Goal: Transaction & Acquisition: Book appointment/travel/reservation

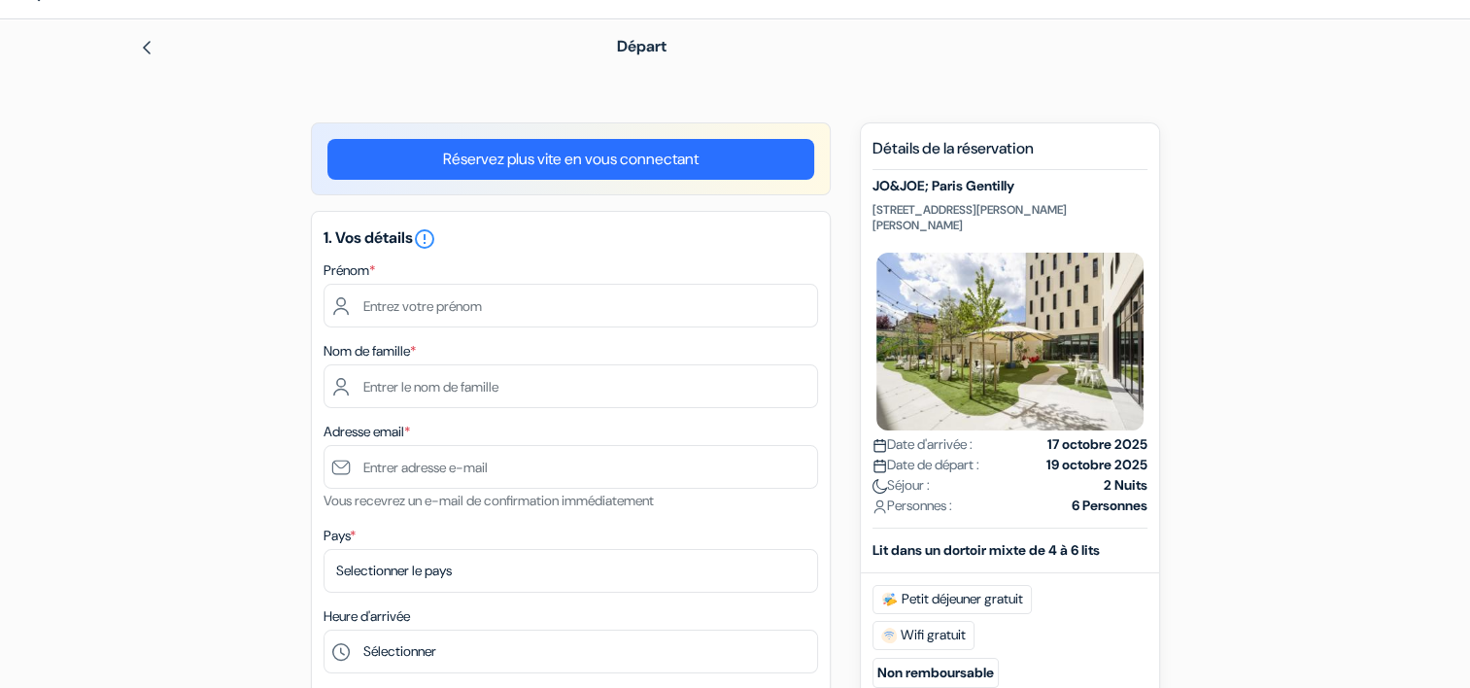
scroll to position [389, 0]
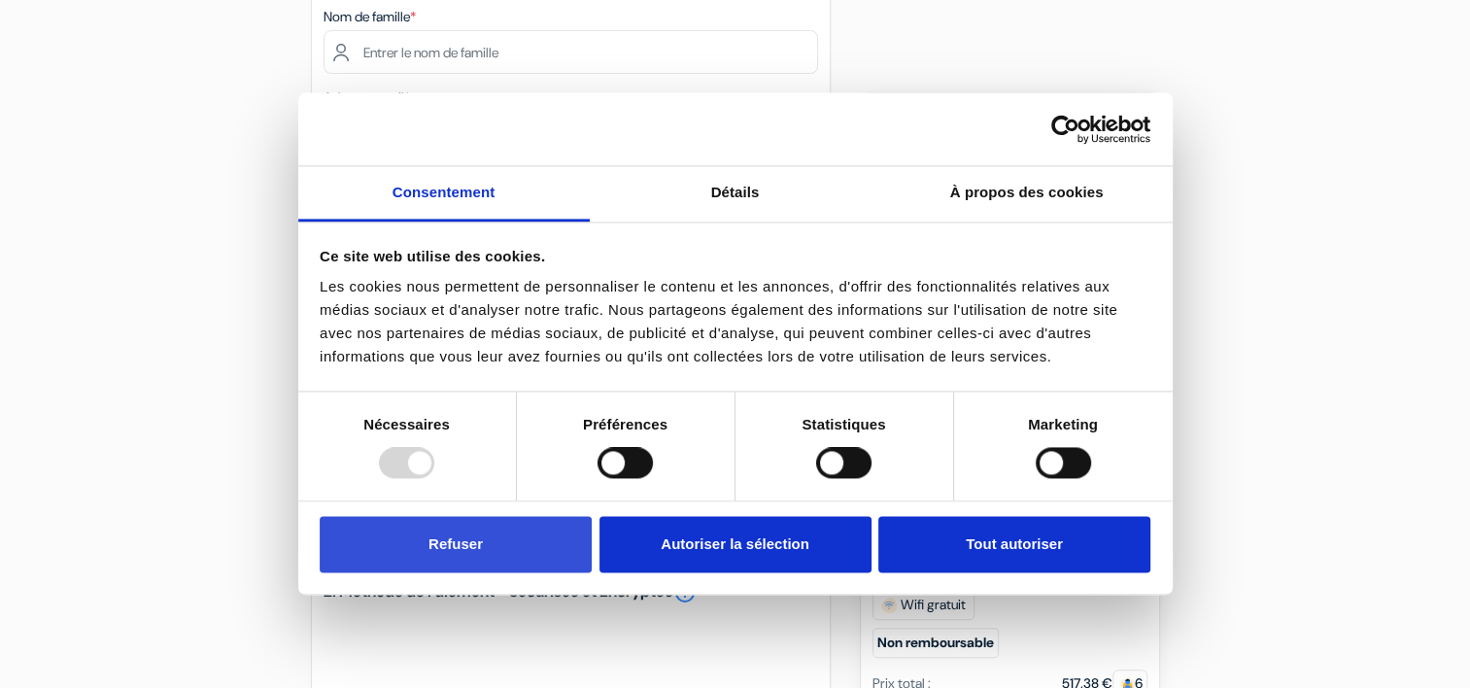
click at [451, 556] on button "Refuser" at bounding box center [456, 544] width 272 height 56
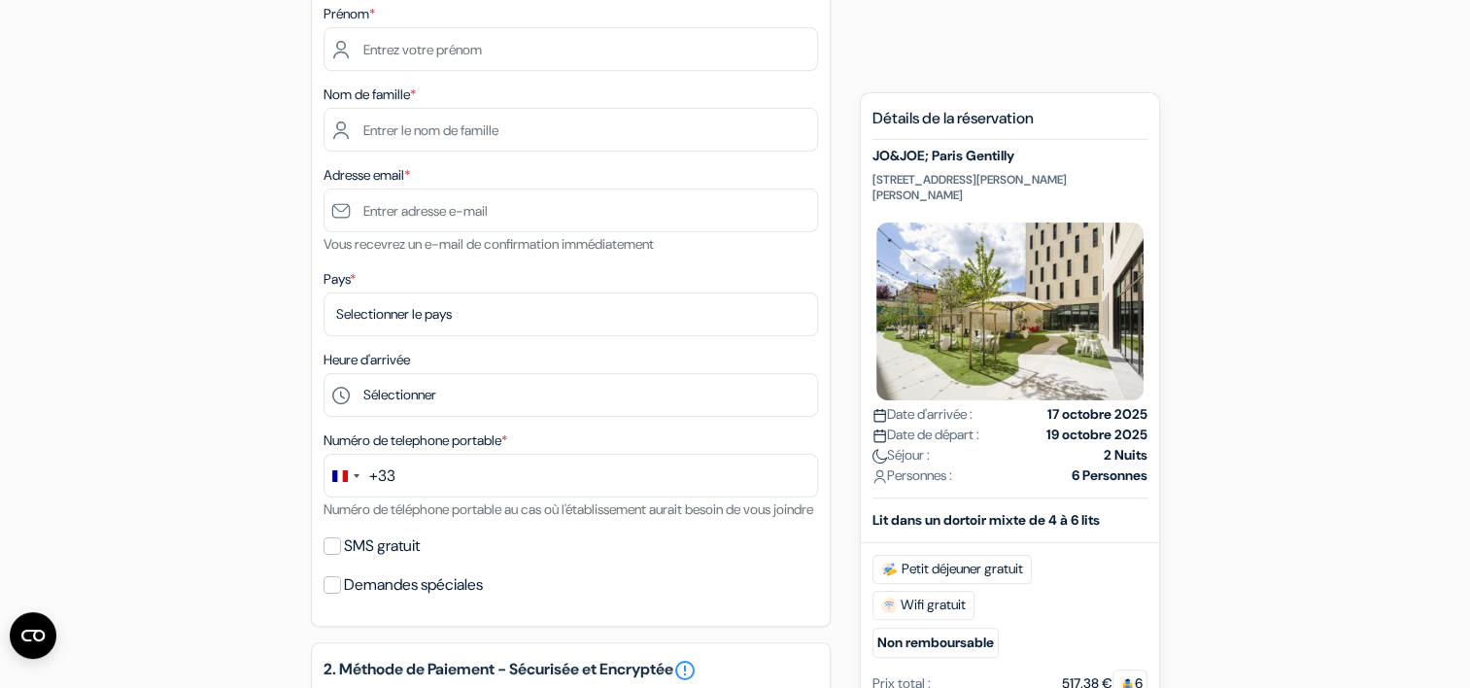
scroll to position [194, 0]
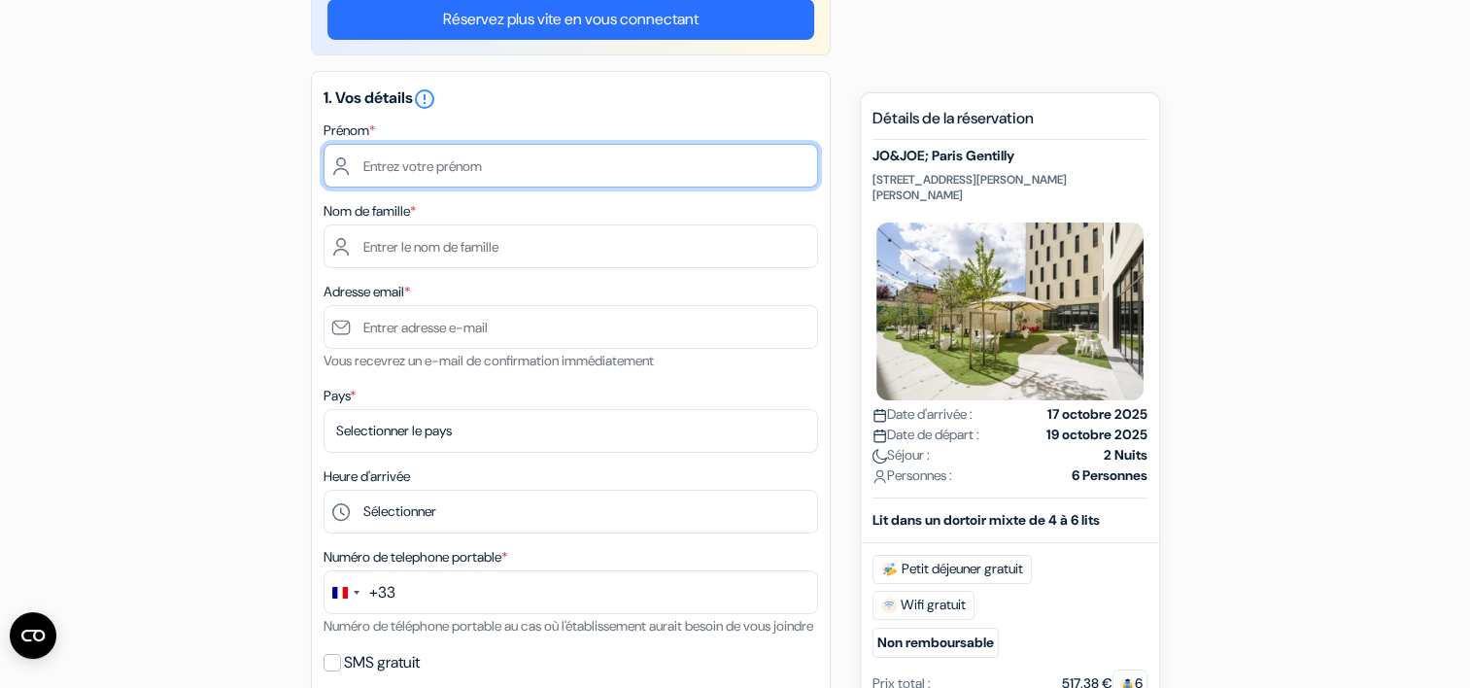
click at [425, 160] on input "text" at bounding box center [571, 166] width 495 height 44
click at [426, 167] on input "[PERSON_NAME]" at bounding box center [571, 166] width 495 height 44
type input "[PERSON_NAME]"
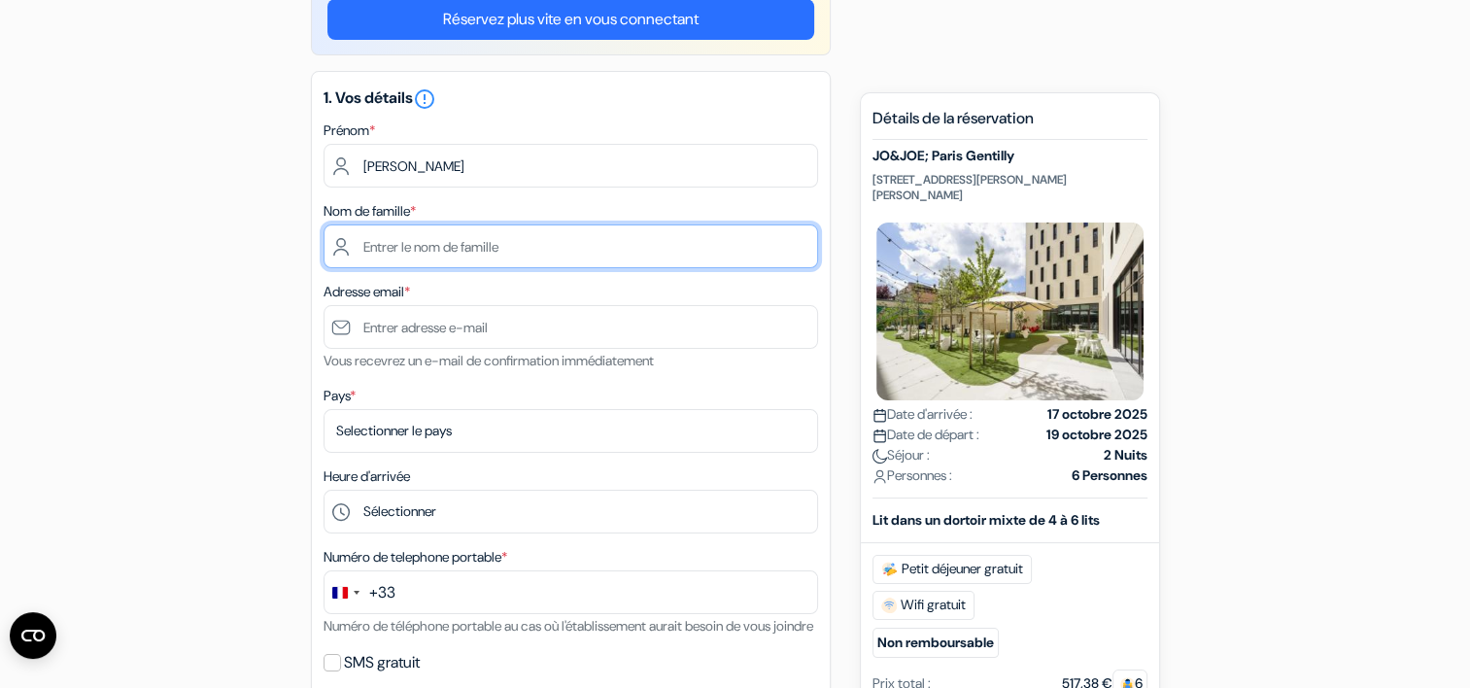
click at [412, 239] on input "text" at bounding box center [571, 246] width 495 height 44
type input "LABORDE"
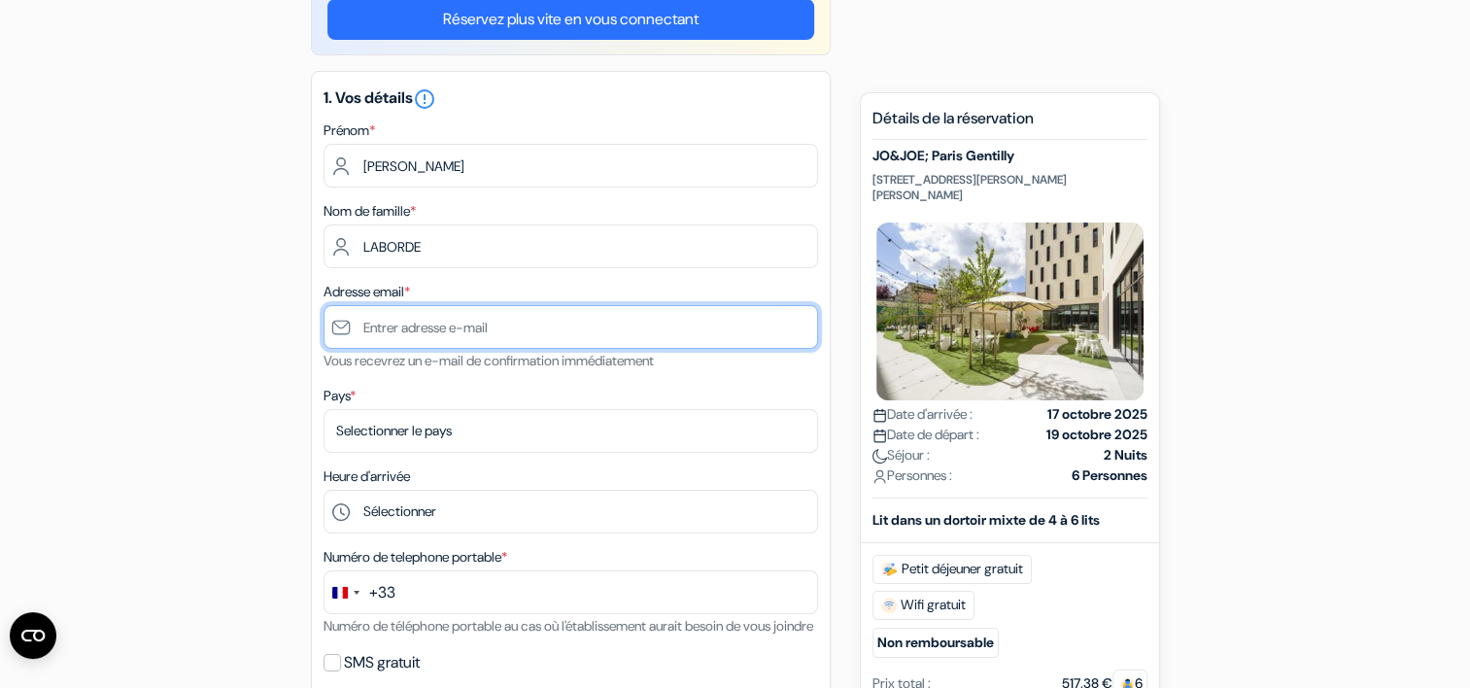
click at [404, 331] on input "text" at bounding box center [571, 327] width 495 height 44
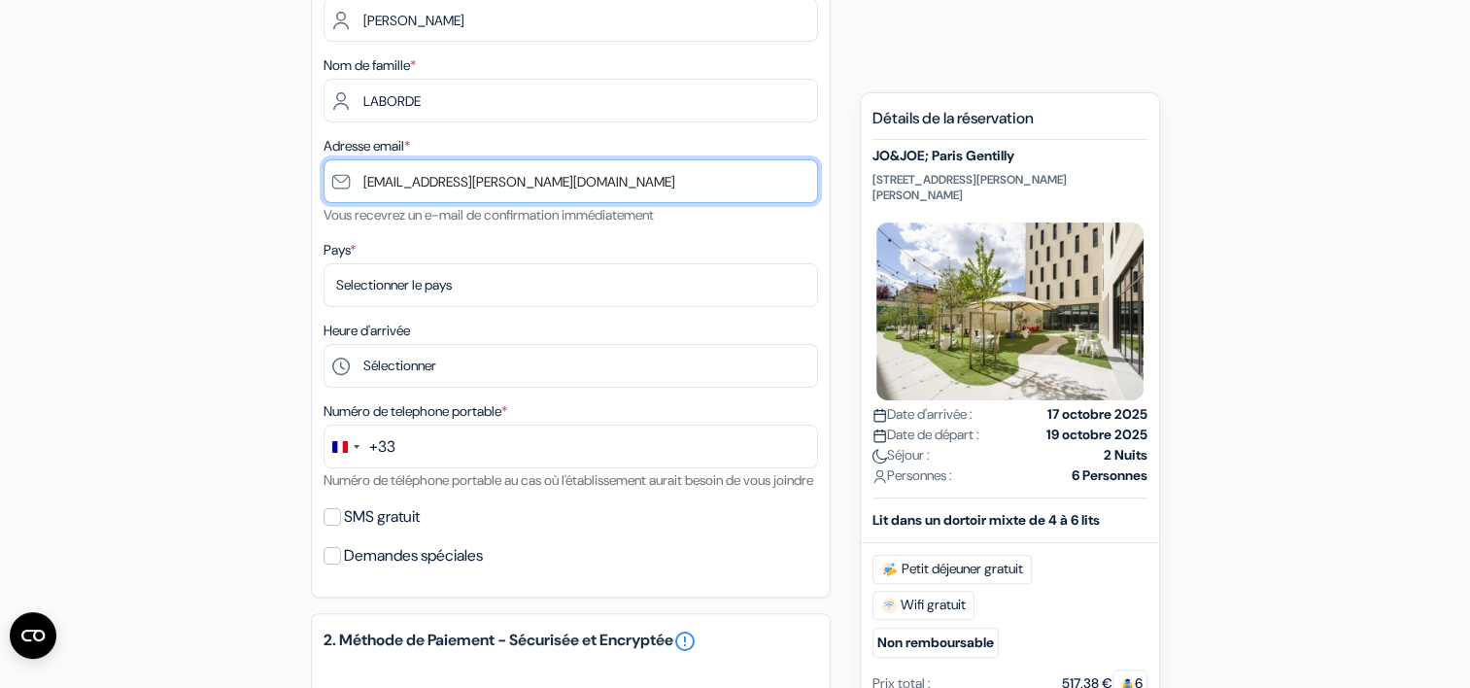
scroll to position [389, 0]
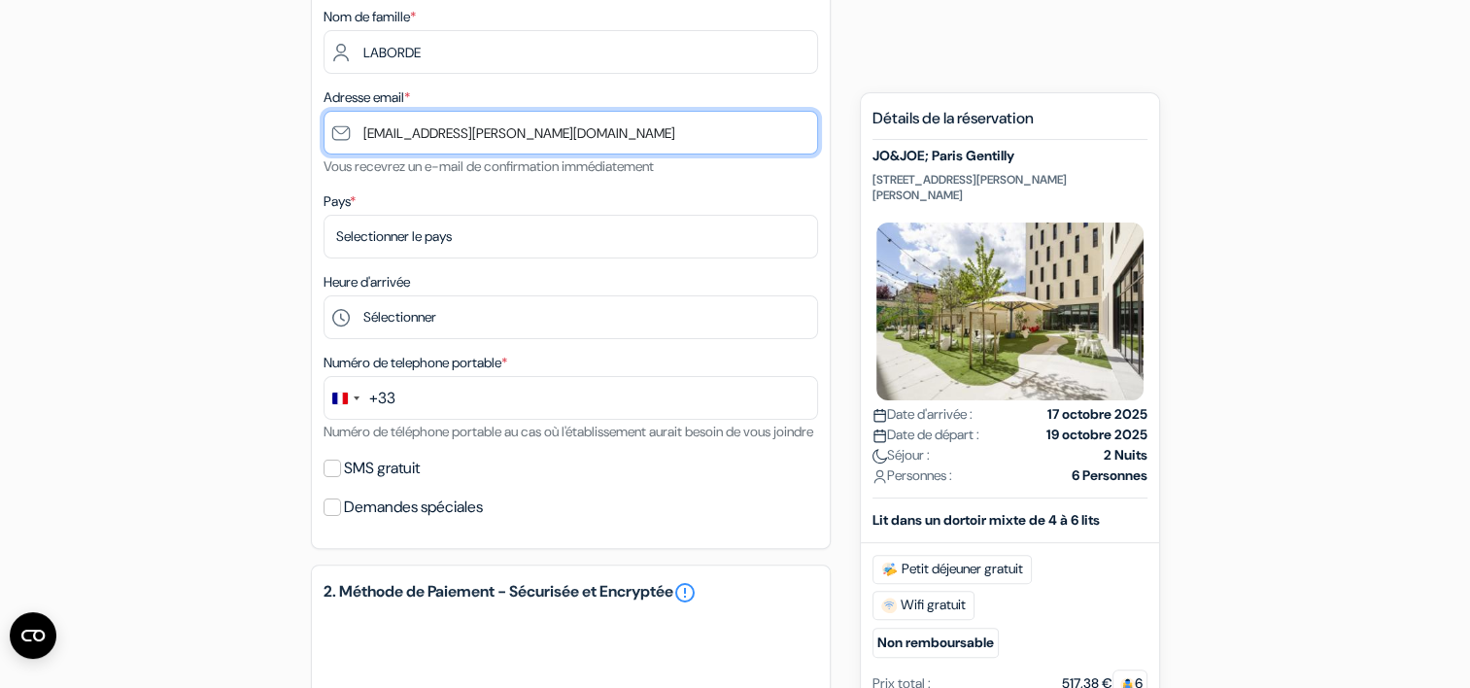
type input "[EMAIL_ADDRESS][PERSON_NAME][DOMAIN_NAME]"
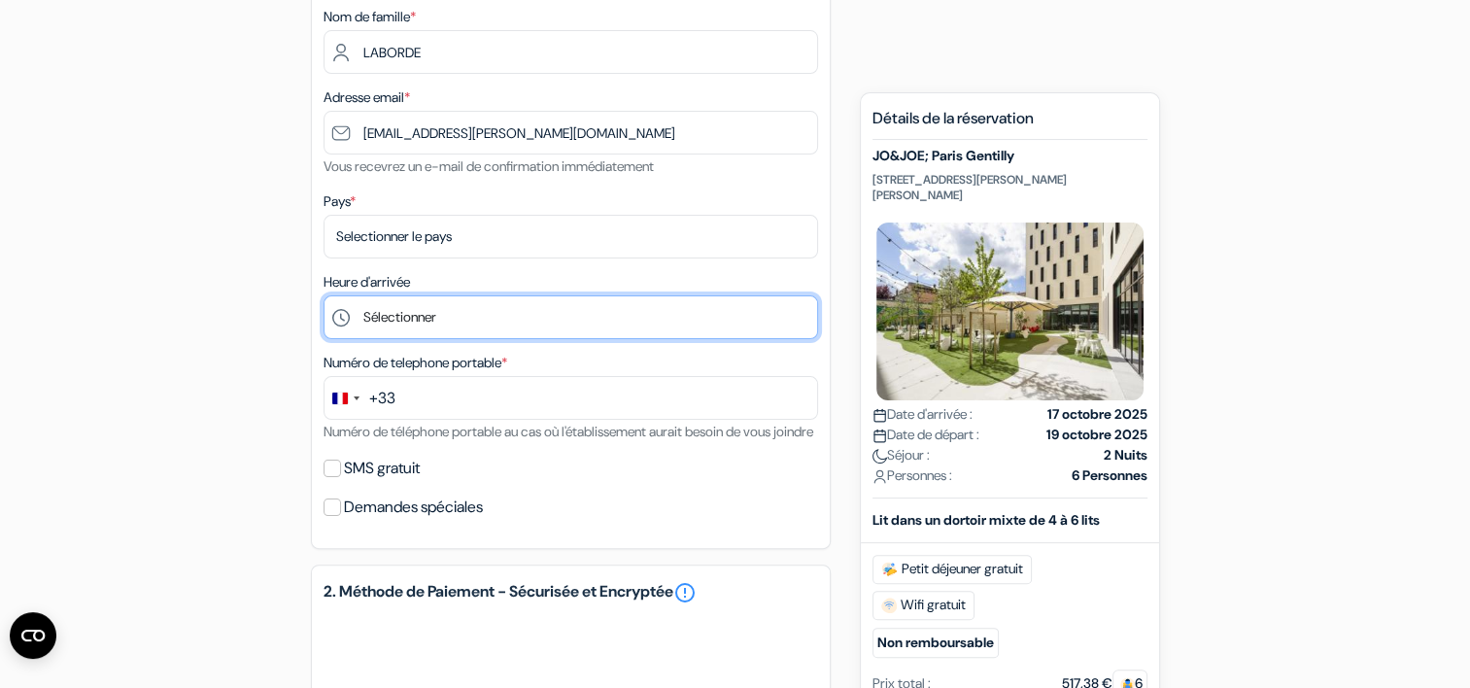
click at [398, 326] on select "Sélectionner 1:00 2:00 3:00 4:00 5:00 6:00 7:00 8:00 9:00 10:00 11:00 12:00 13:…" at bounding box center [571, 317] width 495 height 44
select select "22"
click at [324, 296] on select "Sélectionner 1:00 2:00 3:00 4:00 5:00 6:00 7:00 8:00 9:00 10:00 11:00 12:00 13:…" at bounding box center [571, 317] width 495 height 44
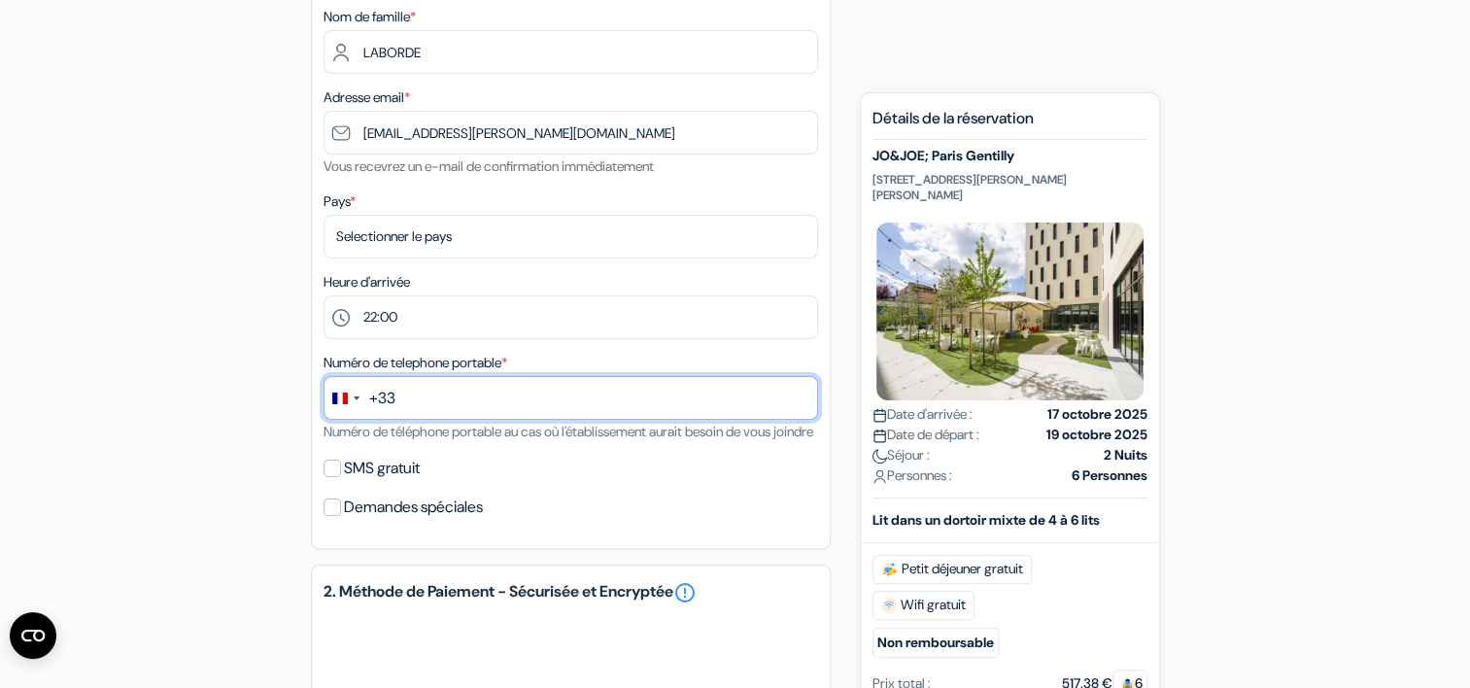
click at [396, 396] on input "text" at bounding box center [571, 398] width 495 height 44
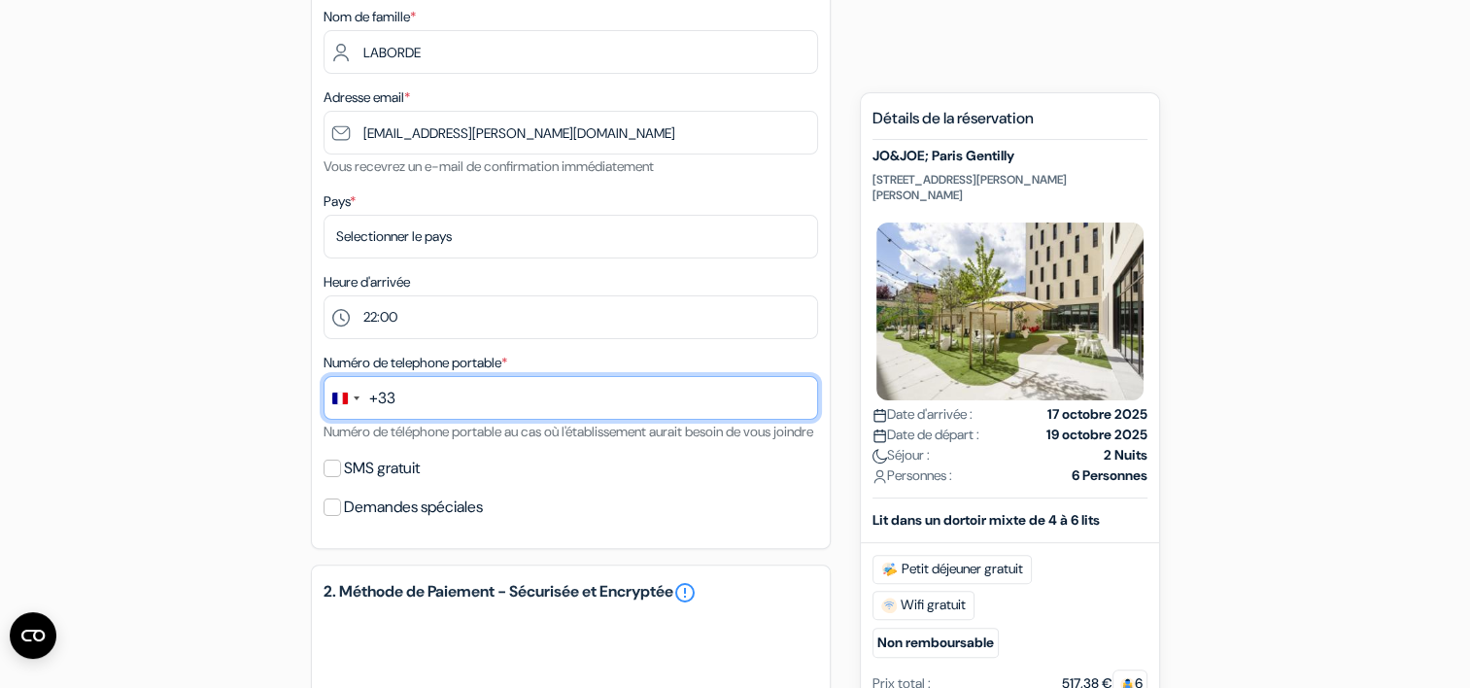
click at [396, 396] on input "text" at bounding box center [571, 398] width 495 height 44
type input "648255846"
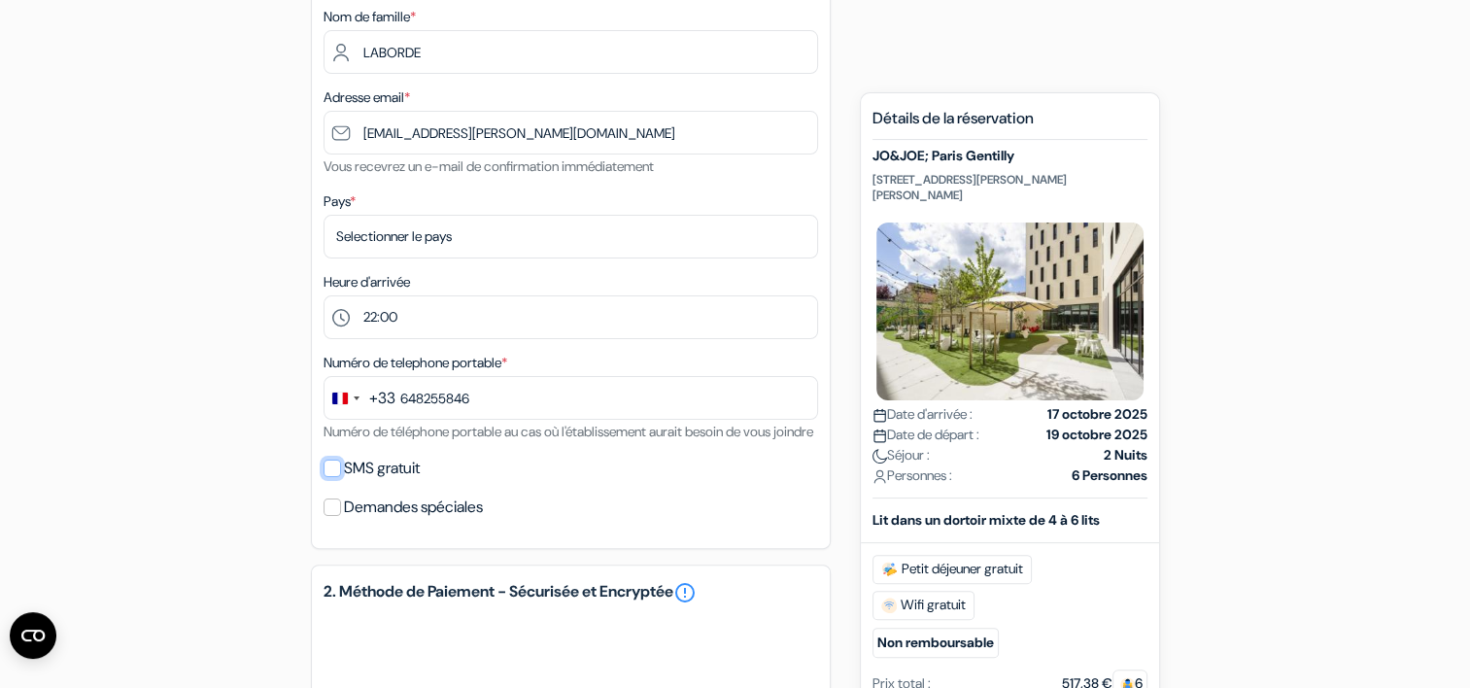
click at [328, 477] on input "SMS gratuit" at bounding box center [332, 468] width 17 height 17
checkbox input "true"
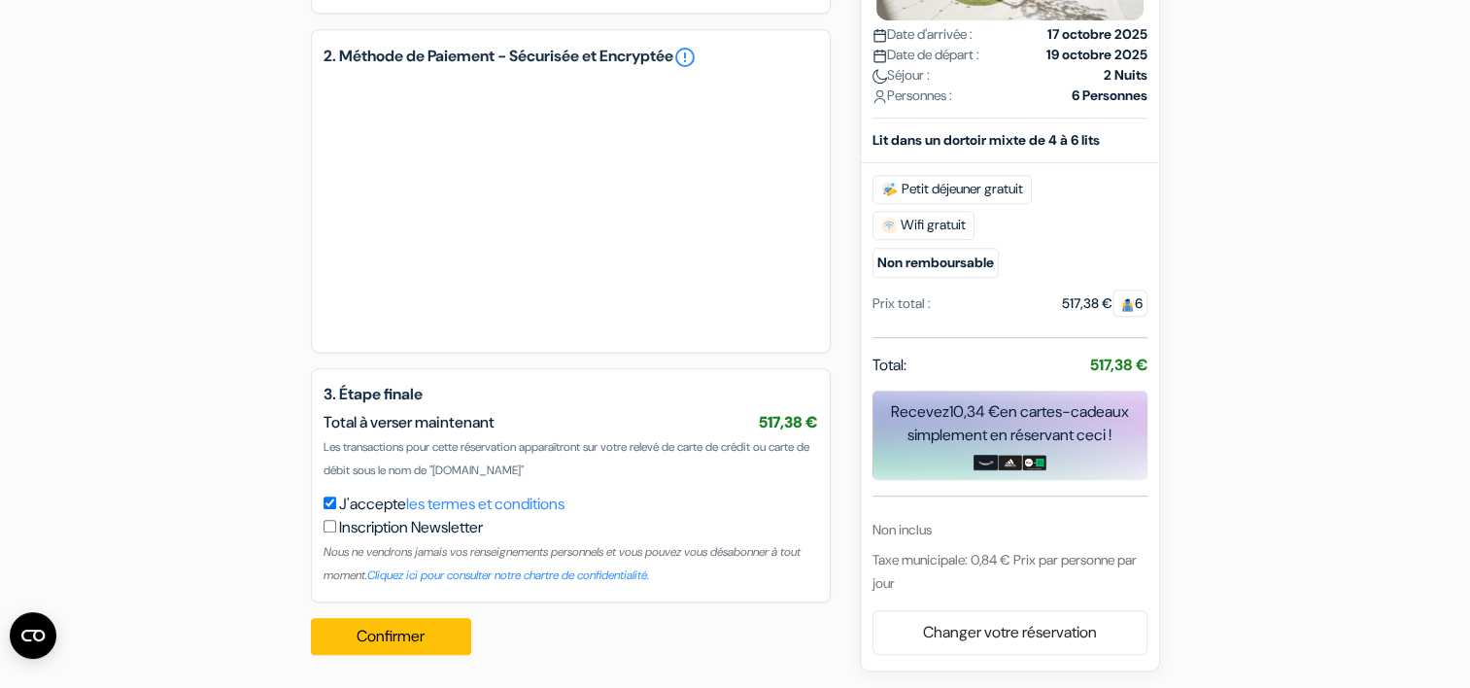
scroll to position [1006, 0]
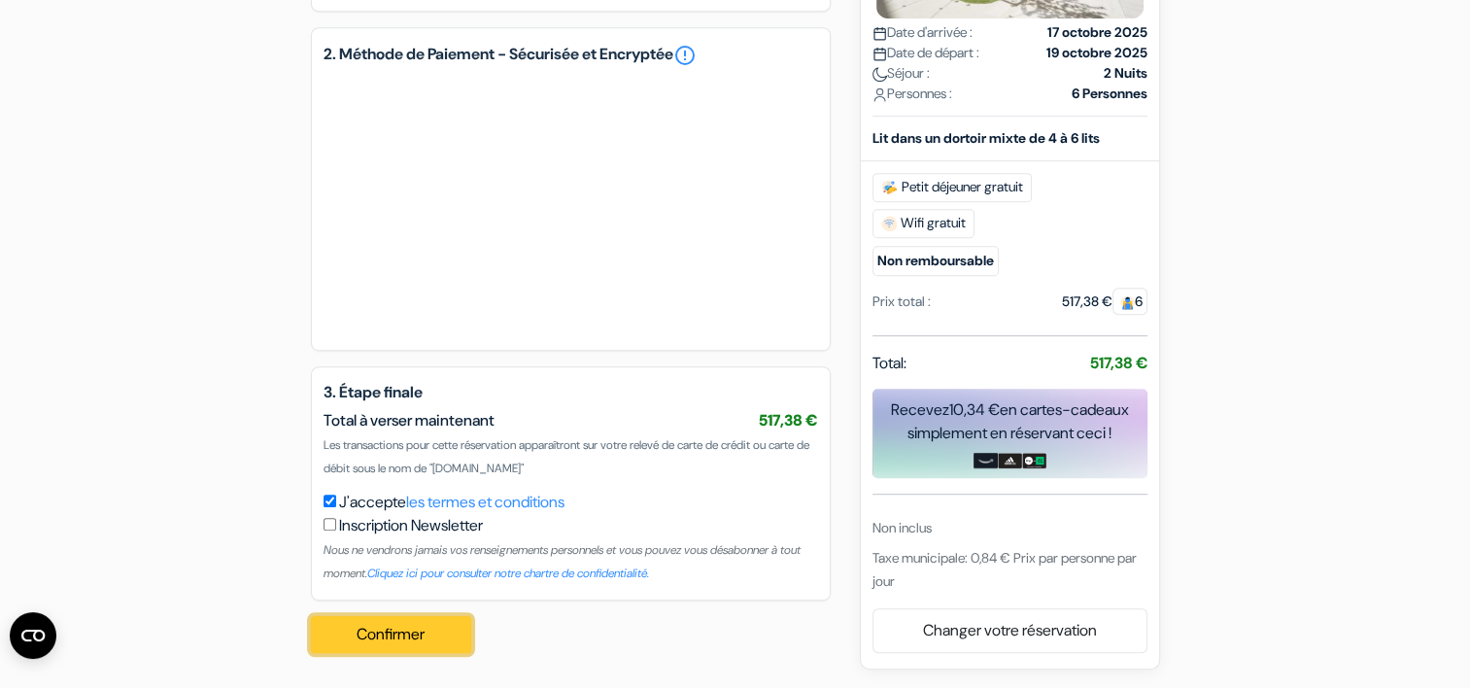
click at [397, 634] on button "Confirmer Loading..." at bounding box center [391, 634] width 161 height 37
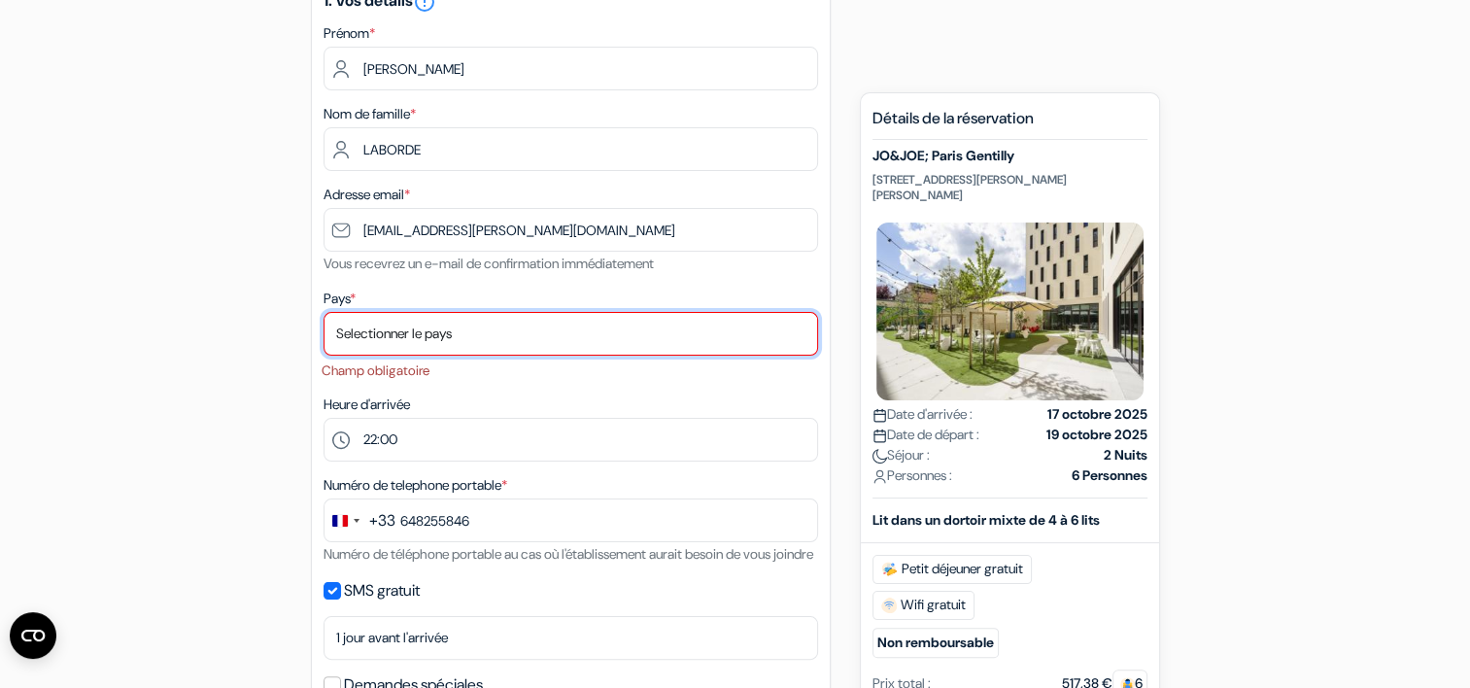
scroll to position [282, 0]
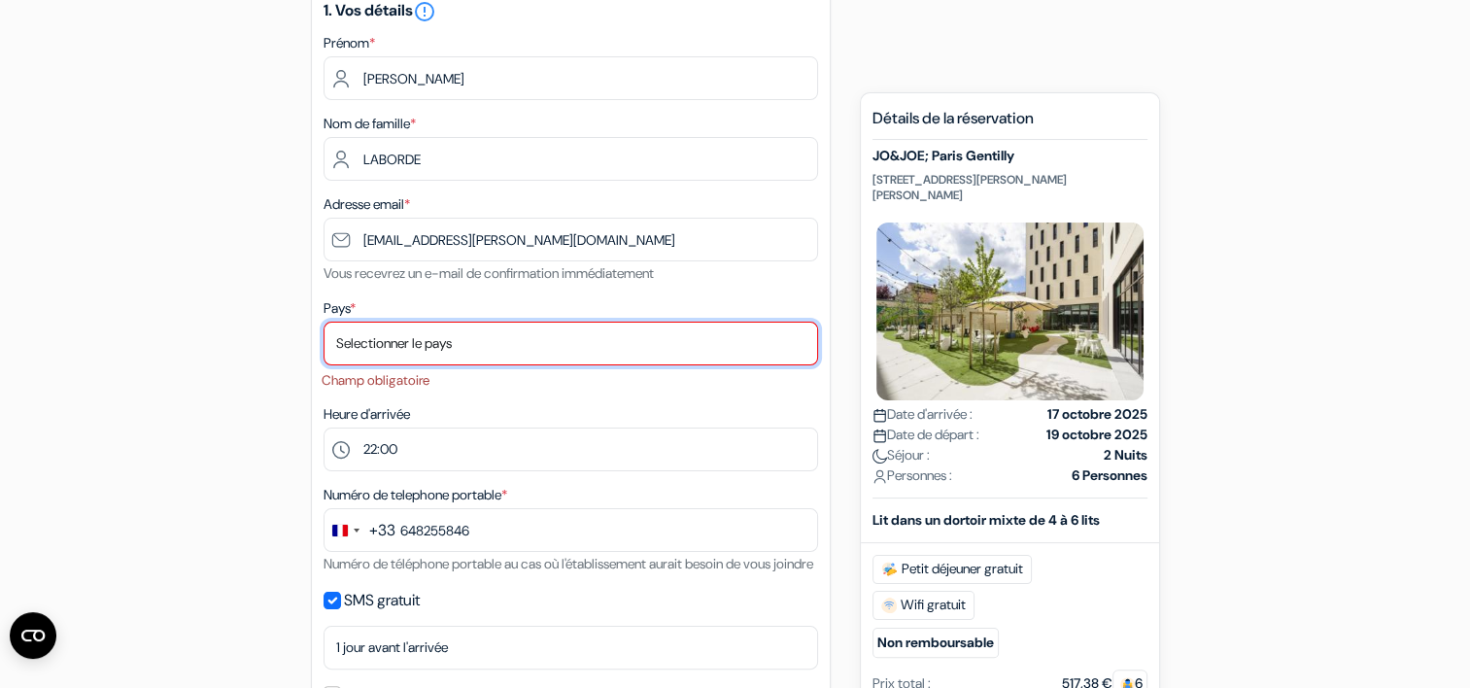
click at [372, 330] on select "Selectionner le pays Abkhazie [GEOGRAPHIC_DATA] [GEOGRAPHIC_DATA] Du [GEOGRAPHI…" at bounding box center [571, 344] width 495 height 44
select select "67"
click at [324, 322] on select "Selectionner le pays Abkhazie [GEOGRAPHIC_DATA] [GEOGRAPHIC_DATA] Du [GEOGRAPHI…" at bounding box center [571, 344] width 495 height 44
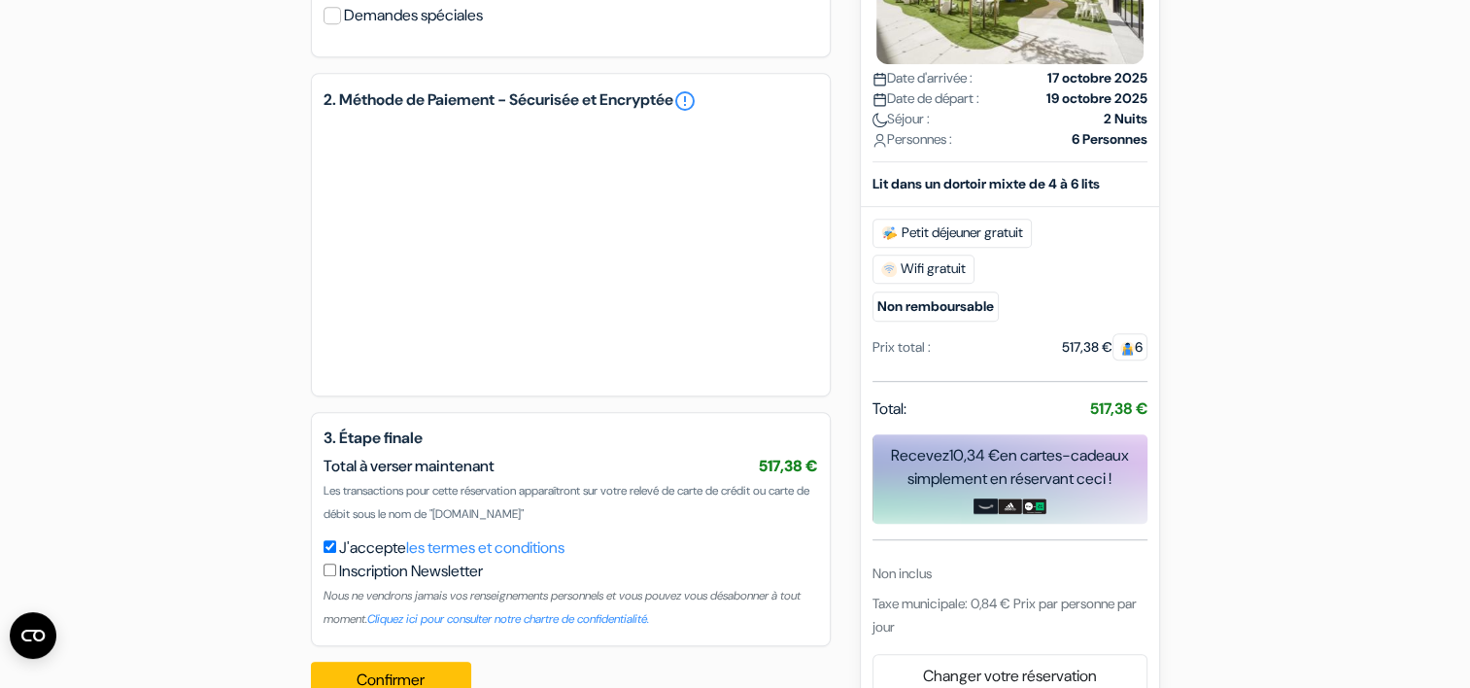
scroll to position [1006, 0]
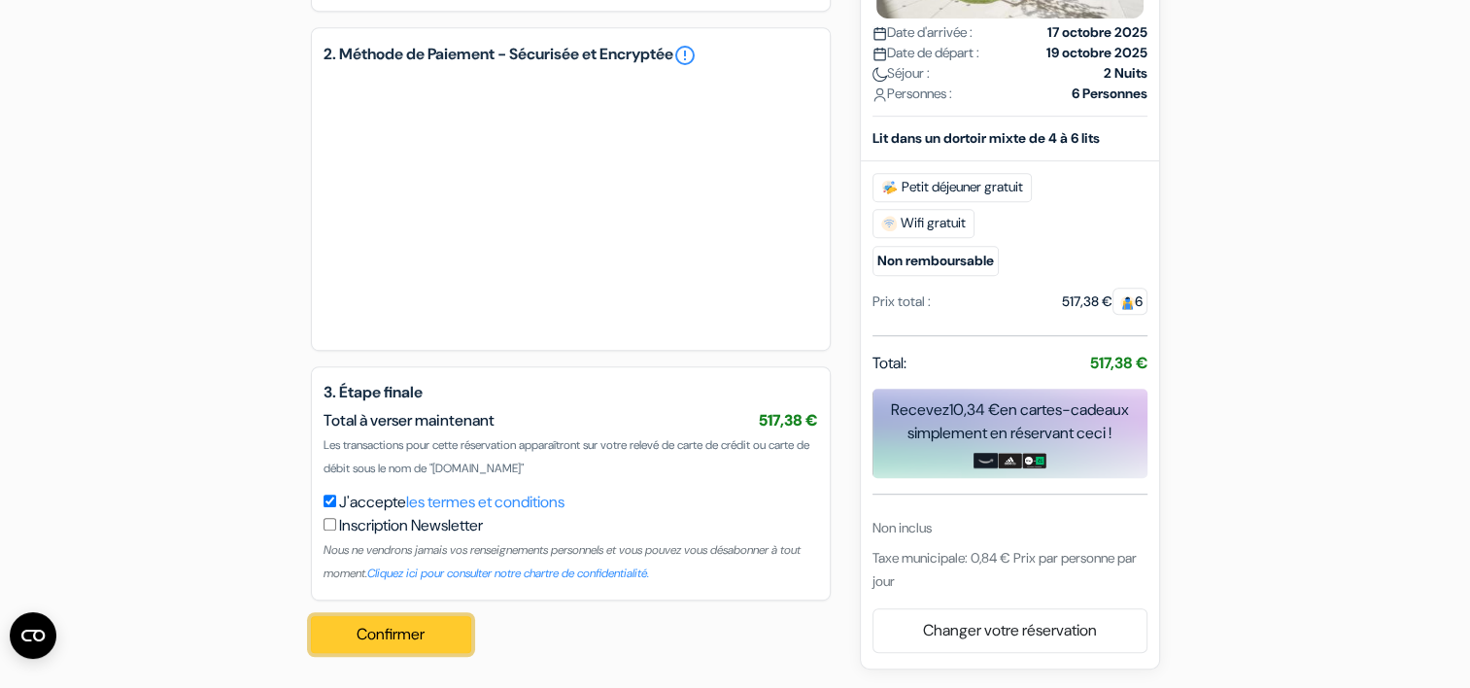
click at [389, 633] on button "Confirmer Loading..." at bounding box center [391, 634] width 161 height 37
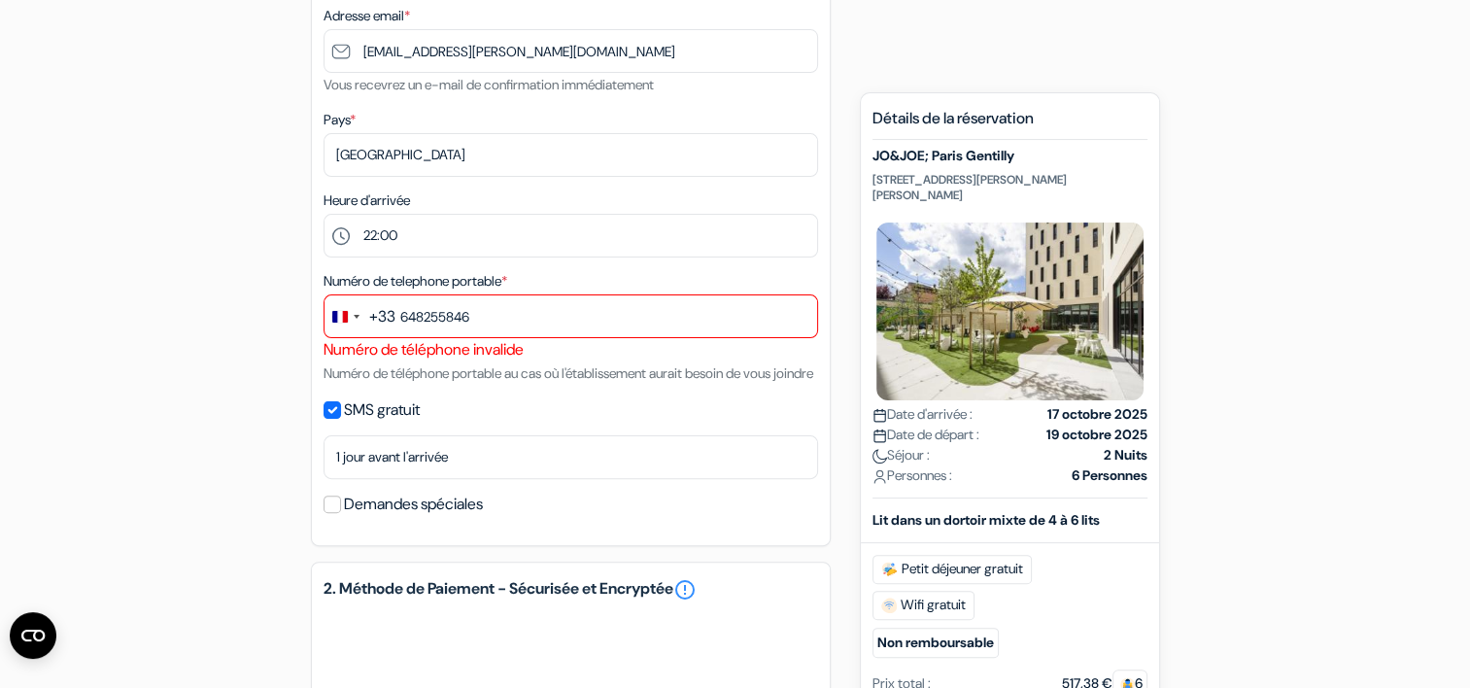
scroll to position [423, 0]
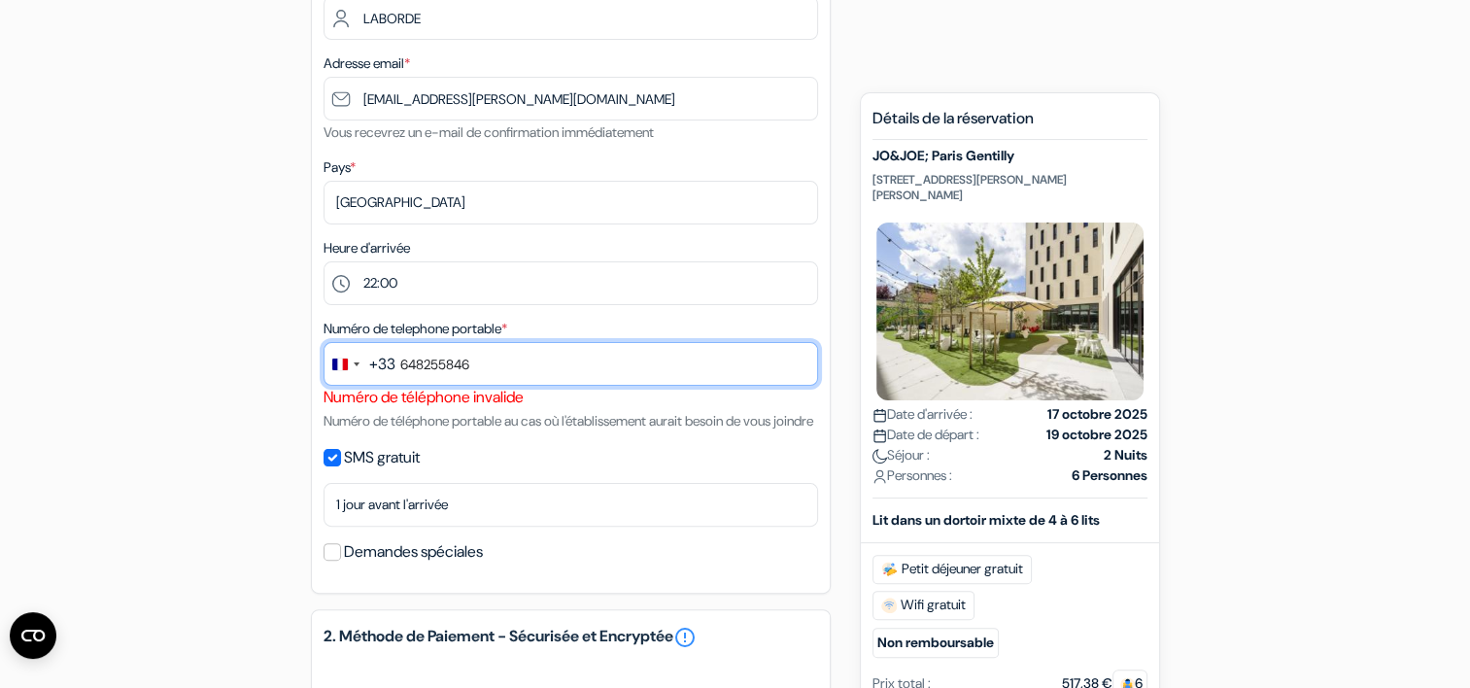
click at [398, 367] on input "648255846" at bounding box center [571, 364] width 495 height 44
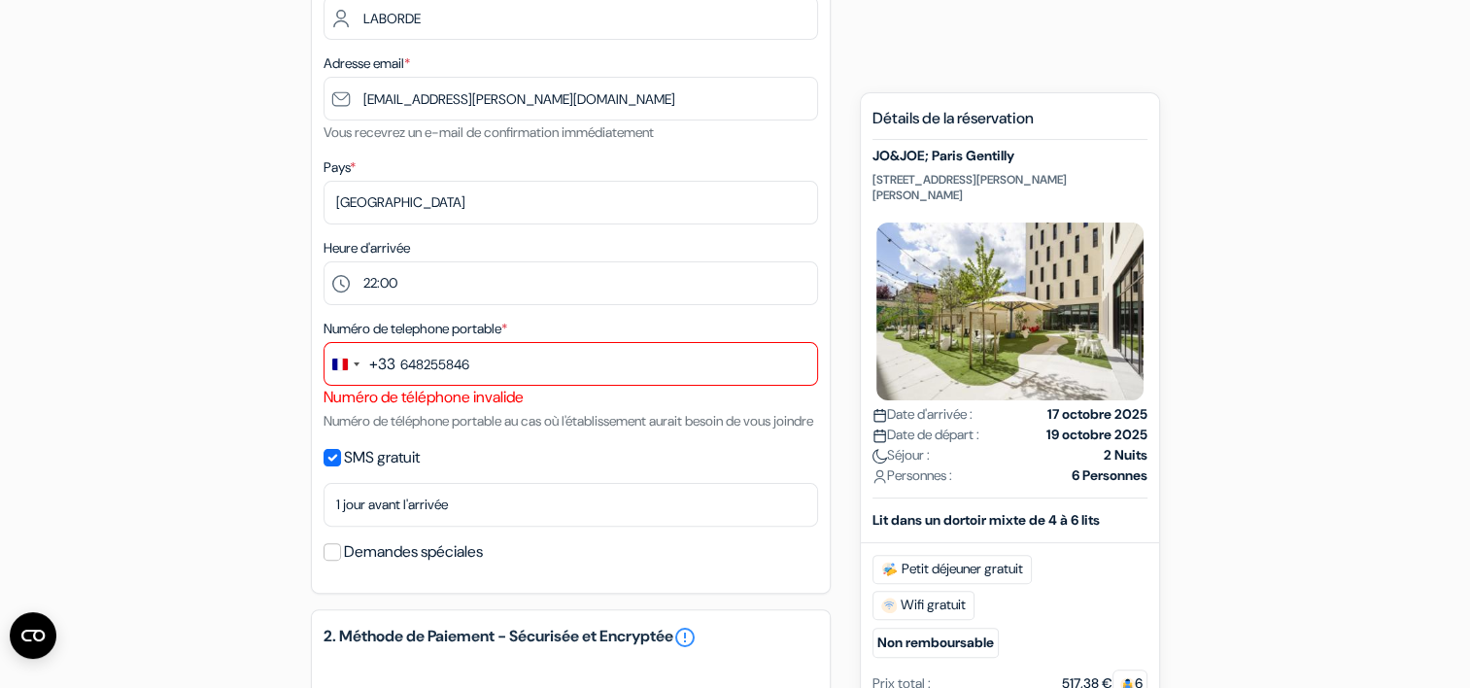
click at [389, 364] on div "+33" at bounding box center [382, 364] width 26 height 23
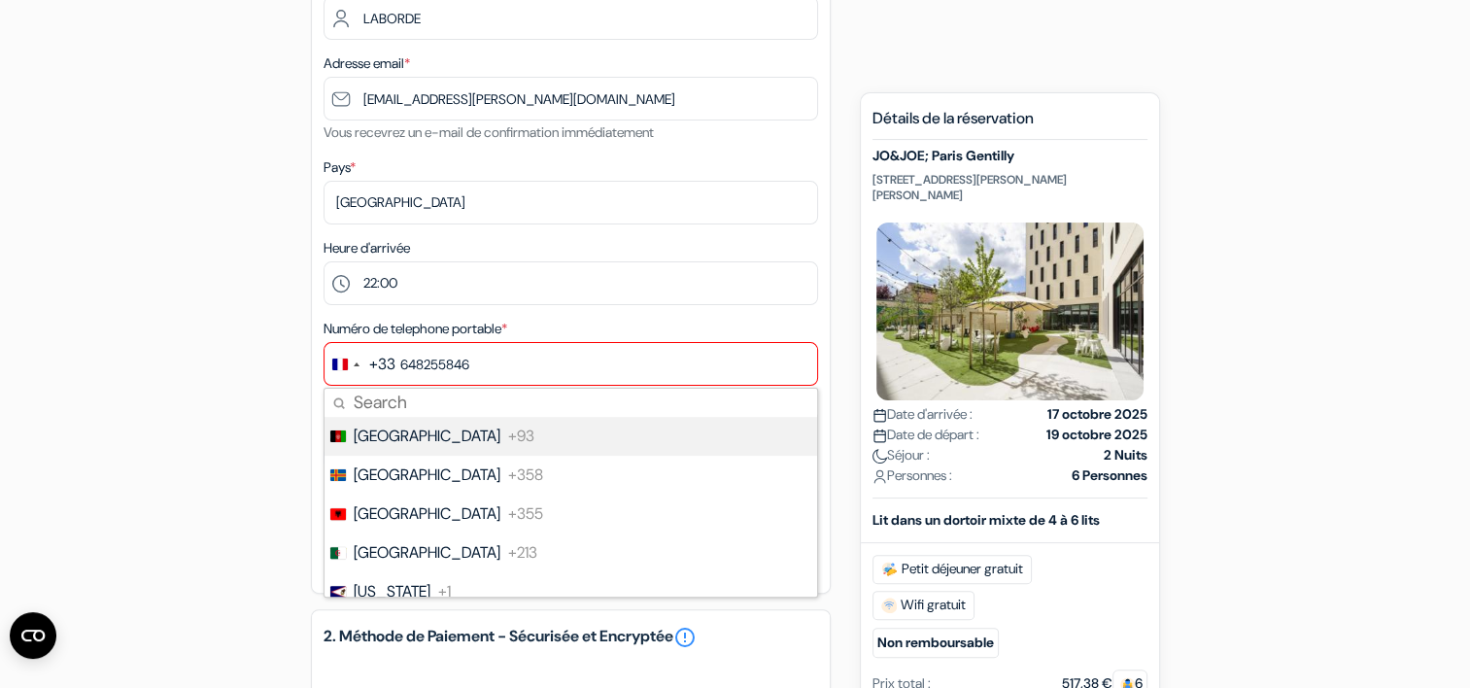
click at [393, 363] on div "+33" at bounding box center [382, 364] width 26 height 23
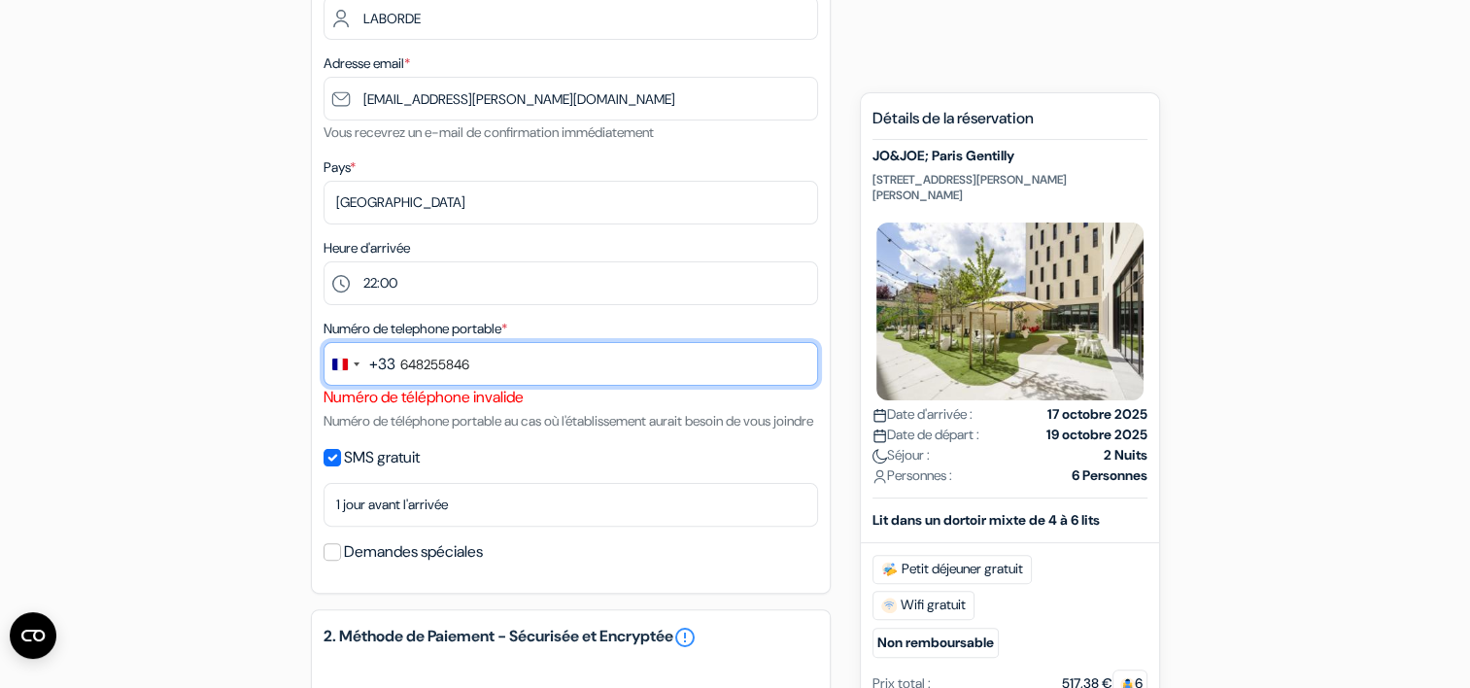
click at [399, 361] on input "648255846" at bounding box center [571, 364] width 495 height 44
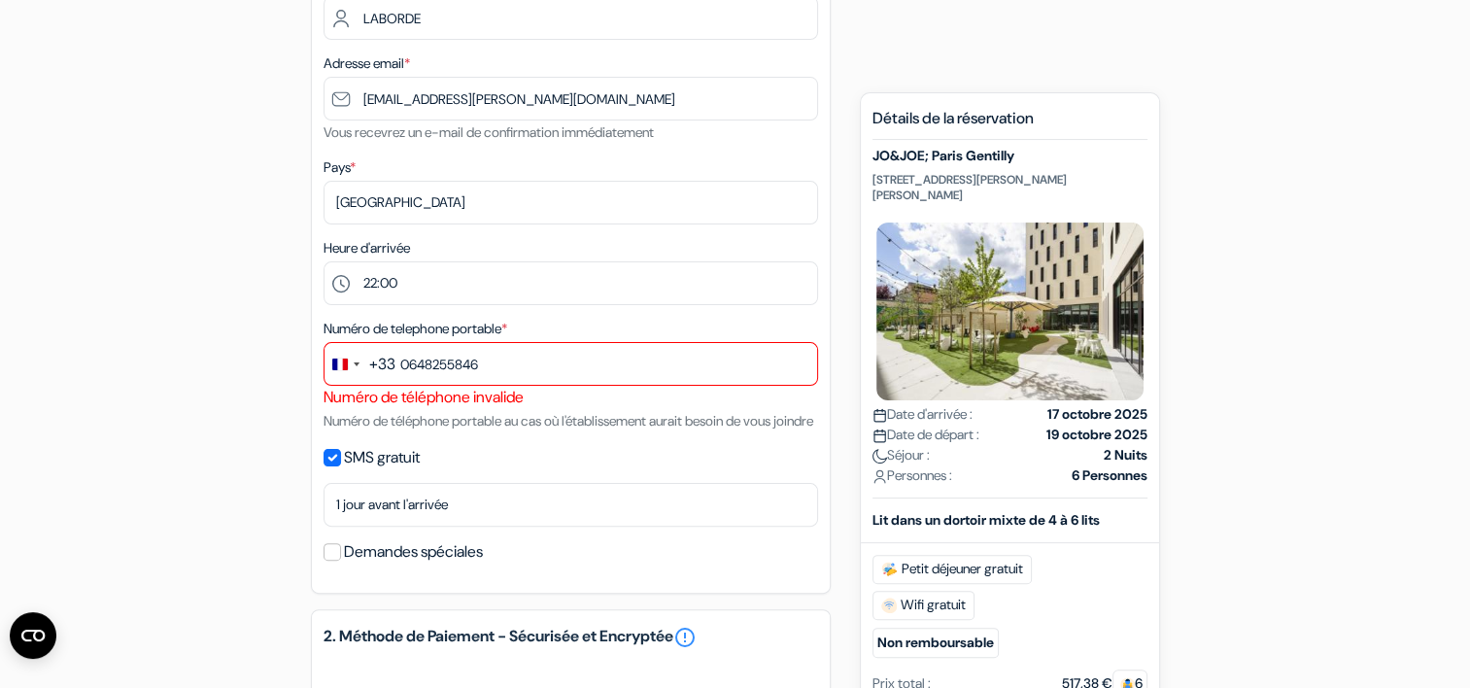
click at [550, 432] on div "Numéro de telephone portable * +33 244 results found No results found [GEOGRAPH…" at bounding box center [571, 375] width 495 height 116
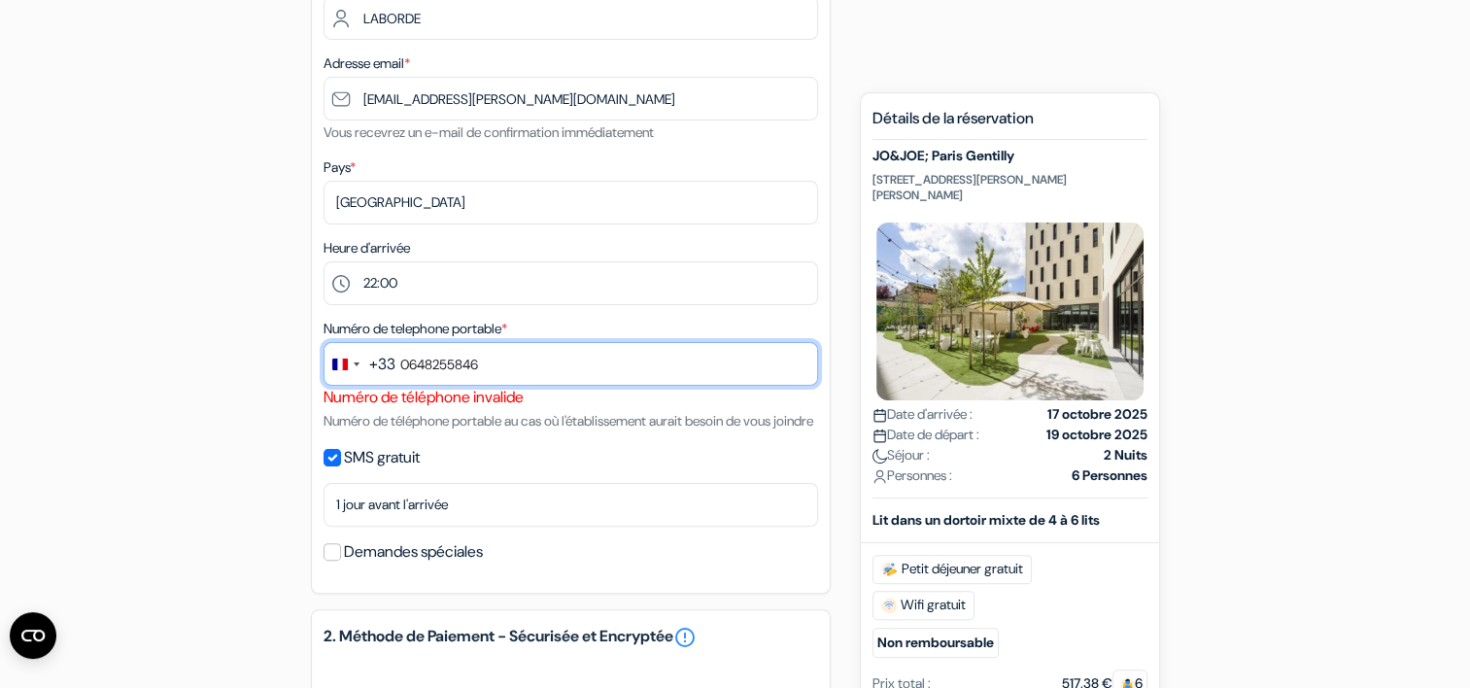
click at [536, 363] on input "0648255846" at bounding box center [571, 364] width 495 height 44
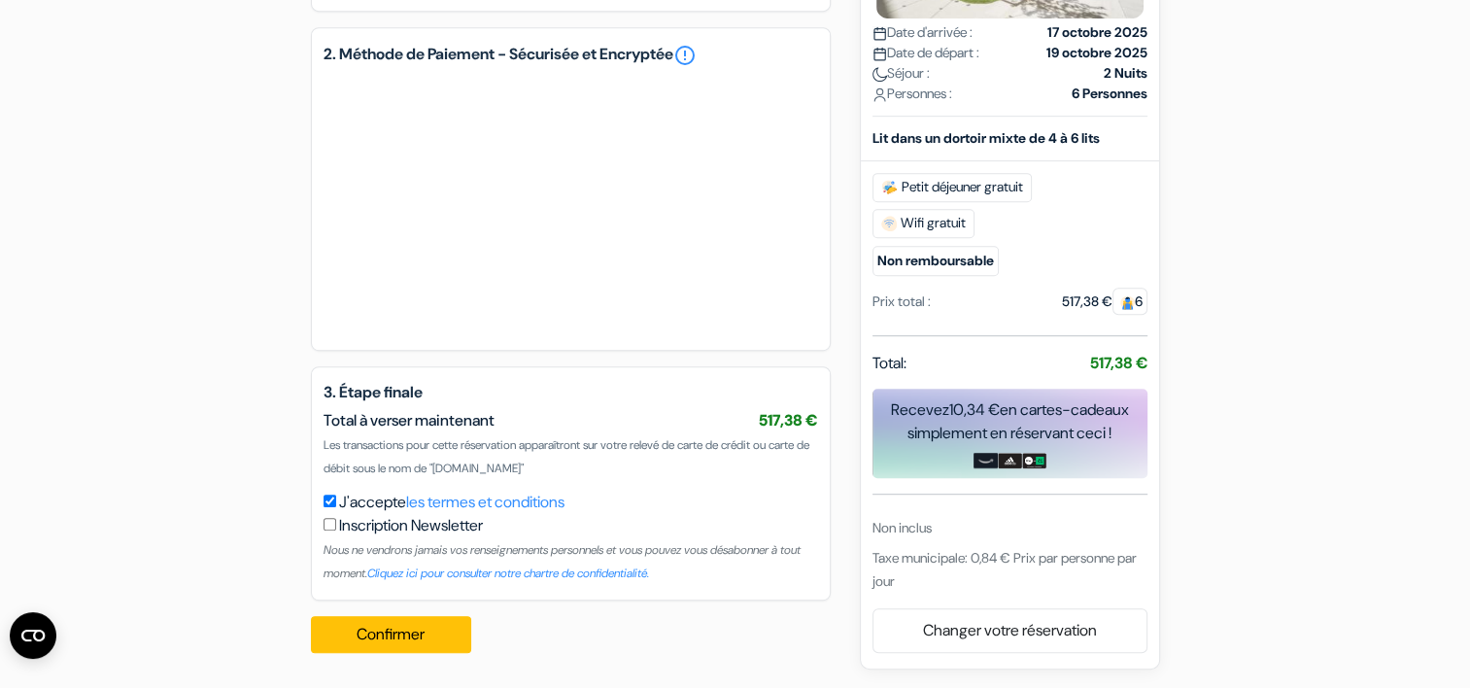
scroll to position [1029, 0]
click at [377, 635] on button "Confirmer Loading..." at bounding box center [391, 634] width 161 height 37
click at [385, 633] on button "Confirmer Loading..." at bounding box center [391, 634] width 161 height 37
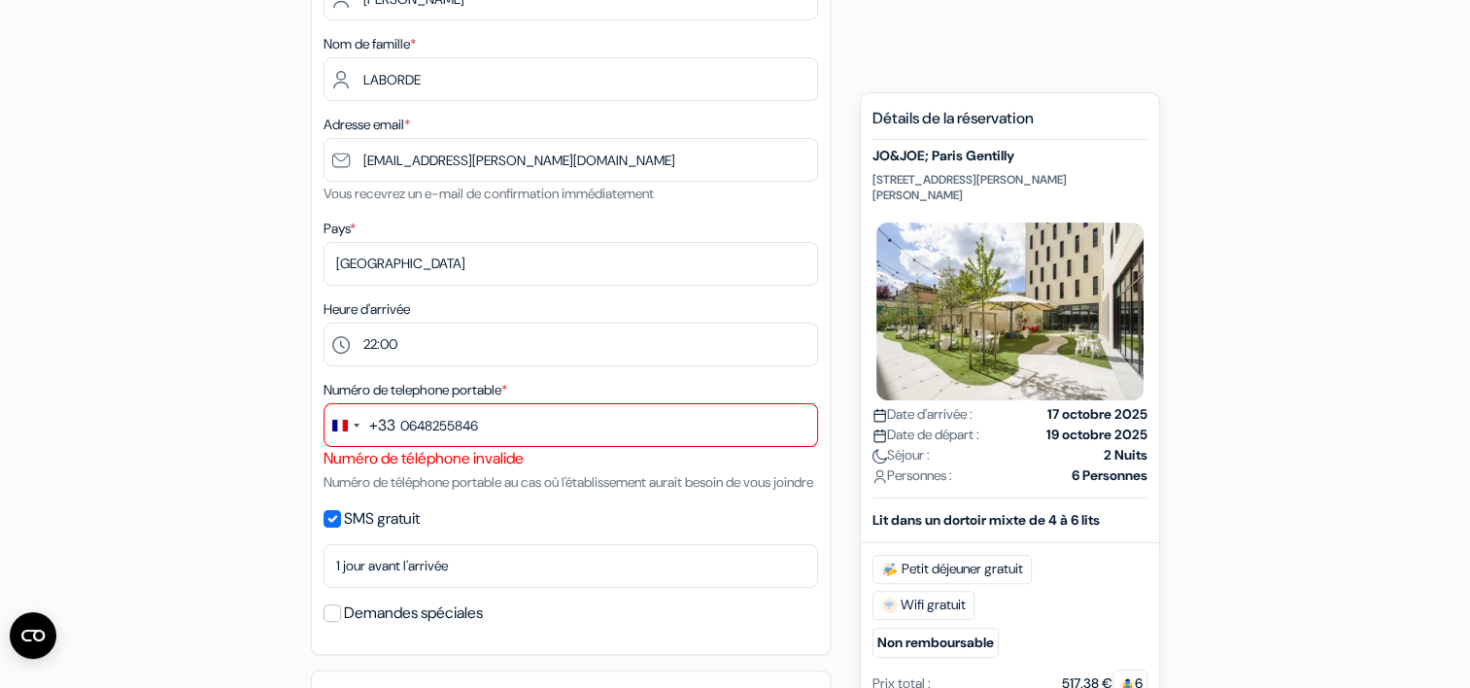
scroll to position [349, 0]
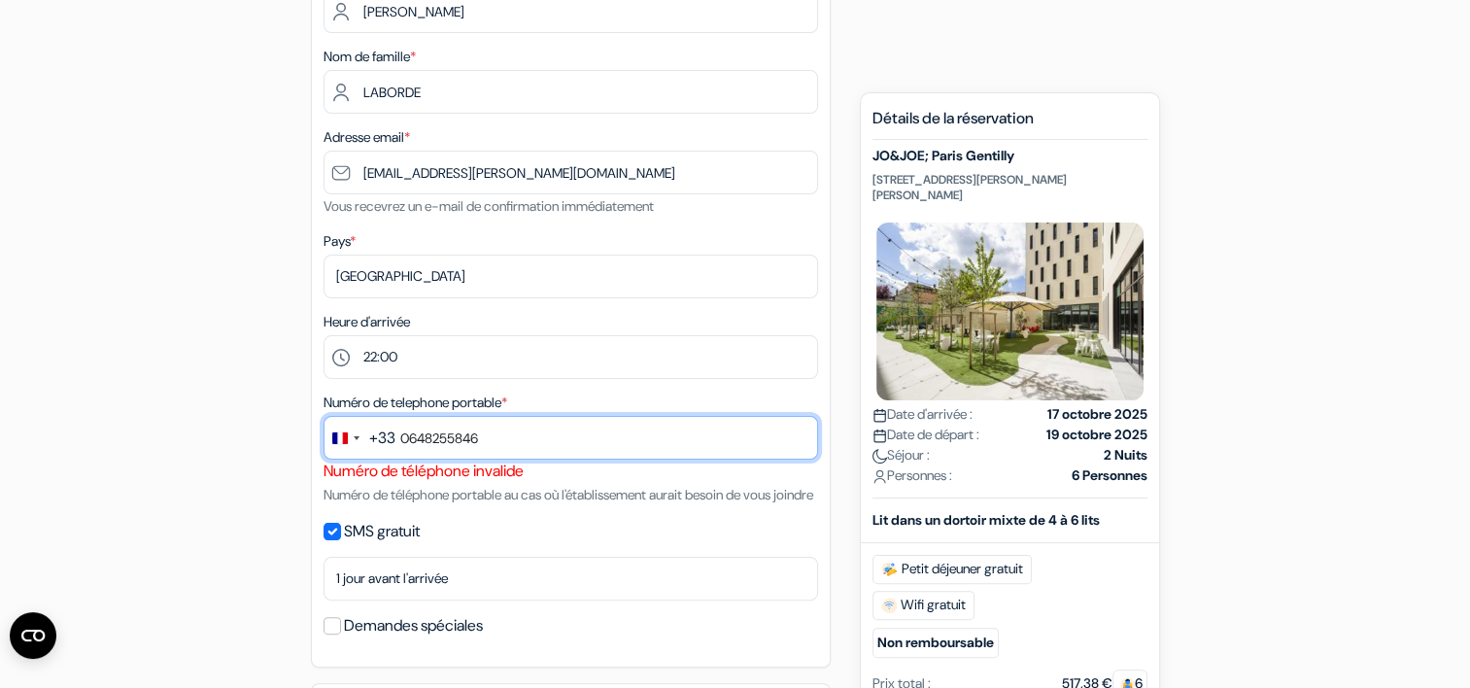
click at [490, 436] on input "0648255846" at bounding box center [571, 438] width 495 height 44
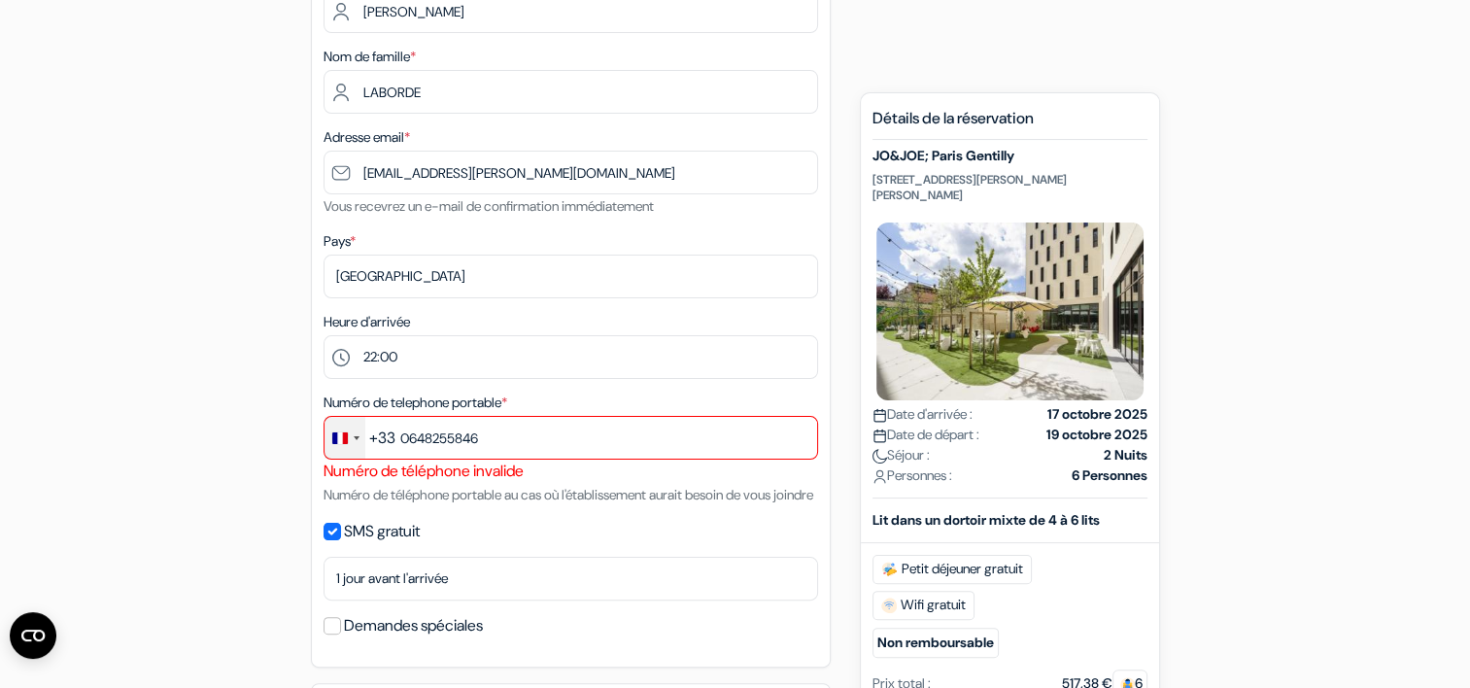
click at [358, 440] on div "Change country, selected France (+33)" at bounding box center [345, 438] width 41 height 42
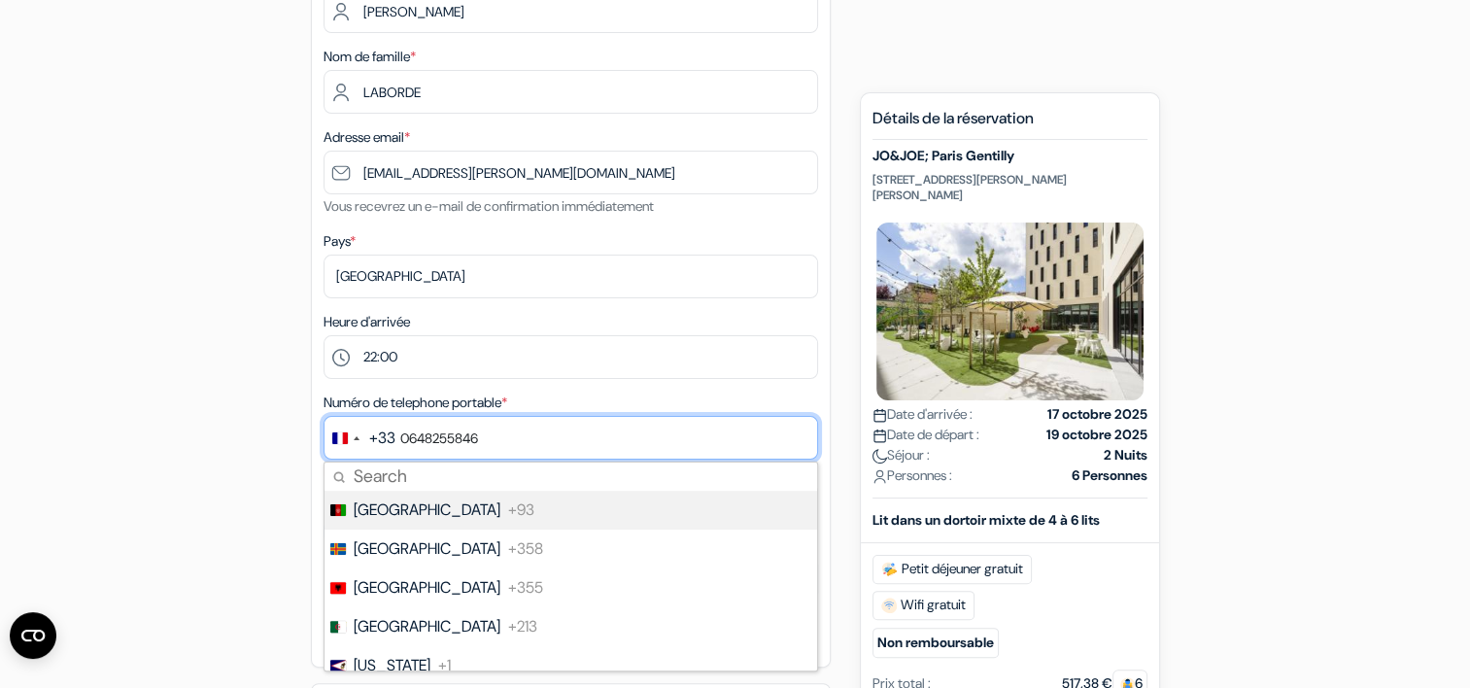
click at [409, 439] on input "0648255846" at bounding box center [571, 438] width 495 height 44
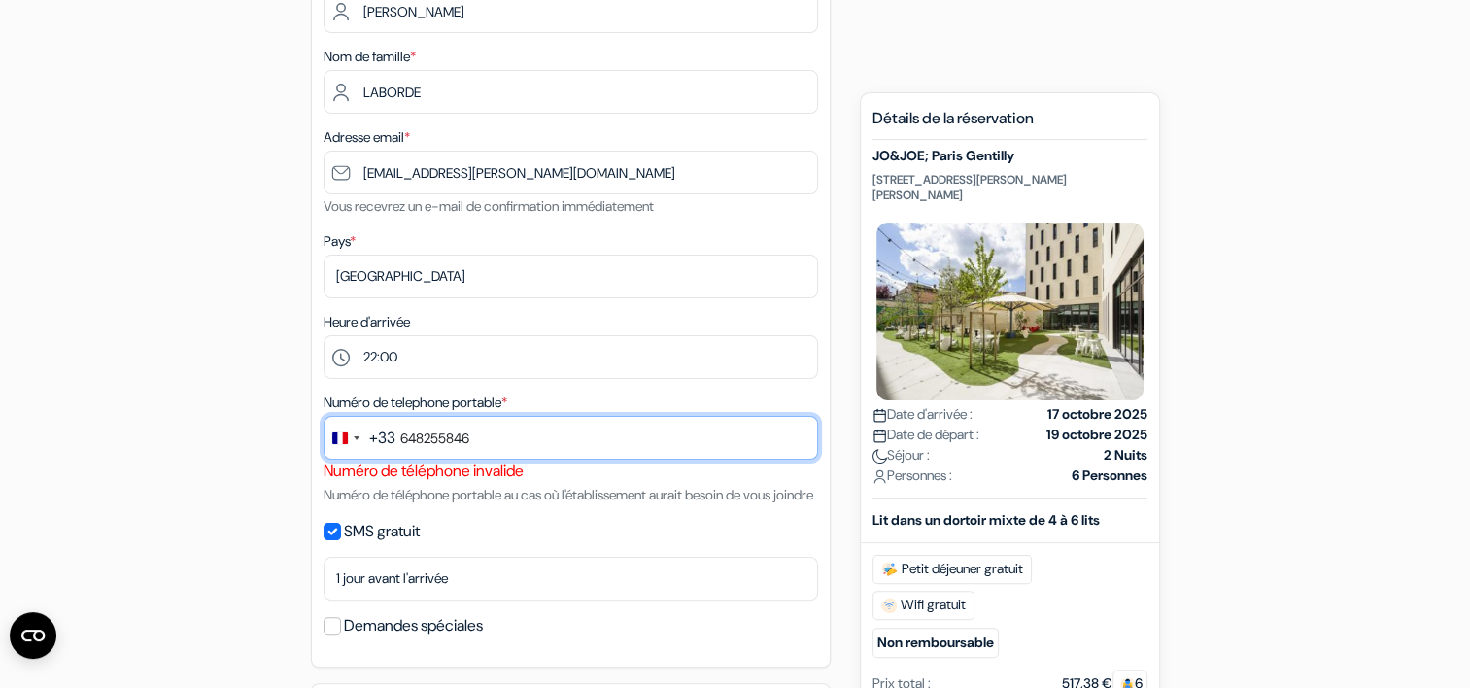
click at [482, 435] on input "648255846" at bounding box center [571, 438] width 495 height 44
type input "6"
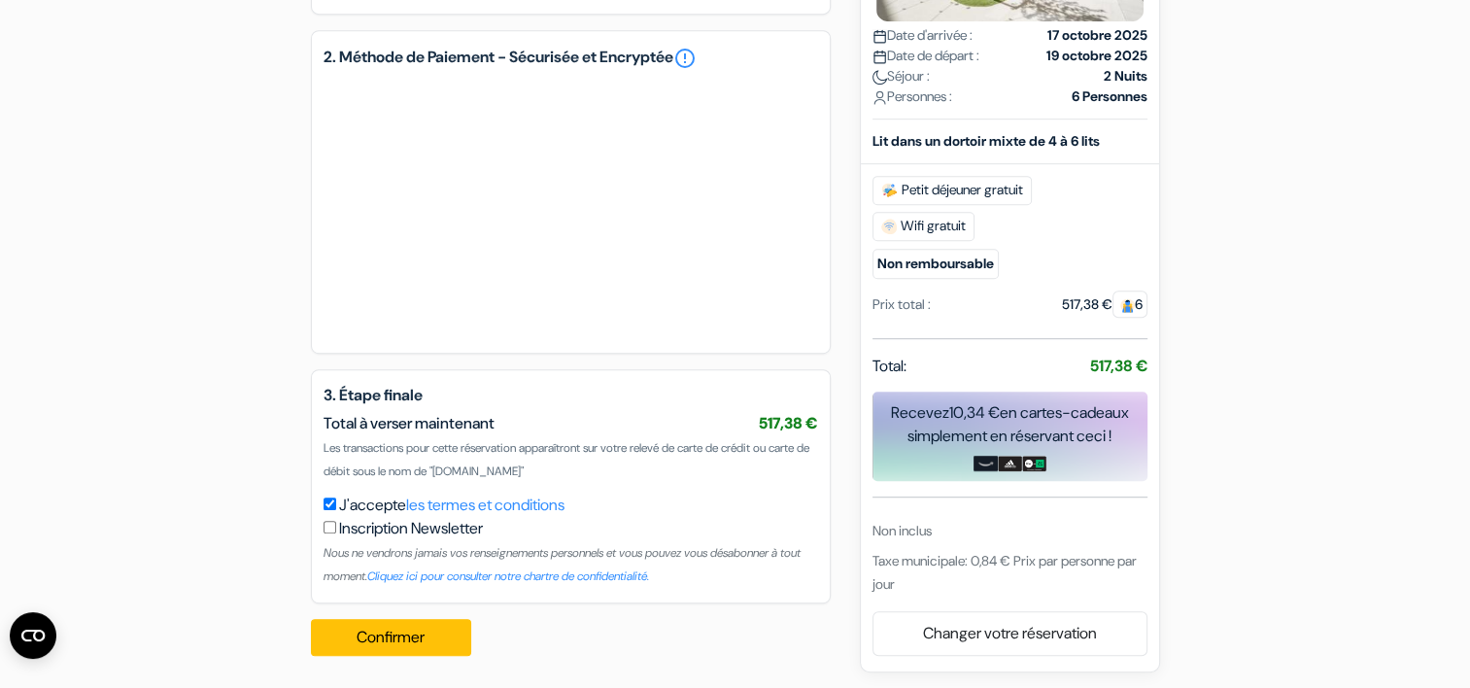
scroll to position [1029, 0]
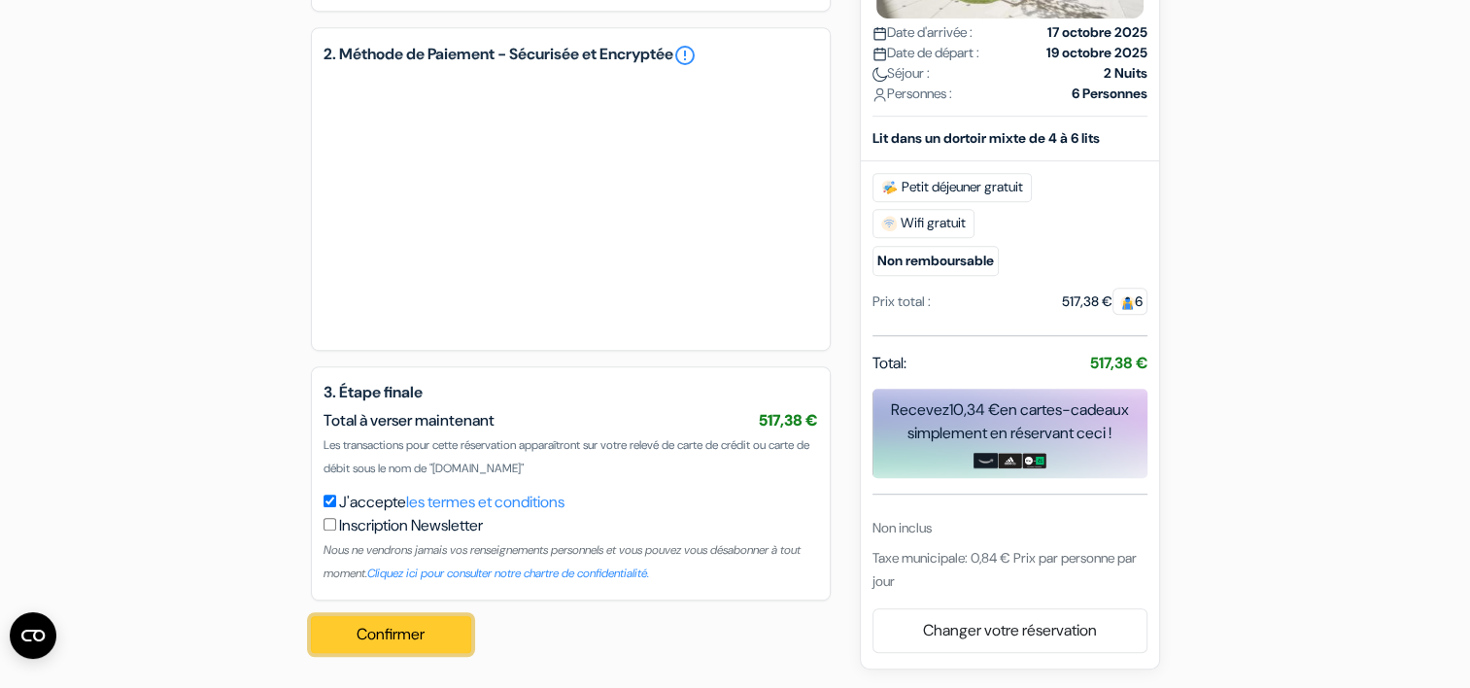
click at [405, 631] on button "Confirmer Loading..." at bounding box center [391, 634] width 161 height 37
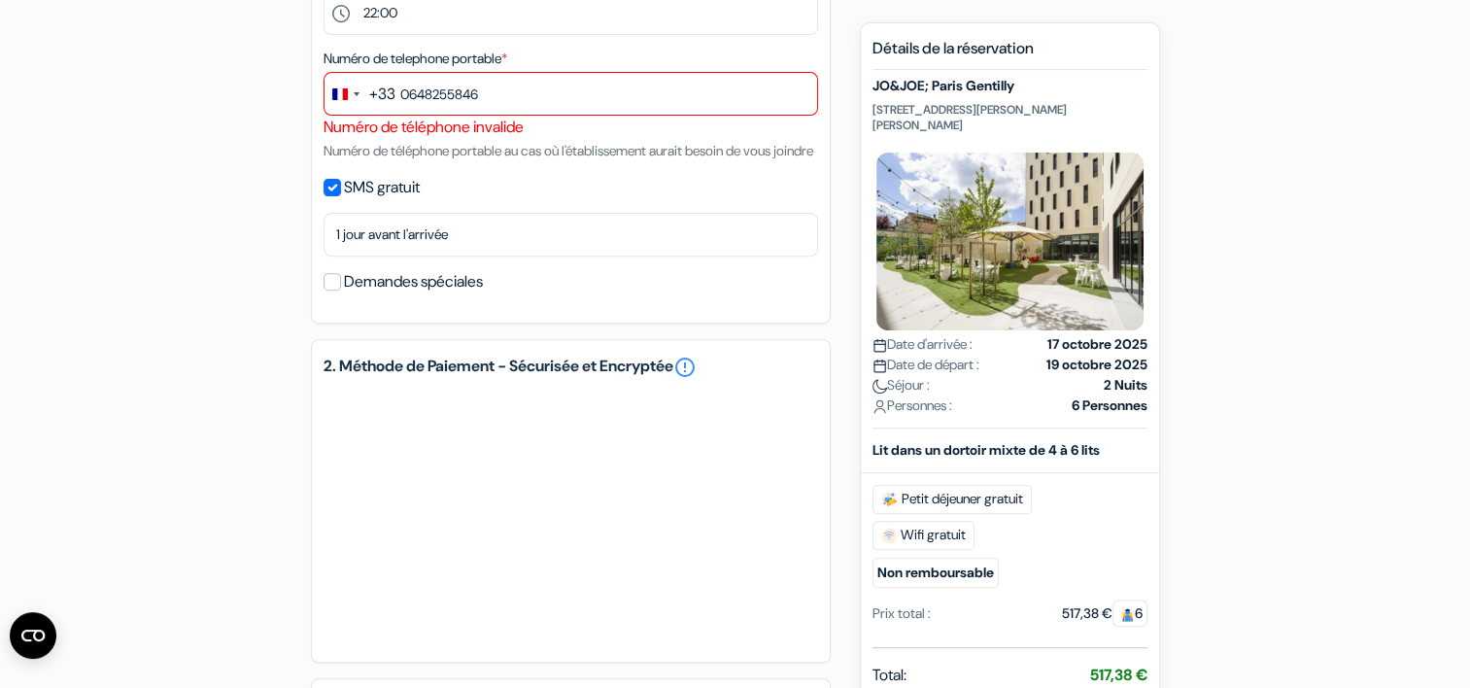
scroll to position [640, 0]
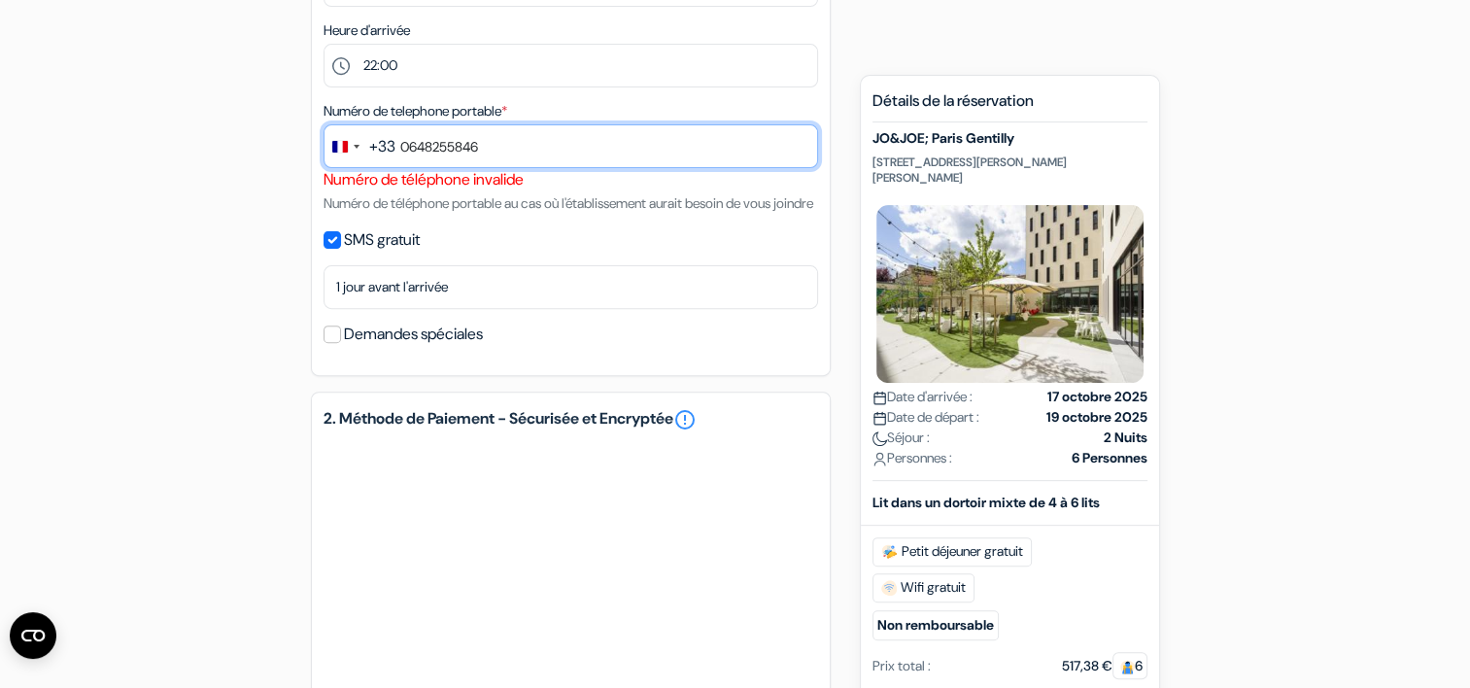
click at [409, 149] on input "0648255846" at bounding box center [571, 146] width 495 height 44
click at [409, 149] on input "648255846" at bounding box center [571, 146] width 495 height 44
click at [398, 150] on input "648255846" at bounding box center [571, 146] width 495 height 44
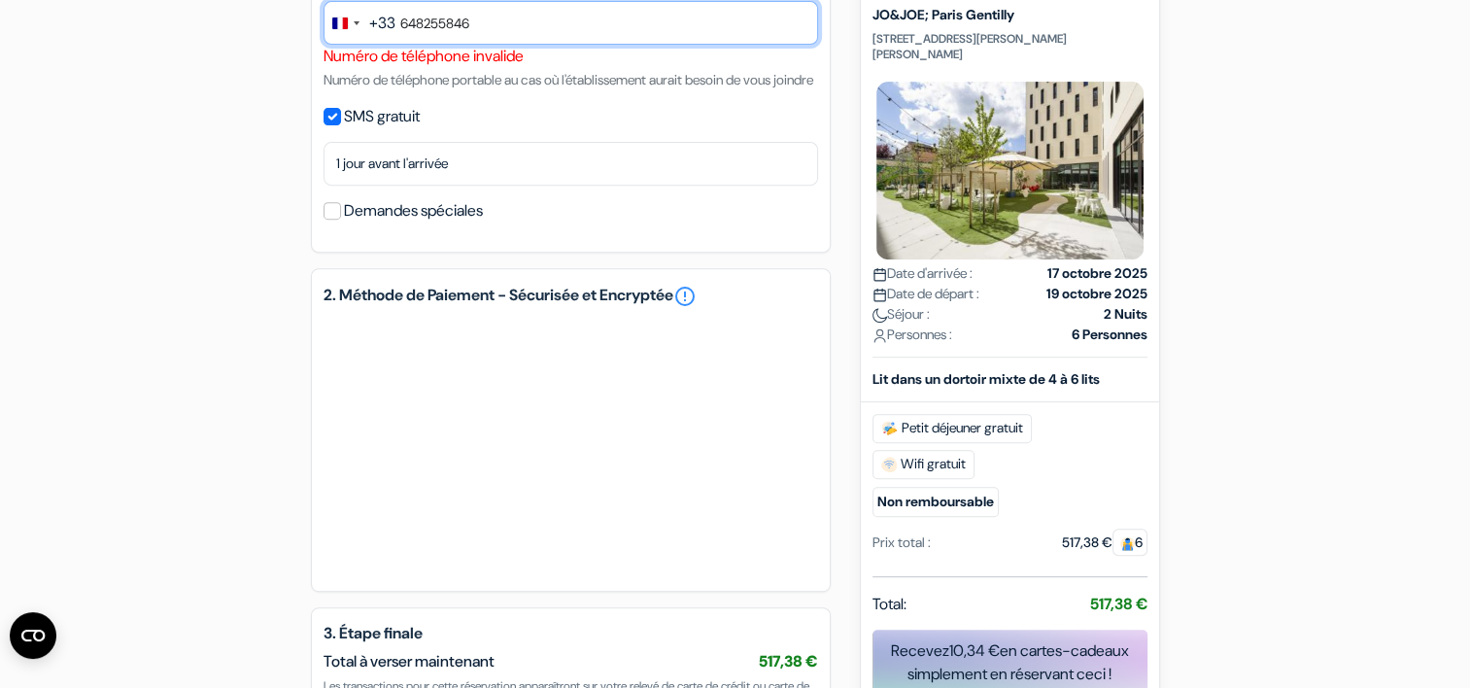
scroll to position [1029, 0]
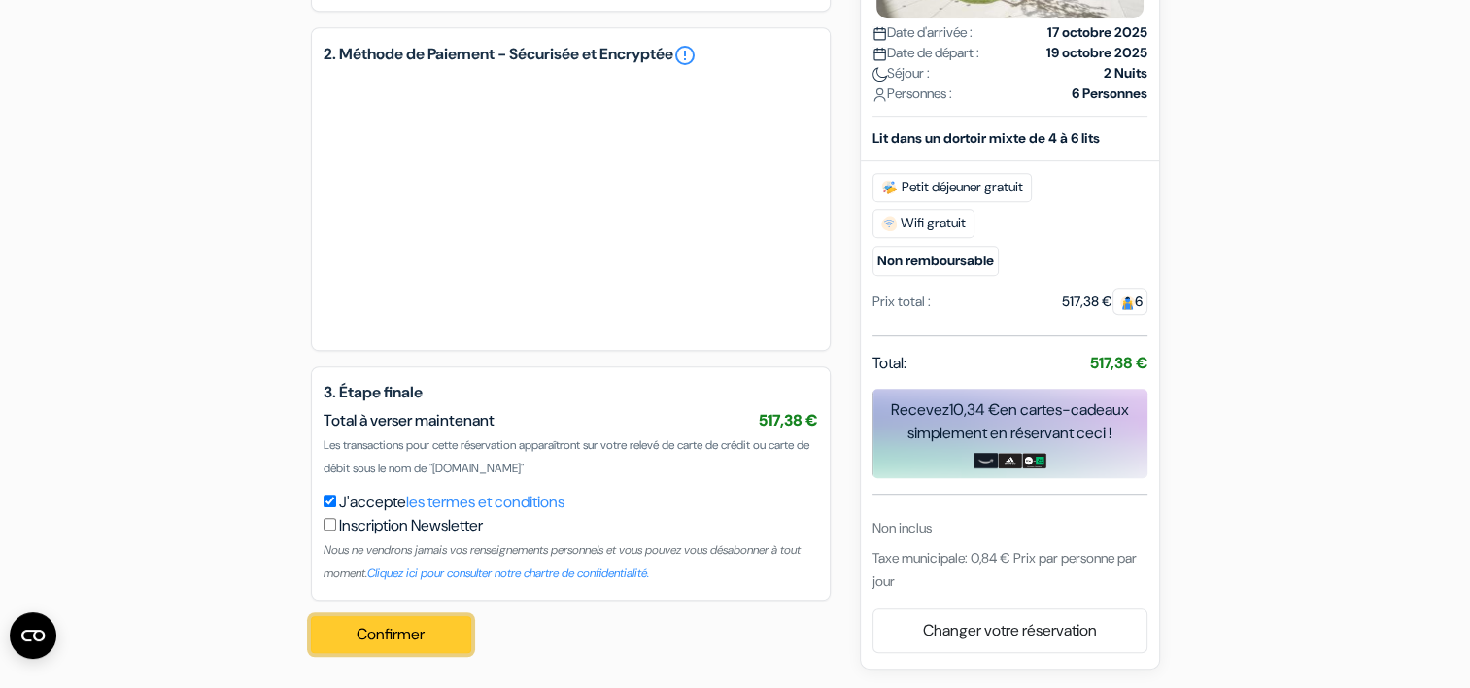
click at [393, 637] on button "Confirmer Loading..." at bounding box center [391, 634] width 161 height 37
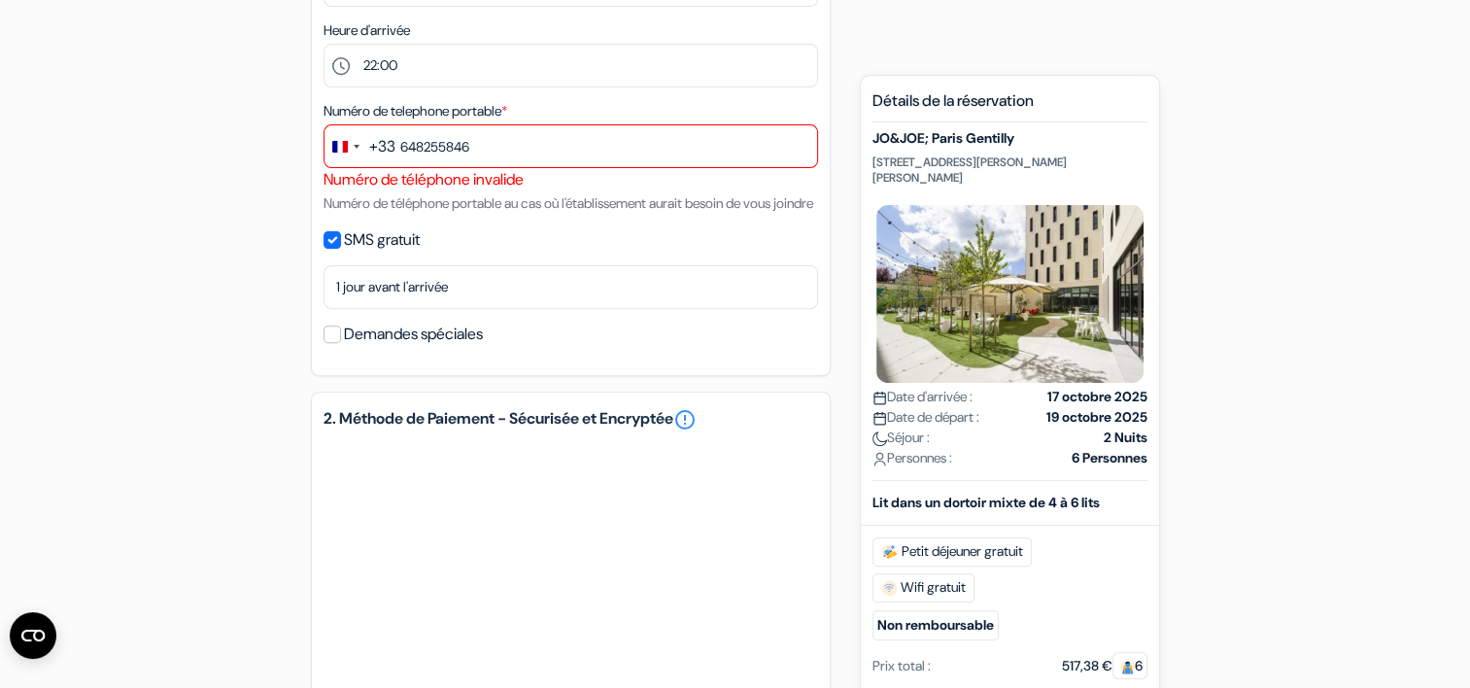
scroll to position [252, 0]
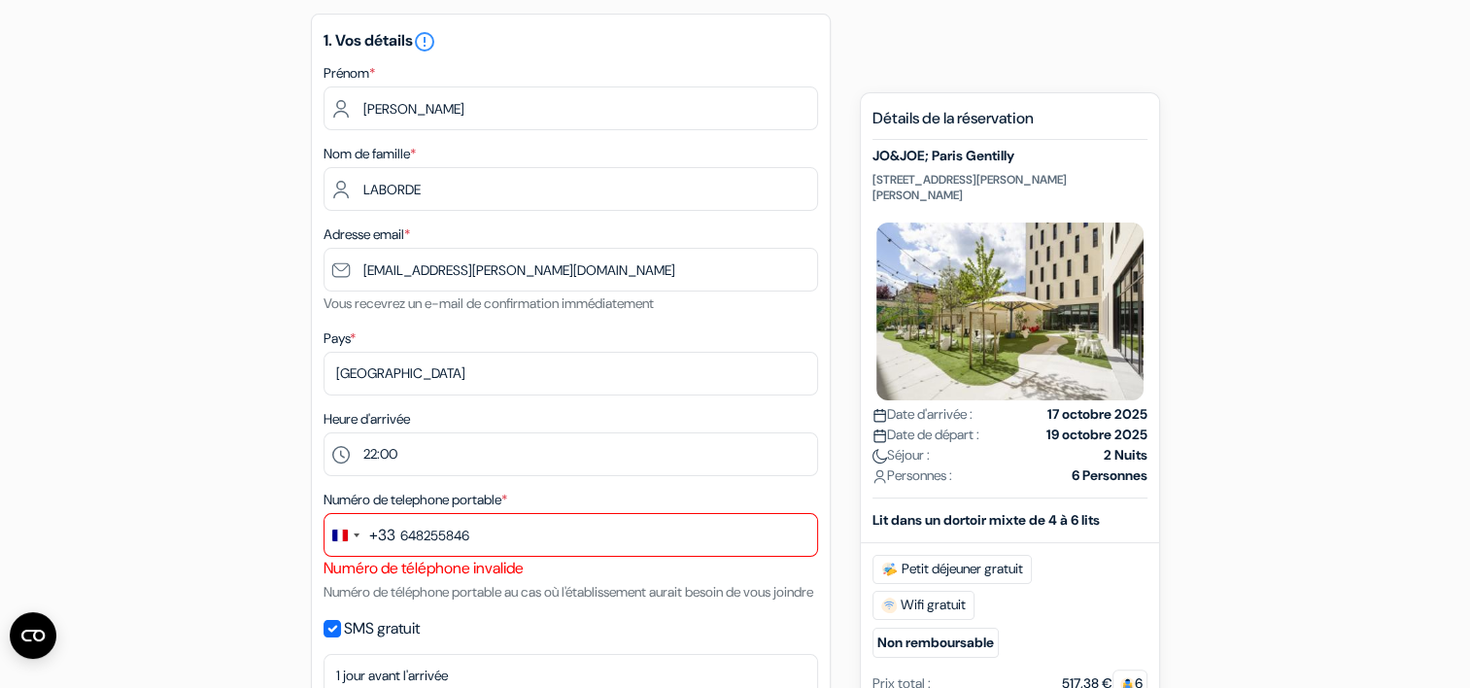
click at [385, 532] on div "+33" at bounding box center [382, 535] width 26 height 23
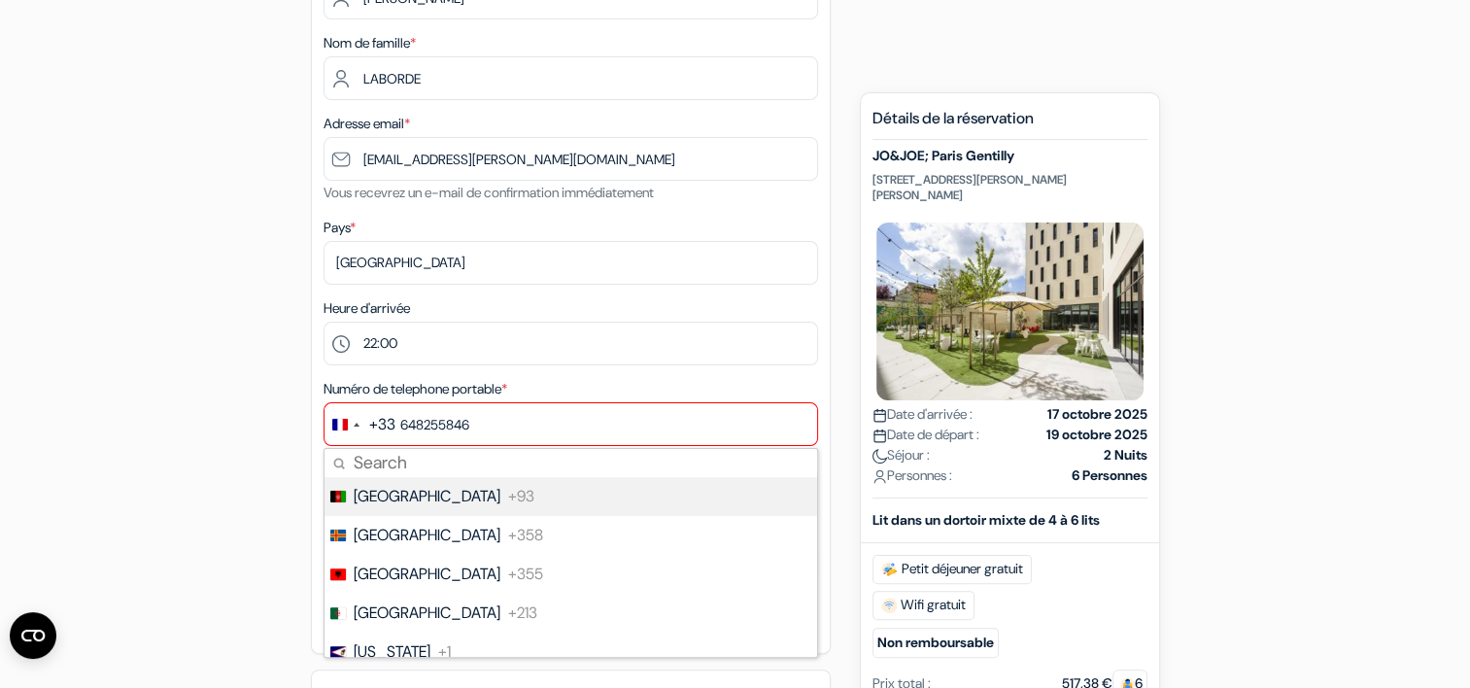
scroll to position [446, 0]
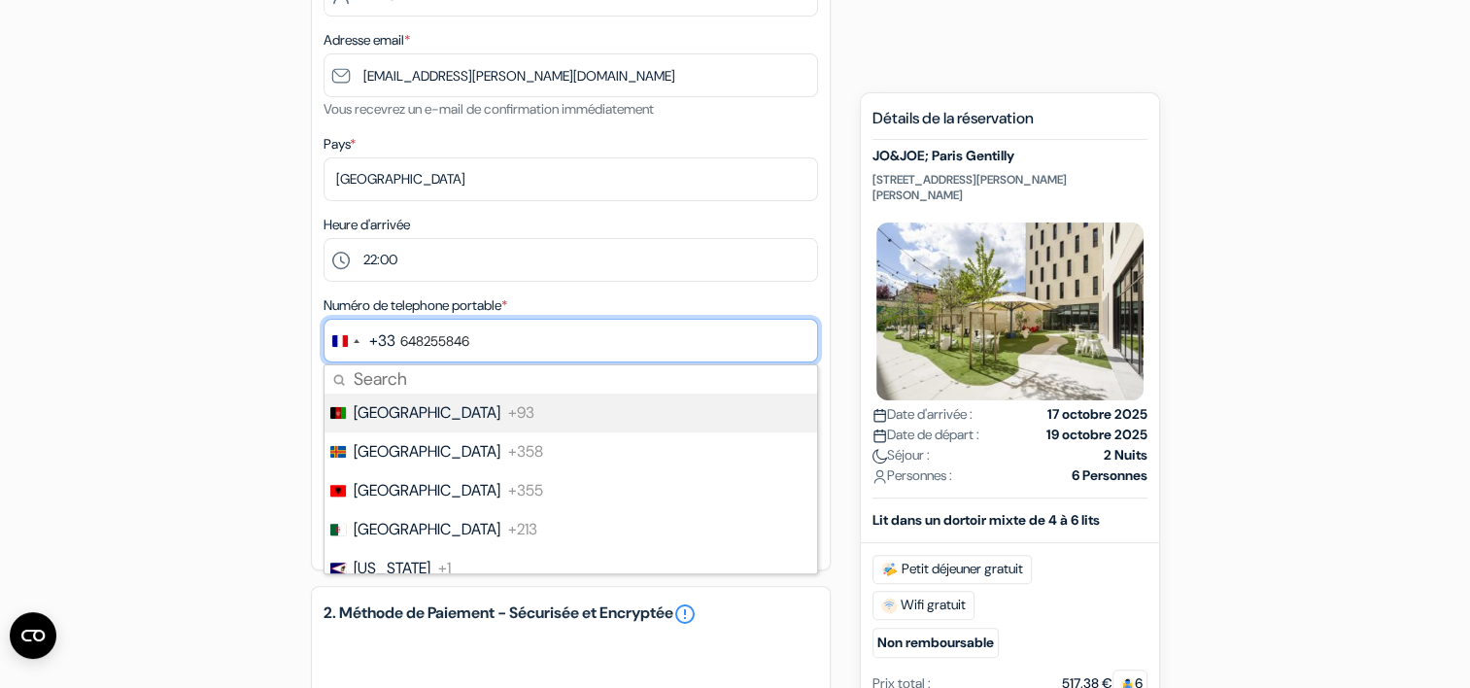
click at [486, 337] on input "648255846" at bounding box center [571, 341] width 495 height 44
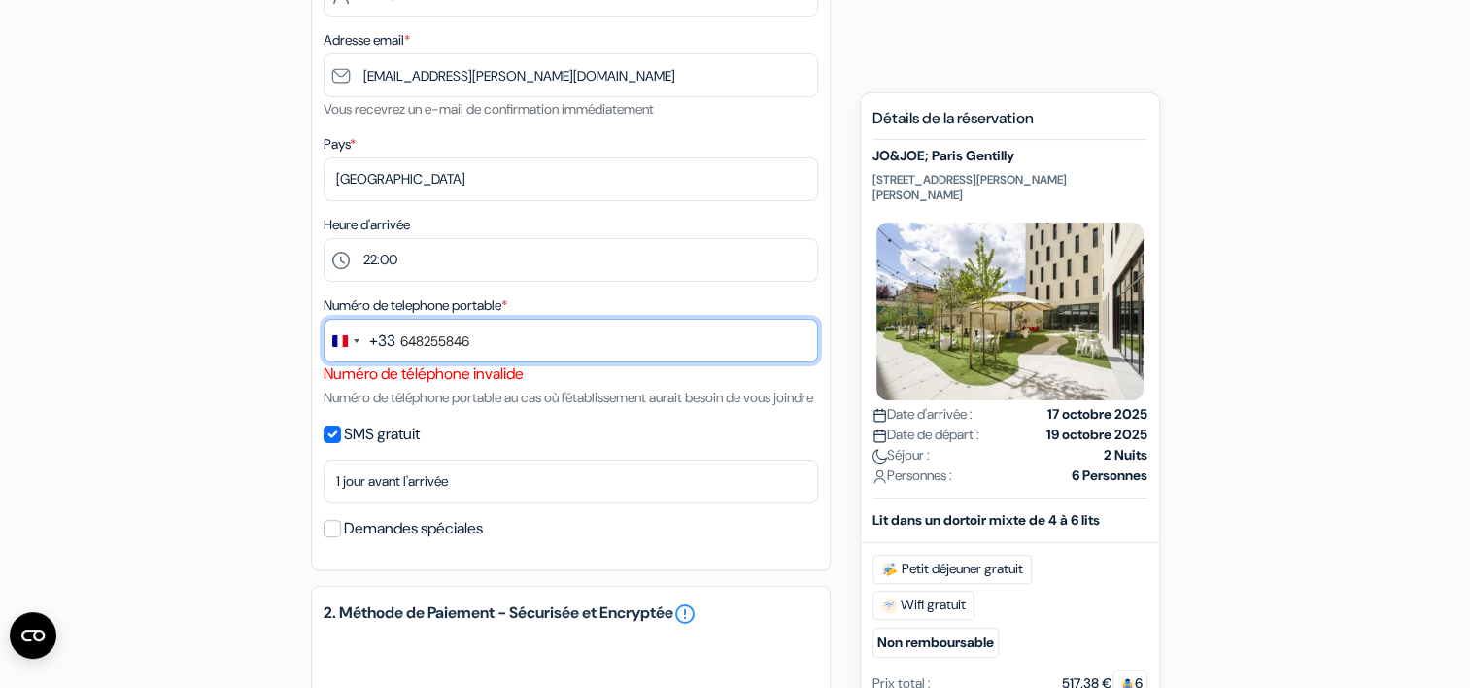
click at [409, 344] on input "648255846" at bounding box center [571, 341] width 495 height 44
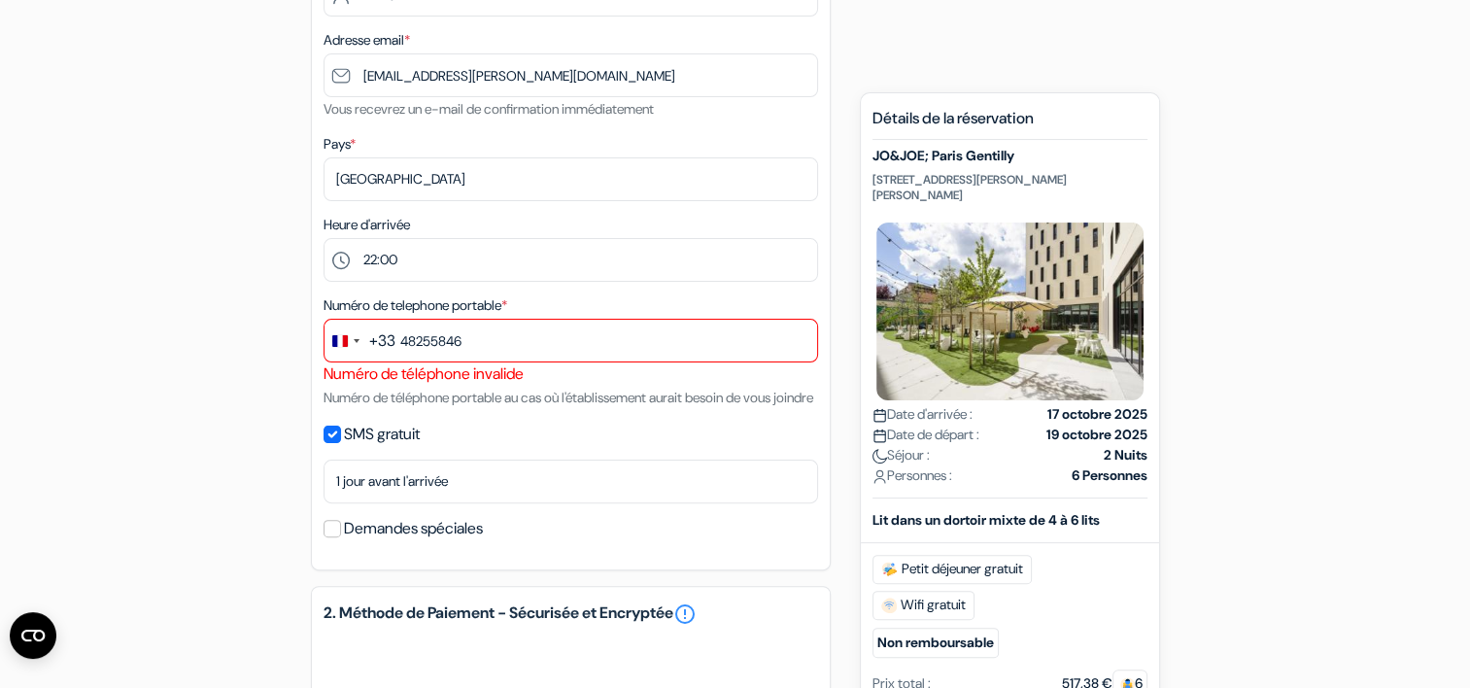
click at [507, 301] on span "*" at bounding box center [504, 304] width 6 height 17
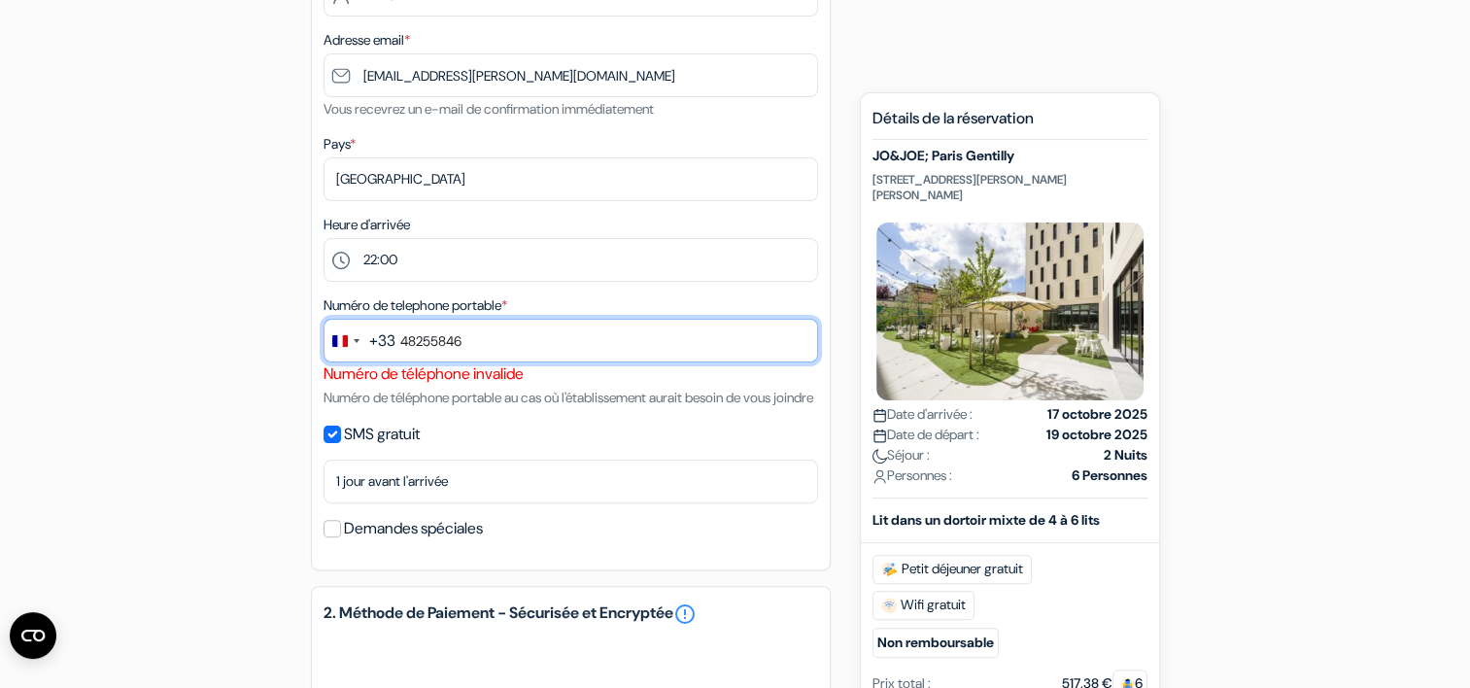
click at [480, 342] on input "48255846" at bounding box center [571, 341] width 495 height 44
type input "4"
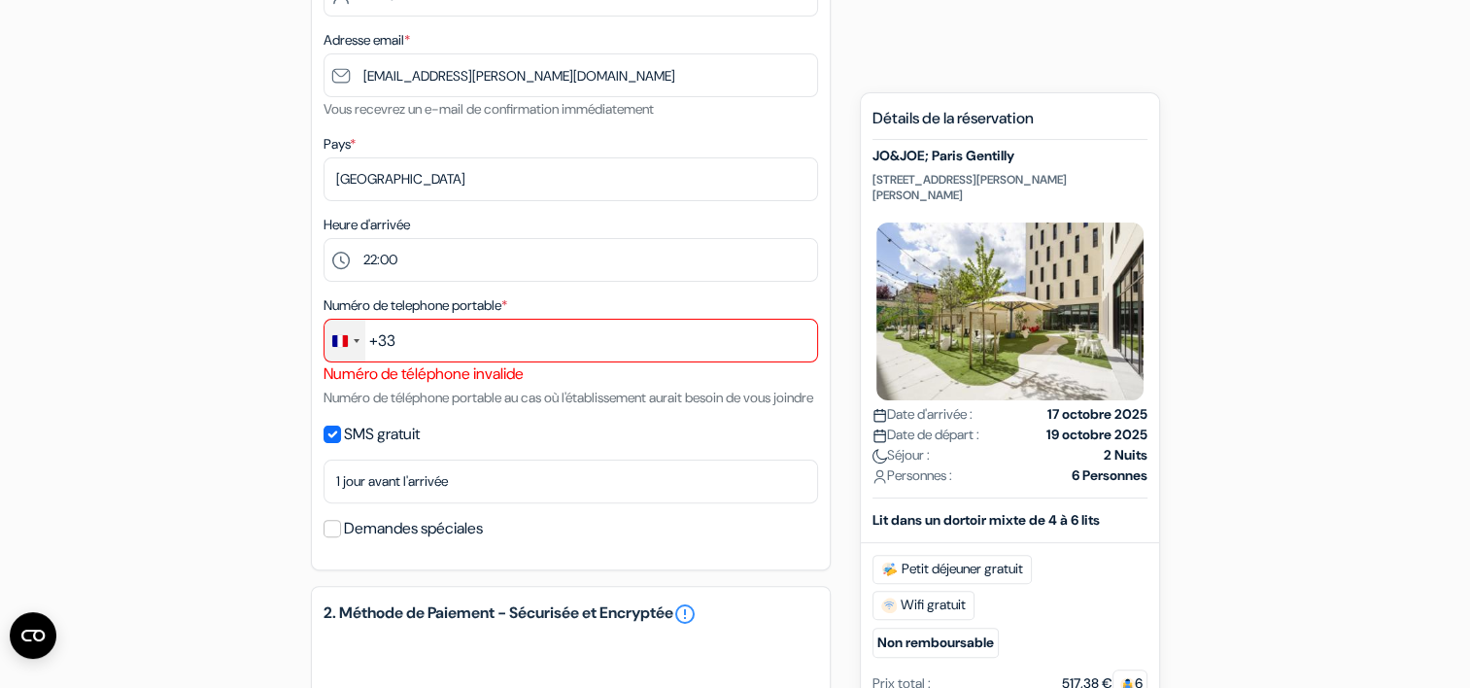
click at [354, 346] on div "Change country, selected France (+33)" at bounding box center [345, 341] width 41 height 42
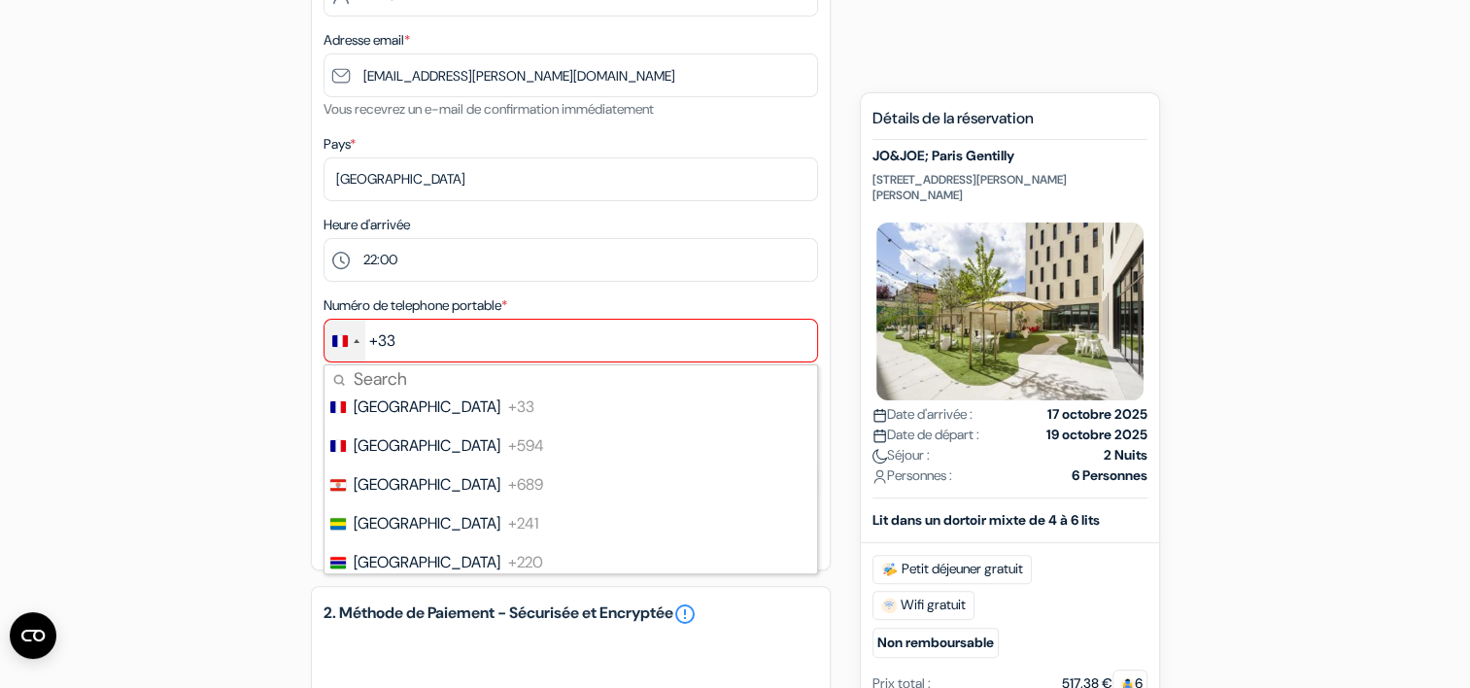
scroll to position [2915, 0]
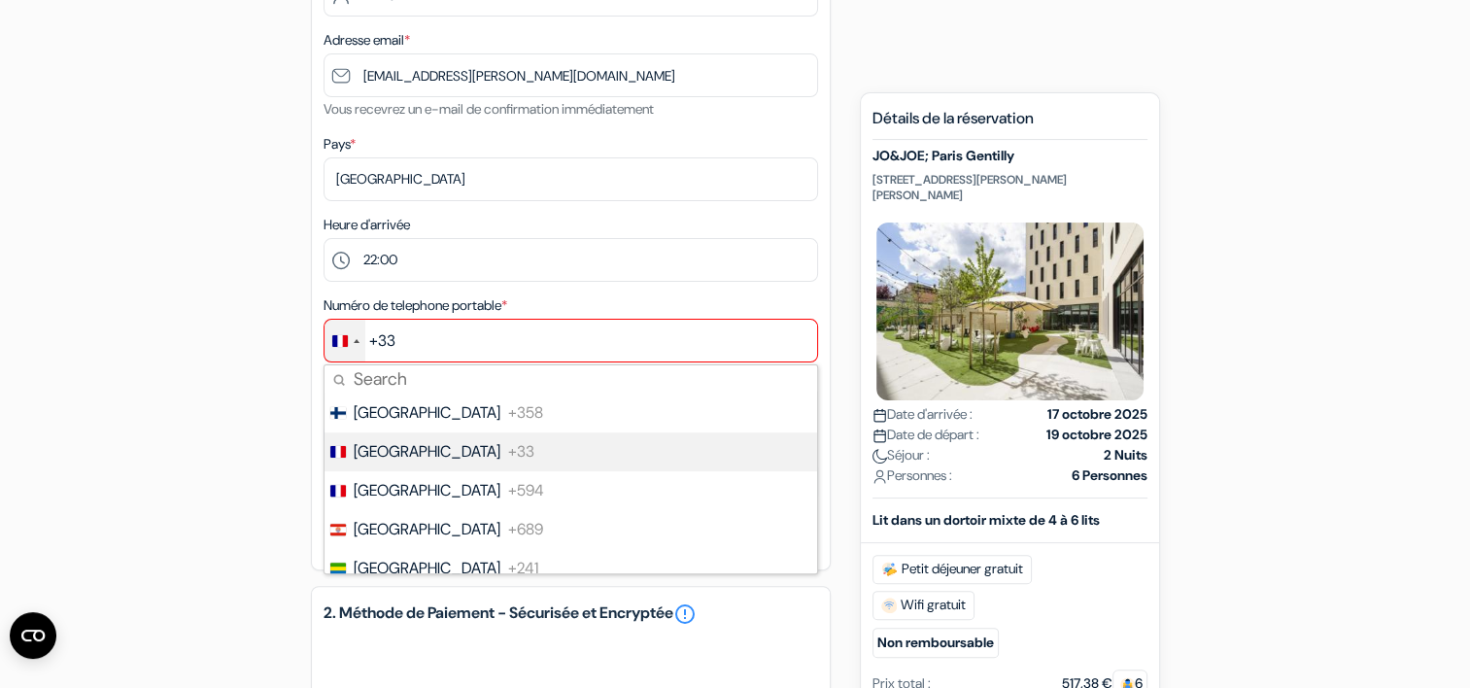
click at [387, 460] on span "[GEOGRAPHIC_DATA]" at bounding box center [427, 451] width 147 height 23
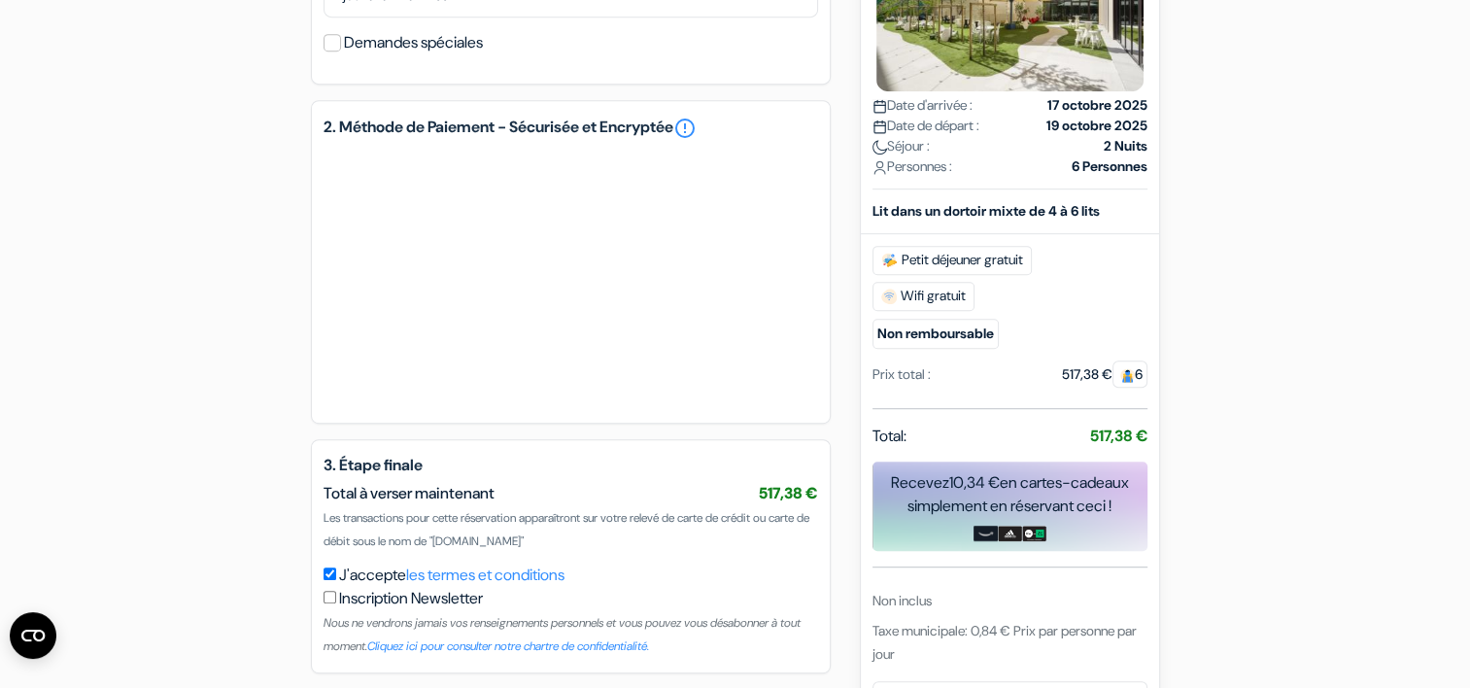
scroll to position [1029, 0]
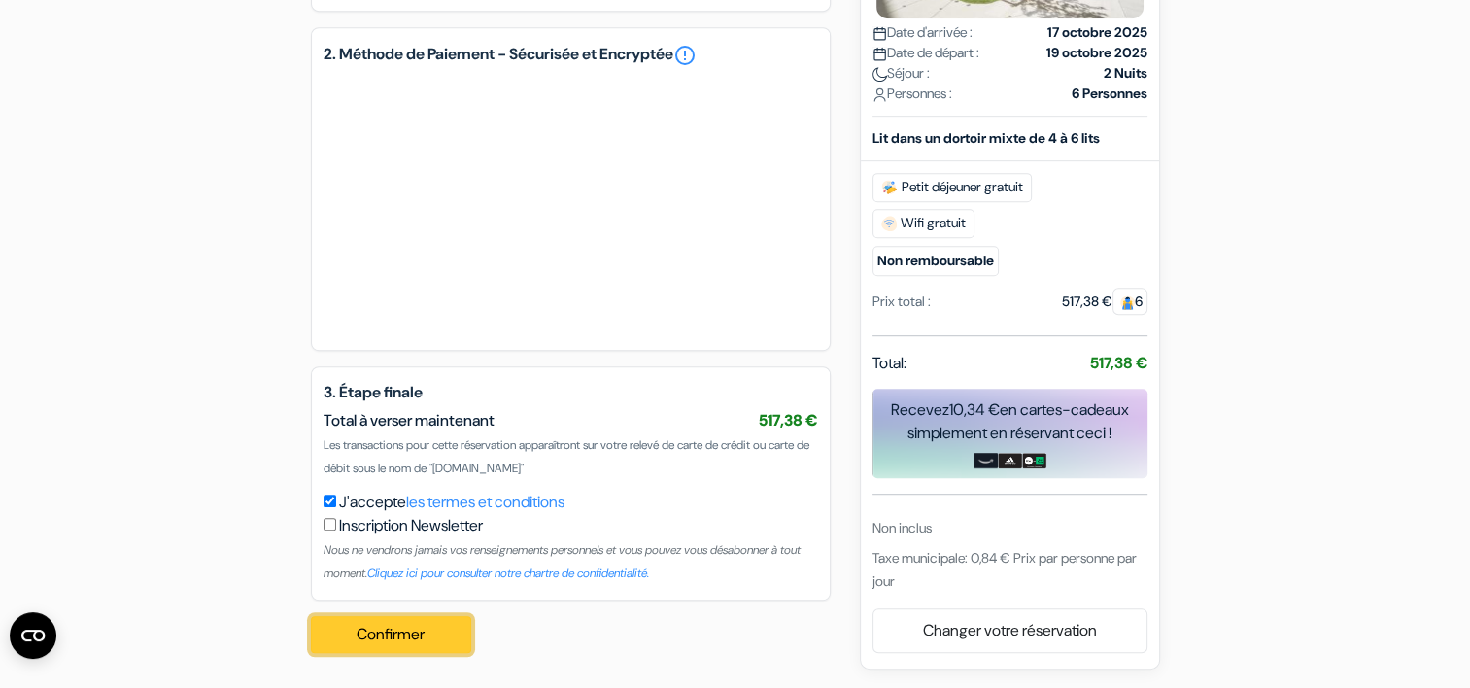
click at [388, 630] on button "Confirmer Loading..." at bounding box center [391, 634] width 161 height 37
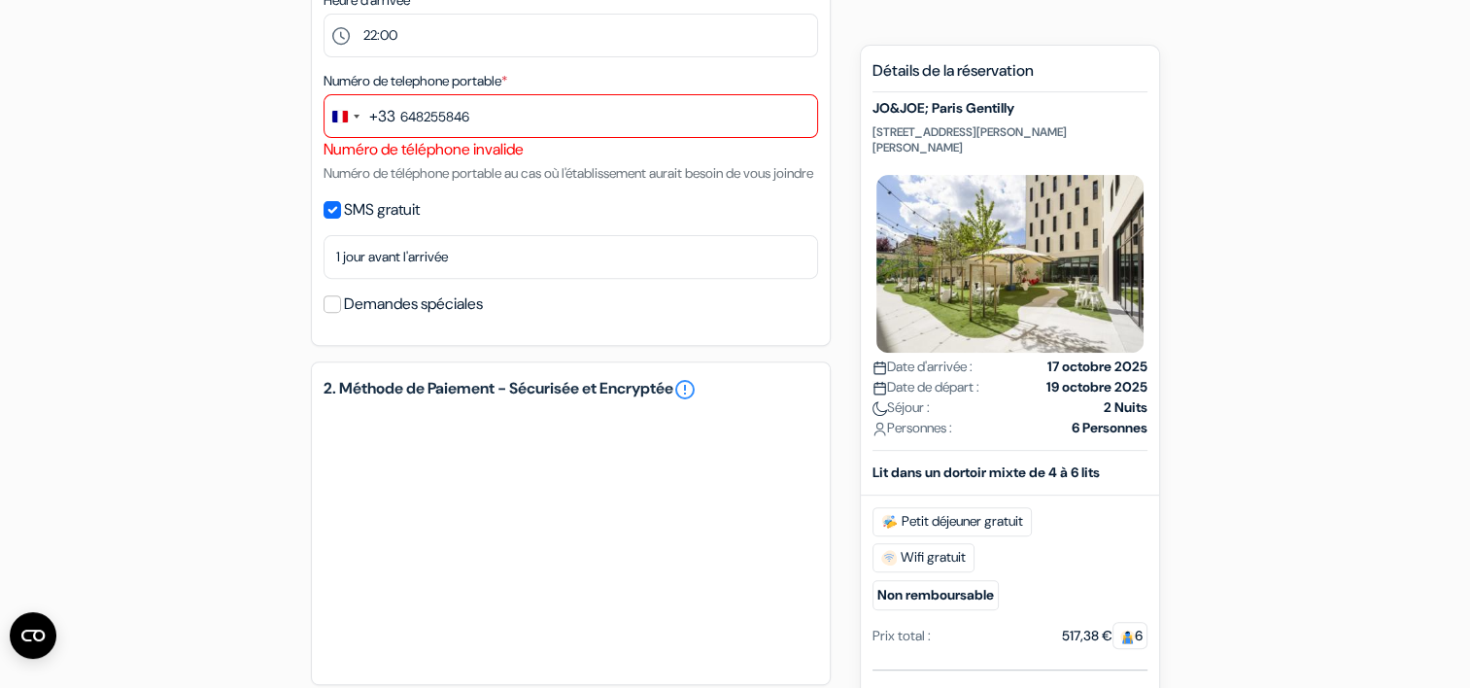
scroll to position [640, 0]
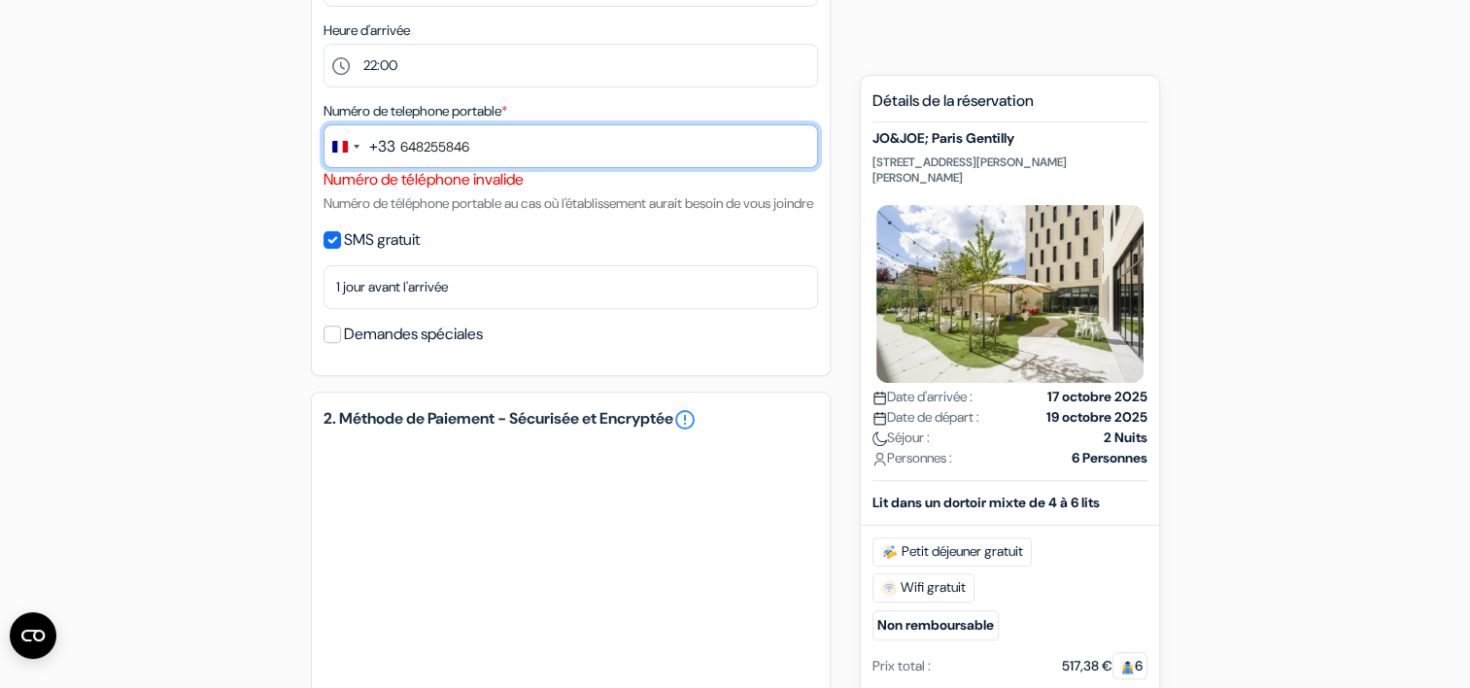
click at [404, 151] on input "648255846" at bounding box center [571, 146] width 495 height 44
click at [401, 151] on input "648255846" at bounding box center [571, 146] width 495 height 44
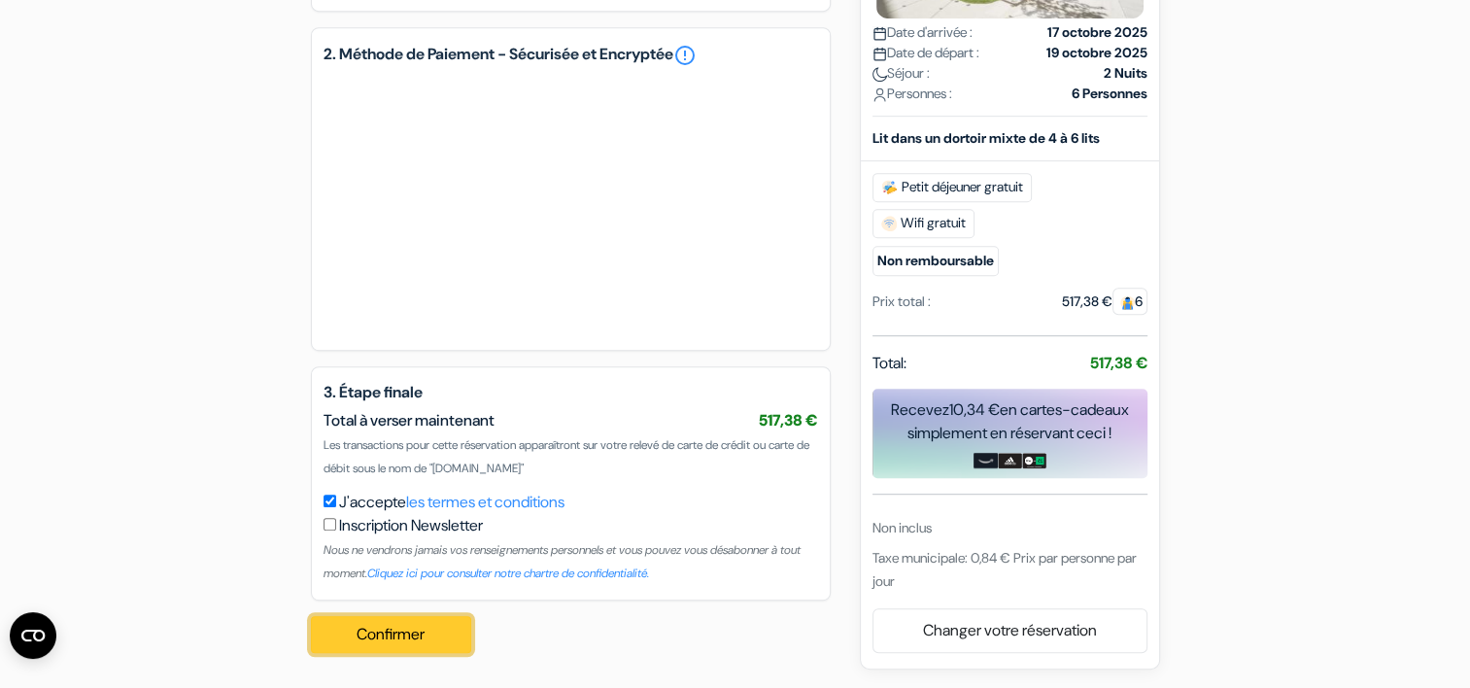
click at [393, 631] on button "Confirmer Loading..." at bounding box center [391, 634] width 161 height 37
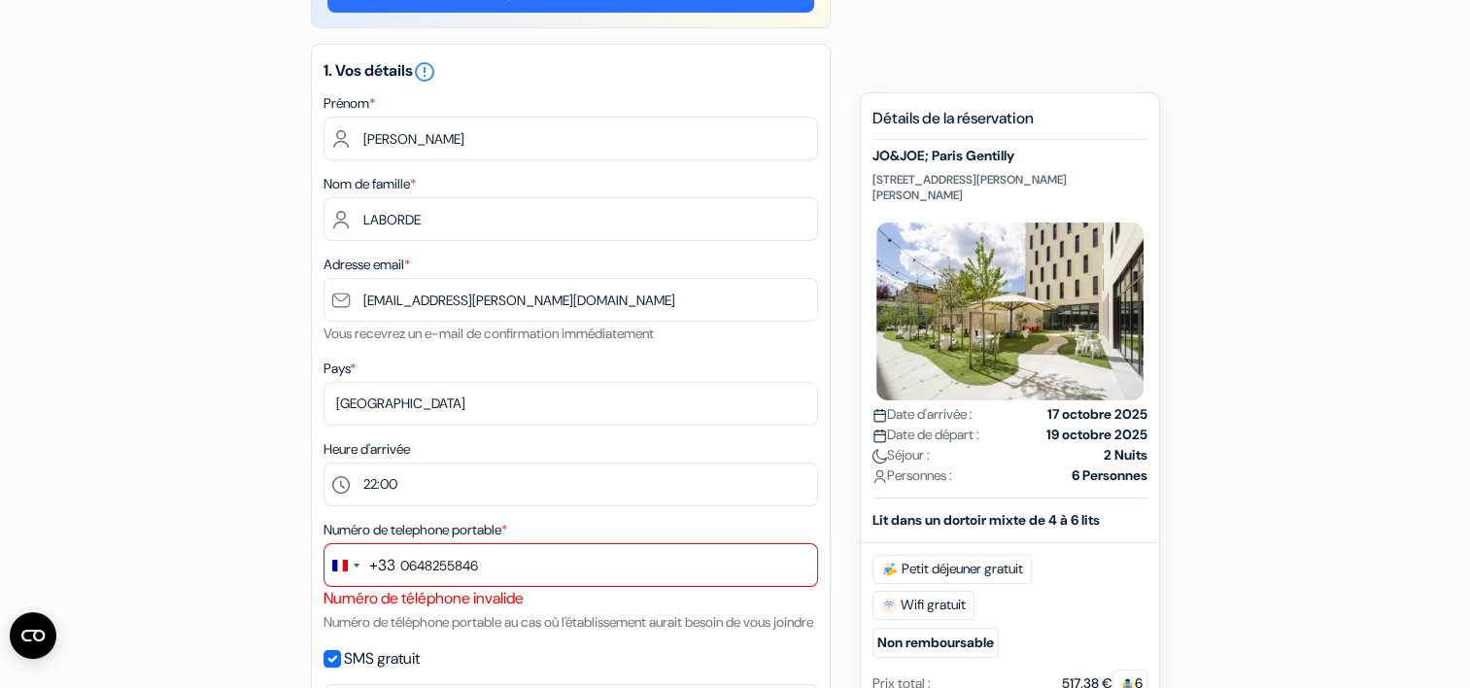
scroll to position [252, 0]
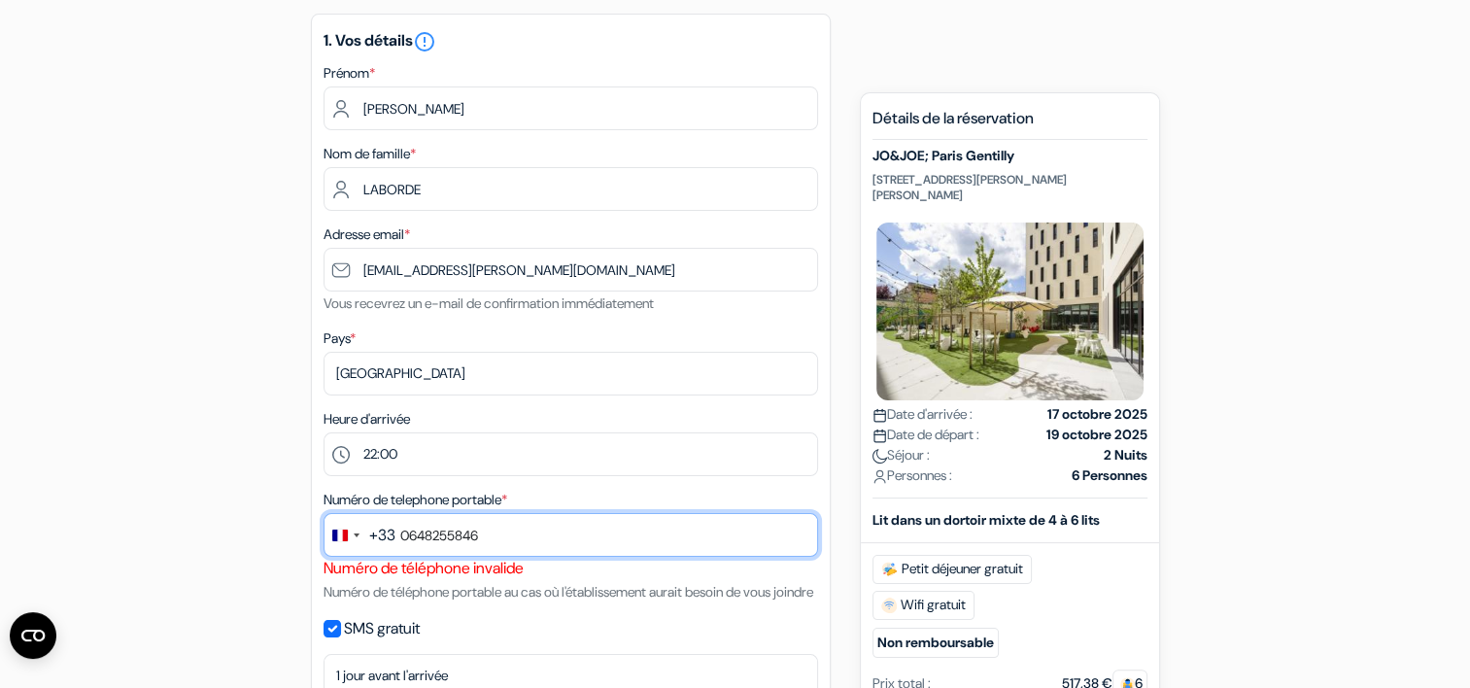
click at [490, 540] on input "0648255846" at bounding box center [571, 535] width 495 height 44
type input "0"
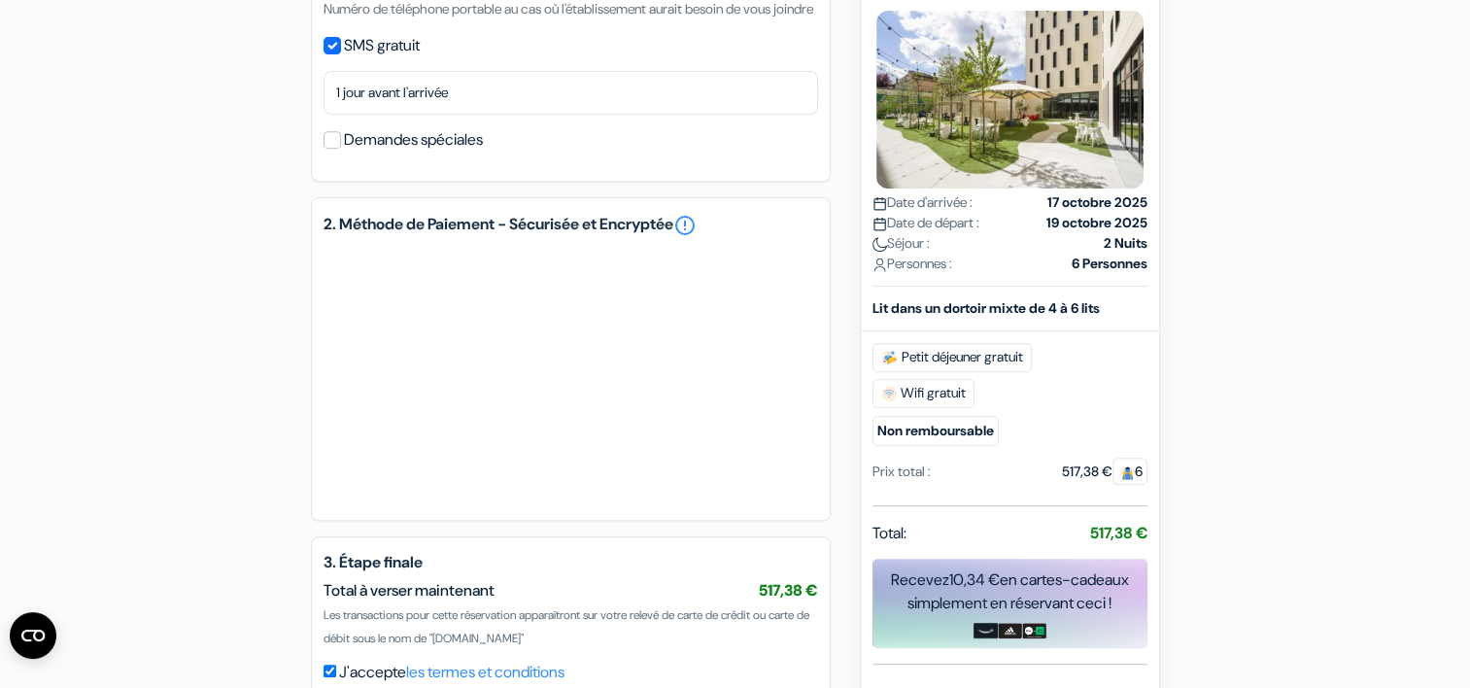
scroll to position [1029, 0]
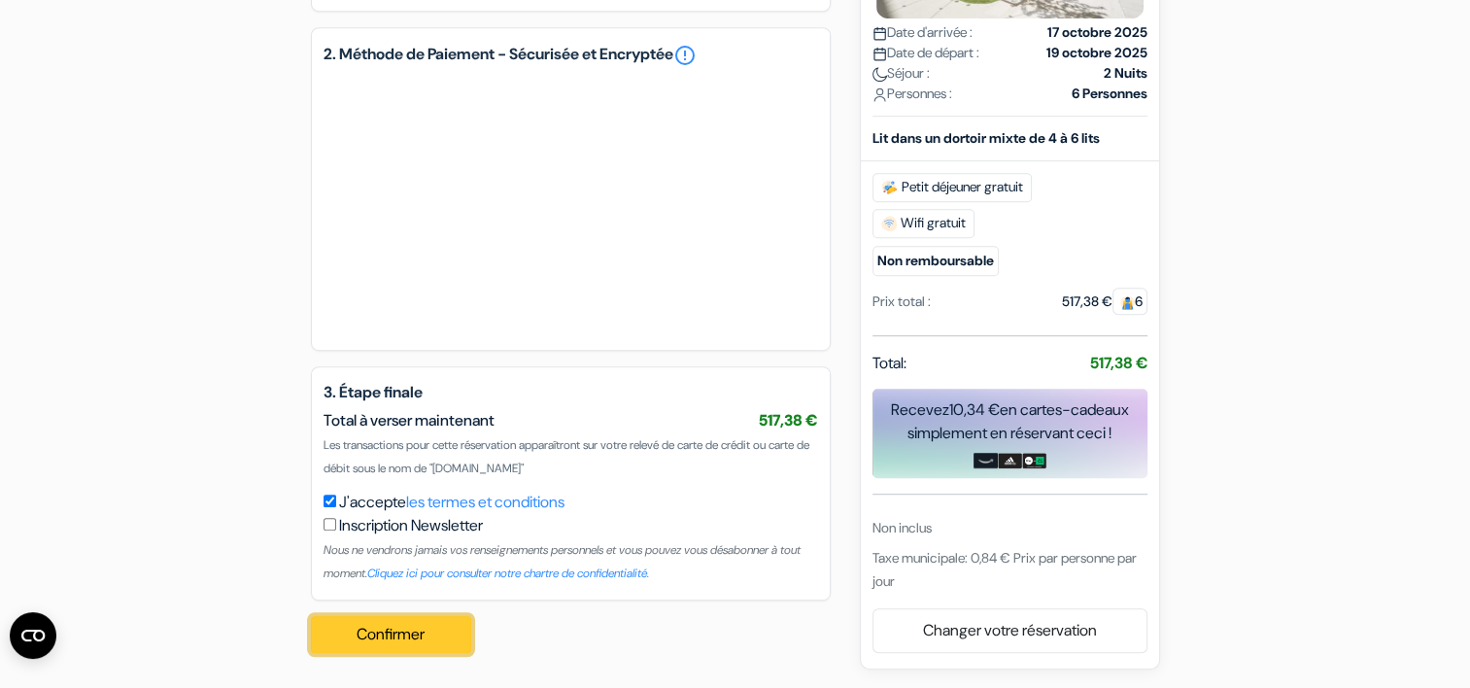
click at [401, 631] on button "Confirmer Loading..." at bounding box center [391, 634] width 161 height 37
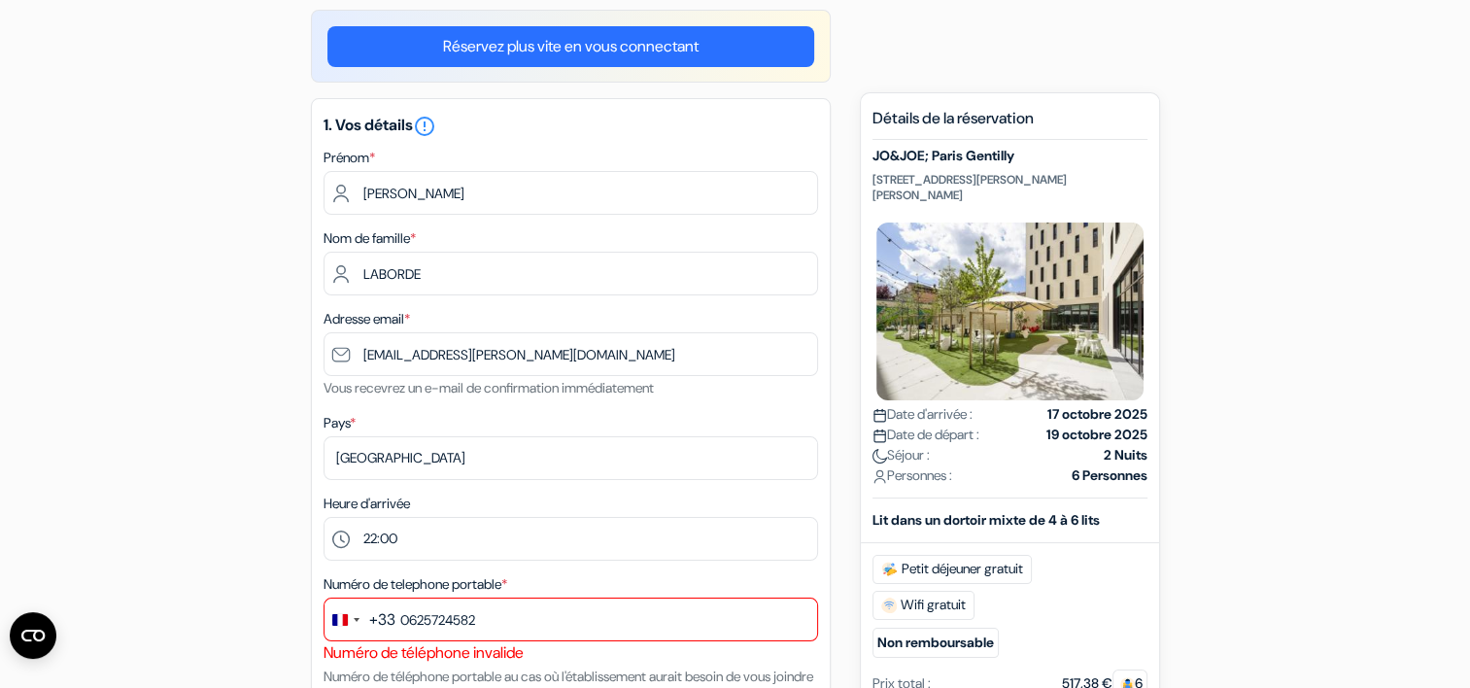
scroll to position [154, 0]
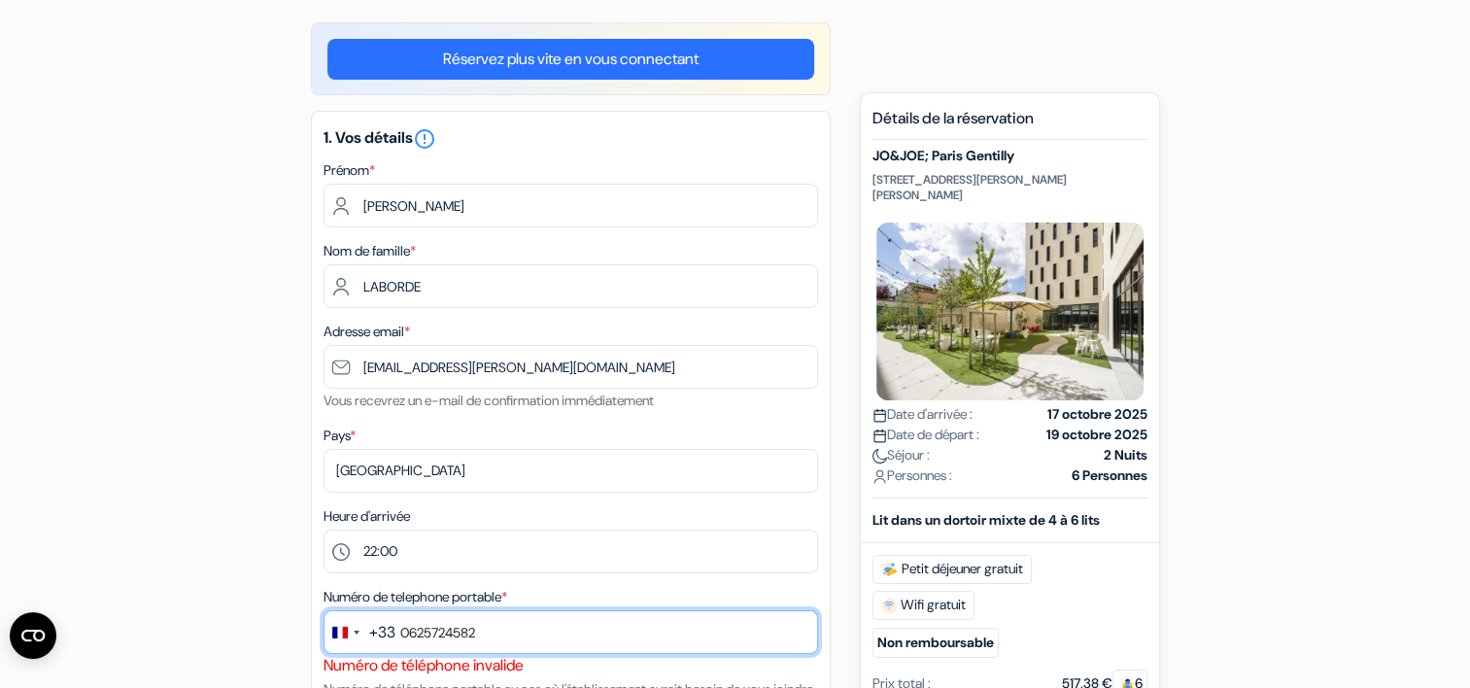
click at [407, 633] on input "0625724582" at bounding box center [571, 632] width 495 height 44
click at [514, 625] on input "625724582" at bounding box center [571, 632] width 495 height 44
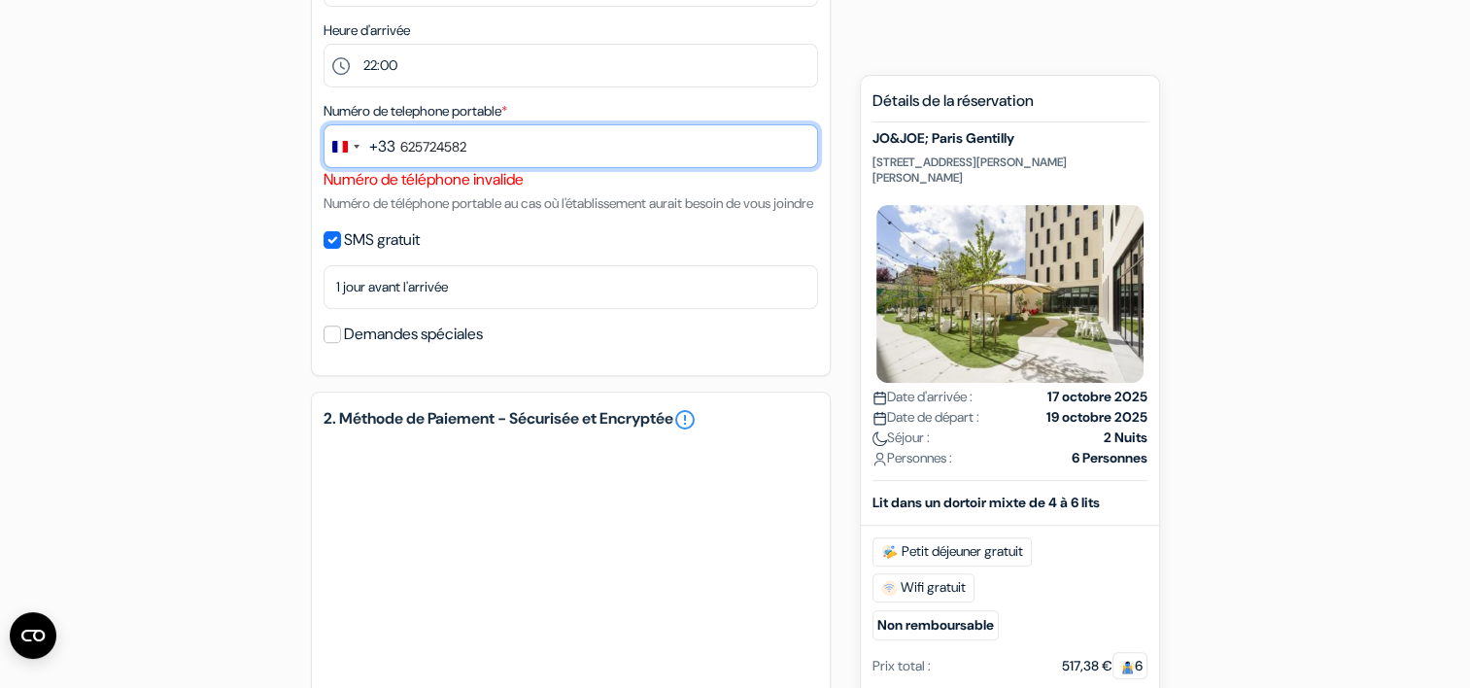
scroll to position [1029, 0]
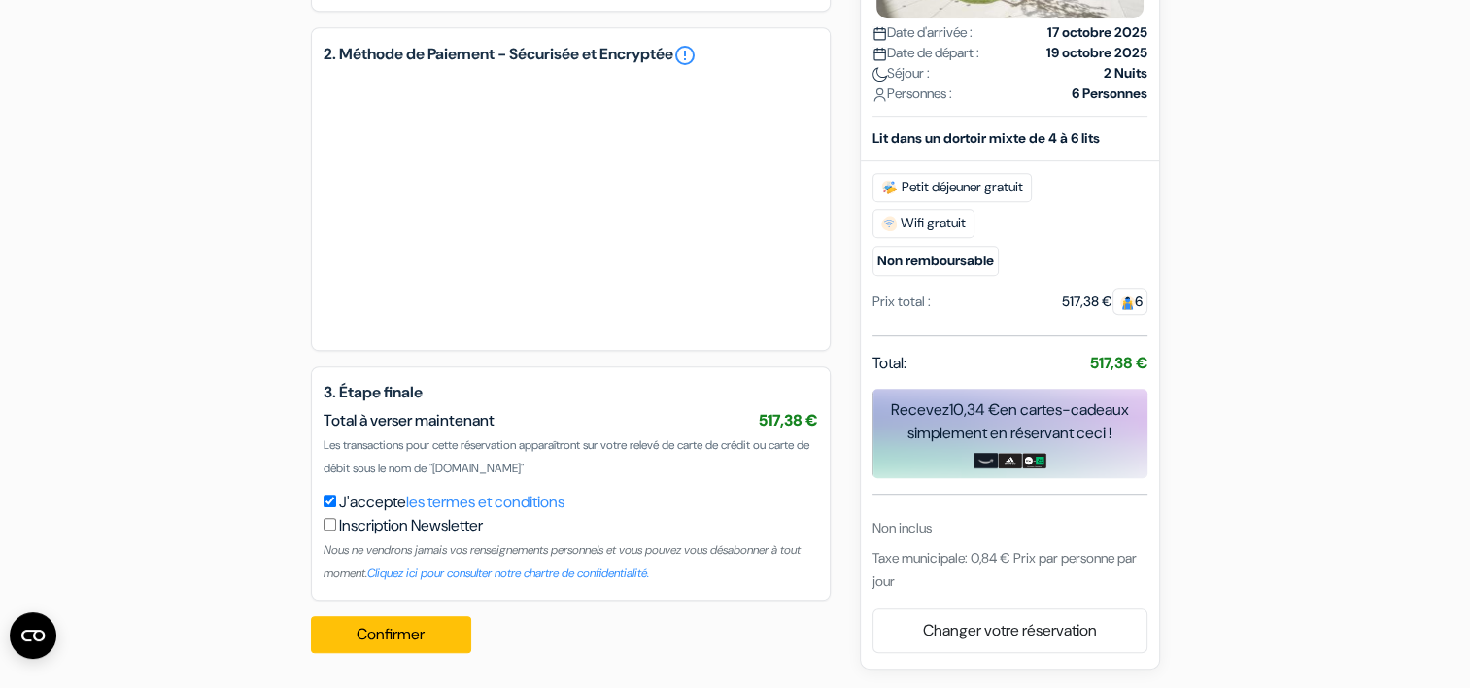
type input "625724582"
click at [311, 616] on button "Confirmer Loading..." at bounding box center [391, 634] width 161 height 37
click at [393, 630] on button "Confirmer Loading..." at bounding box center [391, 634] width 161 height 37
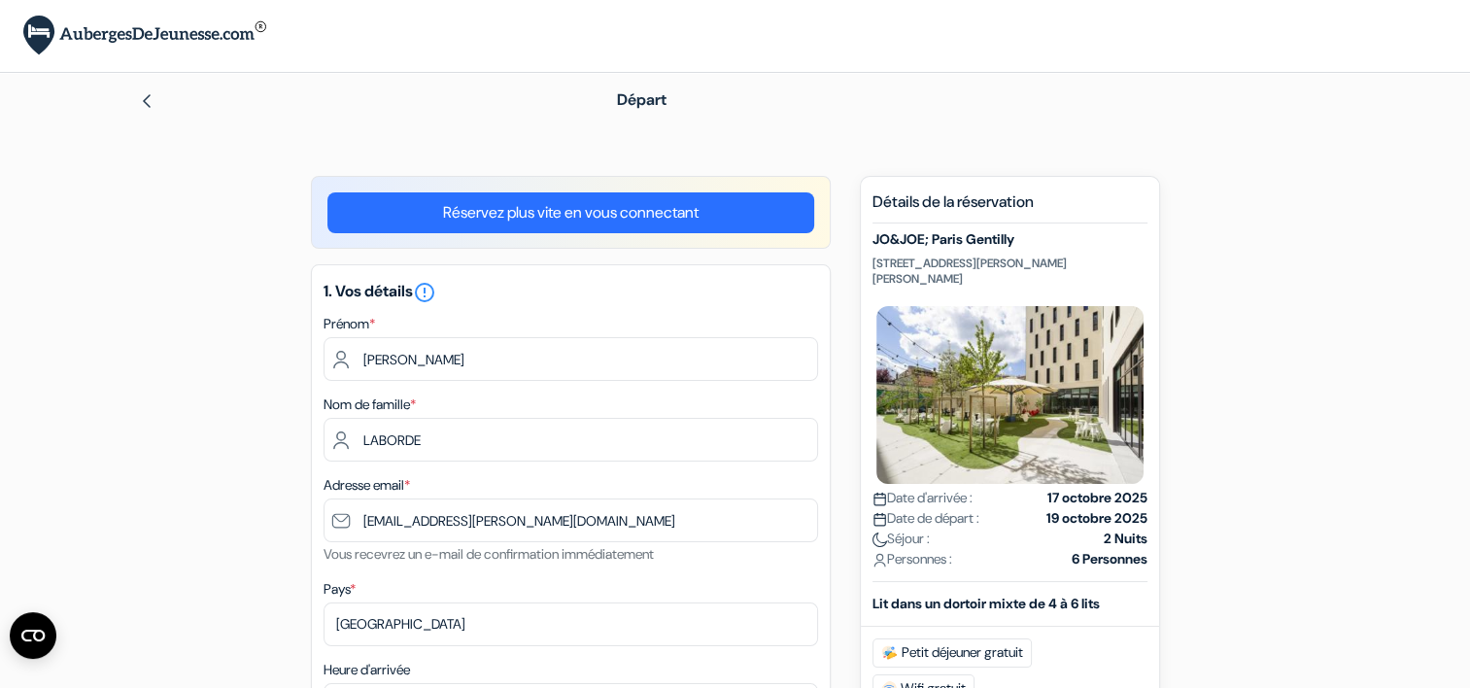
scroll to position [0, 0]
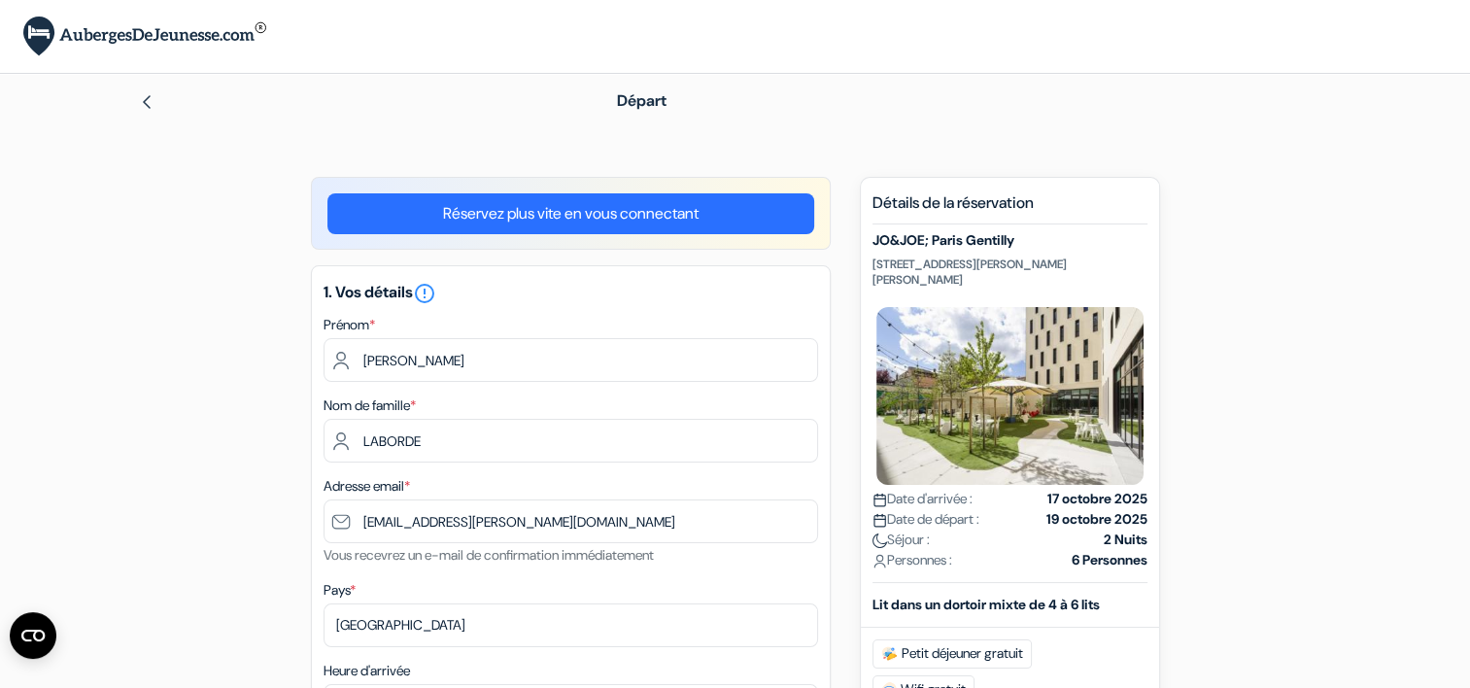
click at [531, 208] on link "Réservez plus vite en vous connectant" at bounding box center [570, 213] width 487 height 41
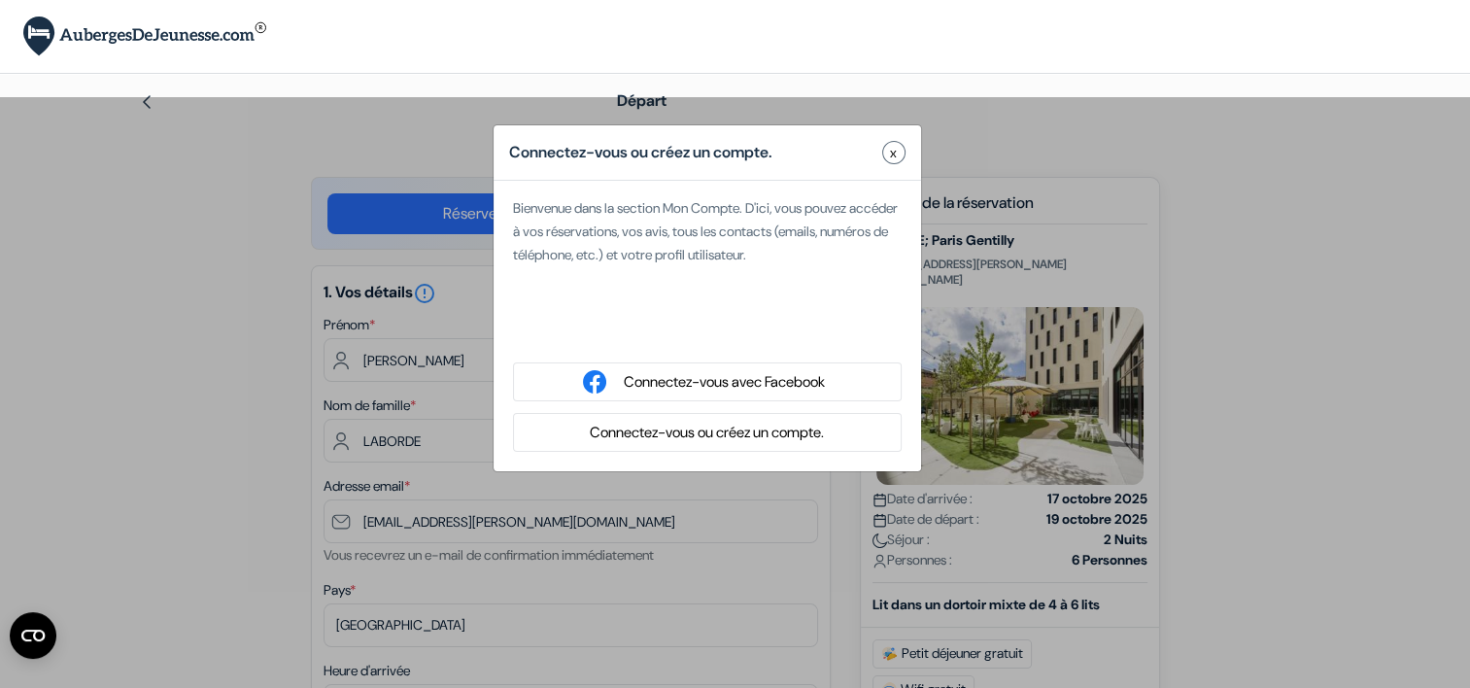
click at [892, 155] on span "x" at bounding box center [893, 153] width 7 height 20
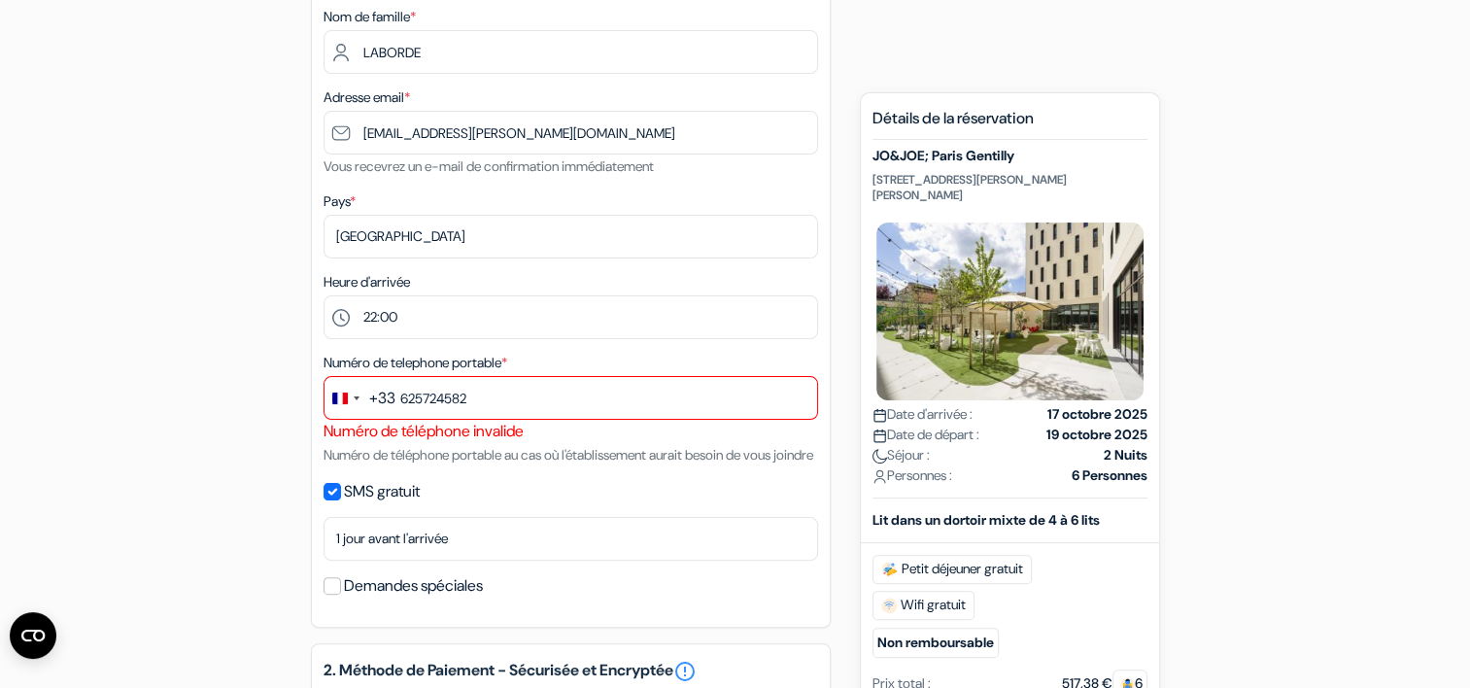
scroll to position [486, 0]
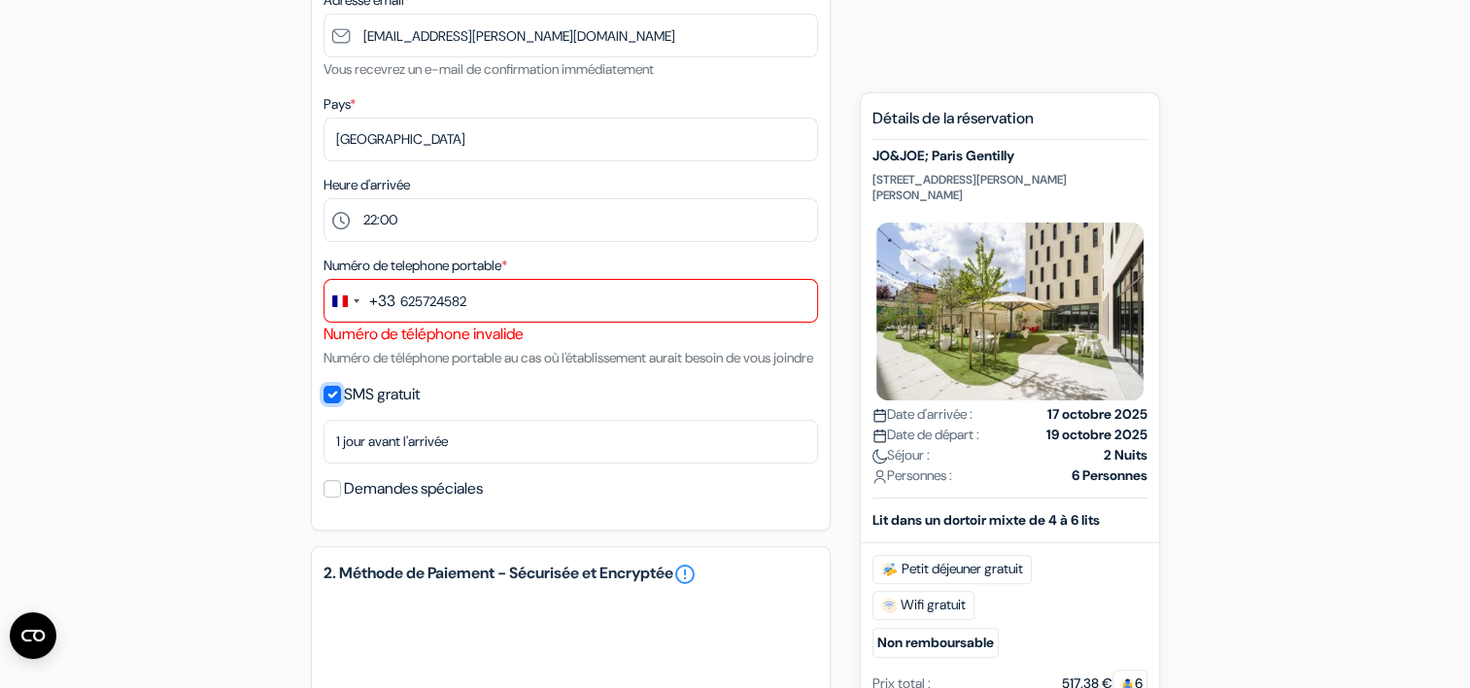
click at [332, 403] on input "SMS gratuit" at bounding box center [332, 394] width 17 height 17
checkbox input "false"
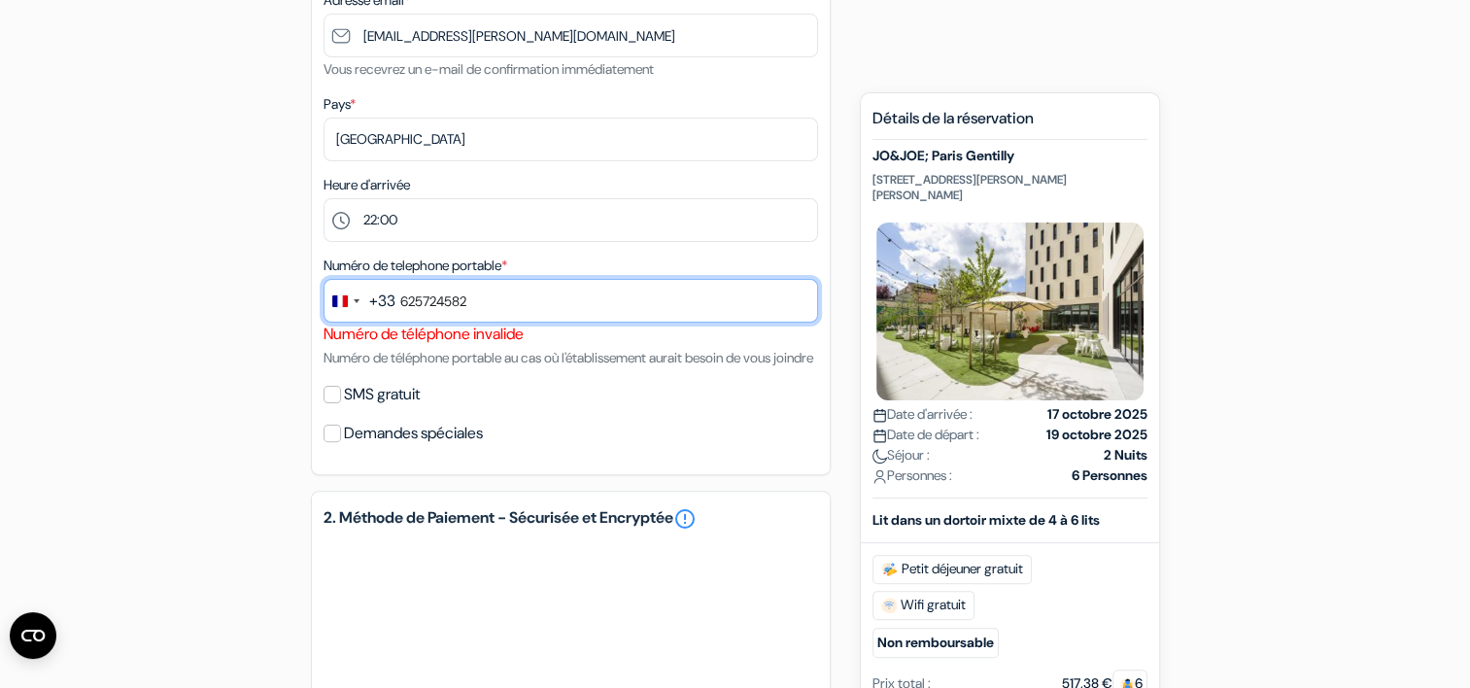
click at [467, 304] on input "625724582" at bounding box center [571, 301] width 495 height 44
click at [402, 306] on input "625724582" at bounding box center [571, 301] width 495 height 44
click at [396, 299] on input "625724582" at bounding box center [571, 301] width 495 height 44
click at [402, 303] on input "625724582" at bounding box center [571, 301] width 495 height 44
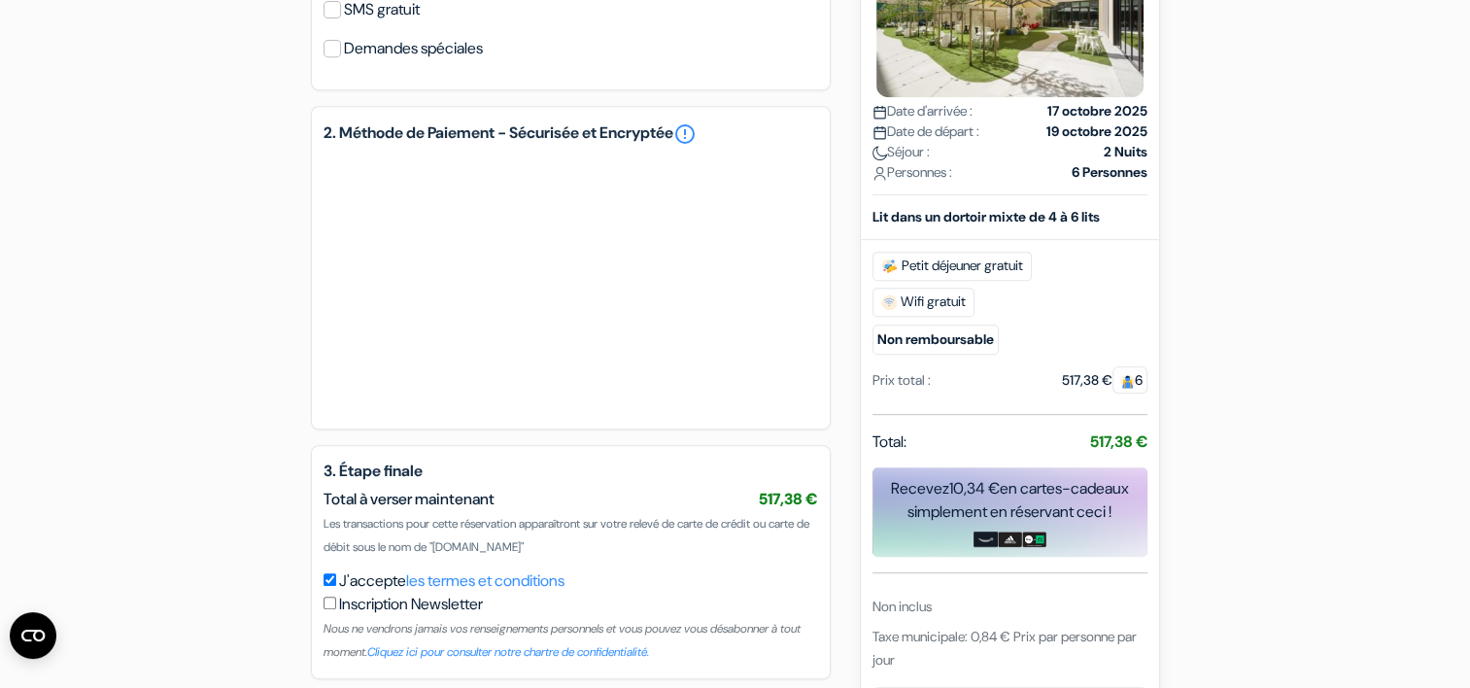
scroll to position [974, 0]
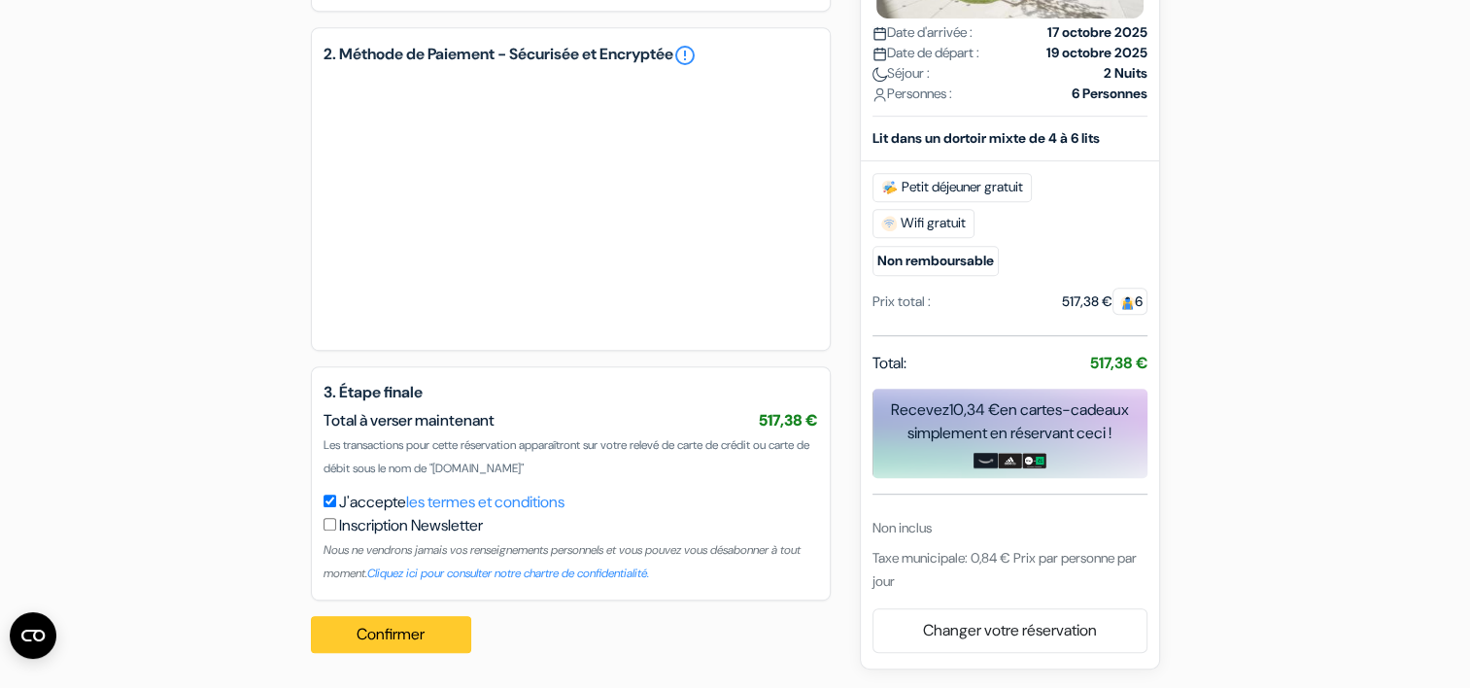
type input "0625724582"
click at [392, 634] on button "Confirmer Loading..." at bounding box center [391, 634] width 161 height 37
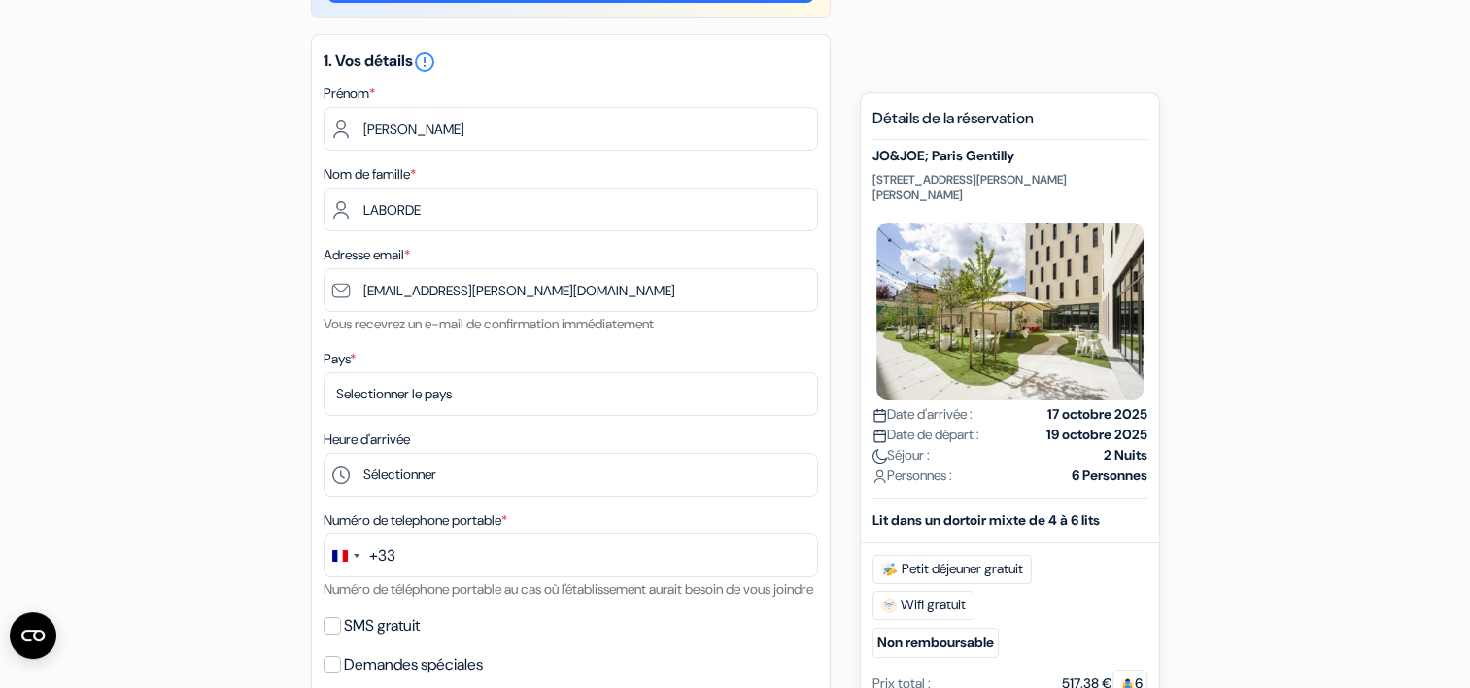
scroll to position [389, 0]
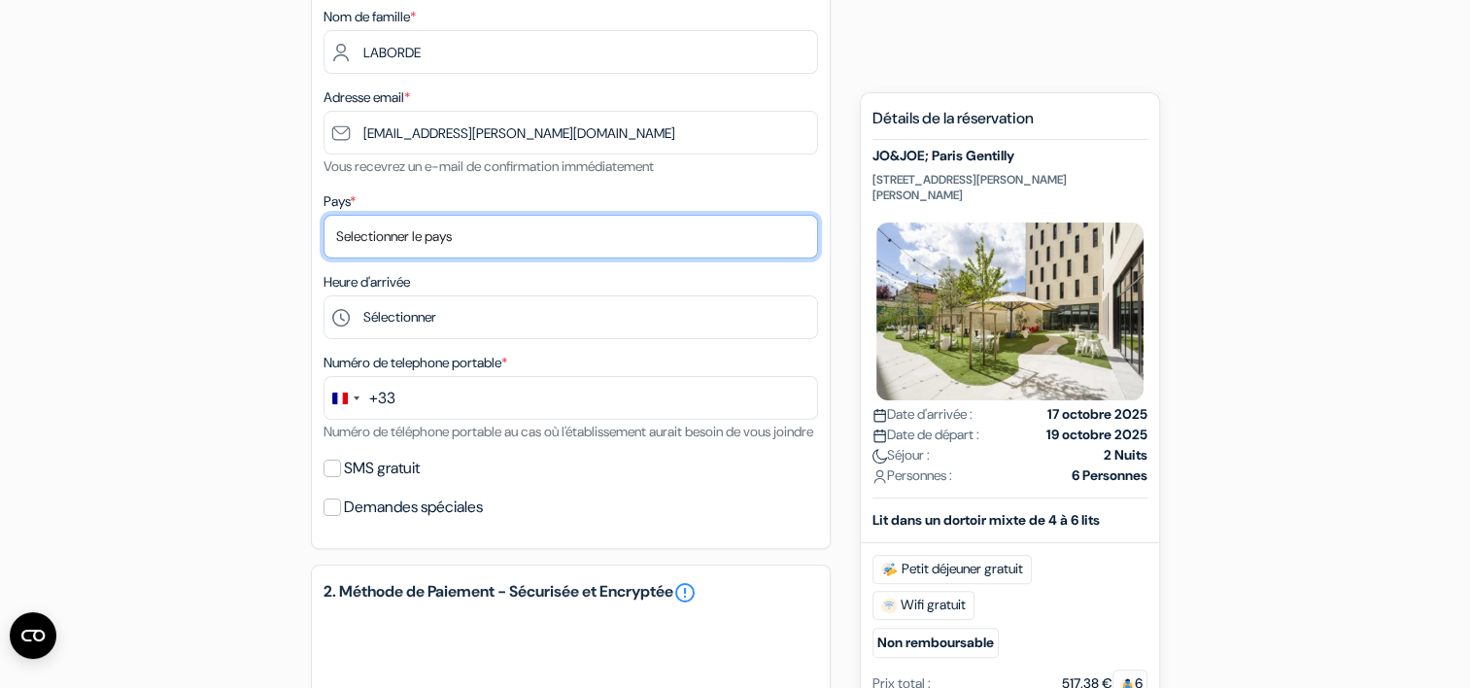
click at [358, 241] on select "Selectionner le pays Abkhazie [GEOGRAPHIC_DATA] [GEOGRAPHIC_DATA] Du [GEOGRAPHI…" at bounding box center [571, 237] width 495 height 44
select select "67"
click at [324, 216] on select "Selectionner le pays Abkhazie [GEOGRAPHIC_DATA] [GEOGRAPHIC_DATA] Du [GEOGRAPHI…" at bounding box center [571, 237] width 495 height 44
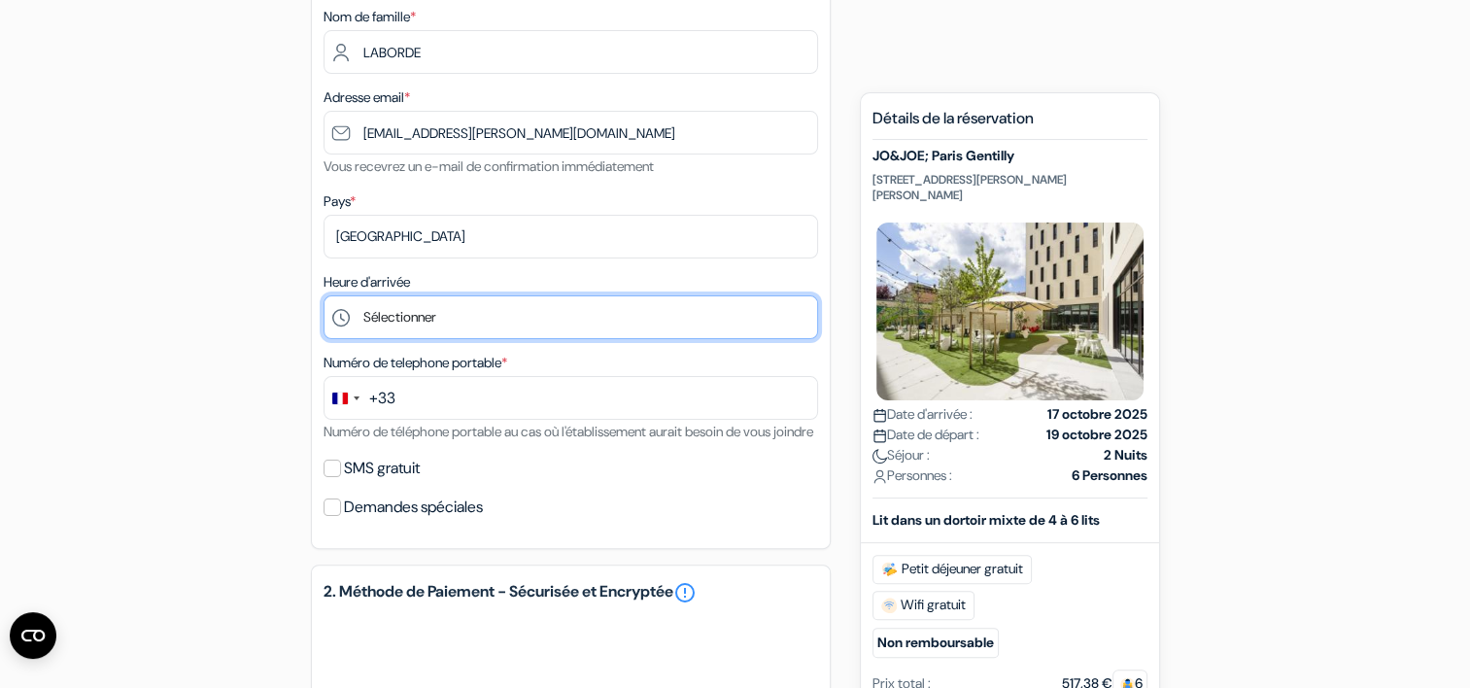
click at [429, 319] on select "Sélectionner 1:00 2:00 3:00 4:00 5:00 6:00 7:00 8:00 9:00 10:00 11:00 12:00 13:…" at bounding box center [571, 317] width 495 height 44
select select "22"
click at [324, 296] on select "Sélectionner 1:00 2:00 3:00 4:00 5:00 6:00 7:00 8:00 9:00 10:00 11:00 12:00 13:…" at bounding box center [571, 317] width 495 height 44
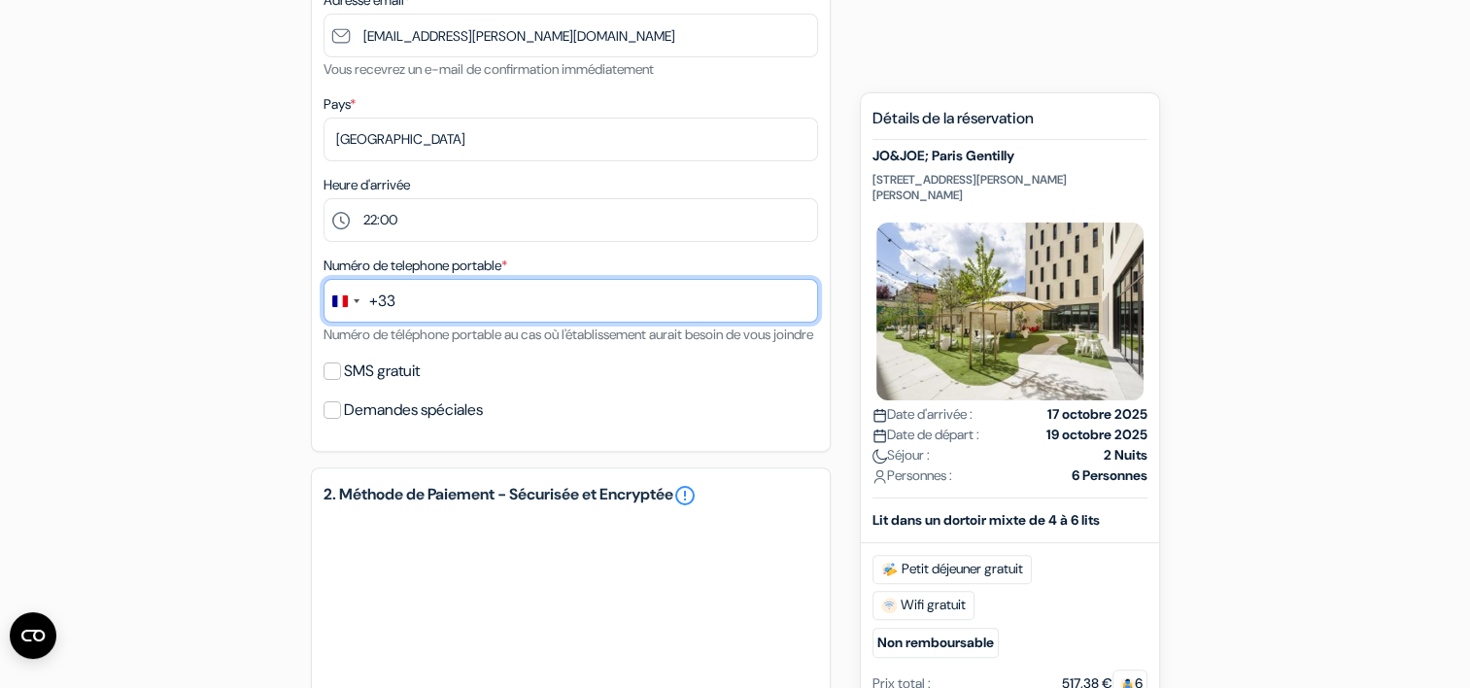
click at [396, 304] on input "text" at bounding box center [571, 301] width 495 height 44
click at [424, 299] on input "+33625724582" at bounding box center [571, 301] width 495 height 44
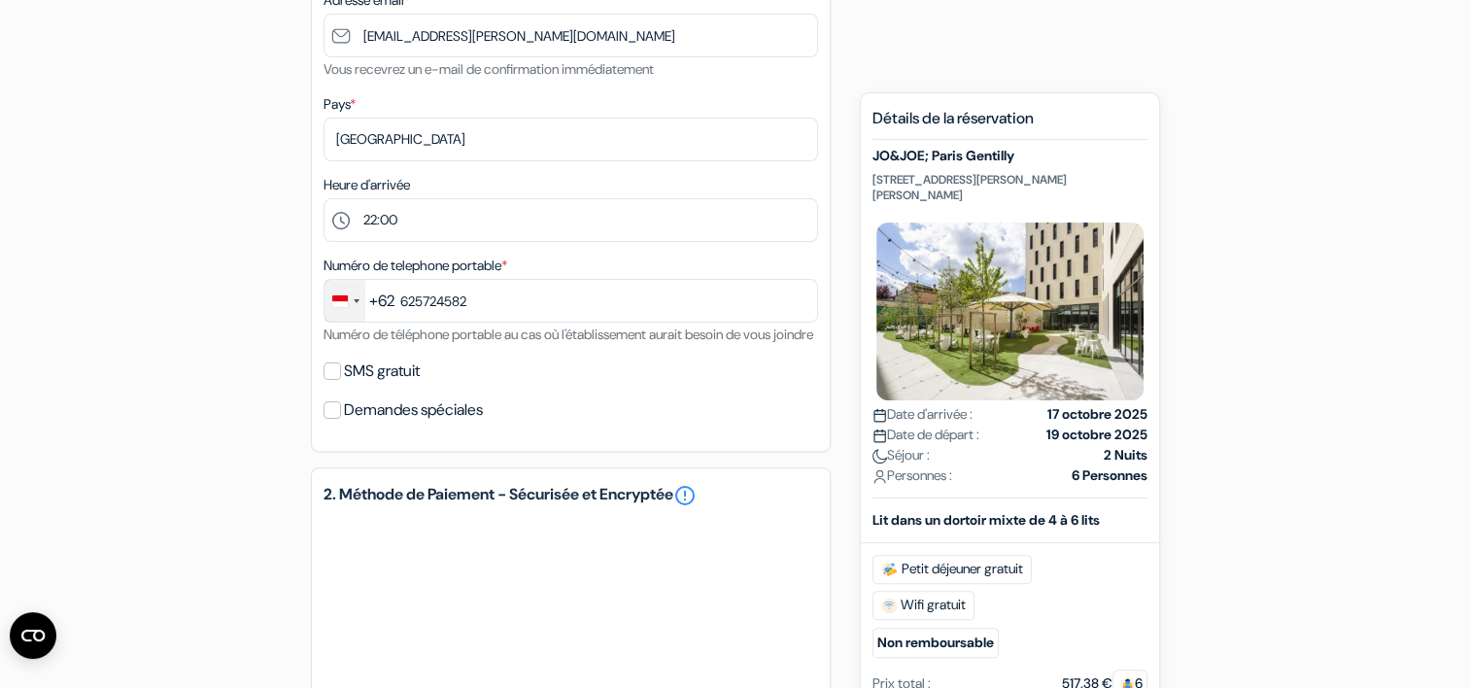
click at [358, 308] on div "Change country, selected Indonesia (+62)" at bounding box center [345, 301] width 41 height 42
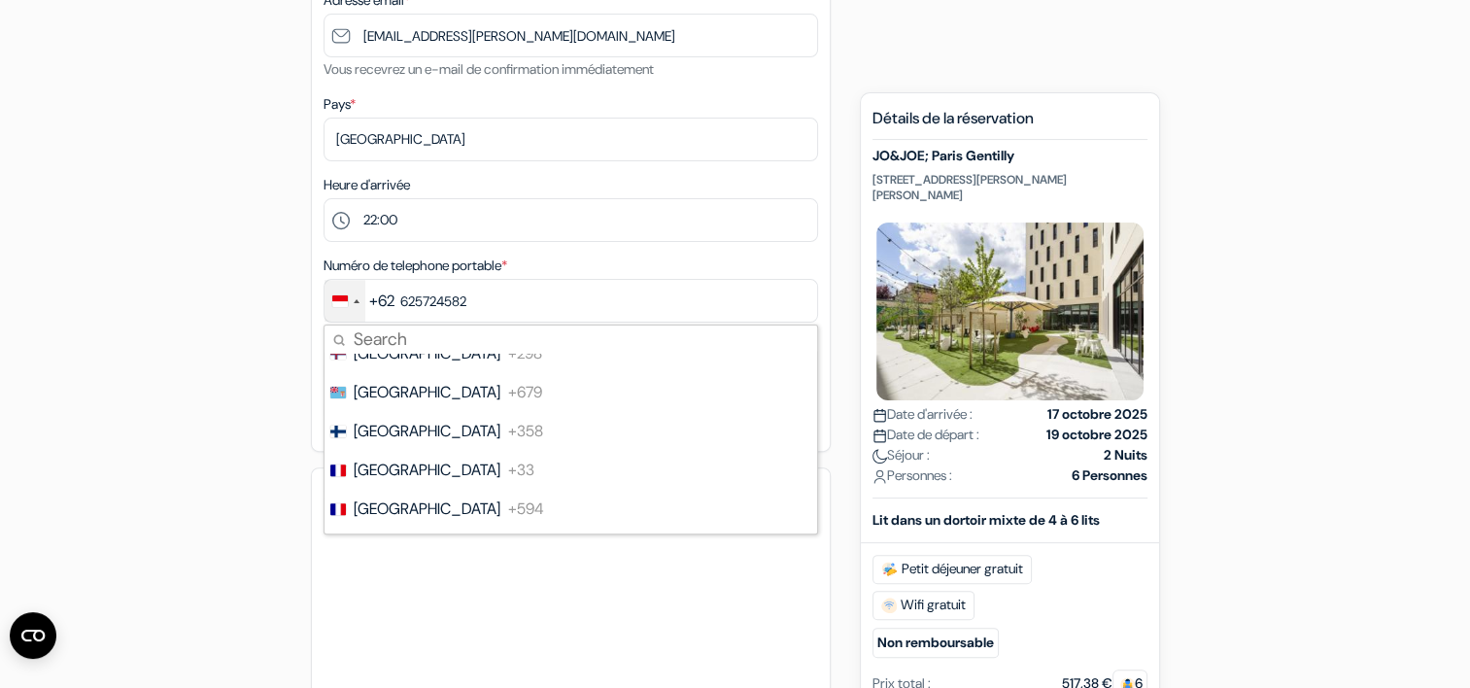
scroll to position [2919, 0]
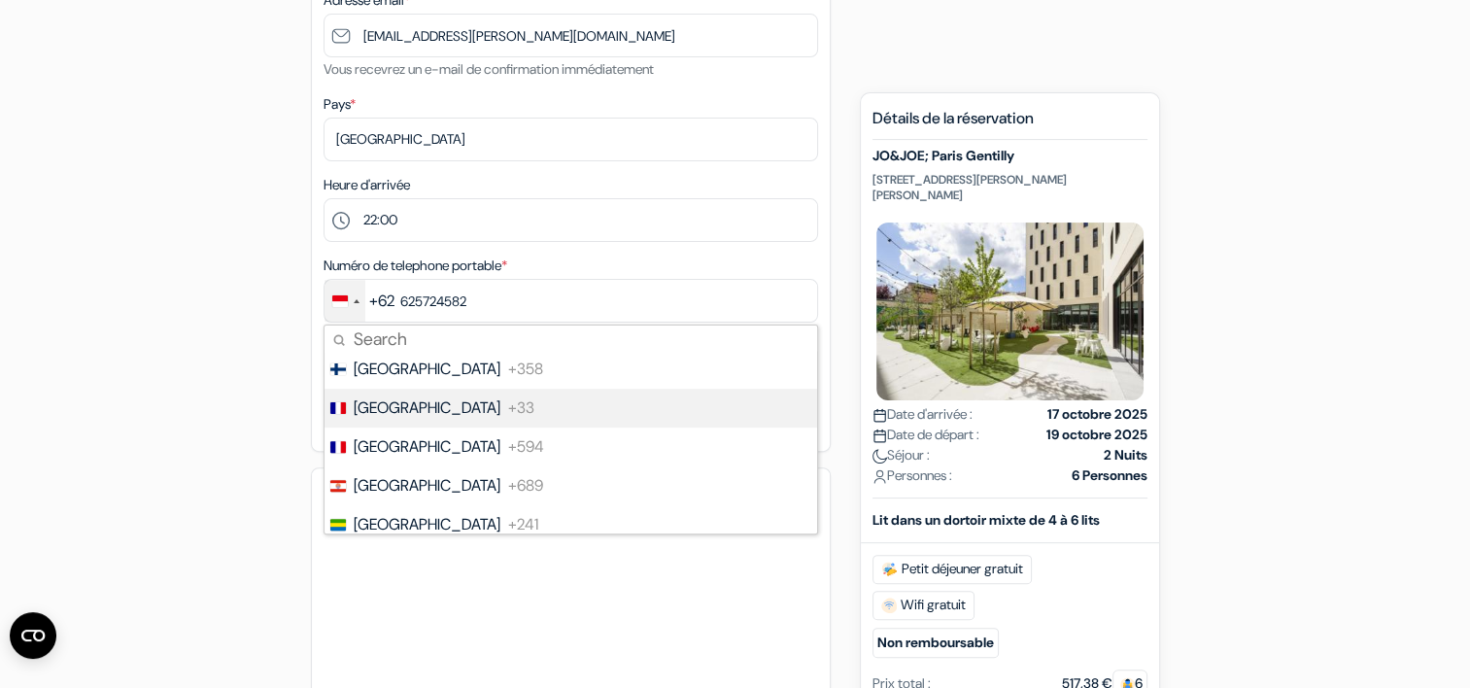
click at [474, 408] on li "France +33" at bounding box center [570, 408] width 495 height 39
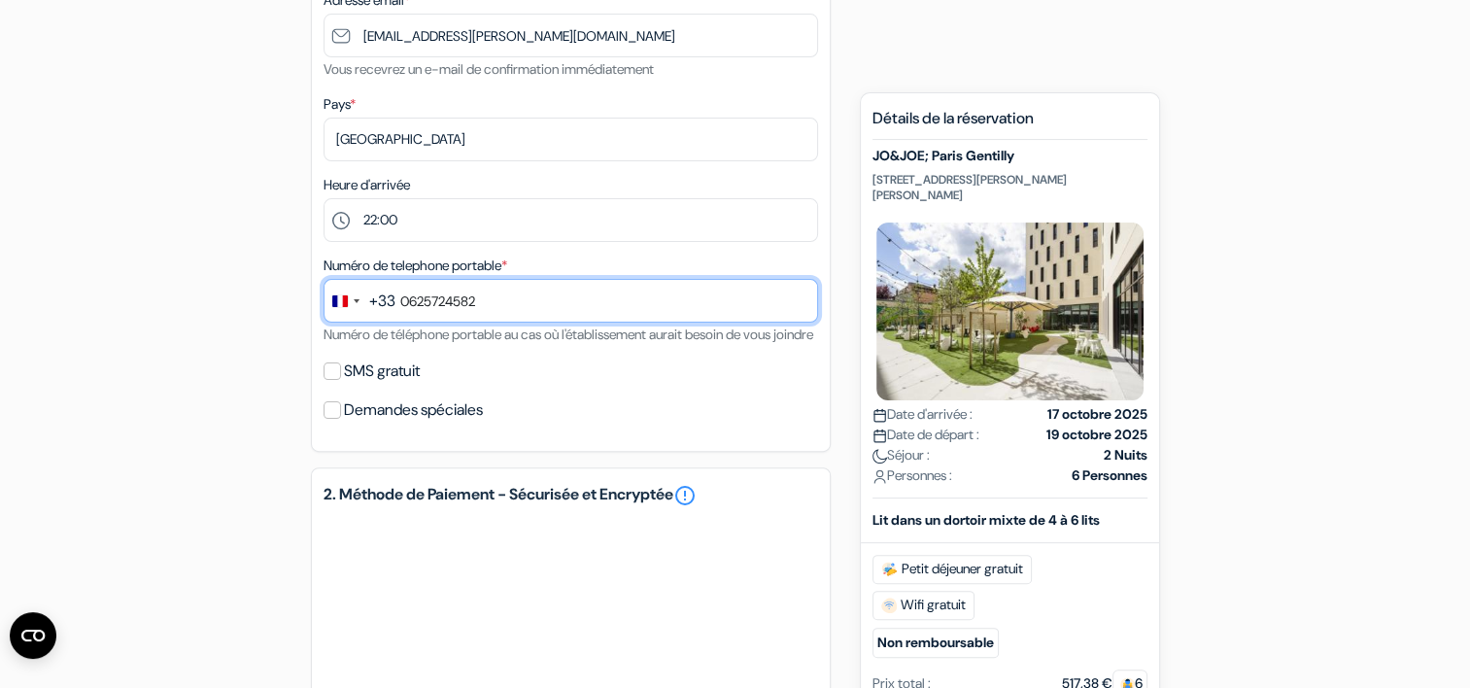
type input "0625724582"
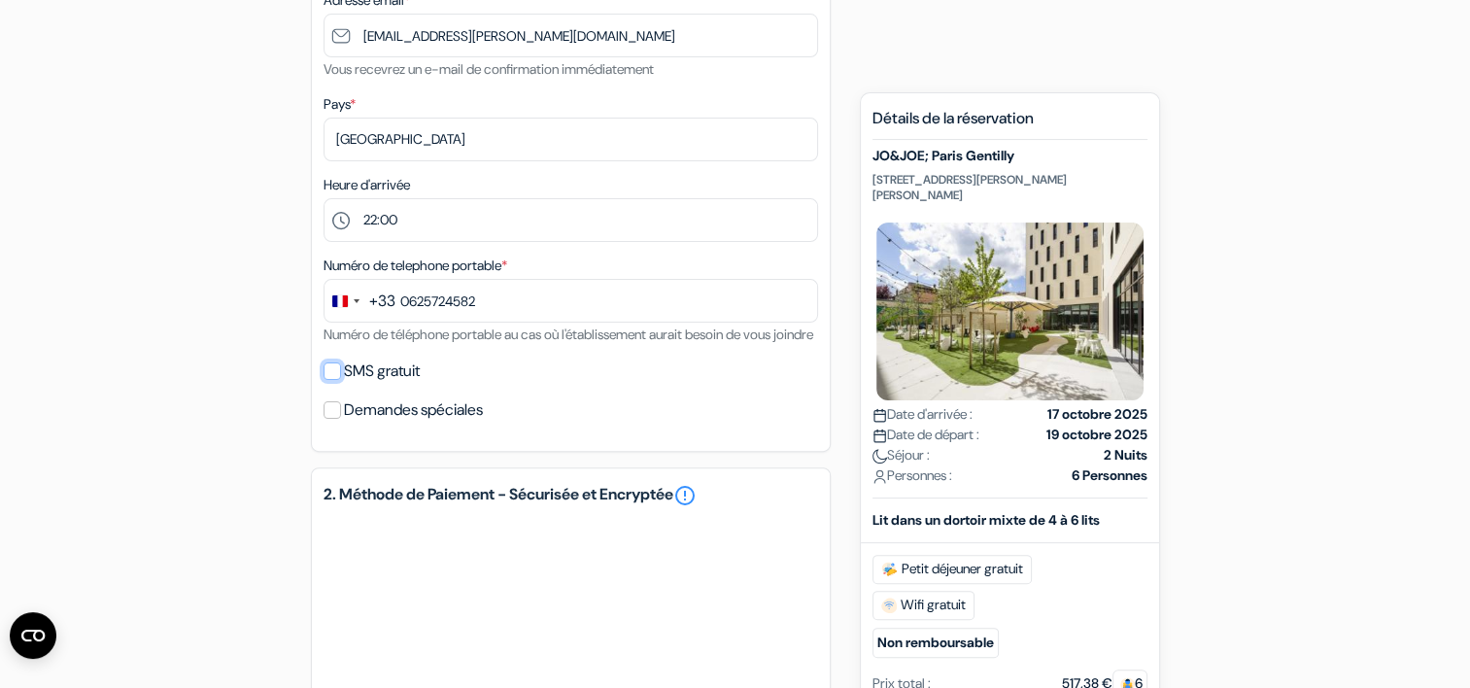
click at [326, 380] on input "SMS gratuit" at bounding box center [332, 370] width 17 height 17
checkbox input "true"
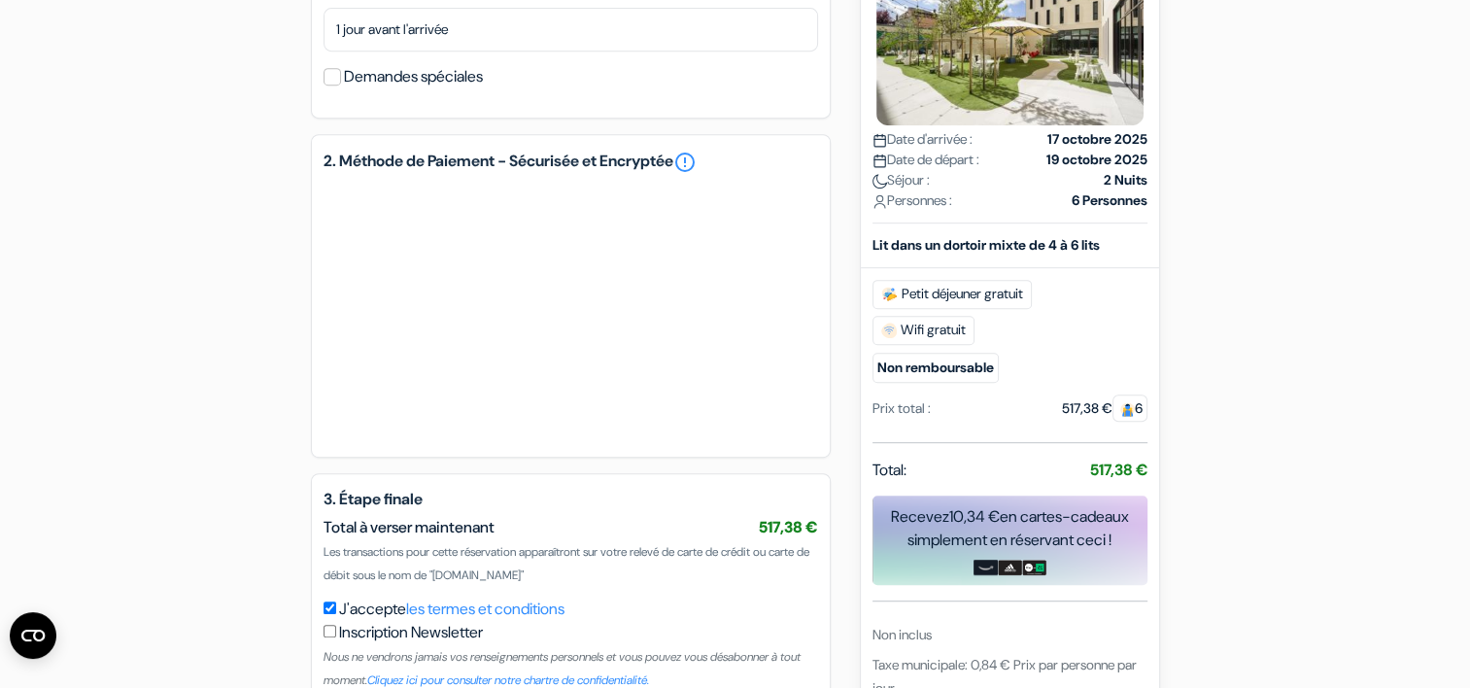
scroll to position [1006, 0]
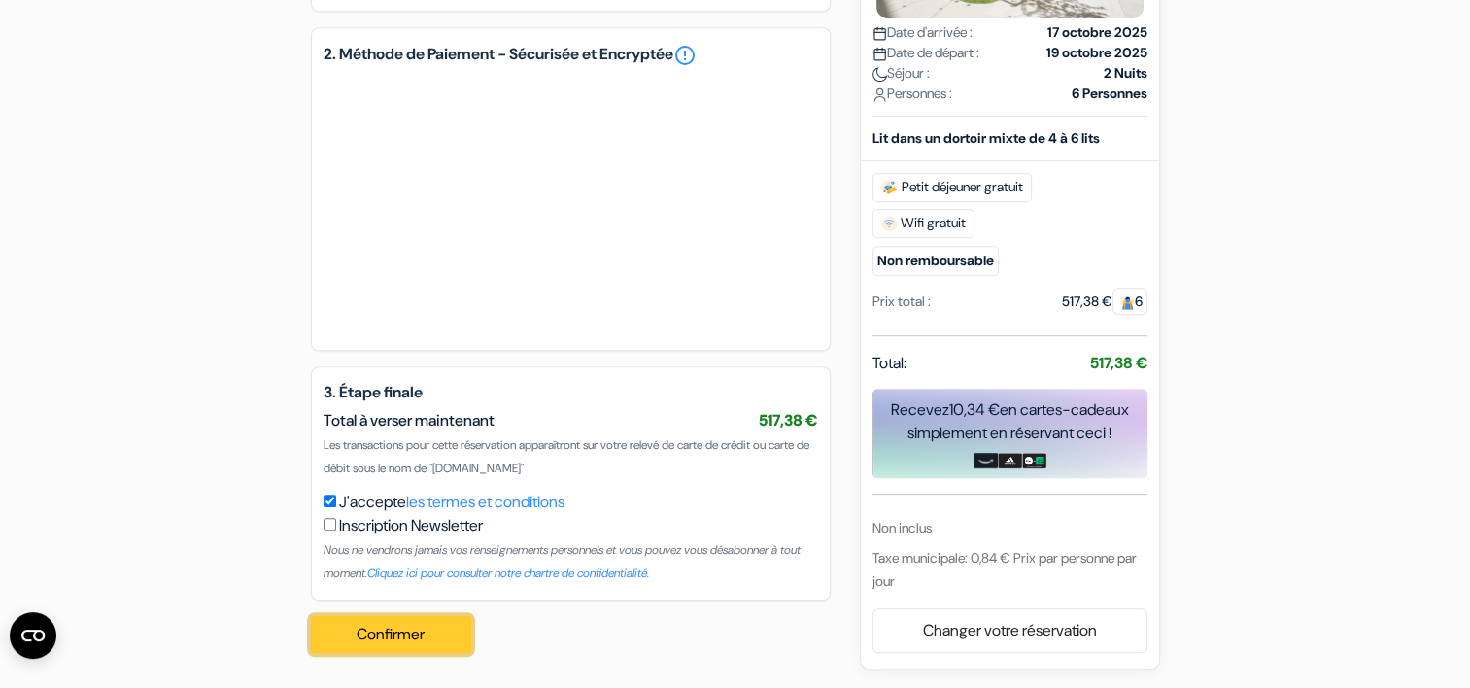
click at [393, 628] on button "Confirmer Loading..." at bounding box center [391, 634] width 161 height 37
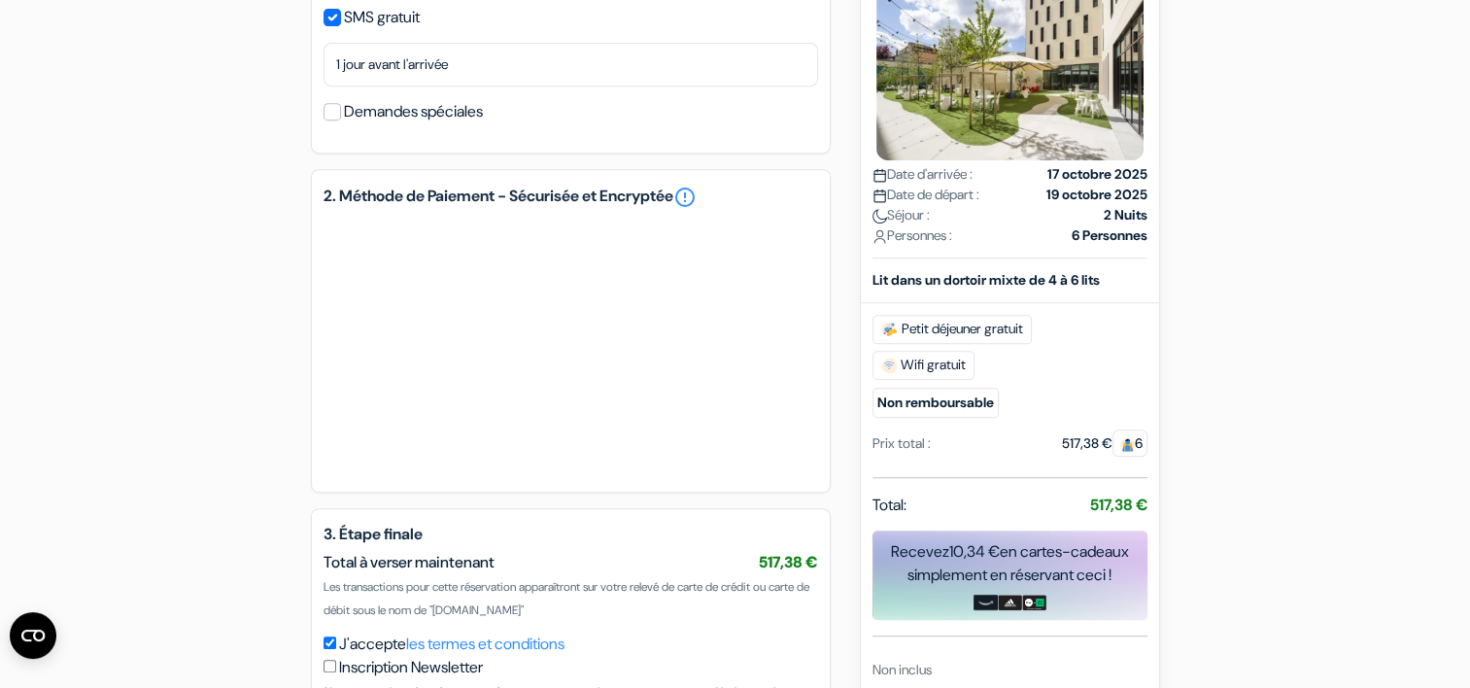
scroll to position [617, 0]
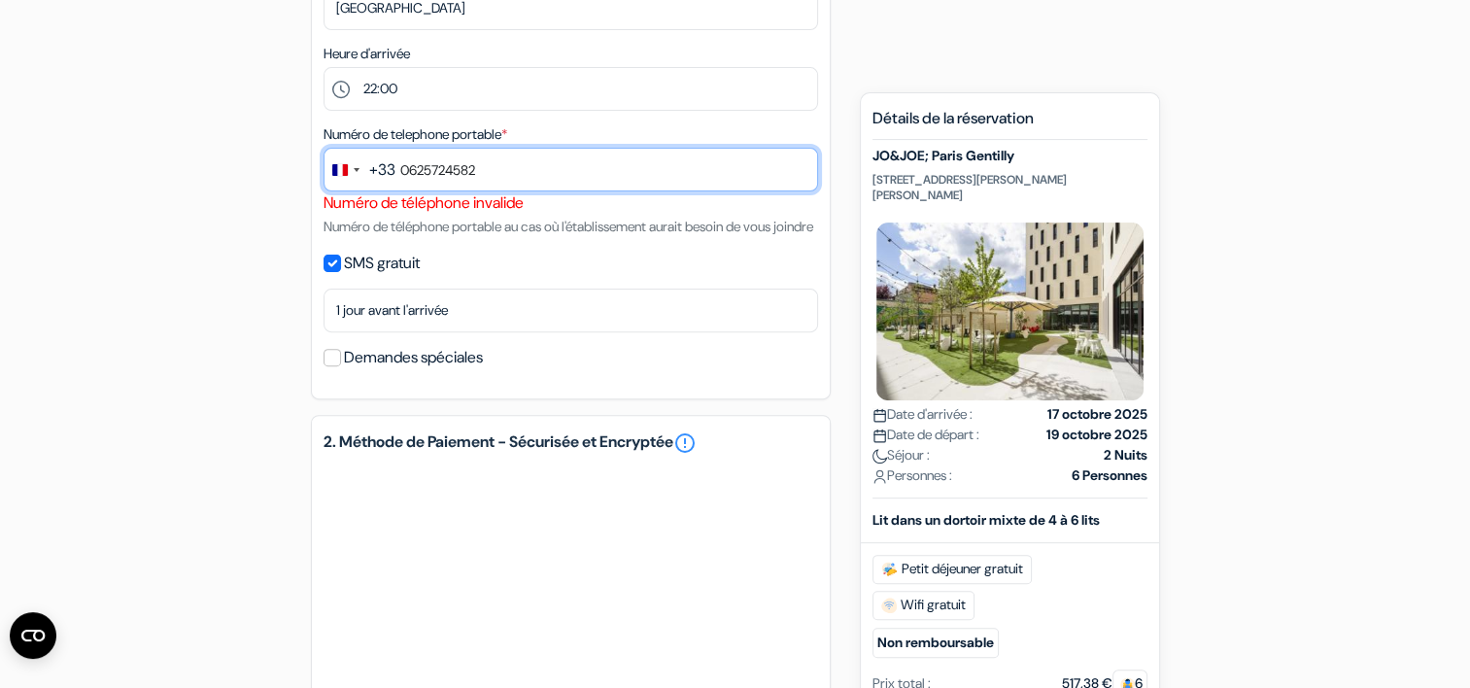
click at [408, 169] on input "0625724582" at bounding box center [571, 170] width 495 height 44
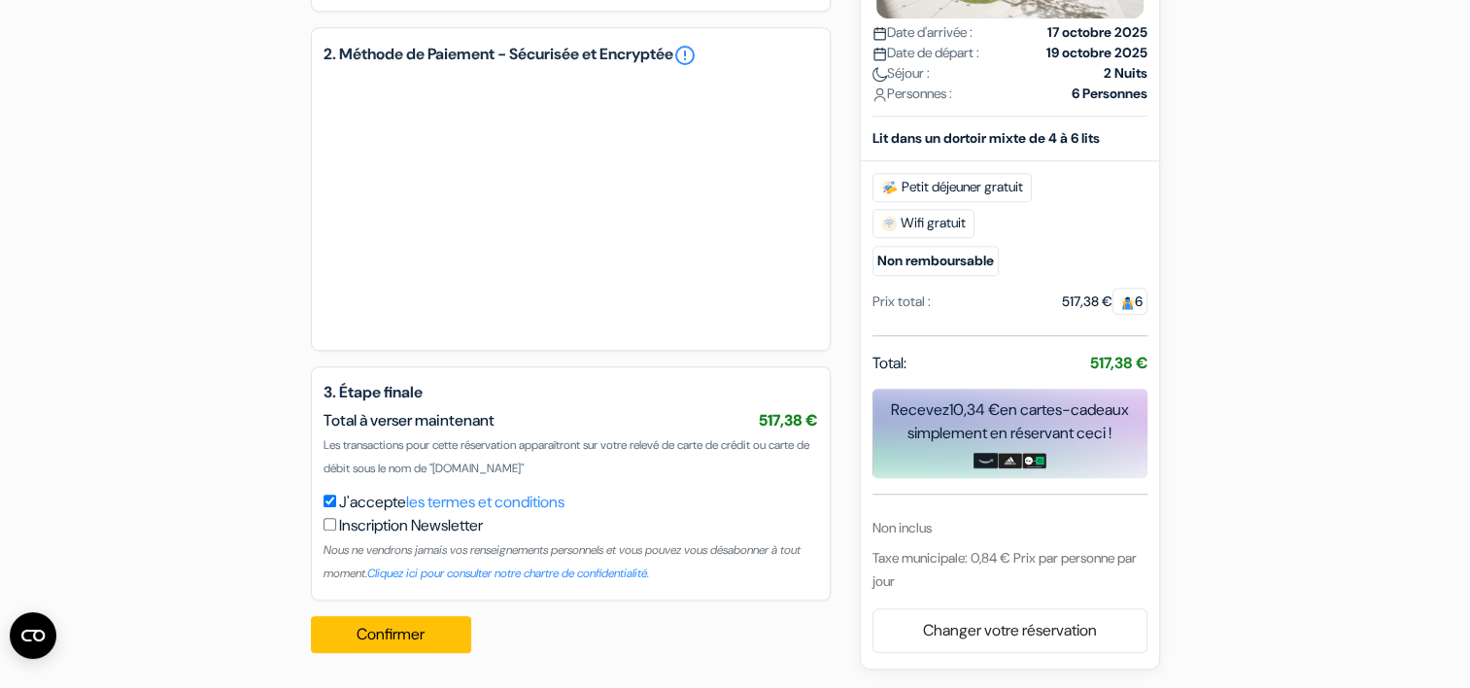
scroll to position [1029, 0]
click at [388, 635] on button "Confirmer Loading..." at bounding box center [391, 634] width 161 height 37
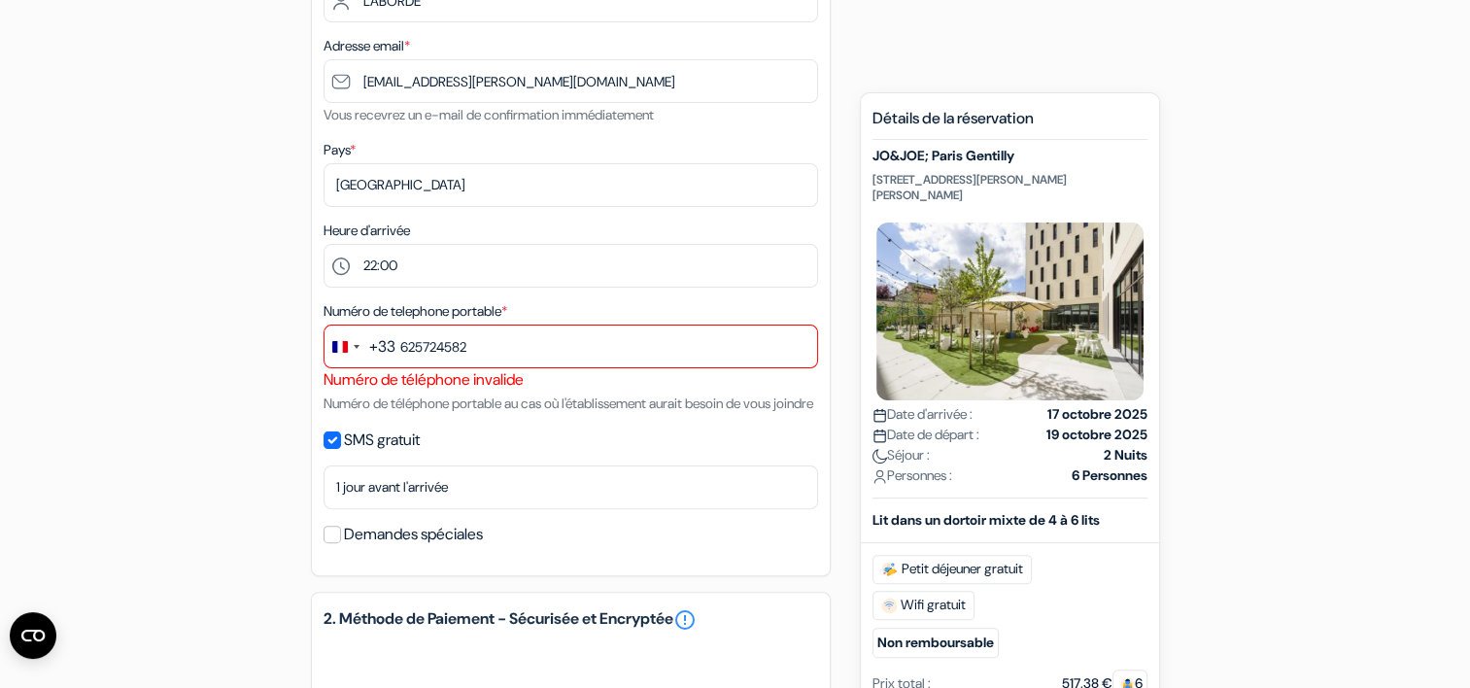
scroll to position [446, 0]
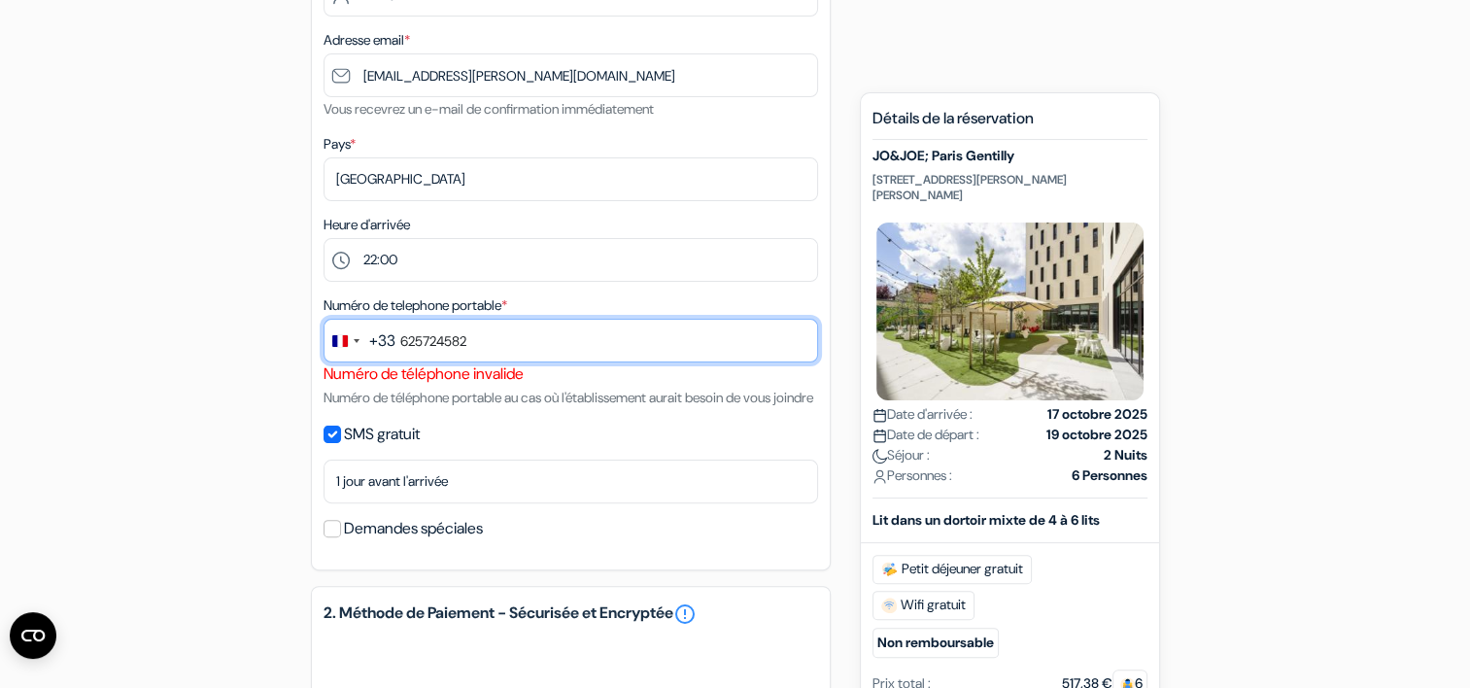
click at [401, 344] on input "625724582" at bounding box center [571, 341] width 495 height 44
click at [396, 346] on input "0625724582" at bounding box center [571, 341] width 495 height 44
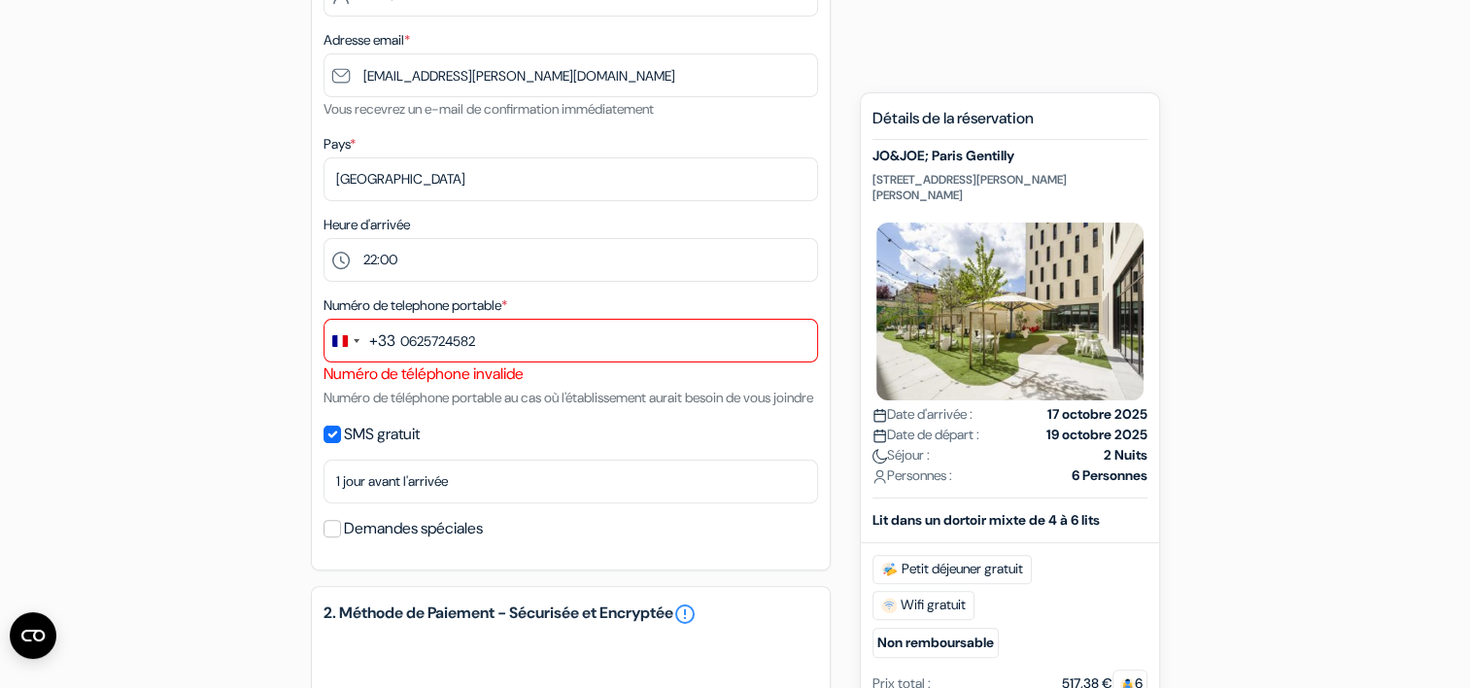
click at [393, 345] on div "+33" at bounding box center [382, 340] width 26 height 23
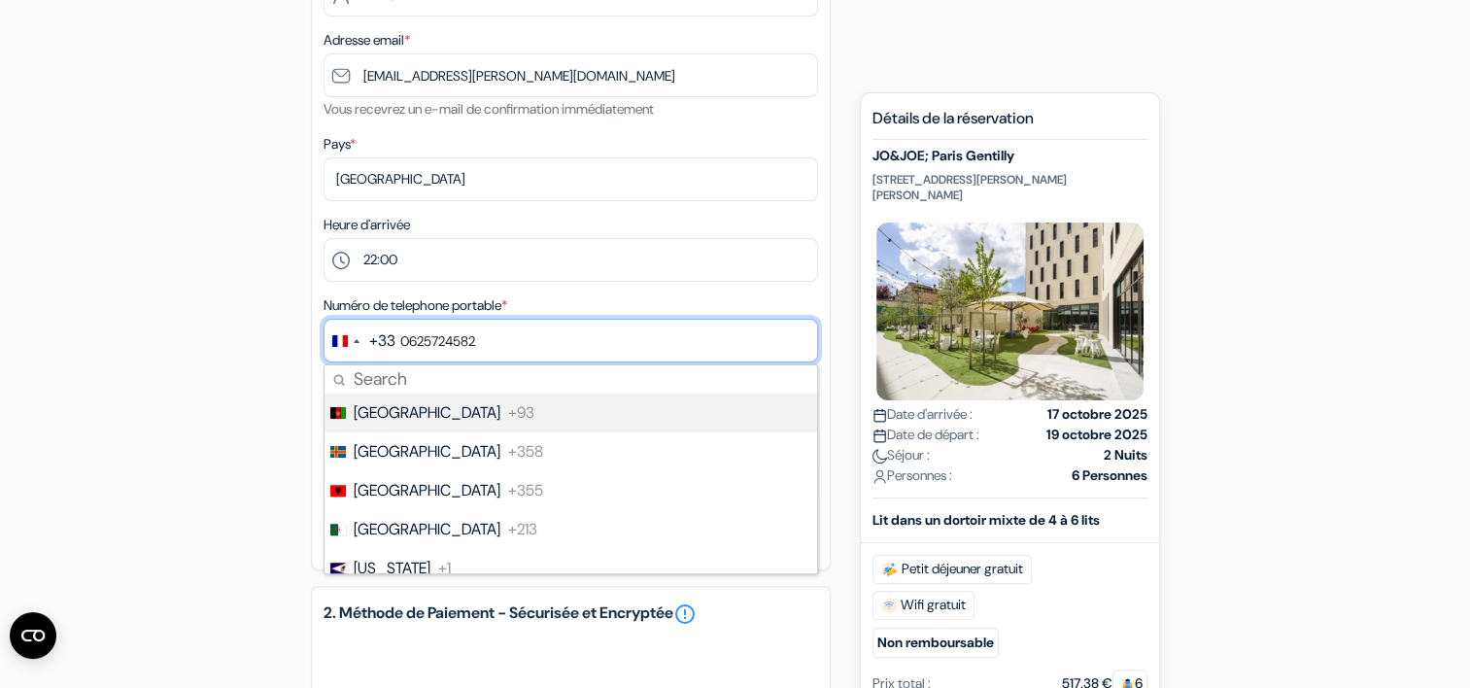
click at [399, 339] on input "0625724582" at bounding box center [571, 341] width 495 height 44
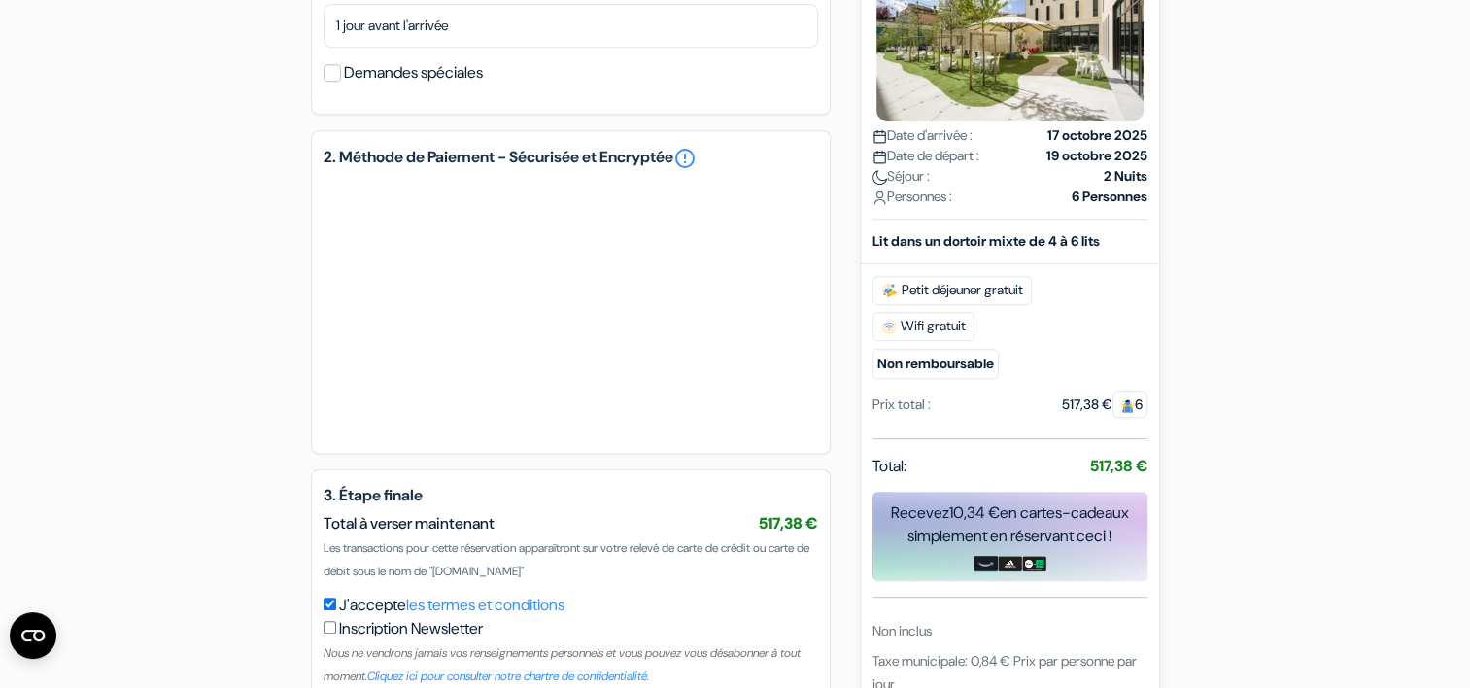
scroll to position [1029, 0]
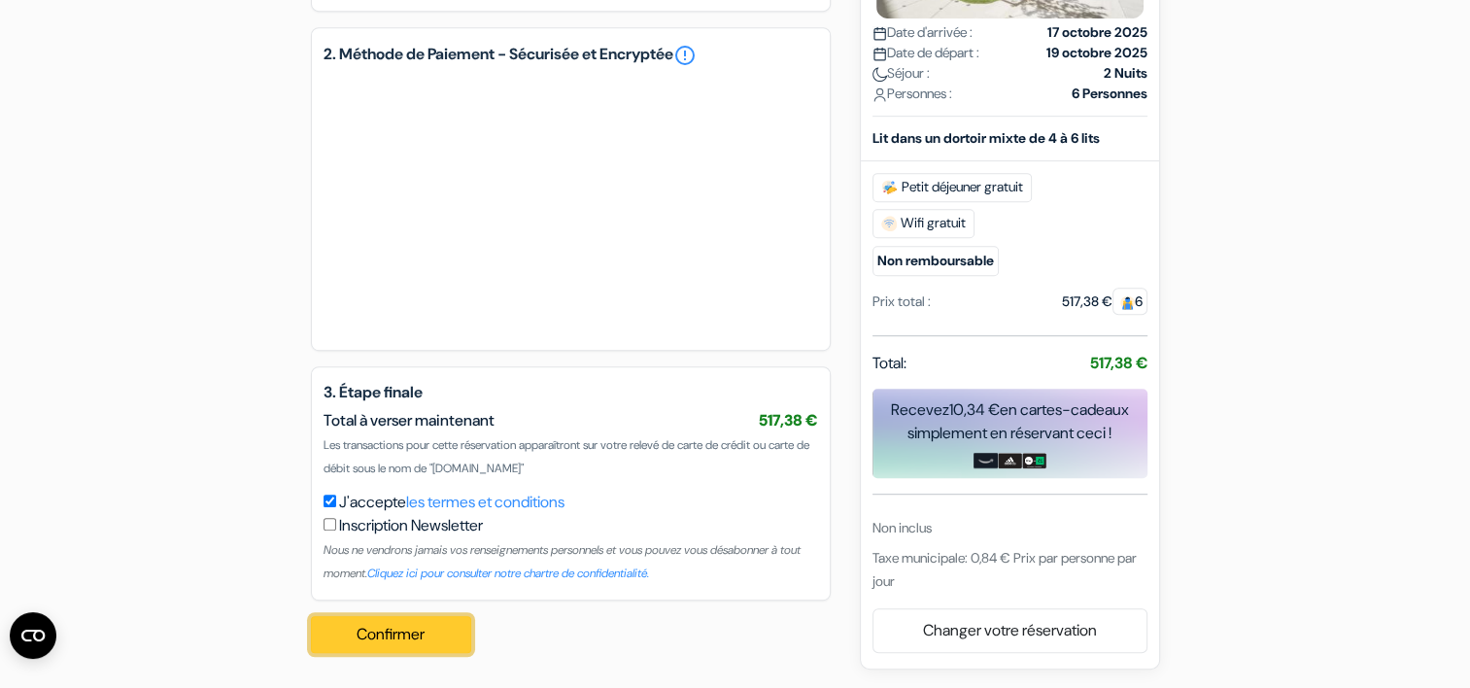
click at [365, 638] on button "Confirmer Loading..." at bounding box center [391, 634] width 161 height 37
click at [424, 630] on button "Confirmer Loading..." at bounding box center [391, 634] width 161 height 37
click at [384, 633] on button "Confirmer Loading..." at bounding box center [391, 634] width 161 height 37
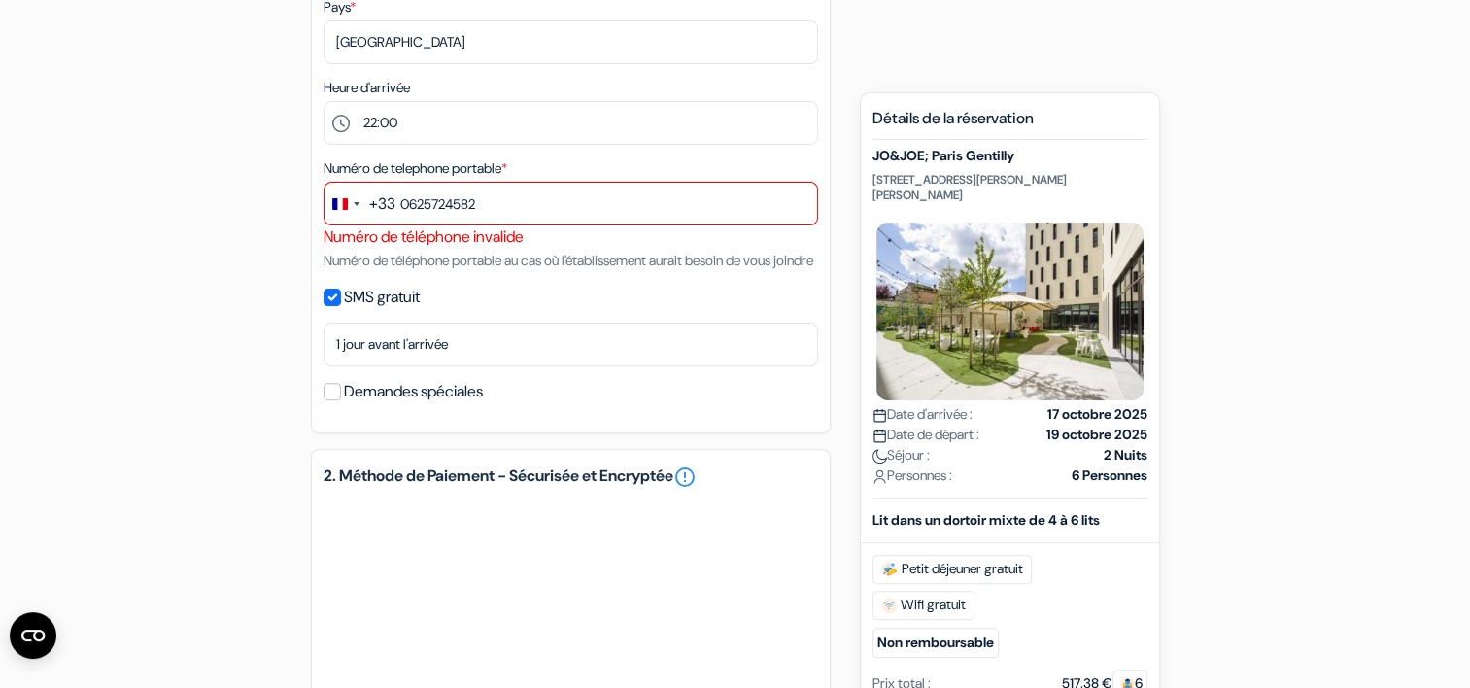
scroll to position [446, 0]
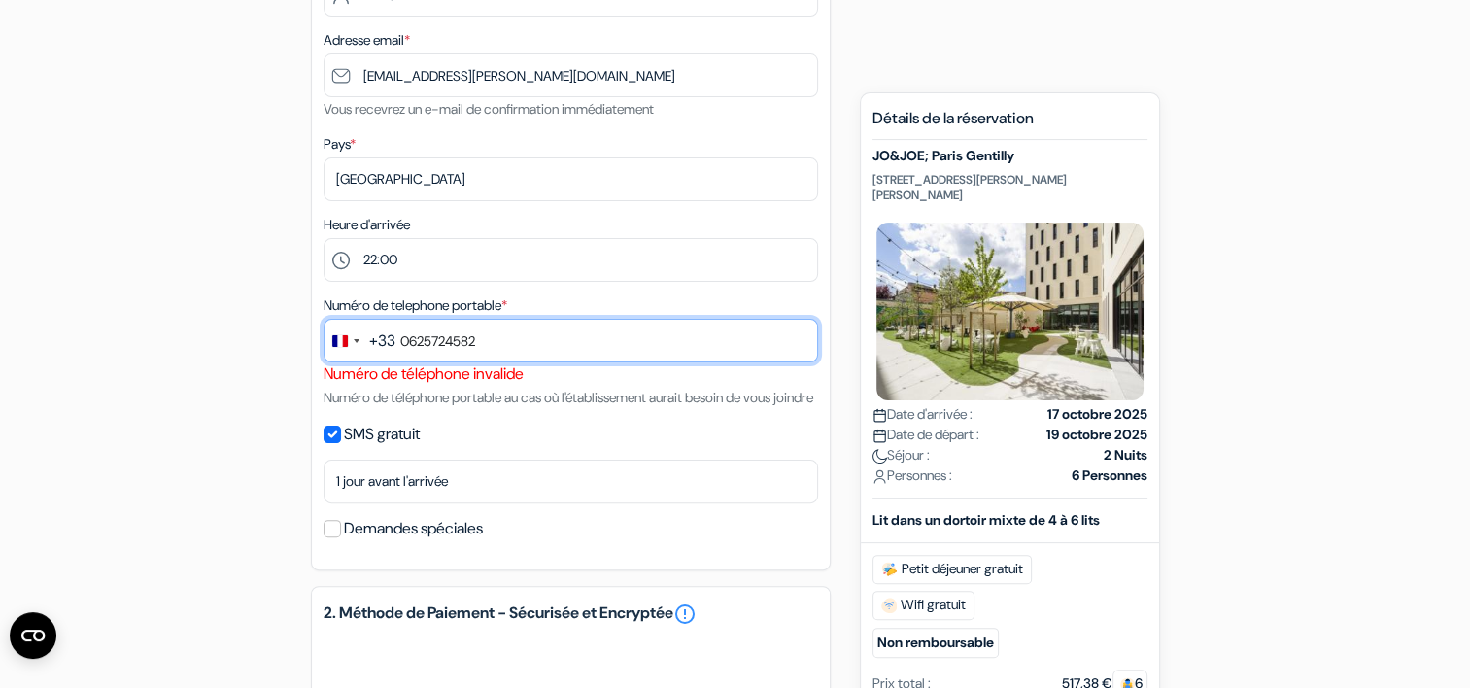
click at [408, 346] on input "0625724582" at bounding box center [571, 341] width 495 height 44
type input "625724582"
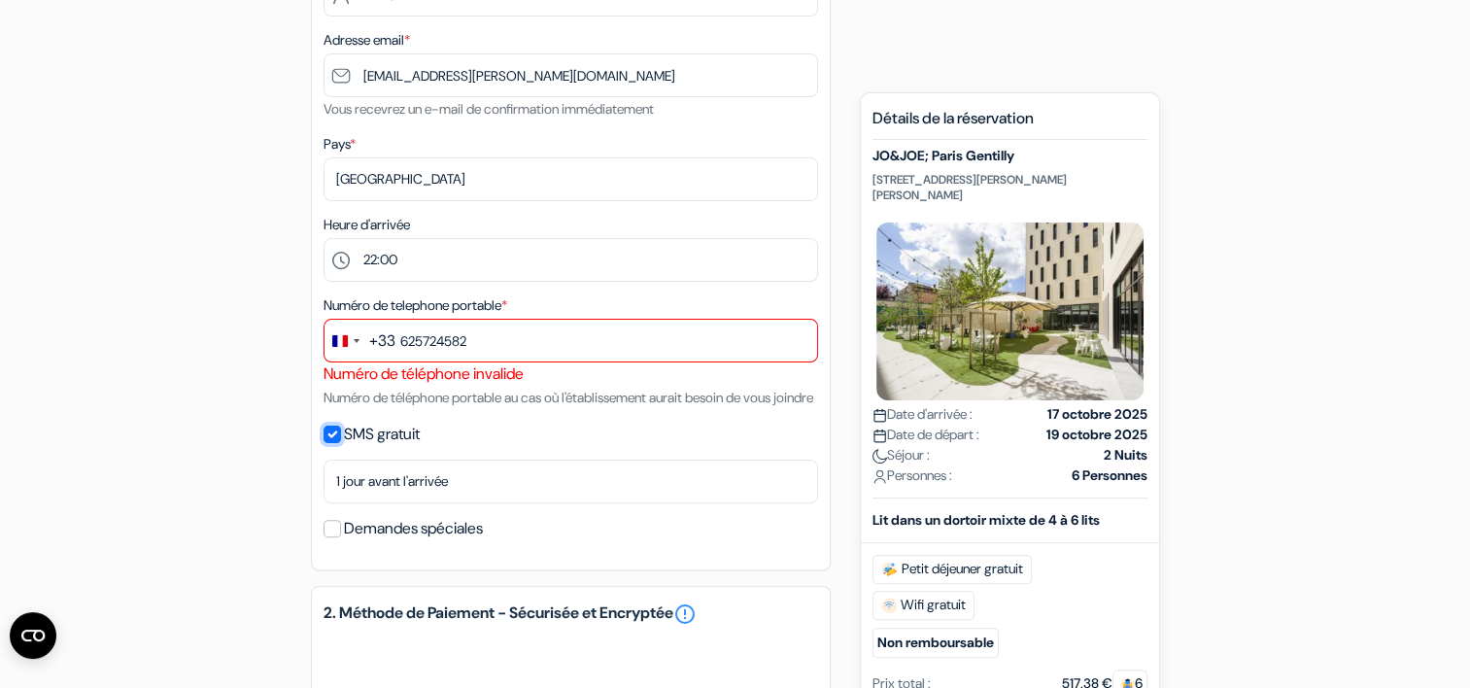
click at [326, 443] on input "SMS gratuit" at bounding box center [332, 434] width 17 height 17
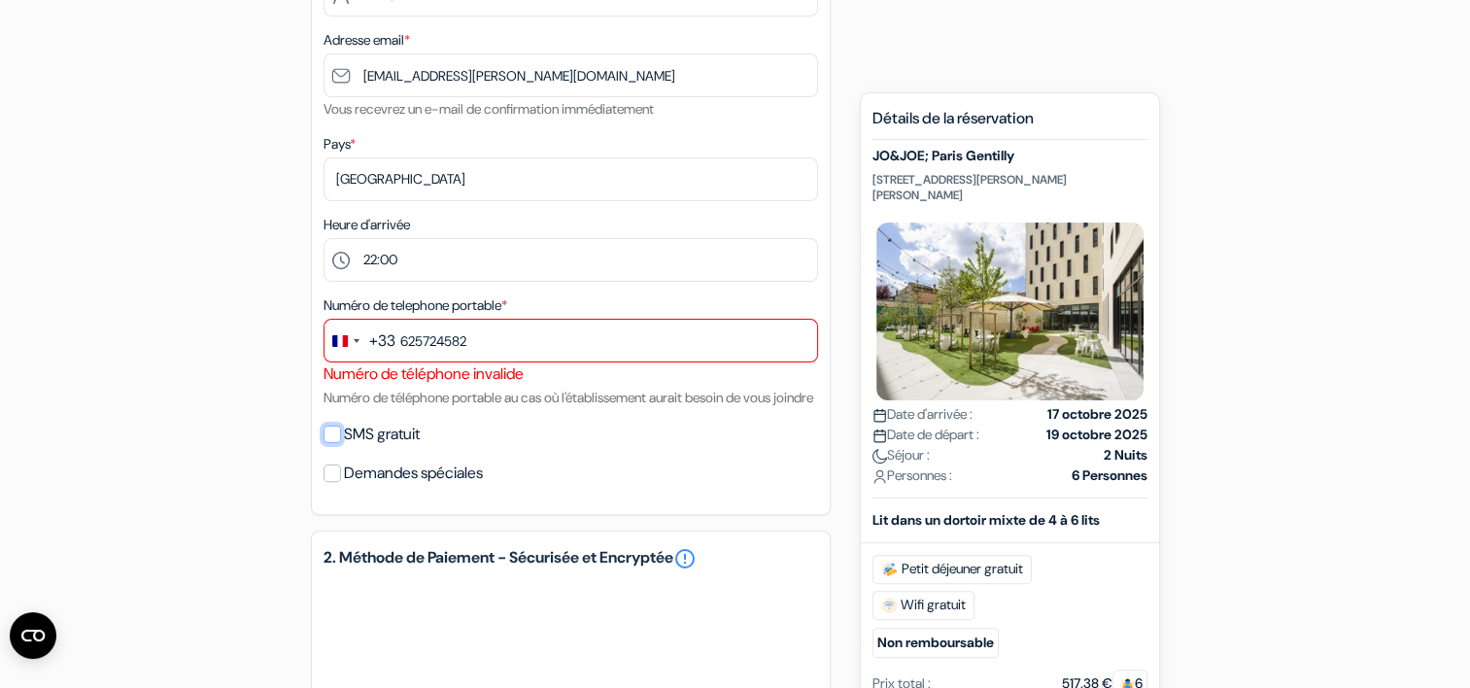
click at [327, 443] on input "SMS gratuit" at bounding box center [332, 434] width 17 height 17
checkbox input "true"
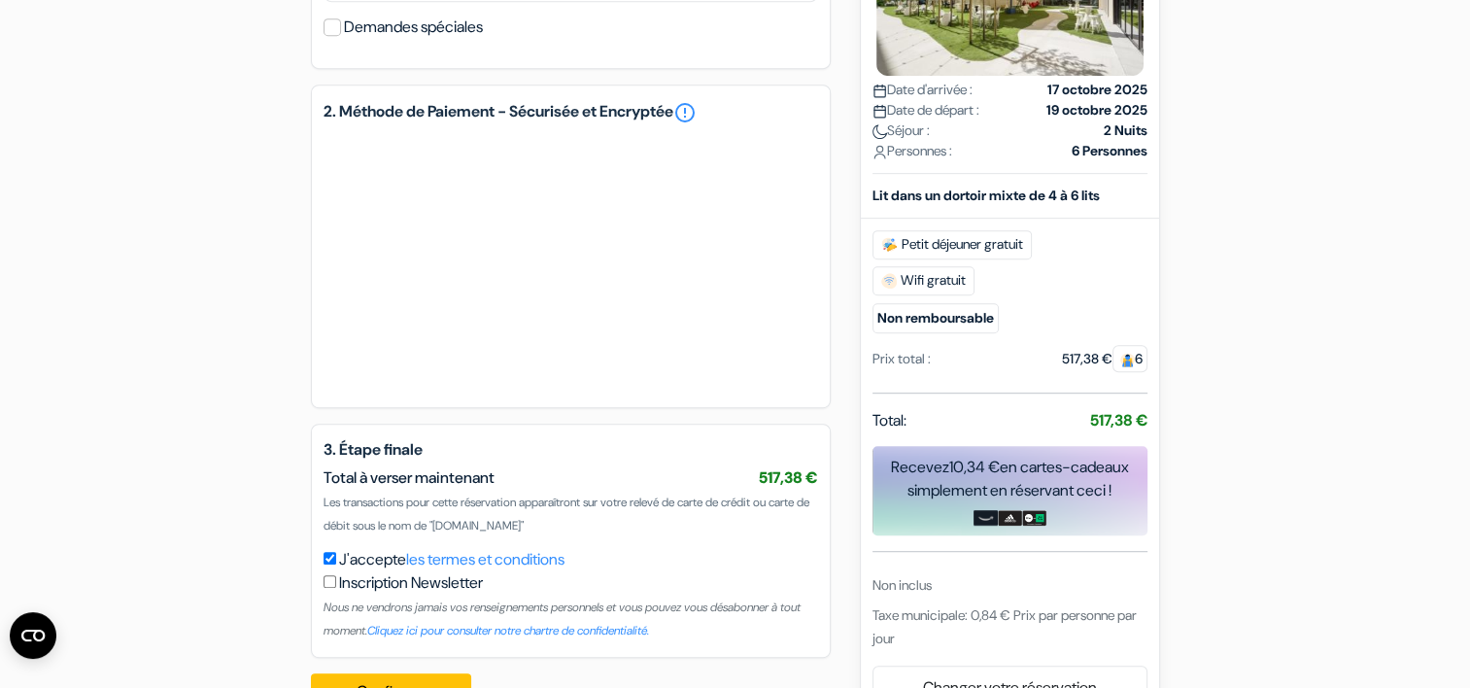
scroll to position [1029, 0]
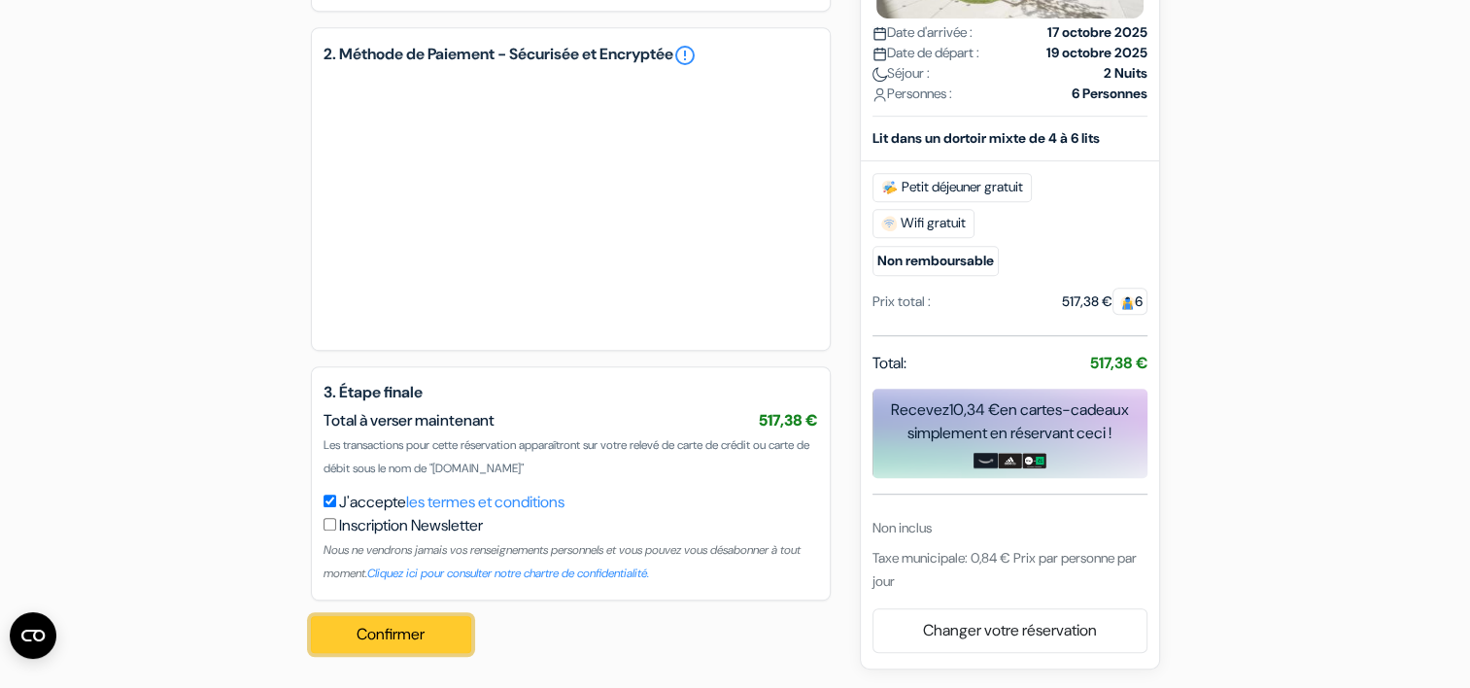
click at [376, 630] on button "Confirmer Loading..." at bounding box center [391, 634] width 161 height 37
click at [393, 630] on button "Confirmer Loading..." at bounding box center [391, 634] width 161 height 37
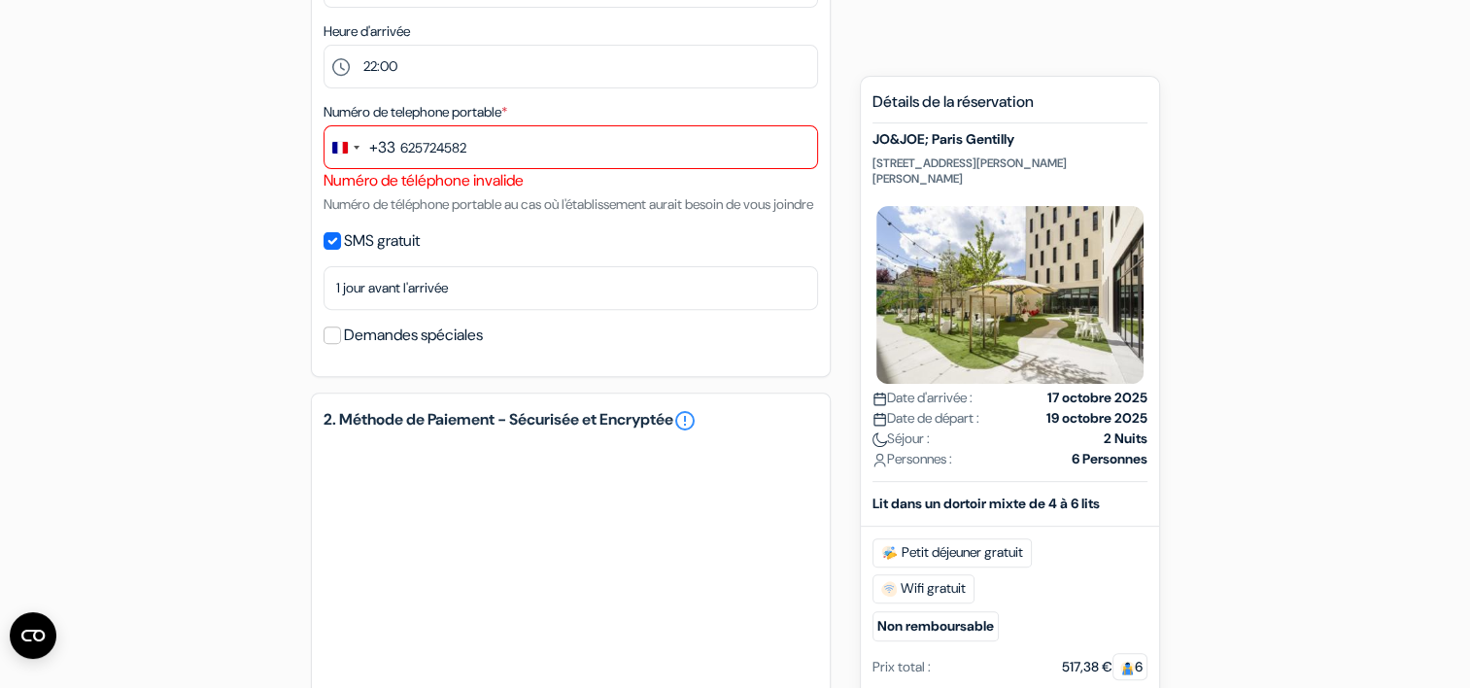
scroll to position [543, 0]
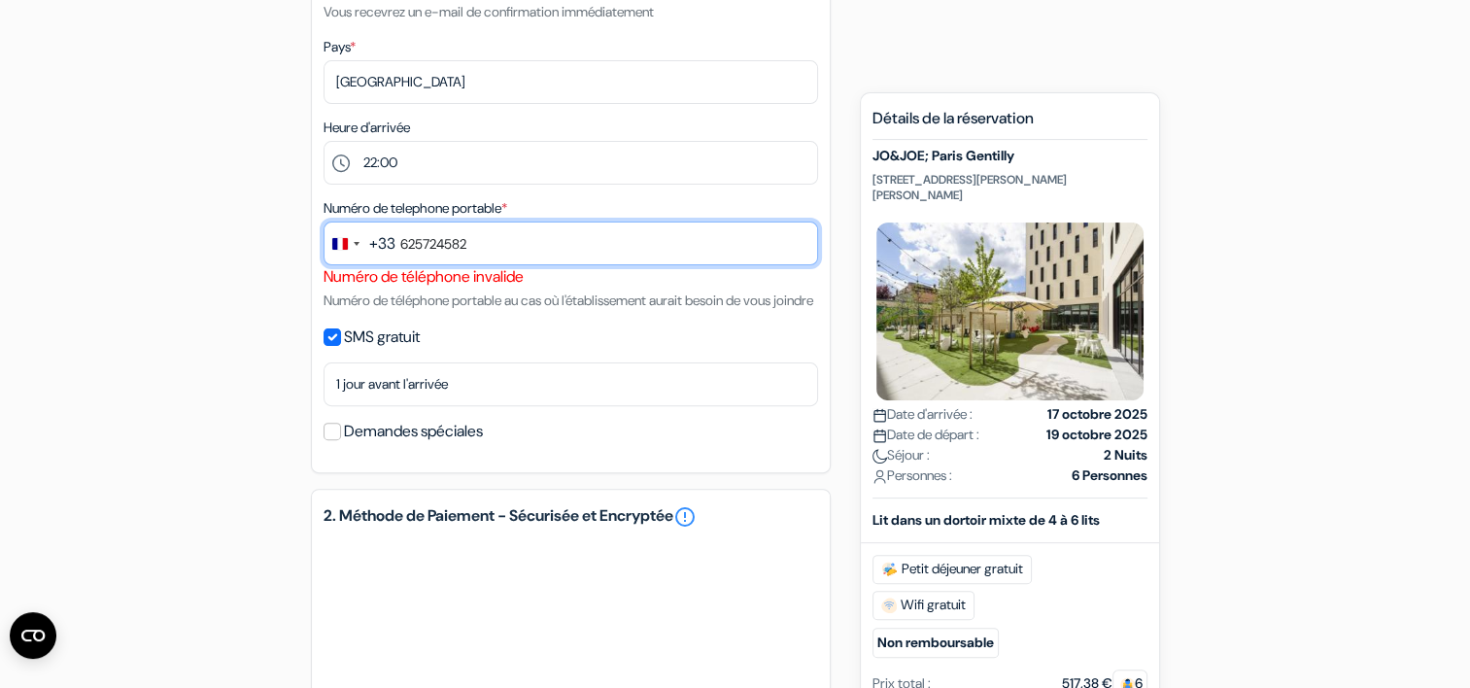
click at [396, 248] on input "625724582" at bounding box center [571, 244] width 495 height 44
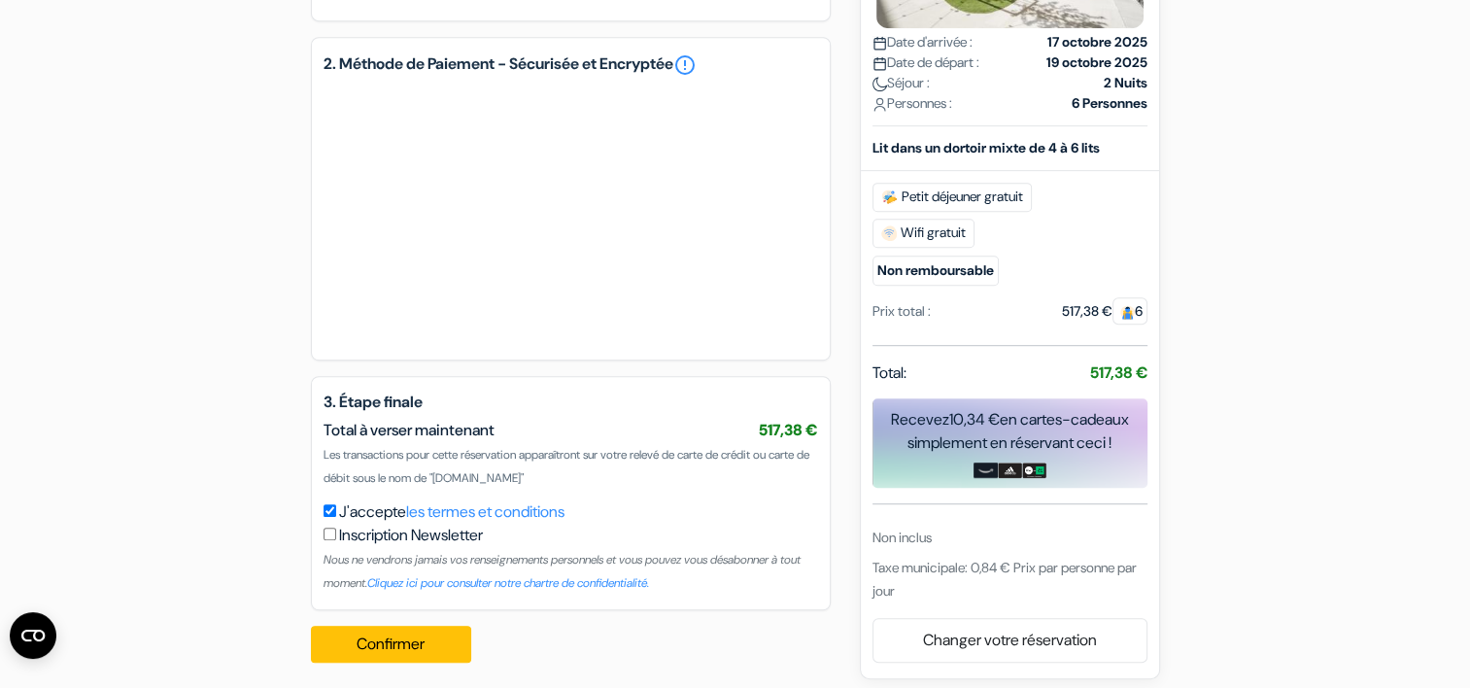
scroll to position [1029, 0]
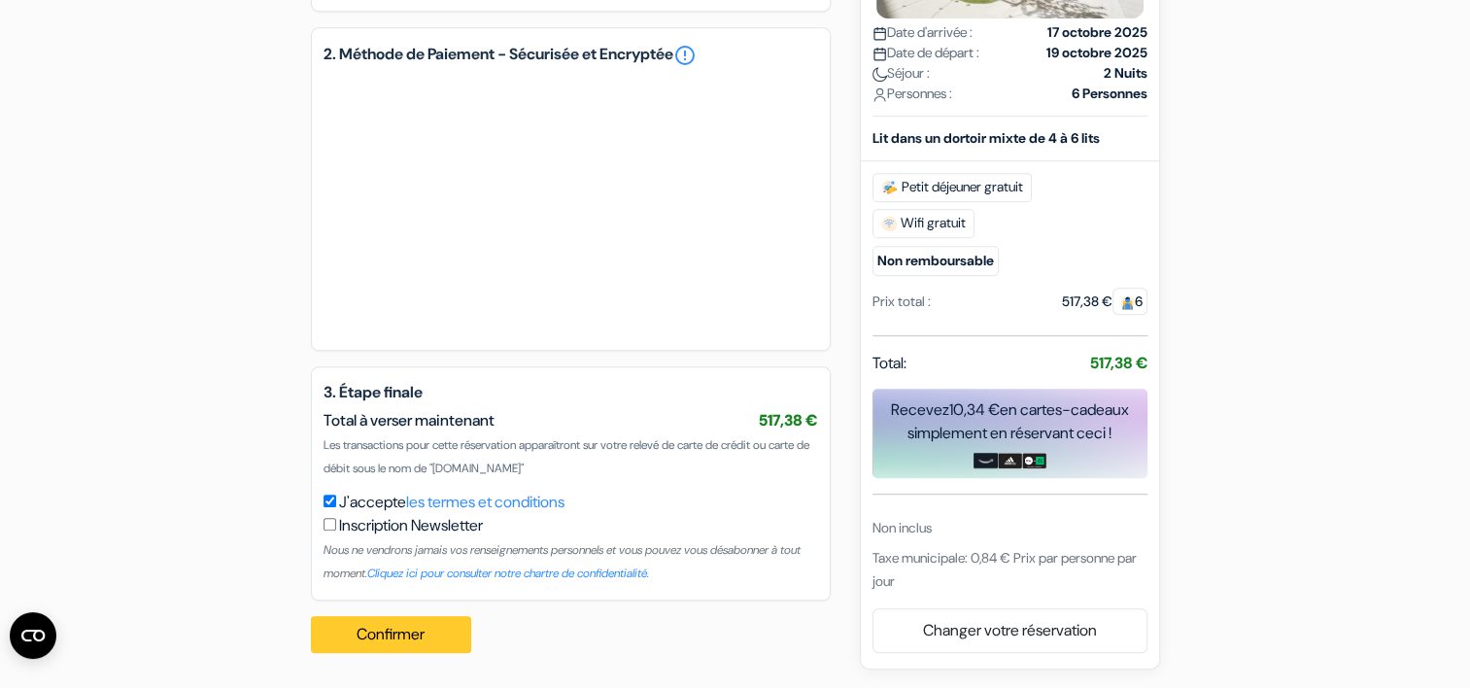
type input "0625724582"
click at [384, 633] on button "Confirmer Loading..." at bounding box center [391, 634] width 161 height 37
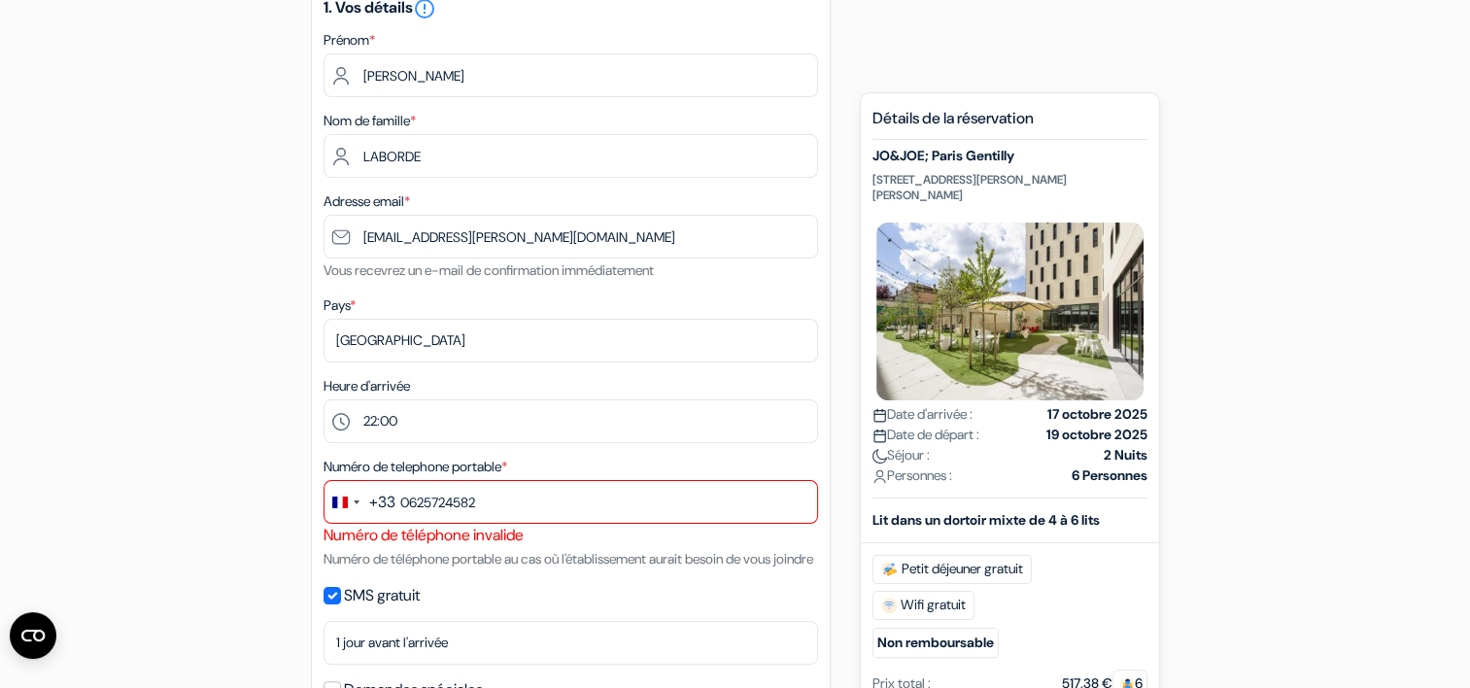
scroll to position [252, 0]
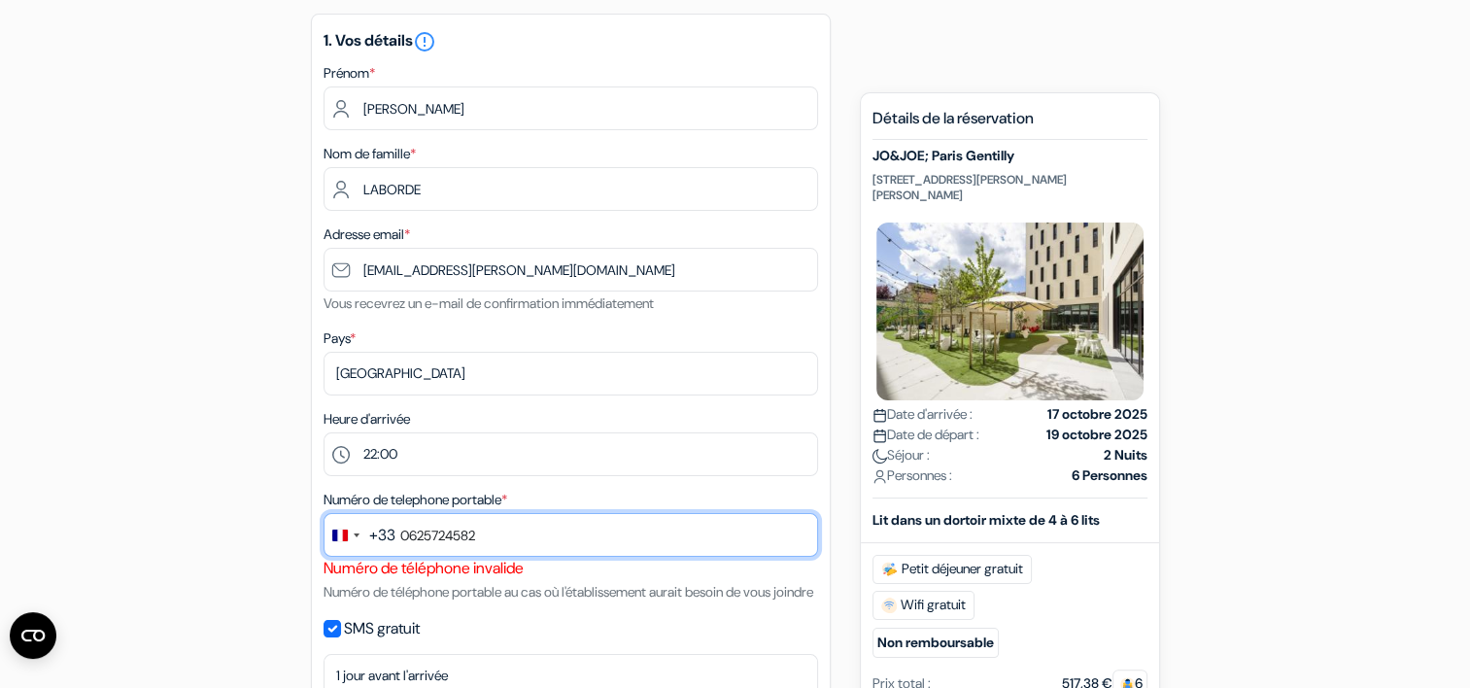
drag, startPoint x: 501, startPoint y: 535, endPoint x: 387, endPoint y: 540, distance: 114.8
click at [387, 540] on div "+33 244 results found No results found Afghanistan +93 Åland Islands +358 Alban…" at bounding box center [571, 535] width 495 height 44
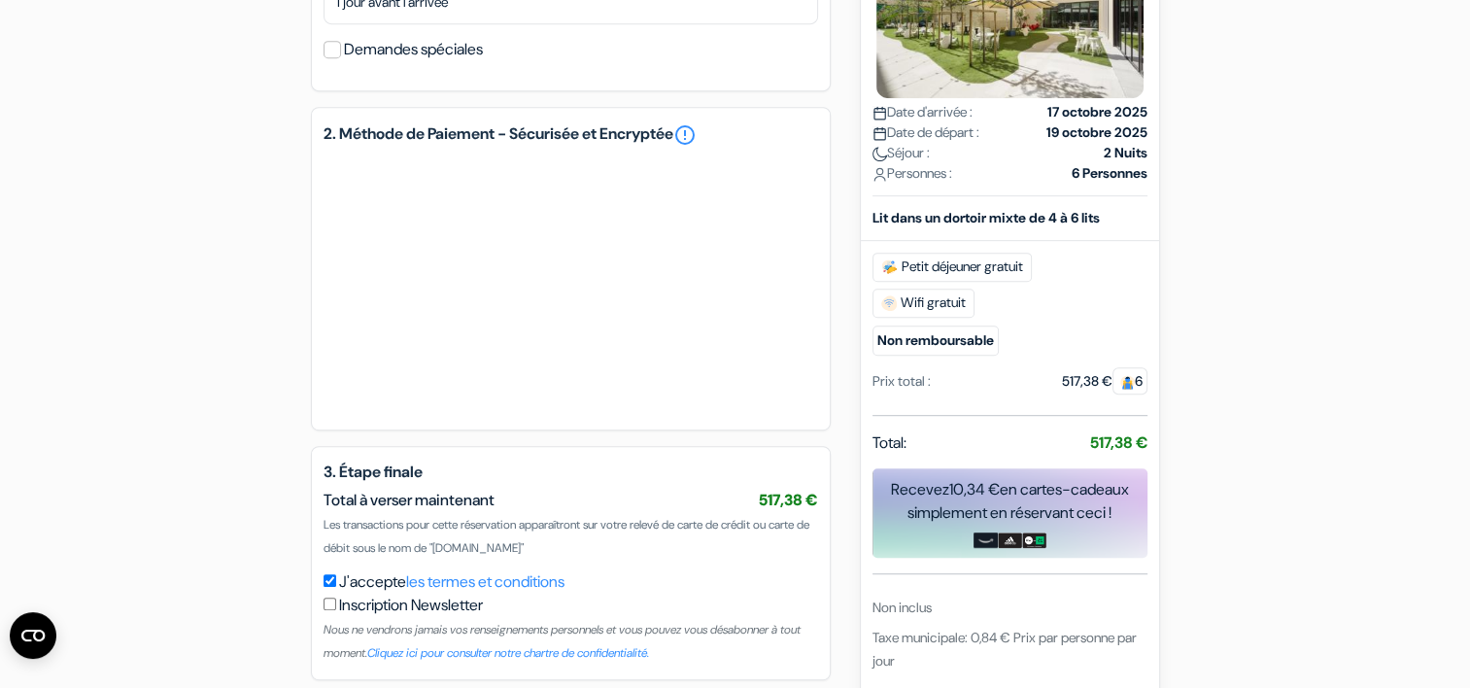
scroll to position [1029, 0]
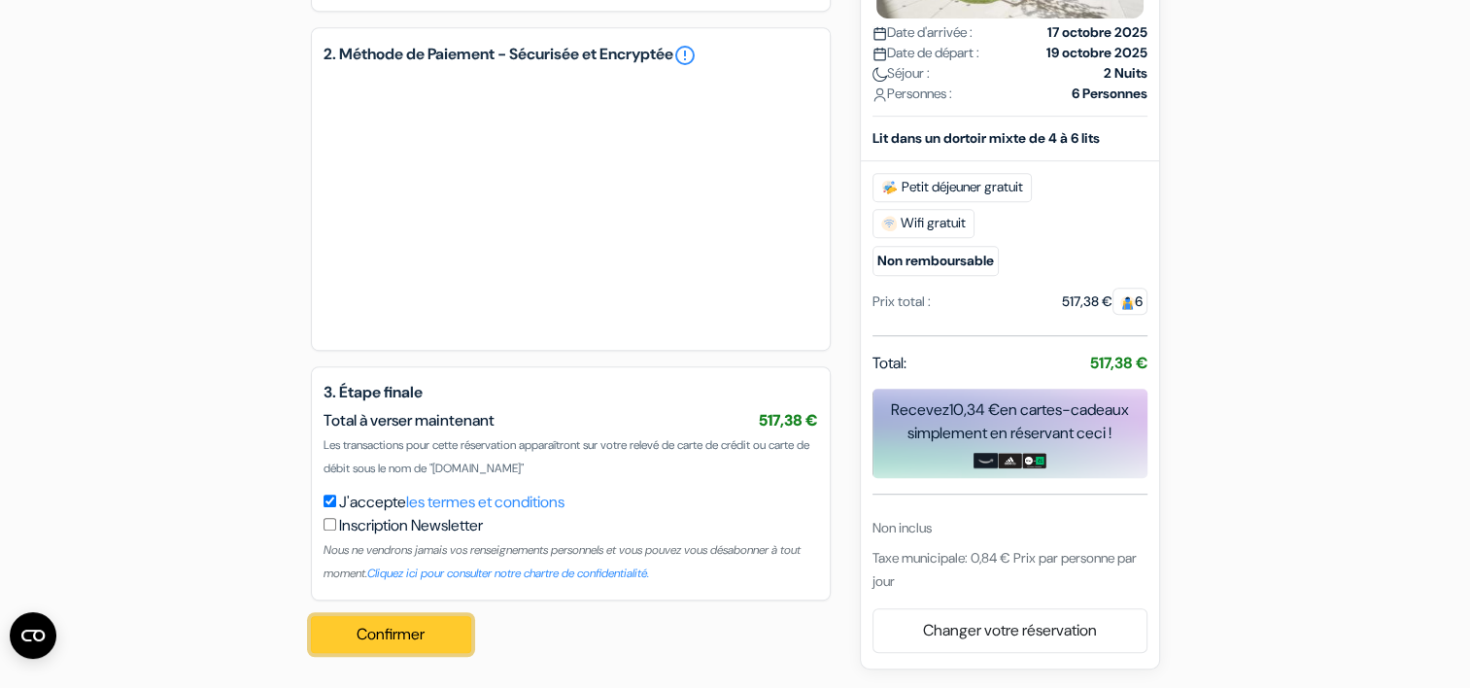
click at [393, 637] on button "Confirmer Loading..." at bounding box center [391, 634] width 161 height 37
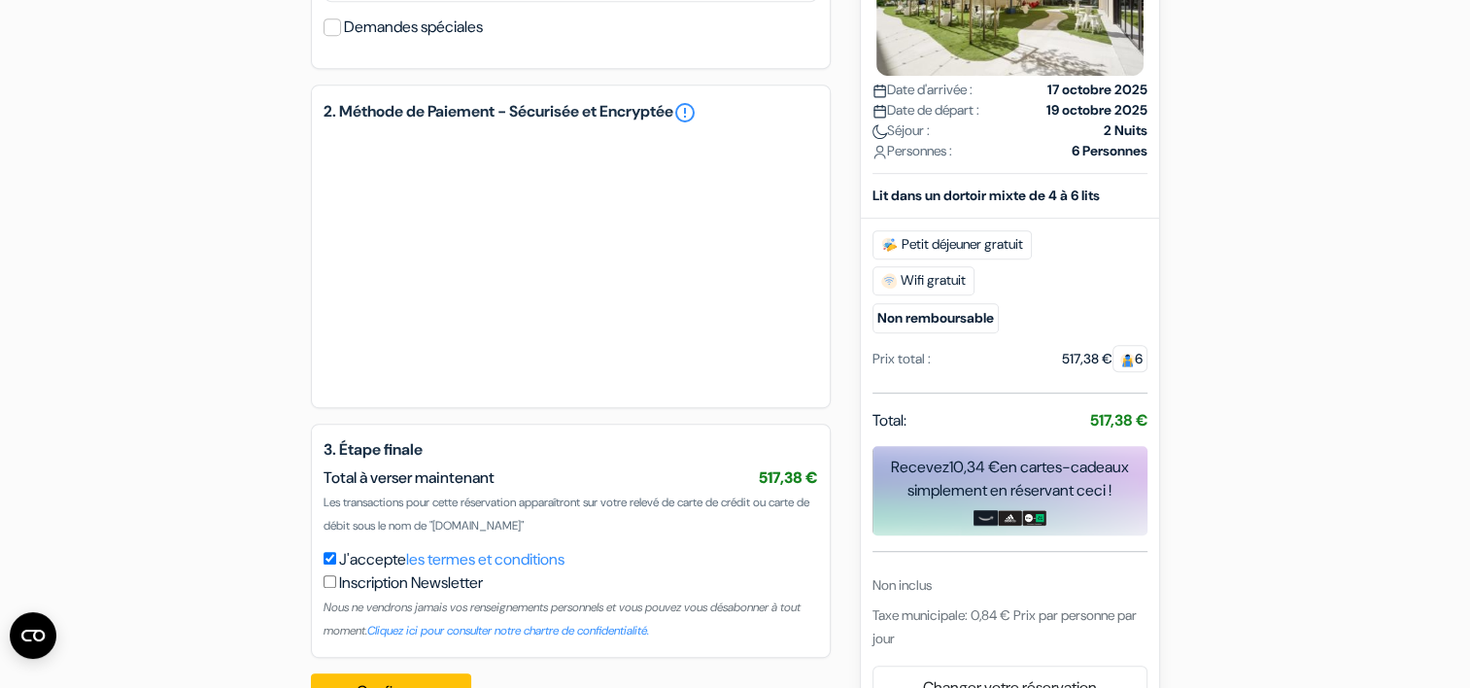
scroll to position [1010, 0]
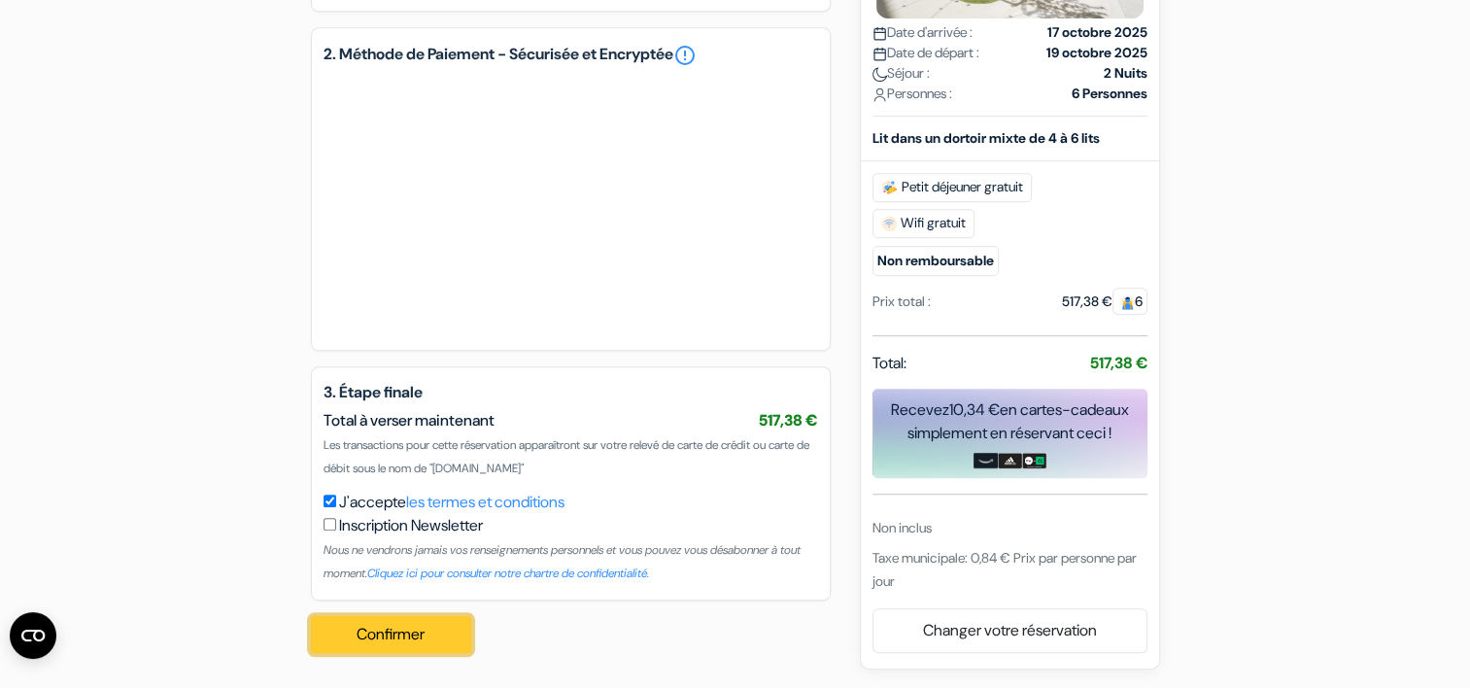
click at [379, 634] on button "Confirmer Loading..." at bounding box center [391, 634] width 161 height 37
click at [400, 653] on button "Confirmer Loading..." at bounding box center [391, 634] width 161 height 37
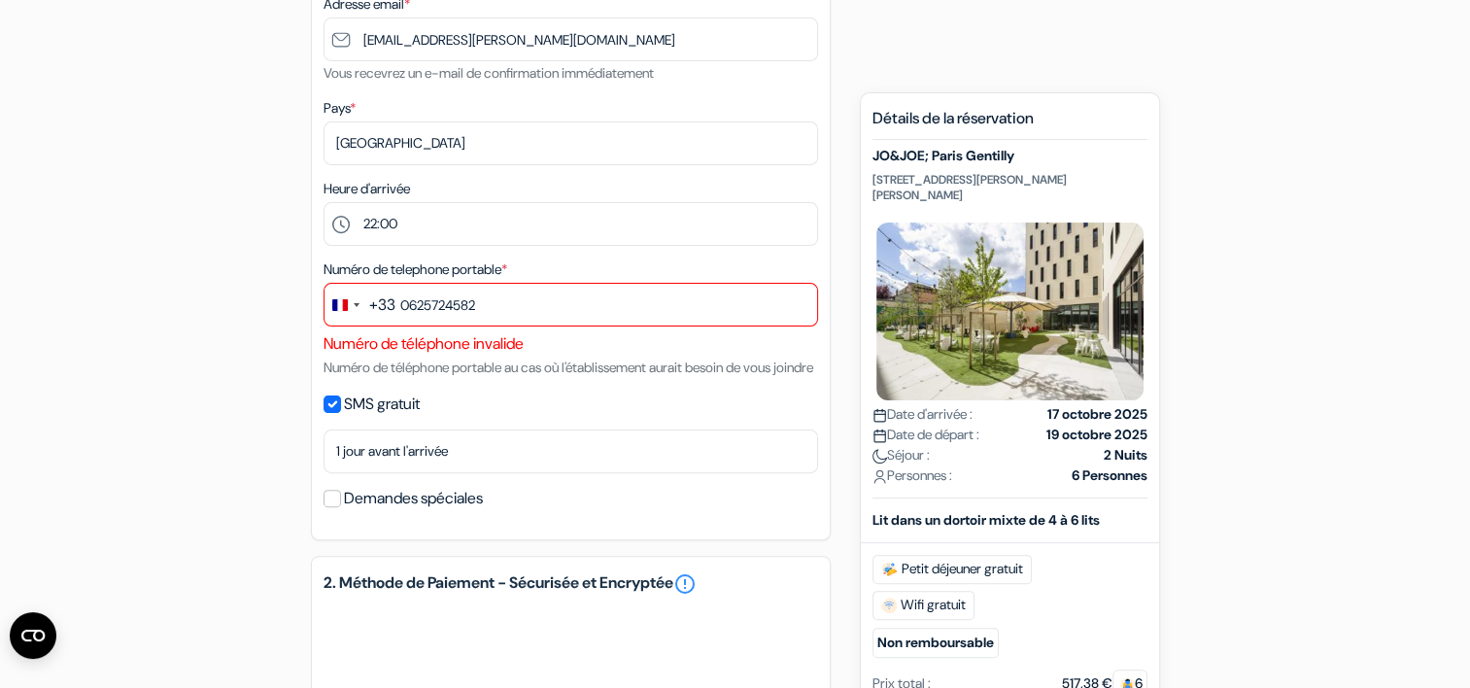
scroll to position [330, 0]
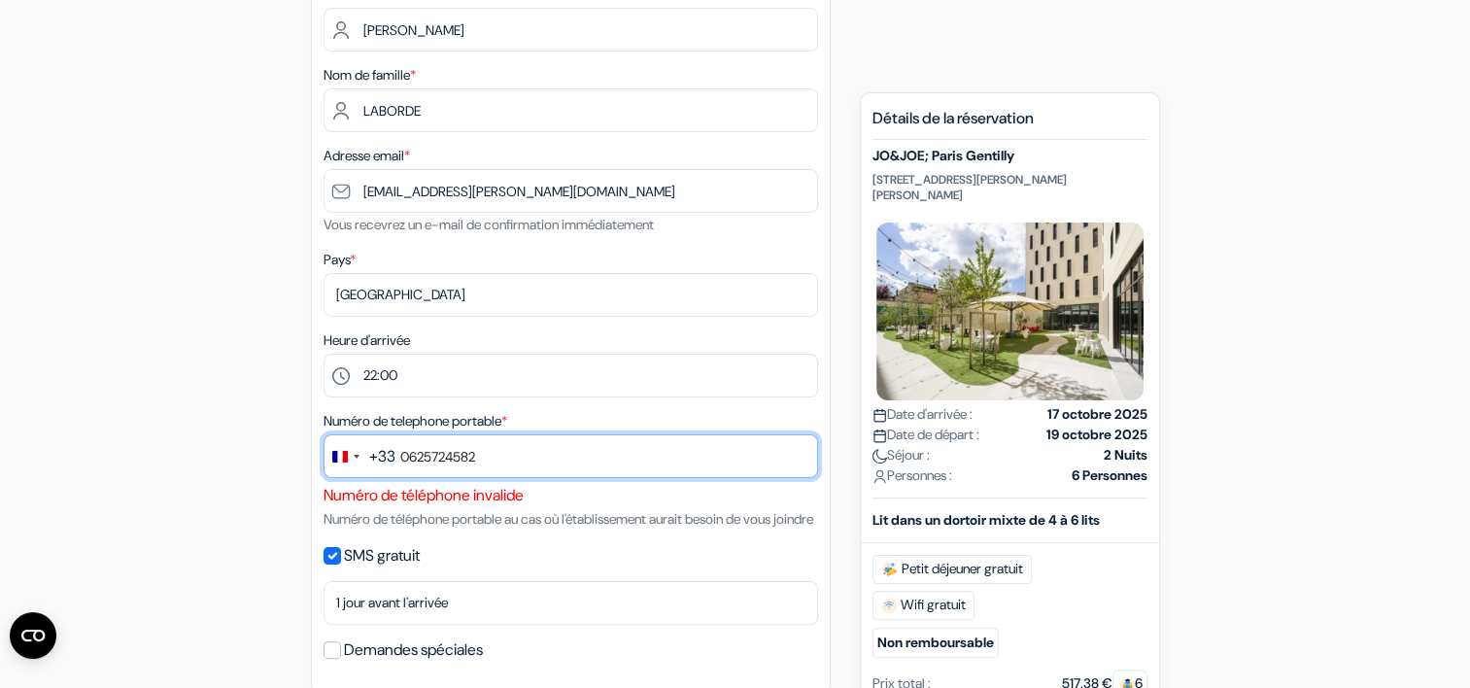
click at [486, 459] on input "0625724582" at bounding box center [571, 456] width 495 height 44
type input "0"
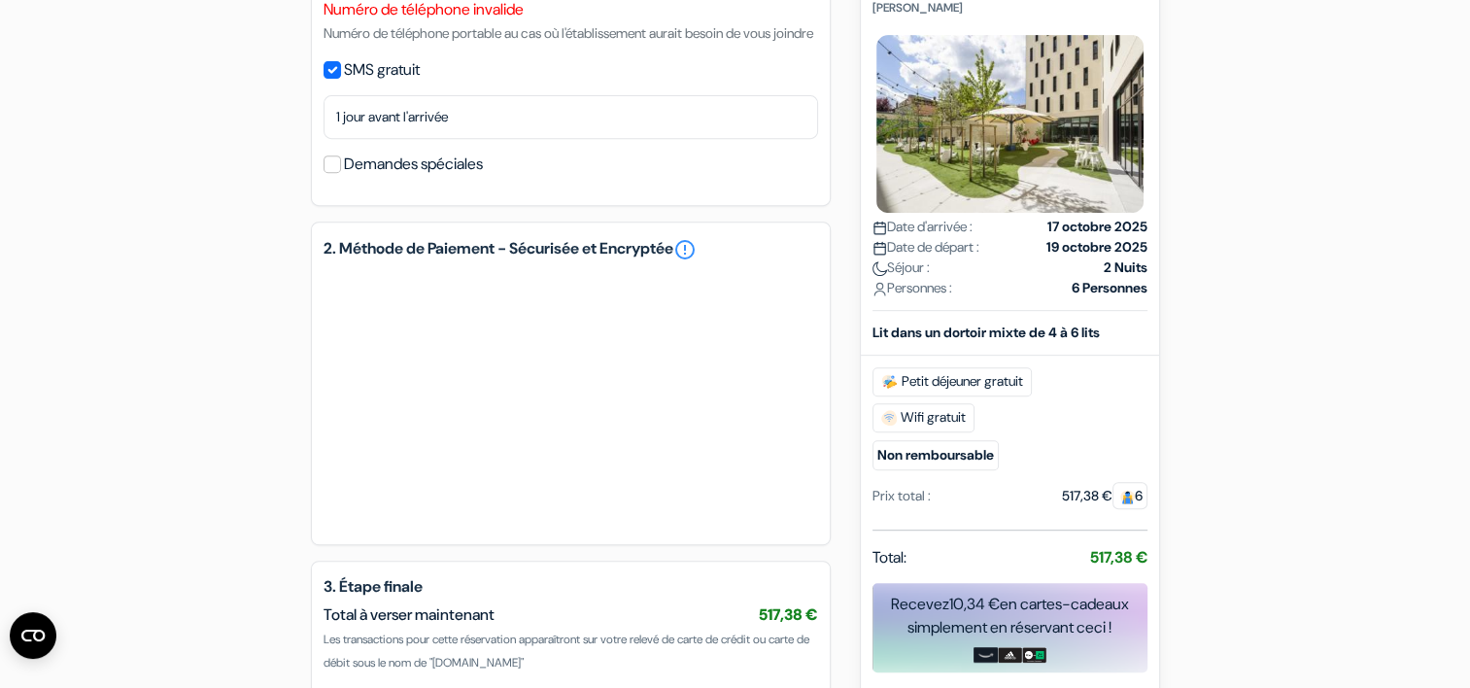
scroll to position [1034, 0]
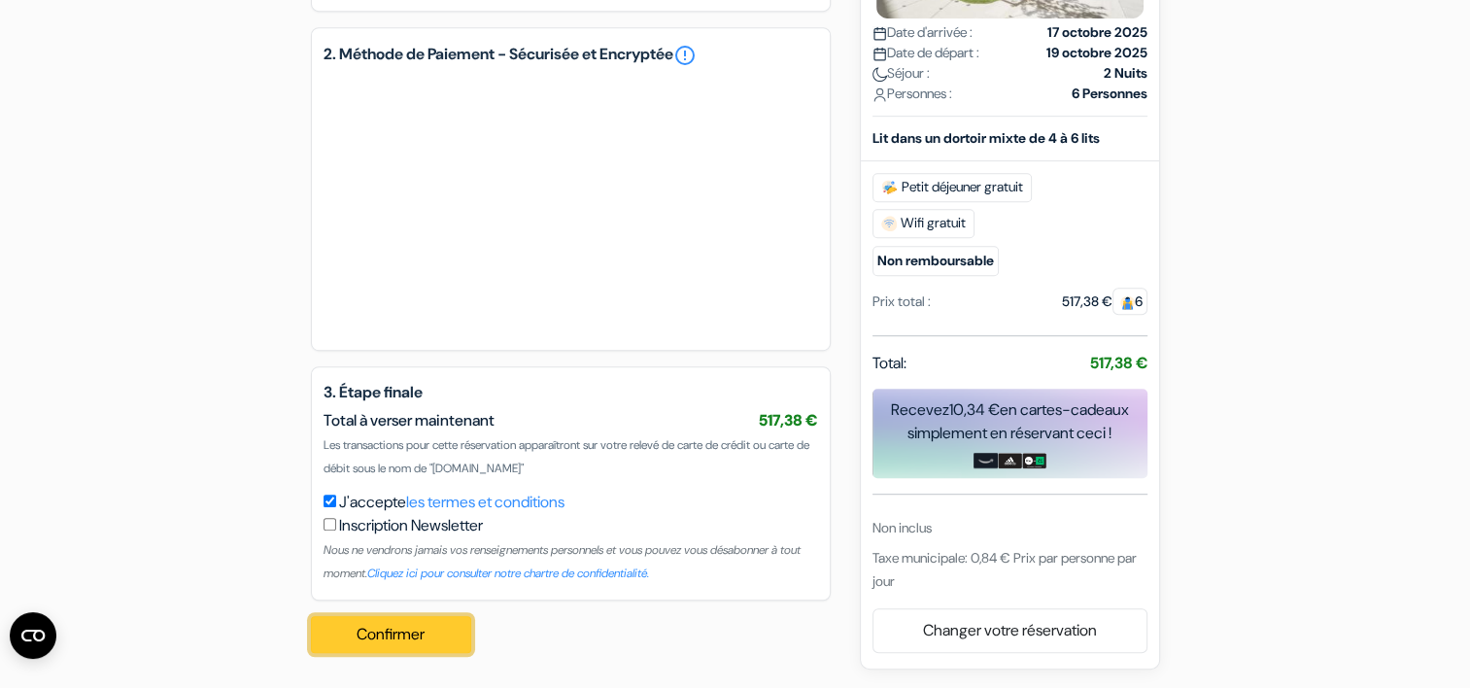
click at [402, 632] on button "Confirmer Loading..." at bounding box center [391, 634] width 161 height 37
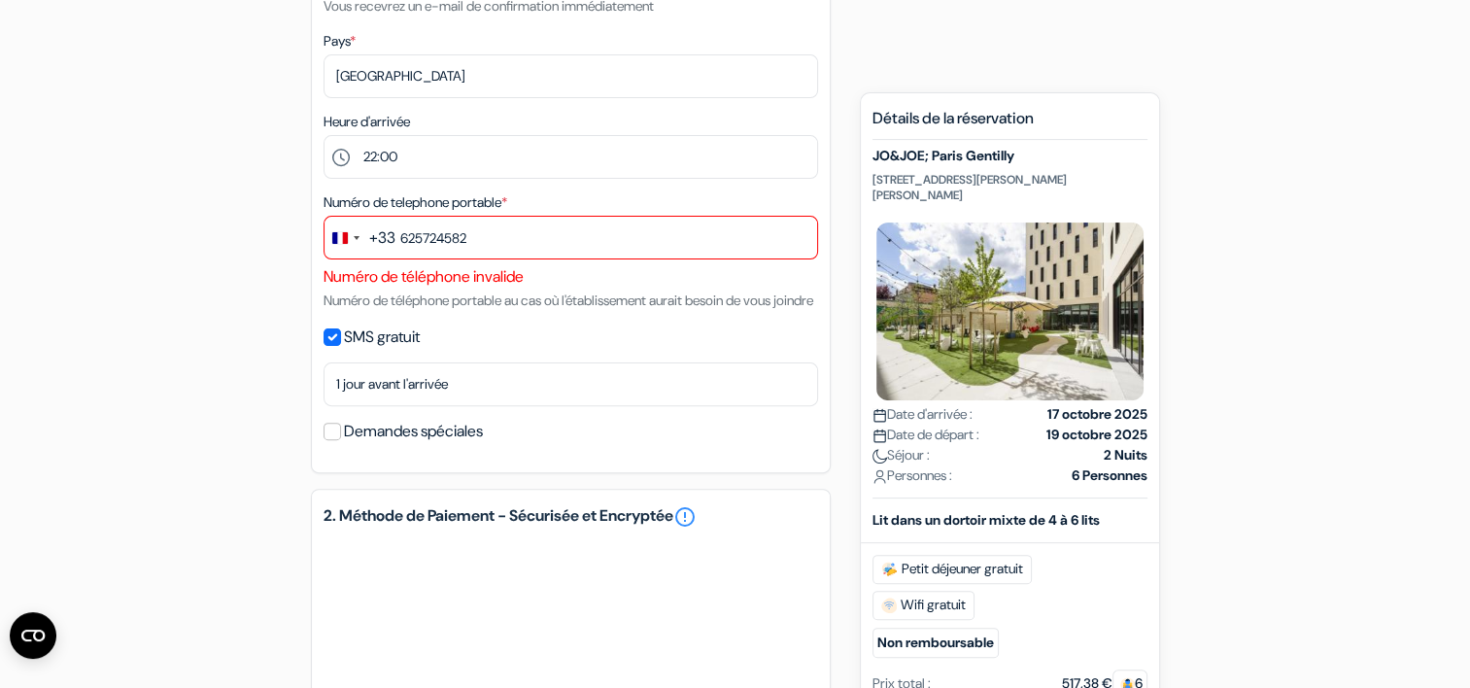
scroll to position [548, 0]
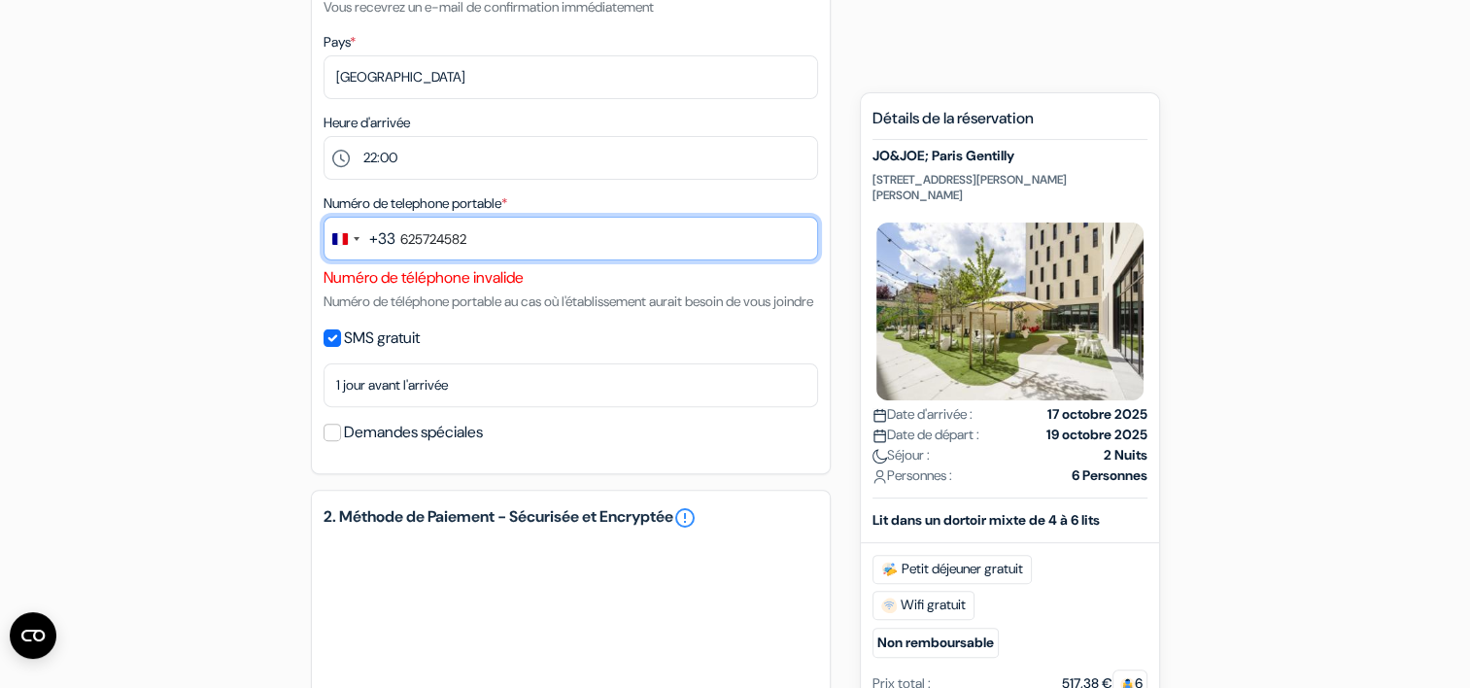
click at [480, 231] on input "625724582" at bounding box center [571, 239] width 495 height 44
type input "6"
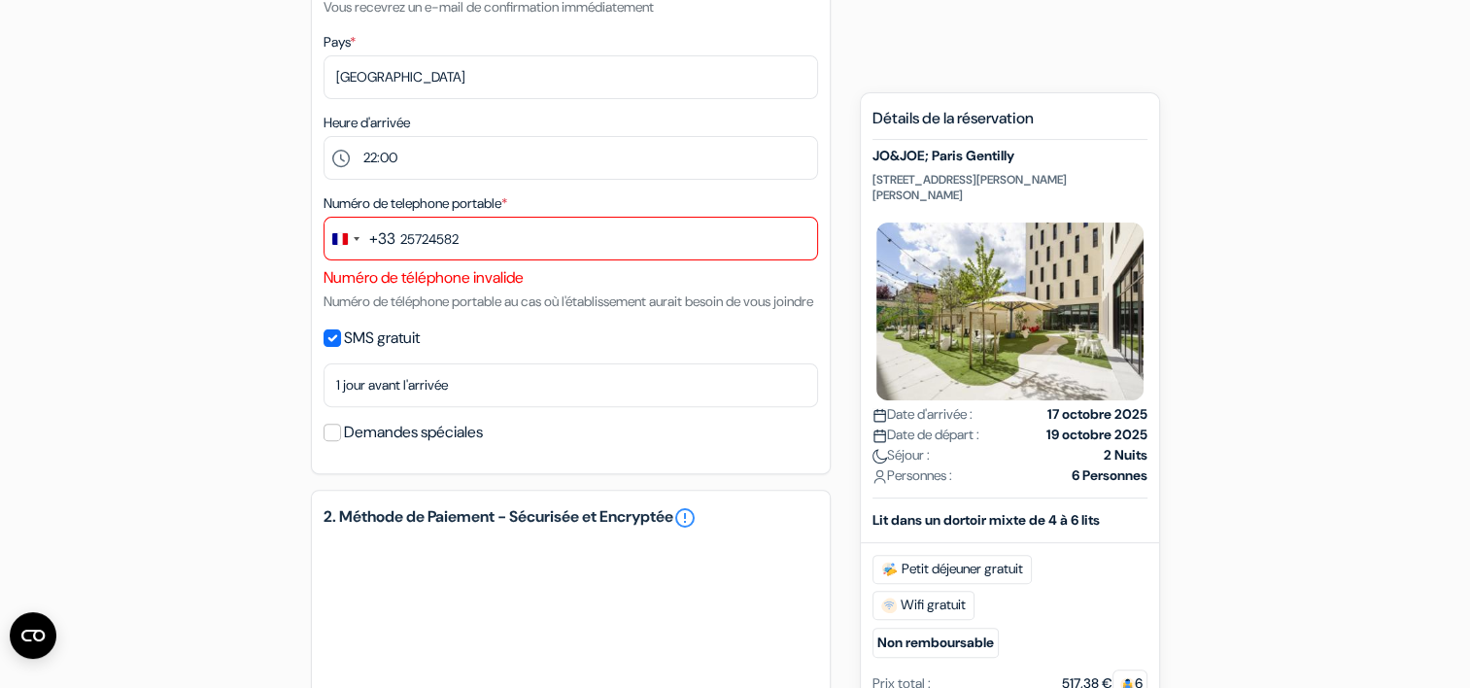
click at [262, 199] on div "add_box JO&JOE; Paris Gentilly 89 Rue Paul Vaillant Couturier, 94250 Gentilly, …" at bounding box center [735, 380] width 1283 height 1502
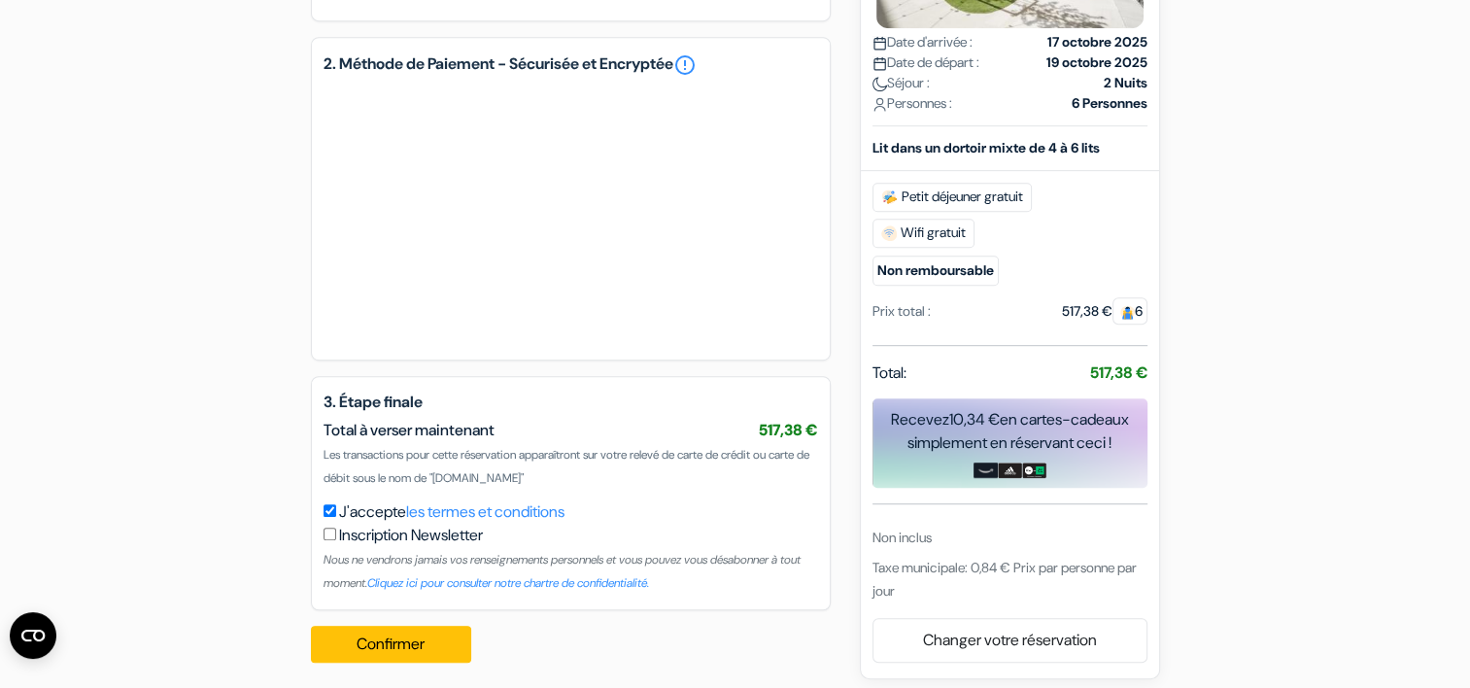
scroll to position [1034, 0]
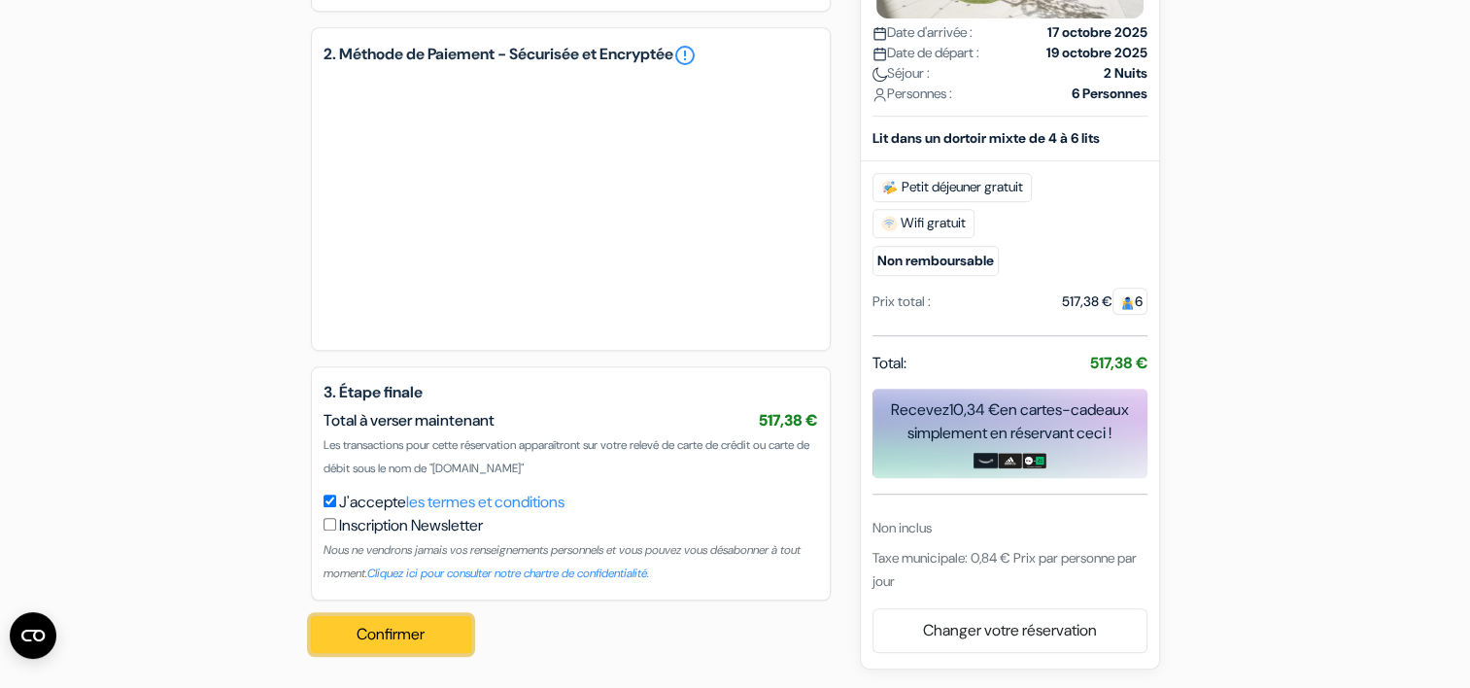
click at [389, 628] on button "Confirmer Loading..." at bounding box center [391, 634] width 161 height 37
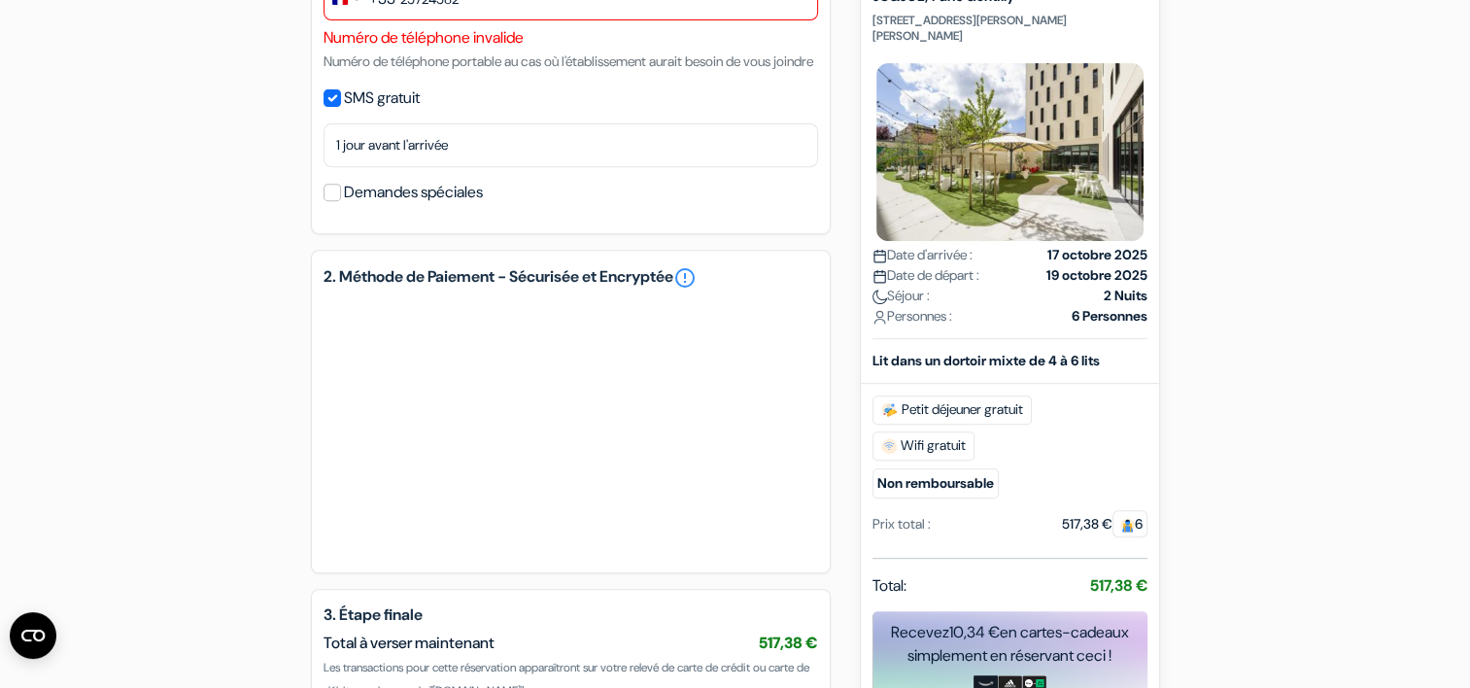
scroll to position [645, 0]
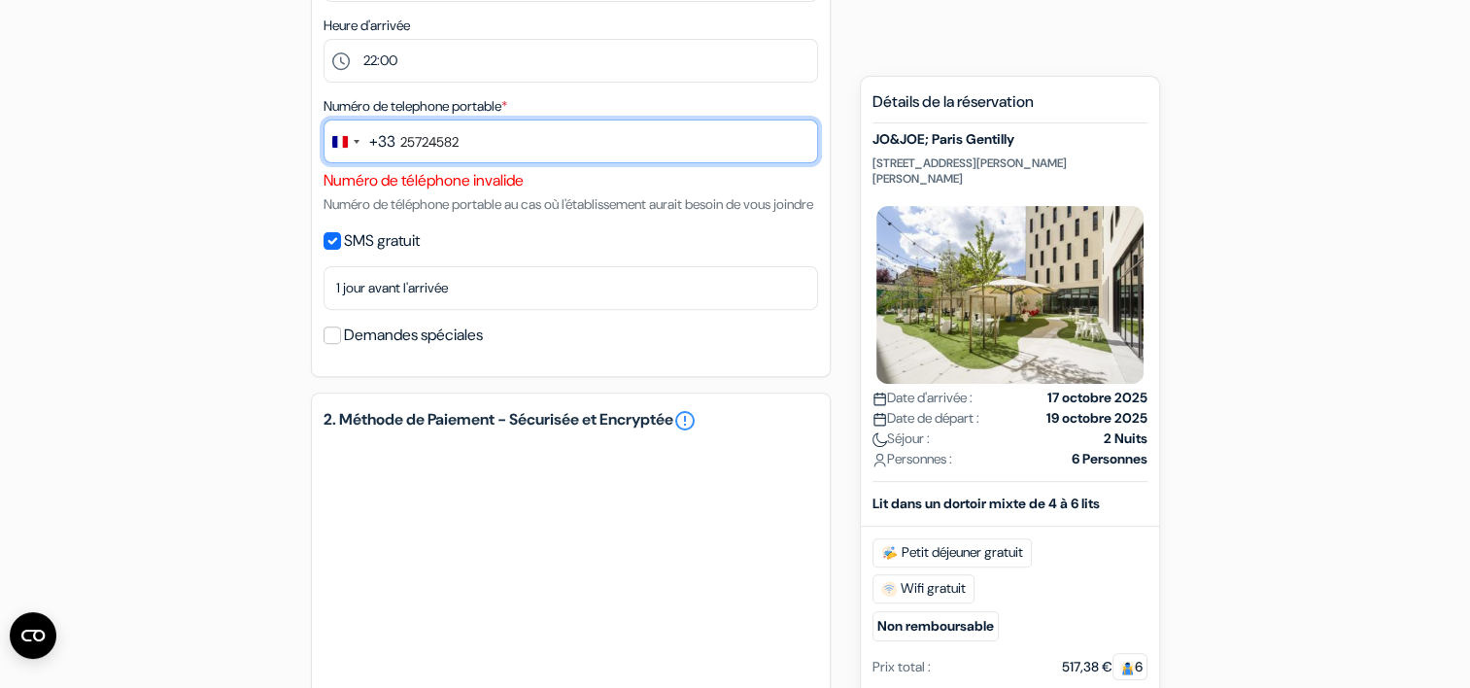
click at [468, 146] on input "25724582" at bounding box center [571, 142] width 495 height 44
type input "2"
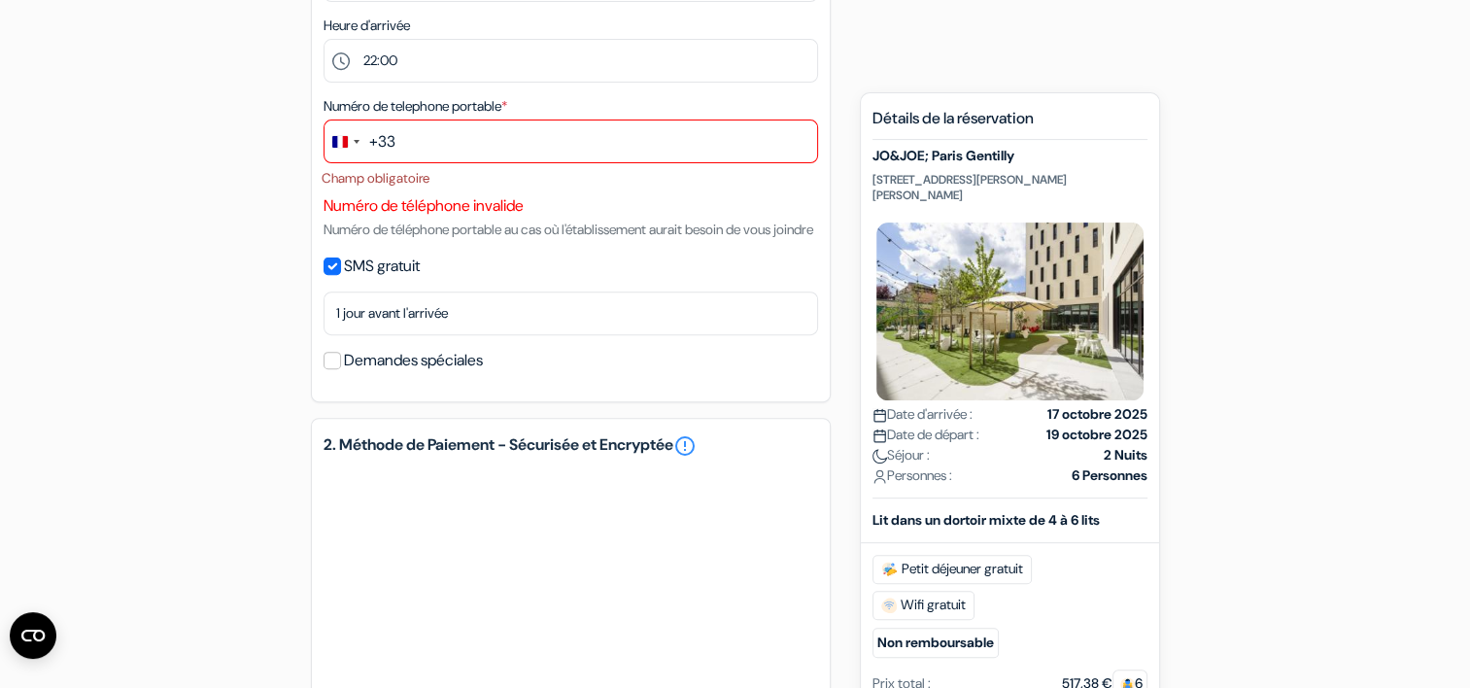
click at [246, 151] on div "add_box JO&JOE; Paris Gentilly 89 Rue Paul Vaillant Couturier, 94250 Gentilly, …" at bounding box center [735, 296] width 1283 height 1528
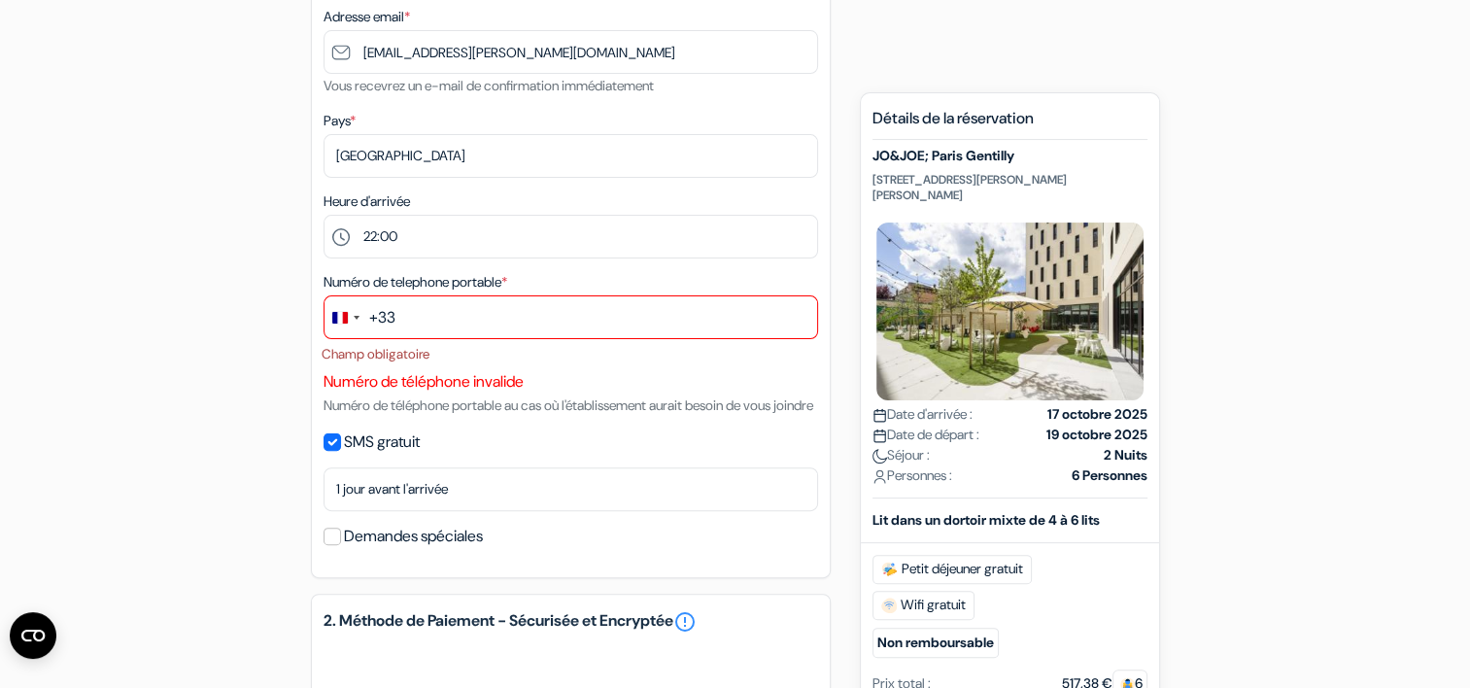
scroll to position [486, 0]
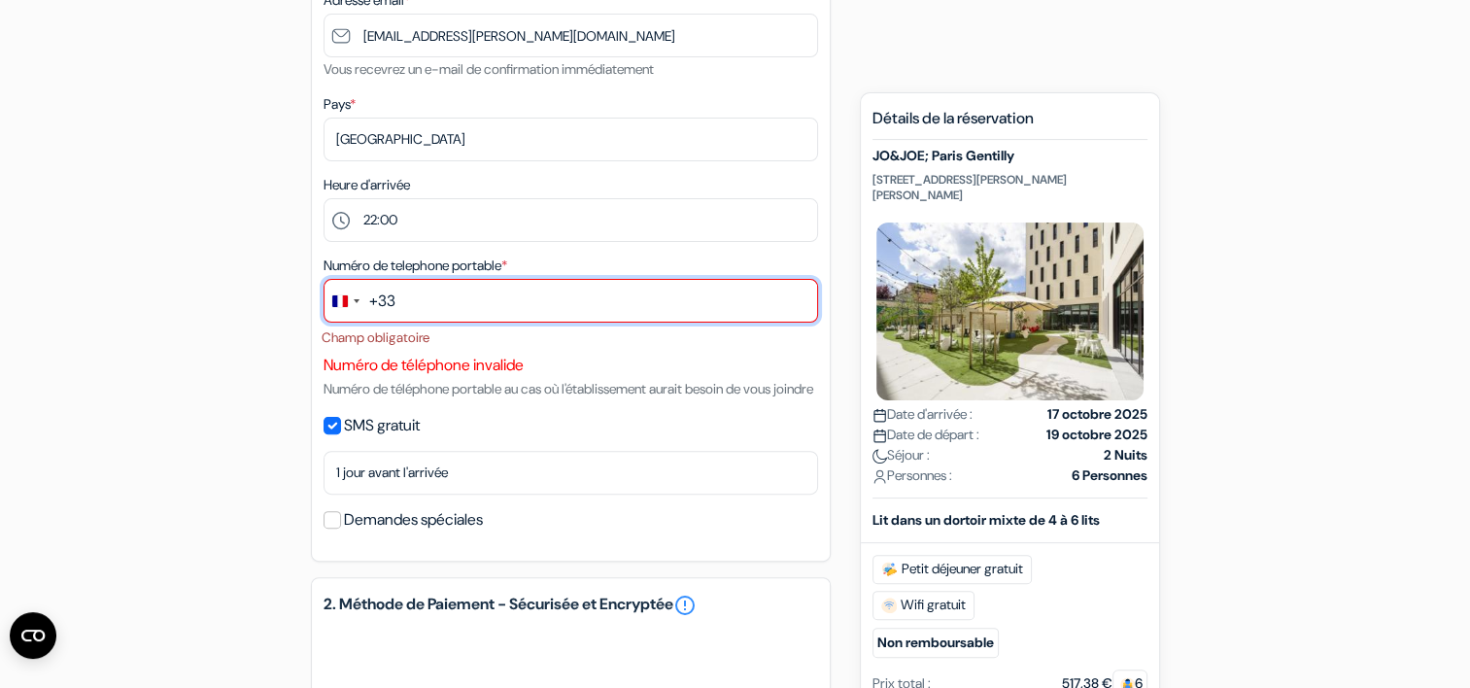
click at [429, 301] on input "text" at bounding box center [571, 301] width 495 height 44
click at [249, 301] on div "add_box JO&JOE; Paris Gentilly 89 Rue Paul Vaillant Couturier, 94250 Gentilly, …" at bounding box center [735, 455] width 1283 height 1528
click at [417, 295] on input "text" at bounding box center [571, 301] width 495 height 44
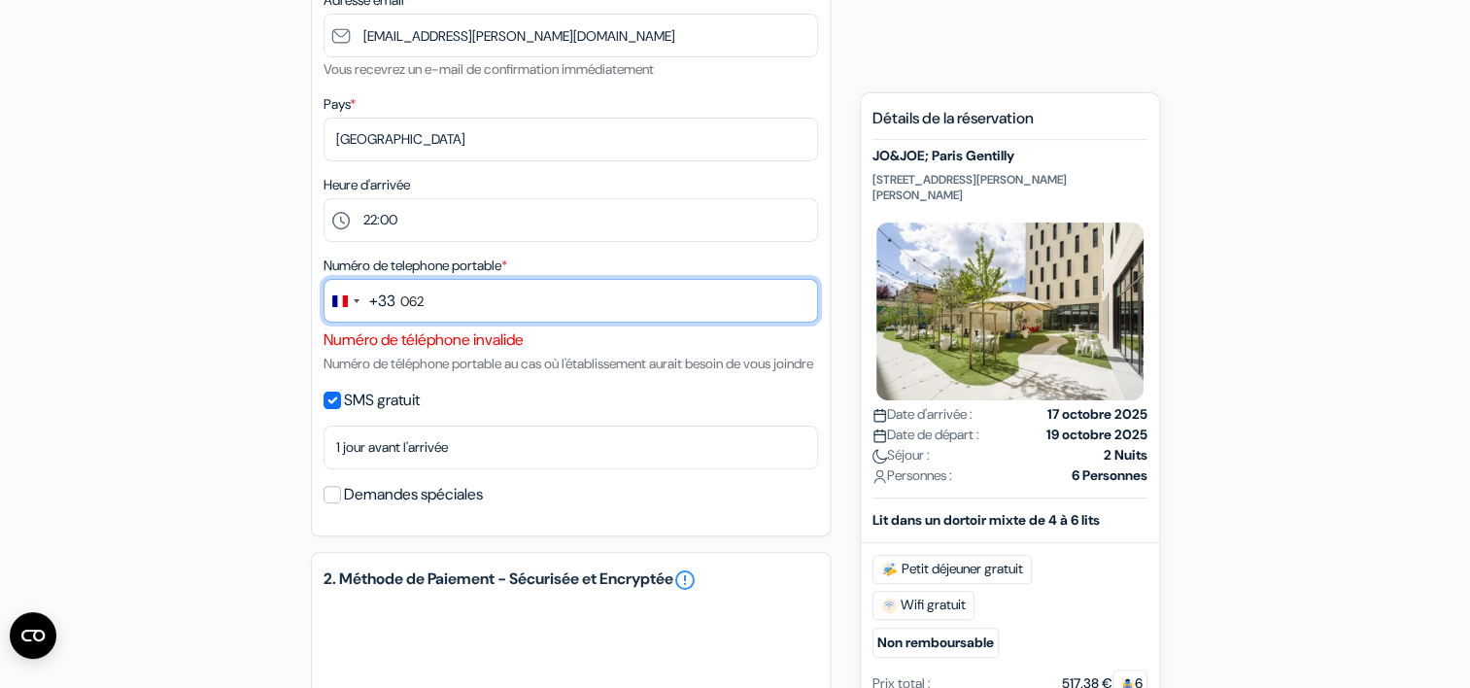
click at [411, 298] on input "062" at bounding box center [571, 301] width 495 height 44
click at [424, 301] on input "62" at bounding box center [571, 301] width 495 height 44
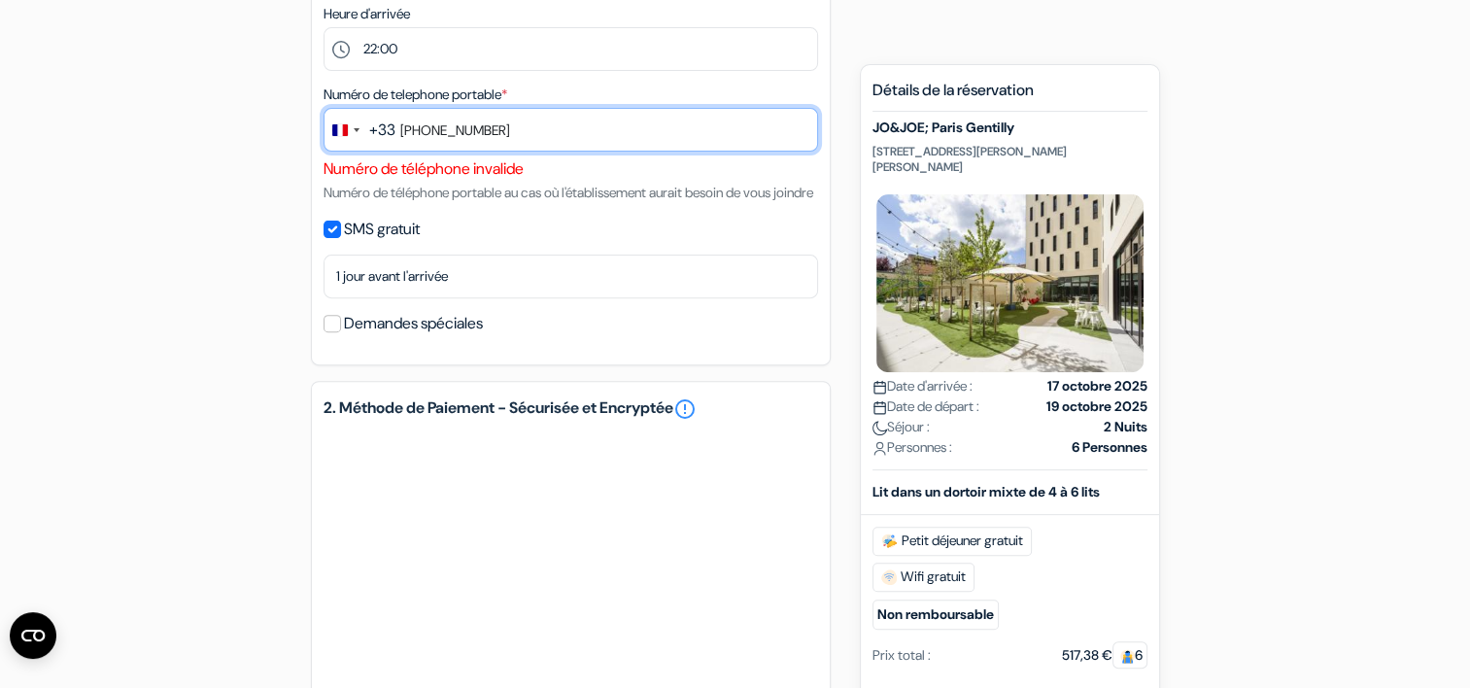
scroll to position [583, 0]
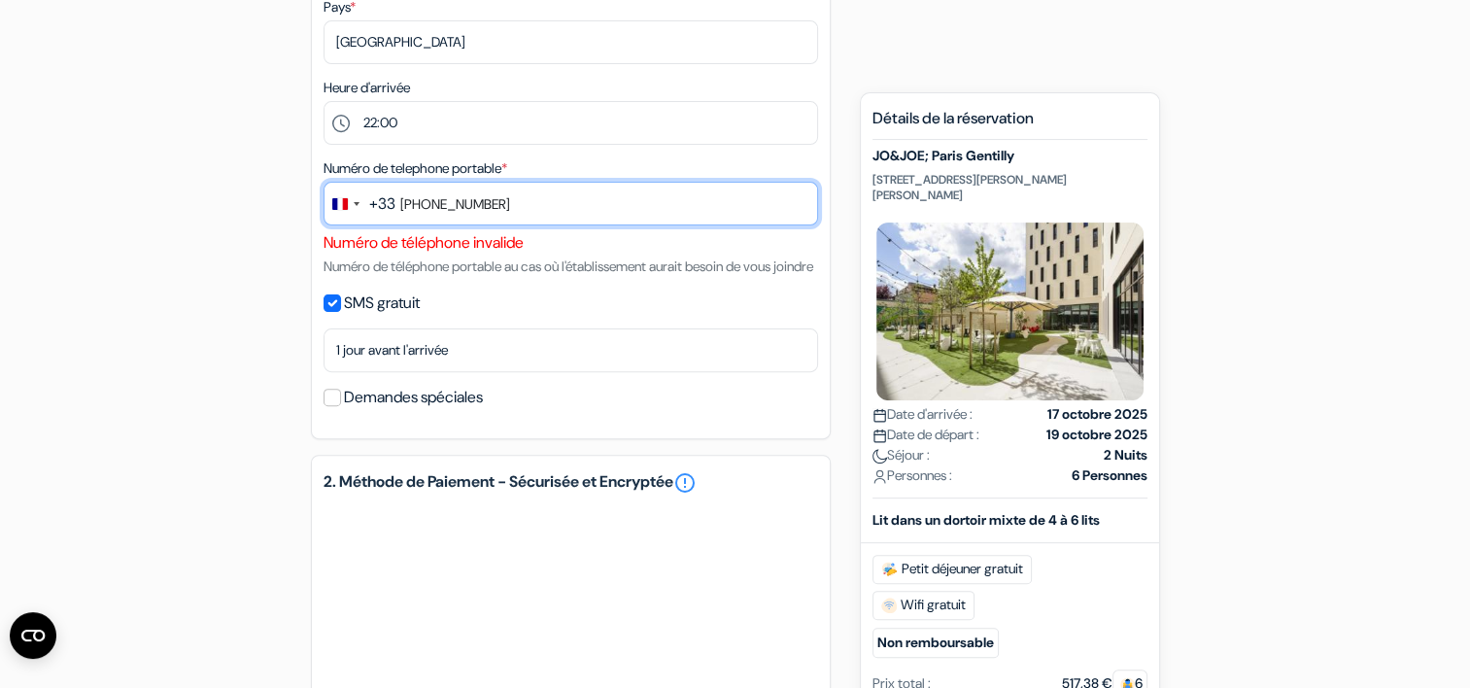
click at [420, 204] on input "+33625724582" at bounding box center [571, 204] width 495 height 44
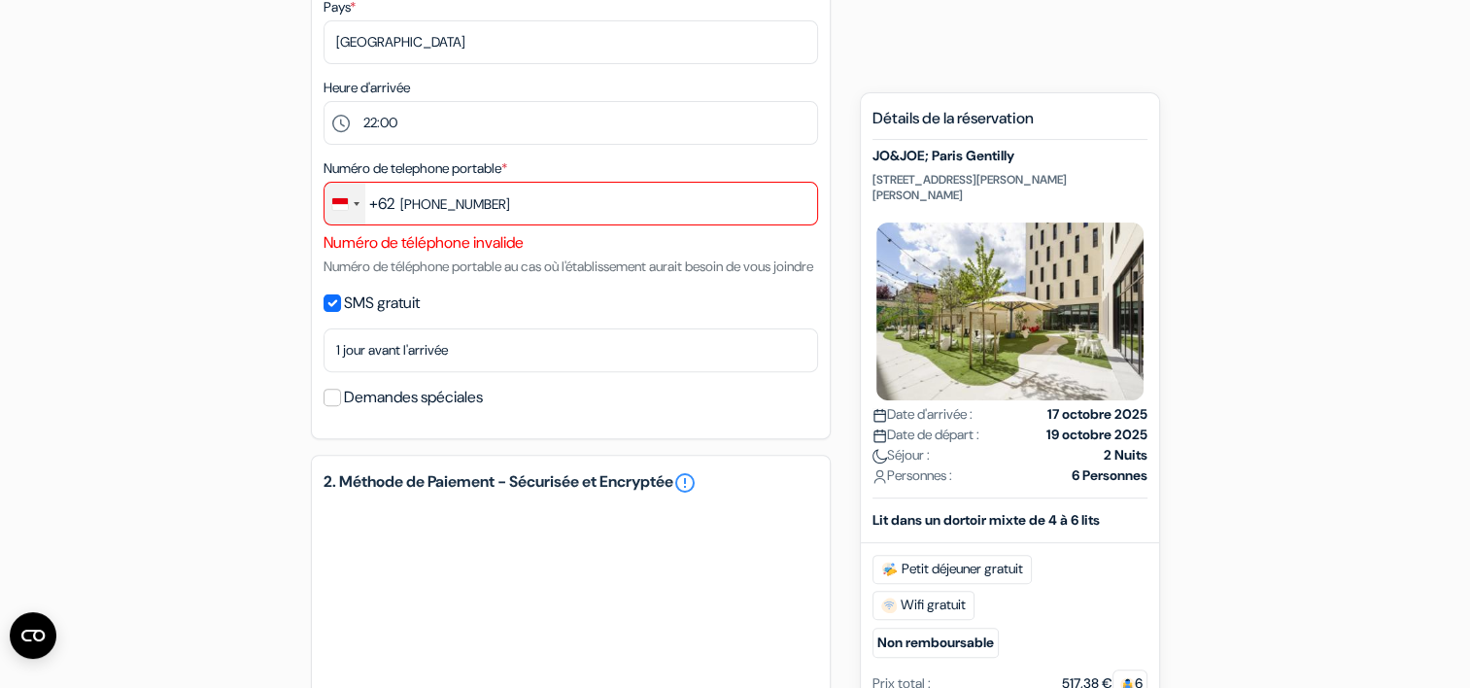
click at [356, 209] on div "Change country, selected Indonesia (+62)" at bounding box center [345, 204] width 41 height 42
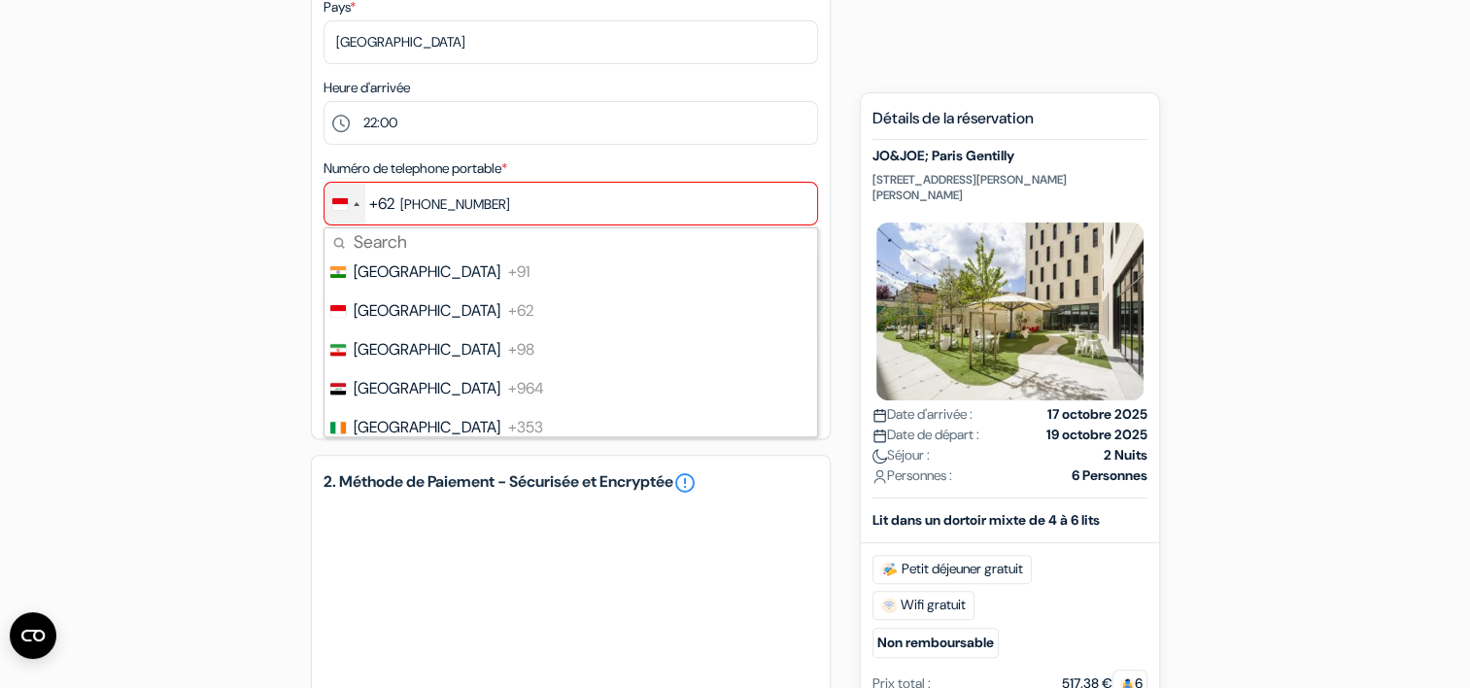
scroll to position [2856, 0]
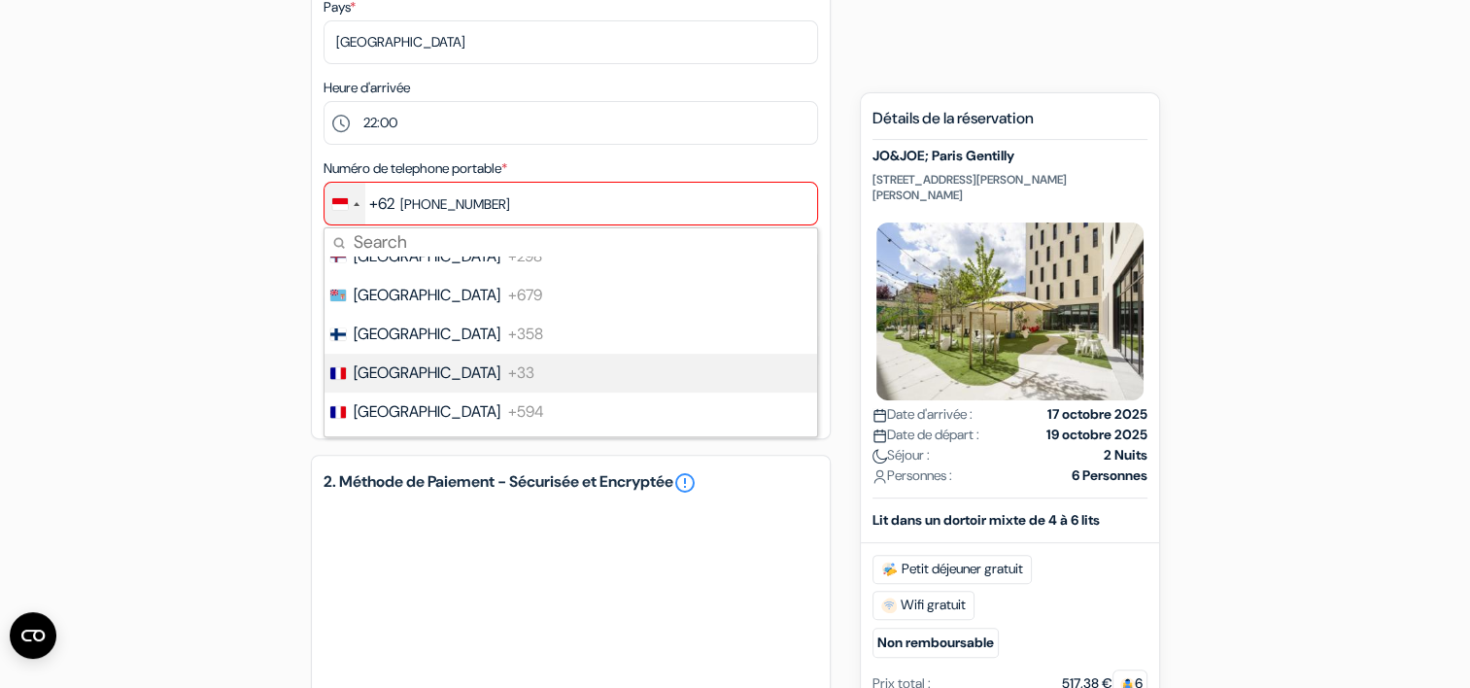
click at [497, 373] on li "France +33" at bounding box center [570, 373] width 495 height 39
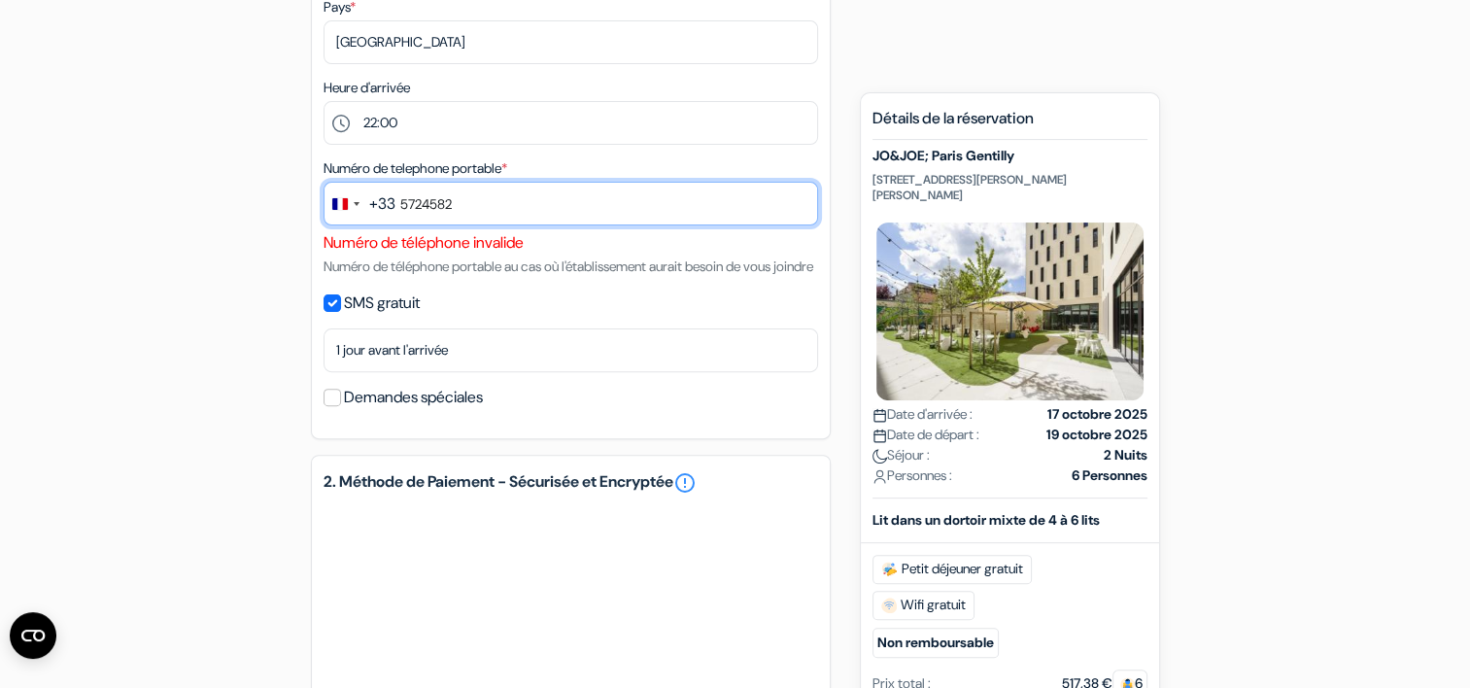
click at [402, 202] on input "5724582" at bounding box center [571, 204] width 495 height 44
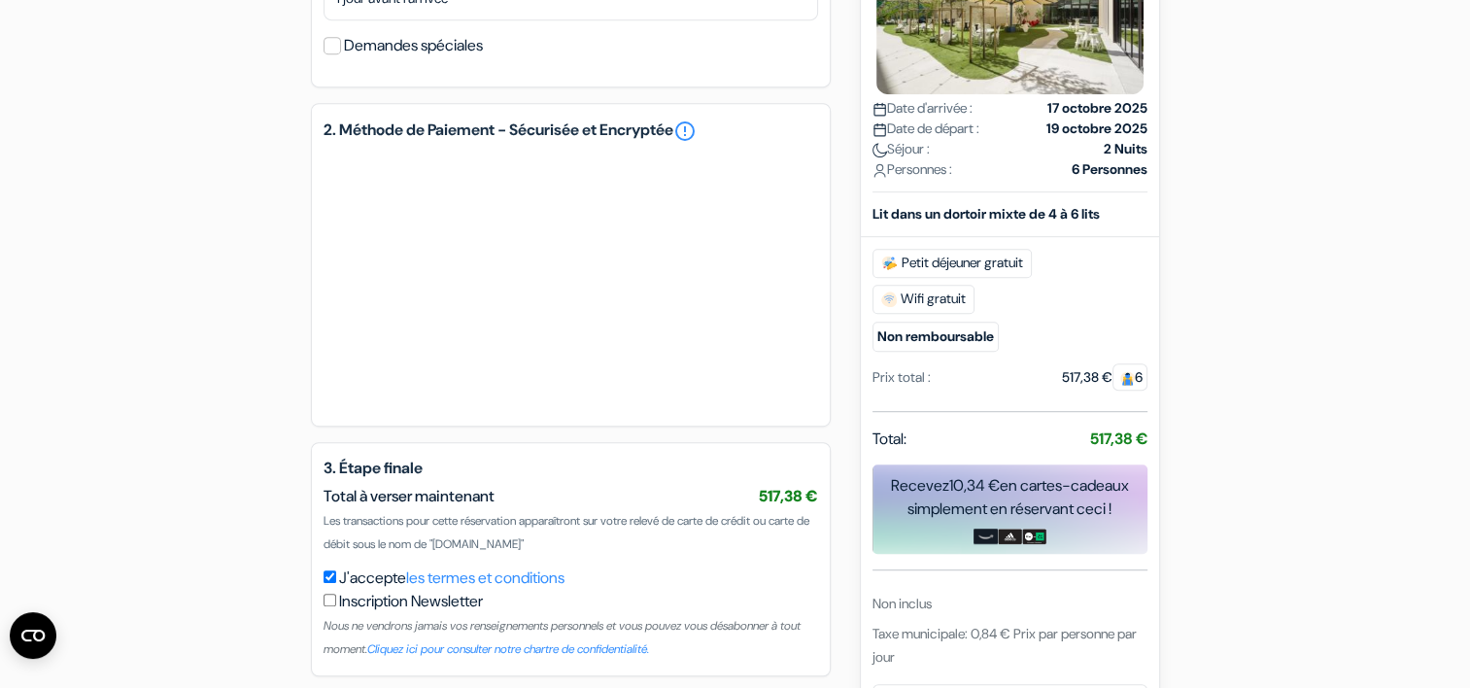
scroll to position [1034, 0]
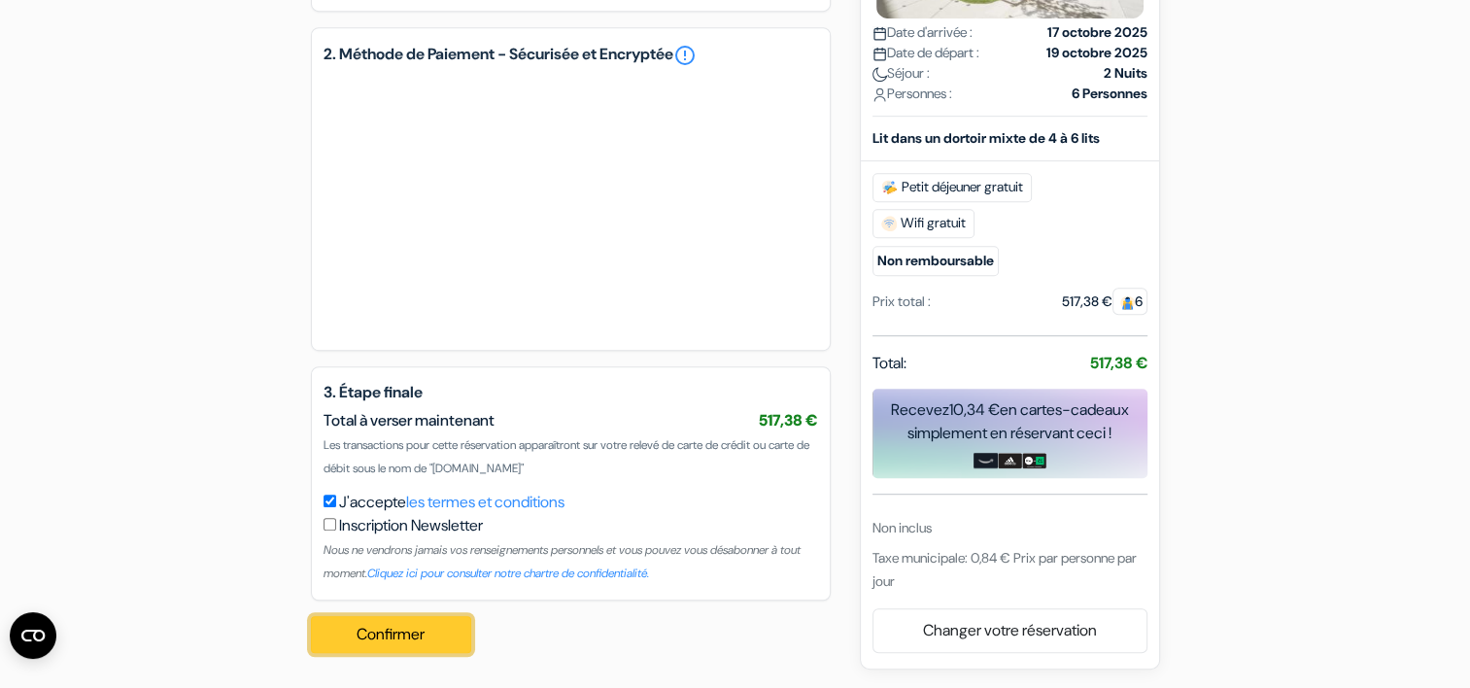
click at [389, 630] on button "Confirmer Loading..." at bounding box center [391, 634] width 161 height 37
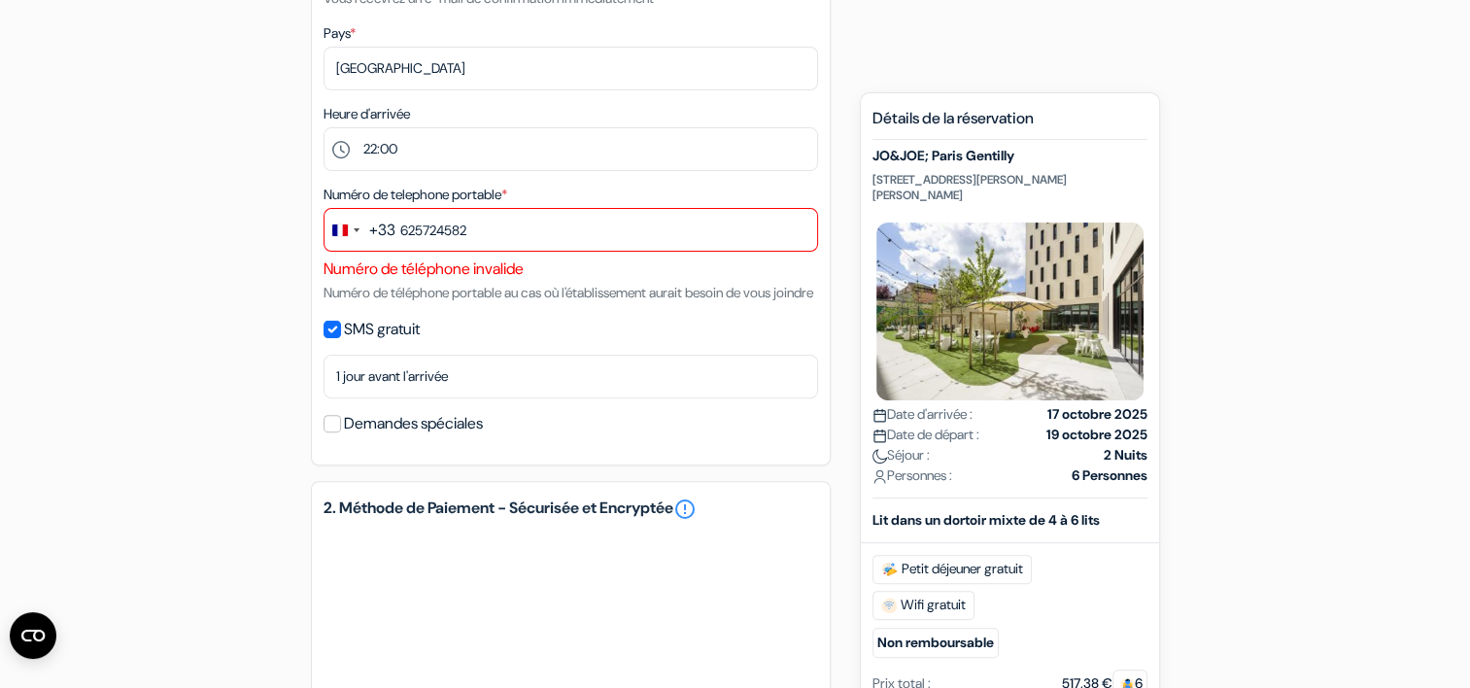
scroll to position [548, 0]
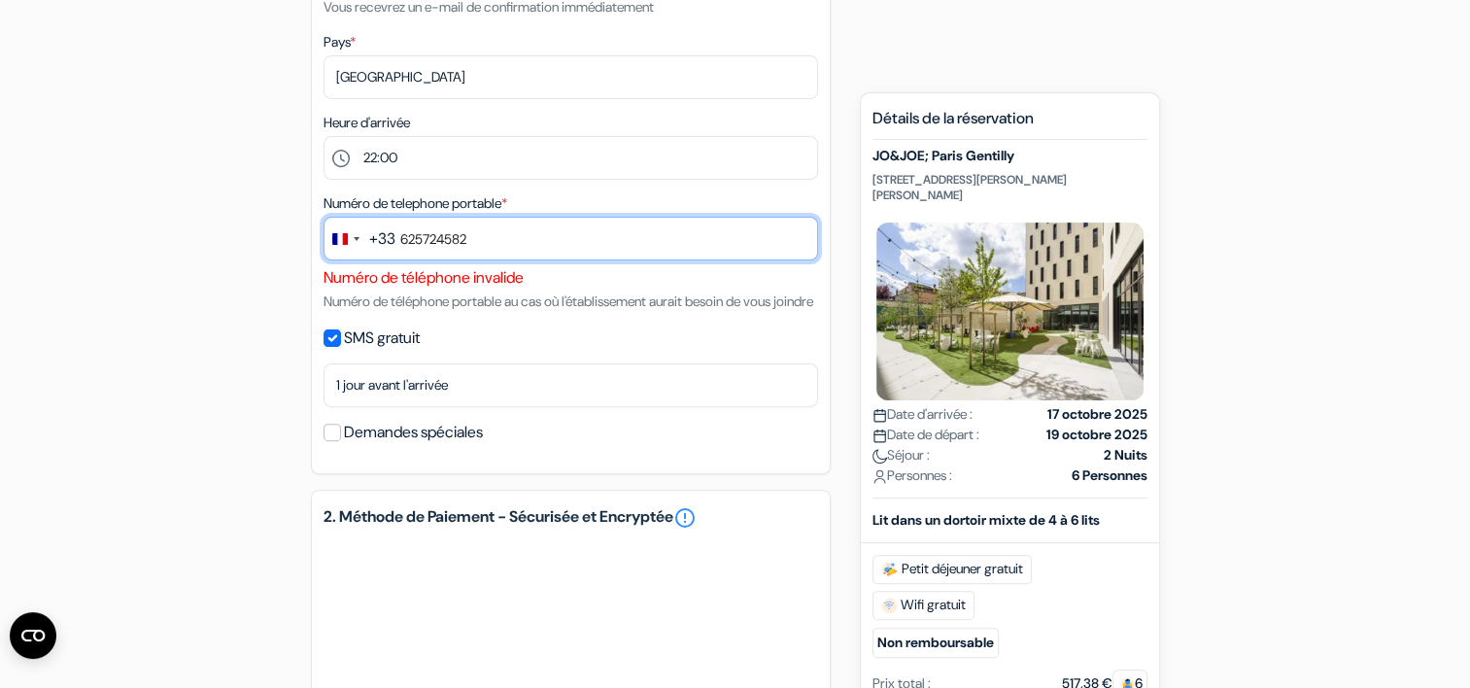
click at [492, 247] on input "625724582" at bounding box center [571, 239] width 495 height 44
type input "6"
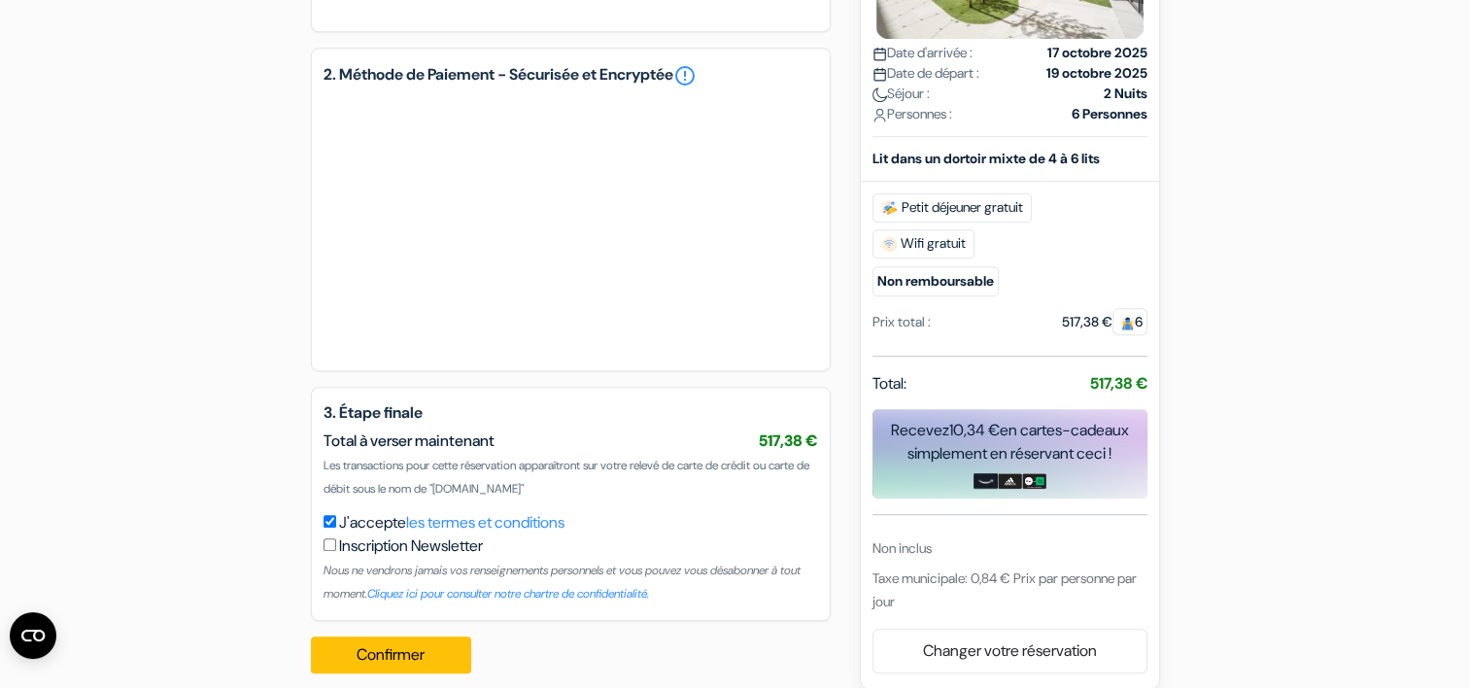
scroll to position [1034, 0]
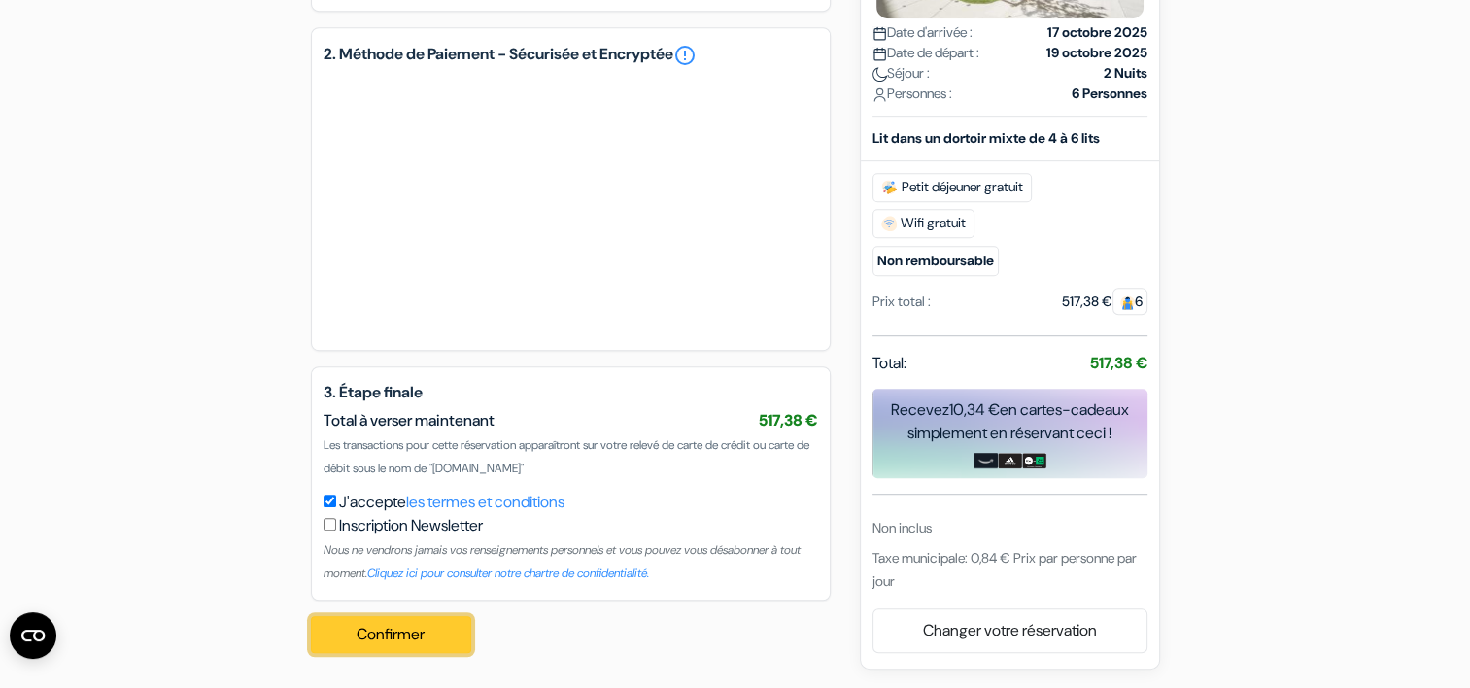
click at [393, 633] on button "Confirmer Loading..." at bounding box center [391, 634] width 161 height 37
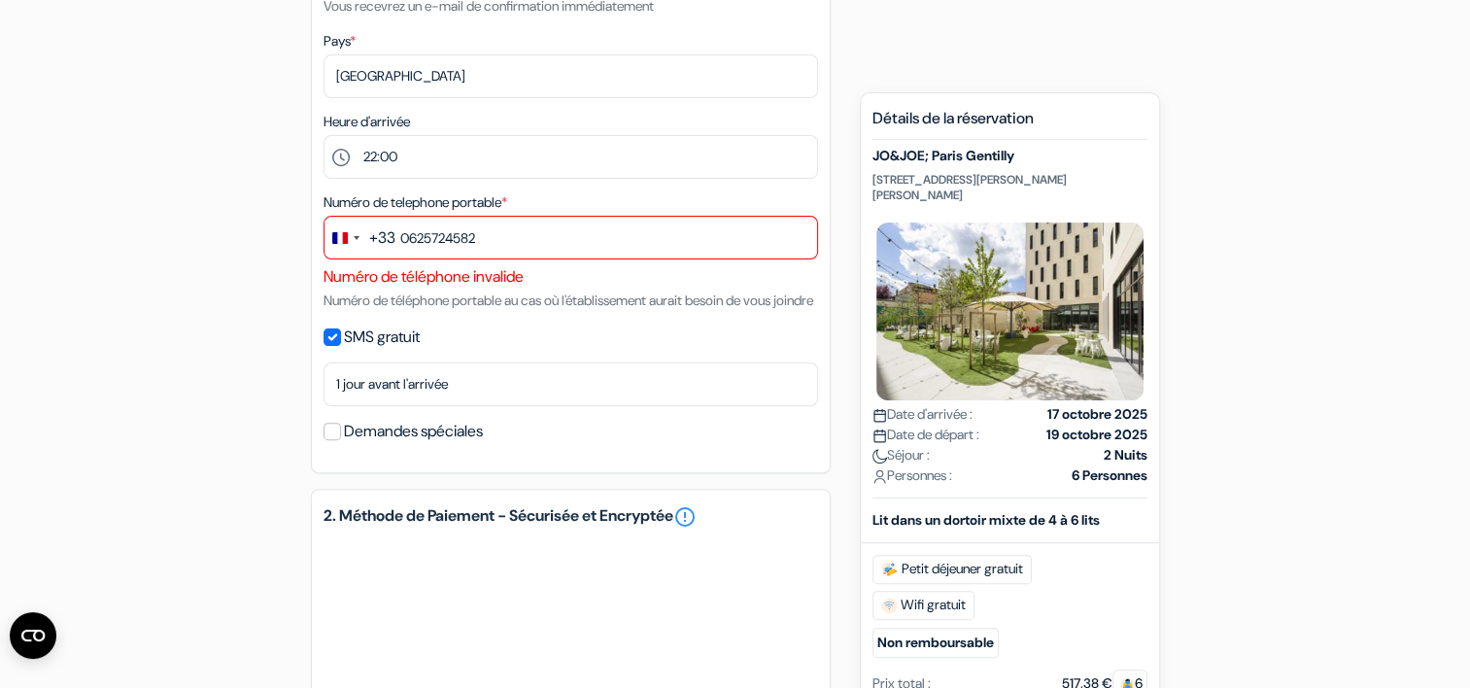
scroll to position [548, 0]
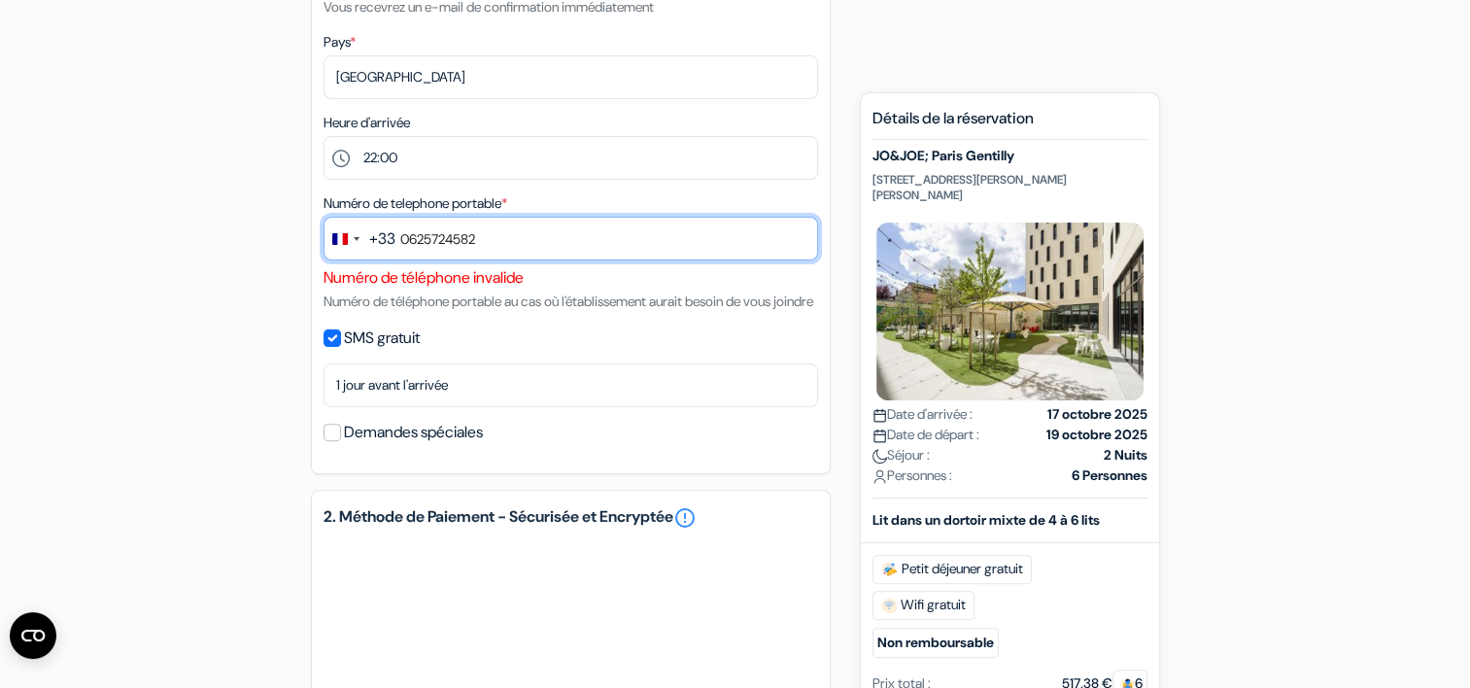
click at [409, 237] on input "0625724582" at bounding box center [571, 239] width 495 height 44
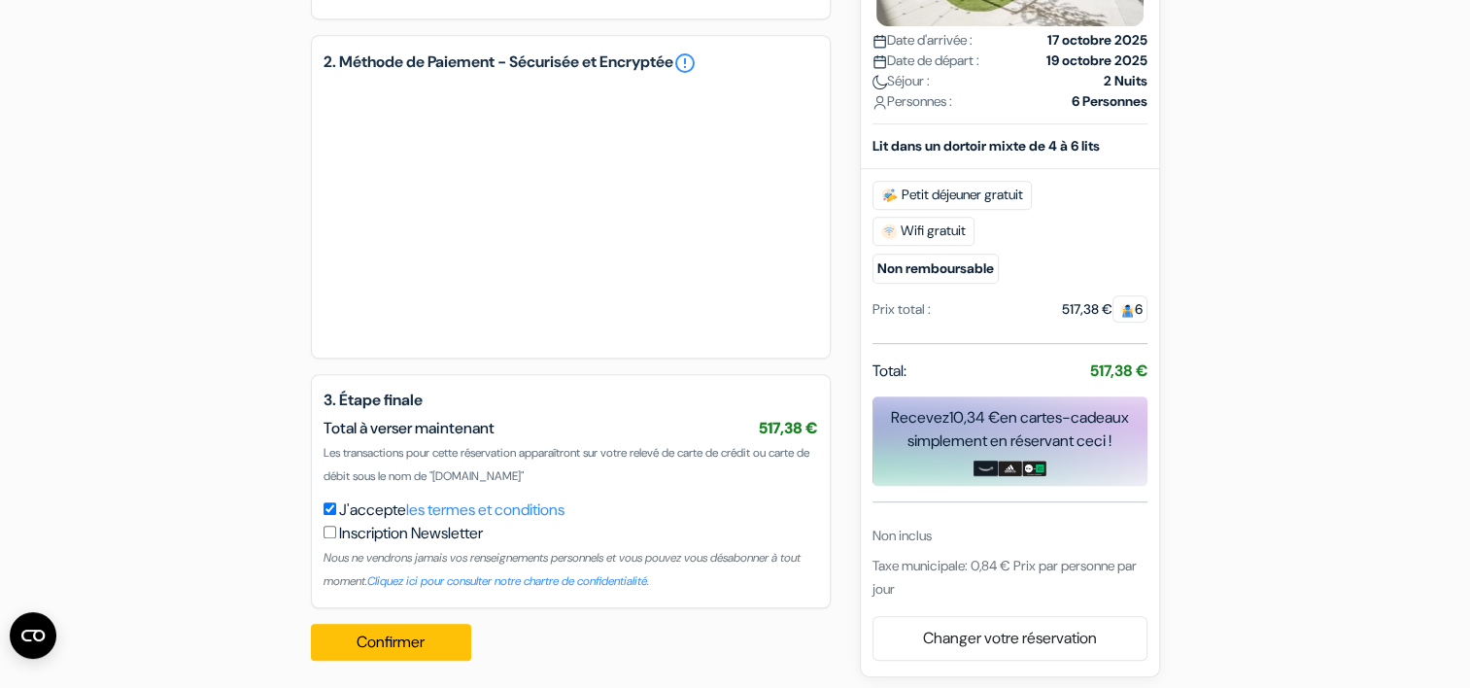
scroll to position [1034, 0]
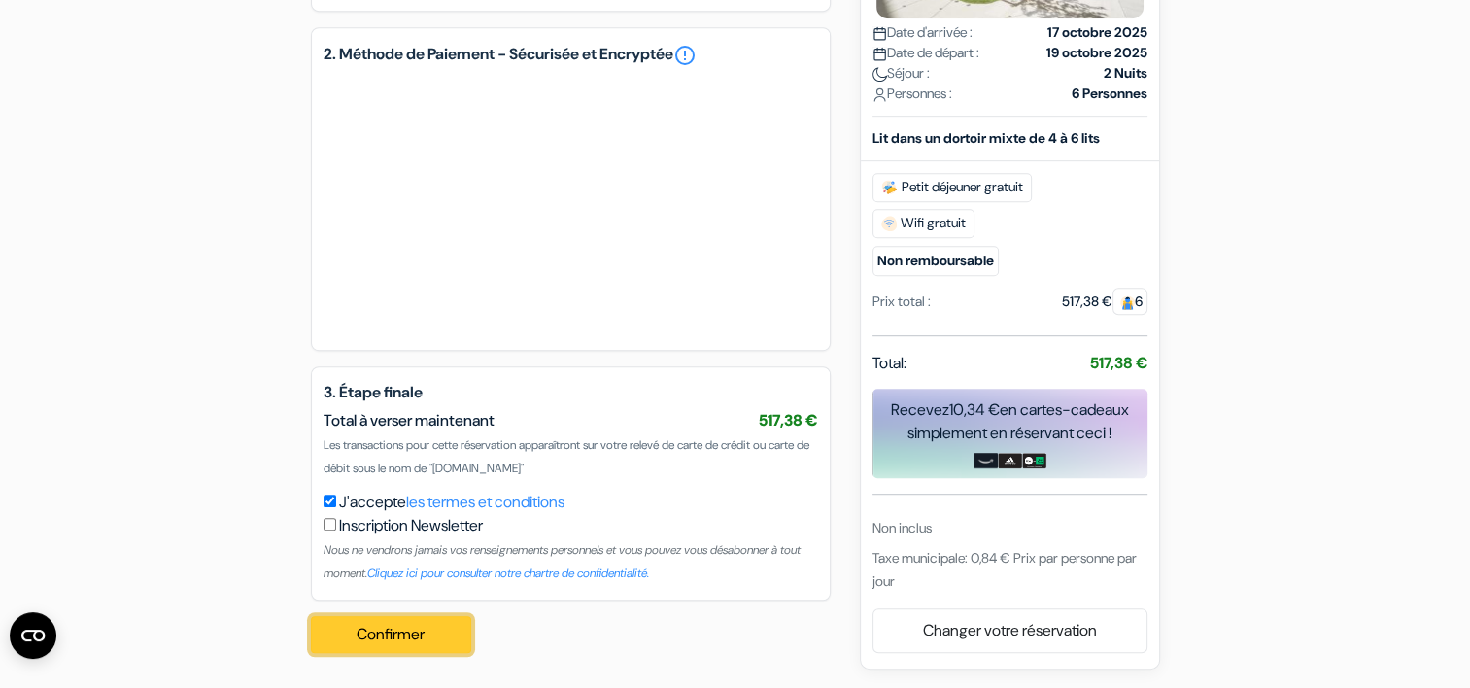
click at [377, 636] on button "Confirmer Loading..." at bounding box center [391, 634] width 161 height 37
click at [389, 625] on button "Confirmer Loading..." at bounding box center [391, 634] width 161 height 37
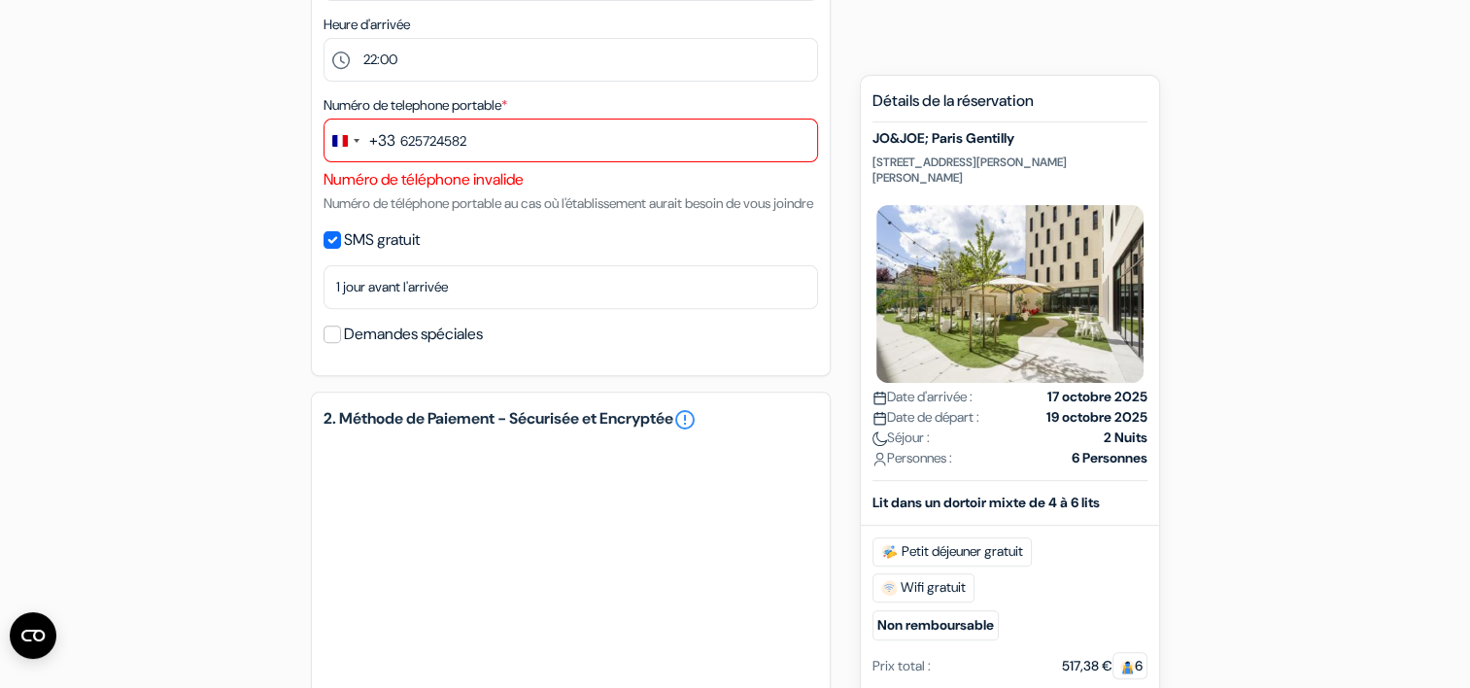
scroll to position [645, 0]
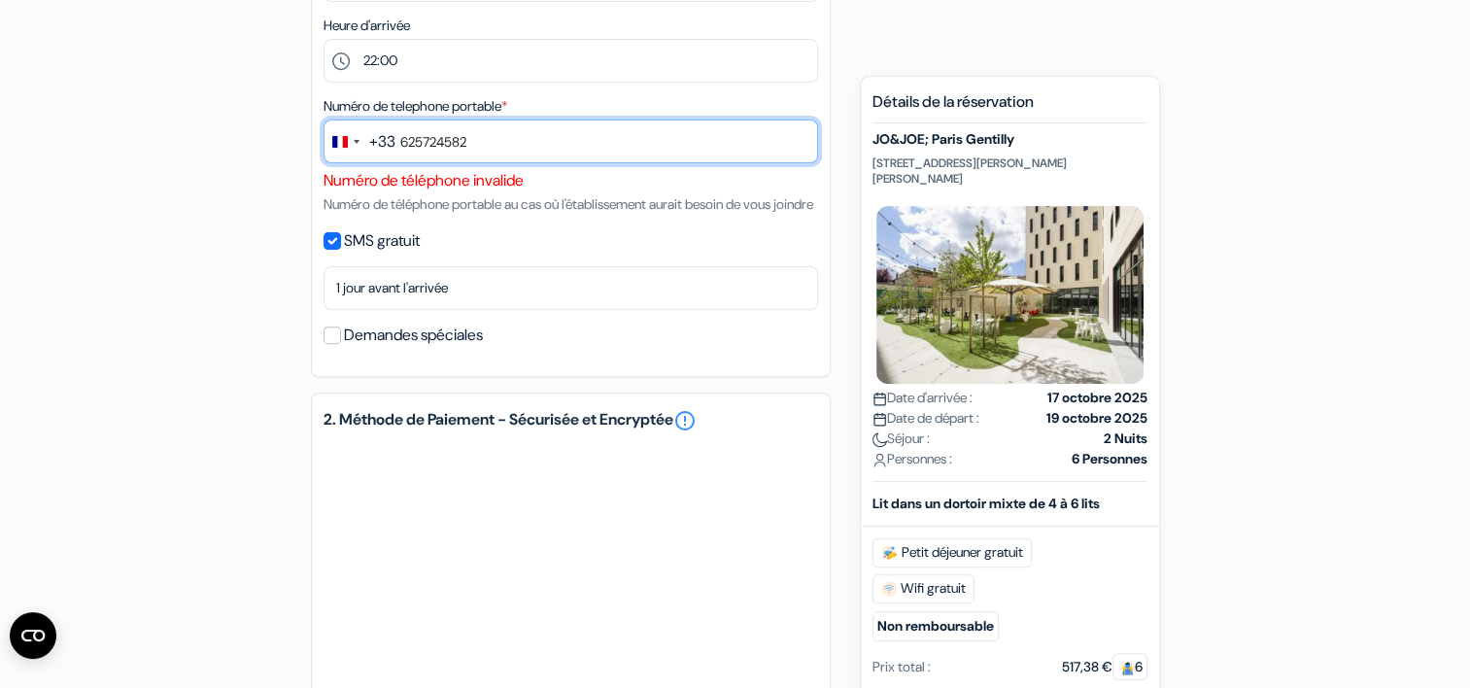
click at [484, 142] on input "625724582" at bounding box center [571, 142] width 495 height 44
type input "6"
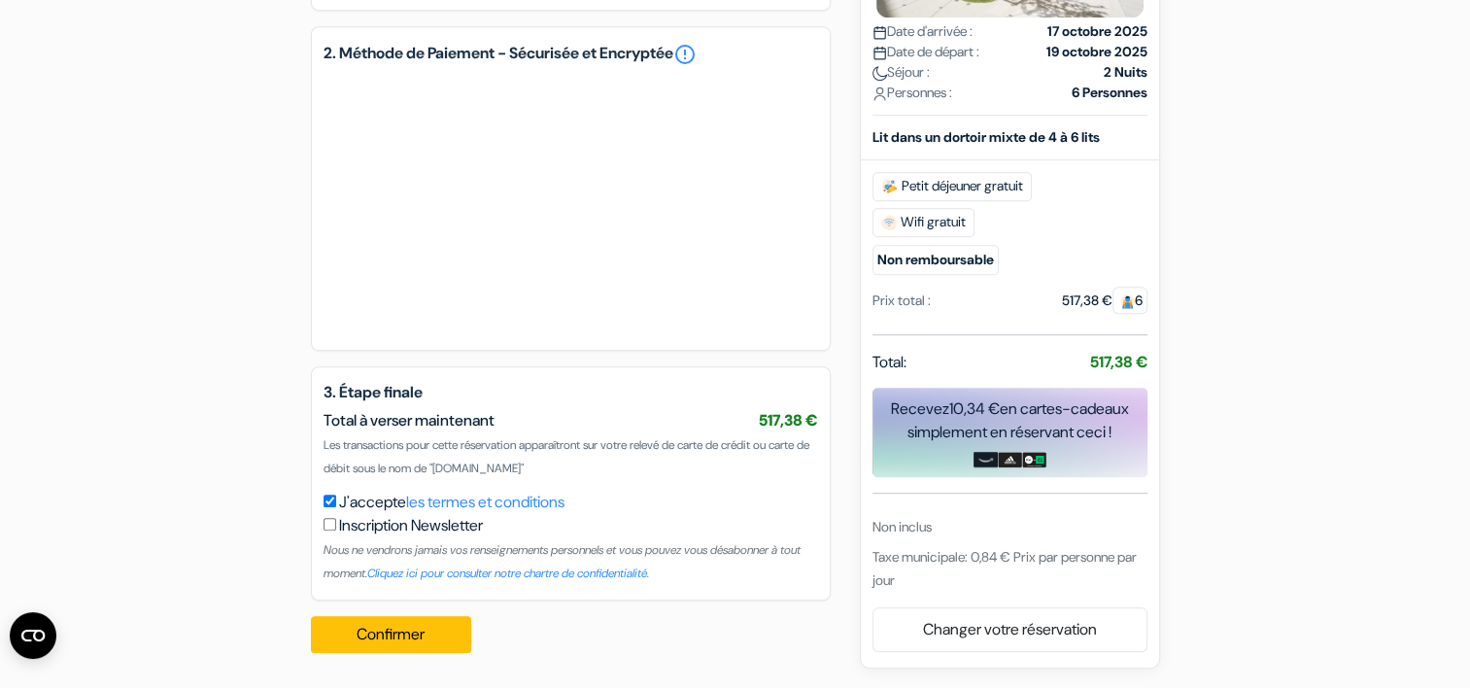
scroll to position [1060, 0]
click at [393, 635] on button "Confirmer Loading..." at bounding box center [391, 634] width 161 height 37
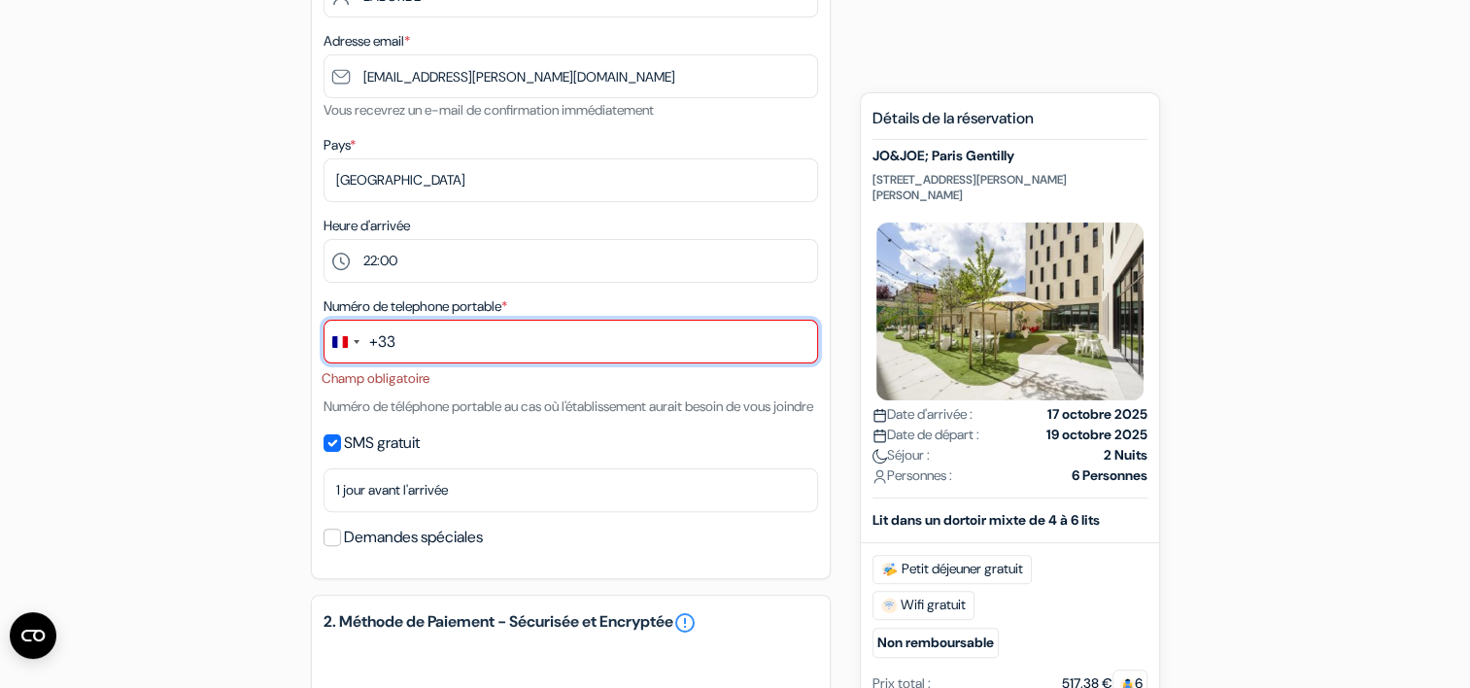
scroll to position [444, 0]
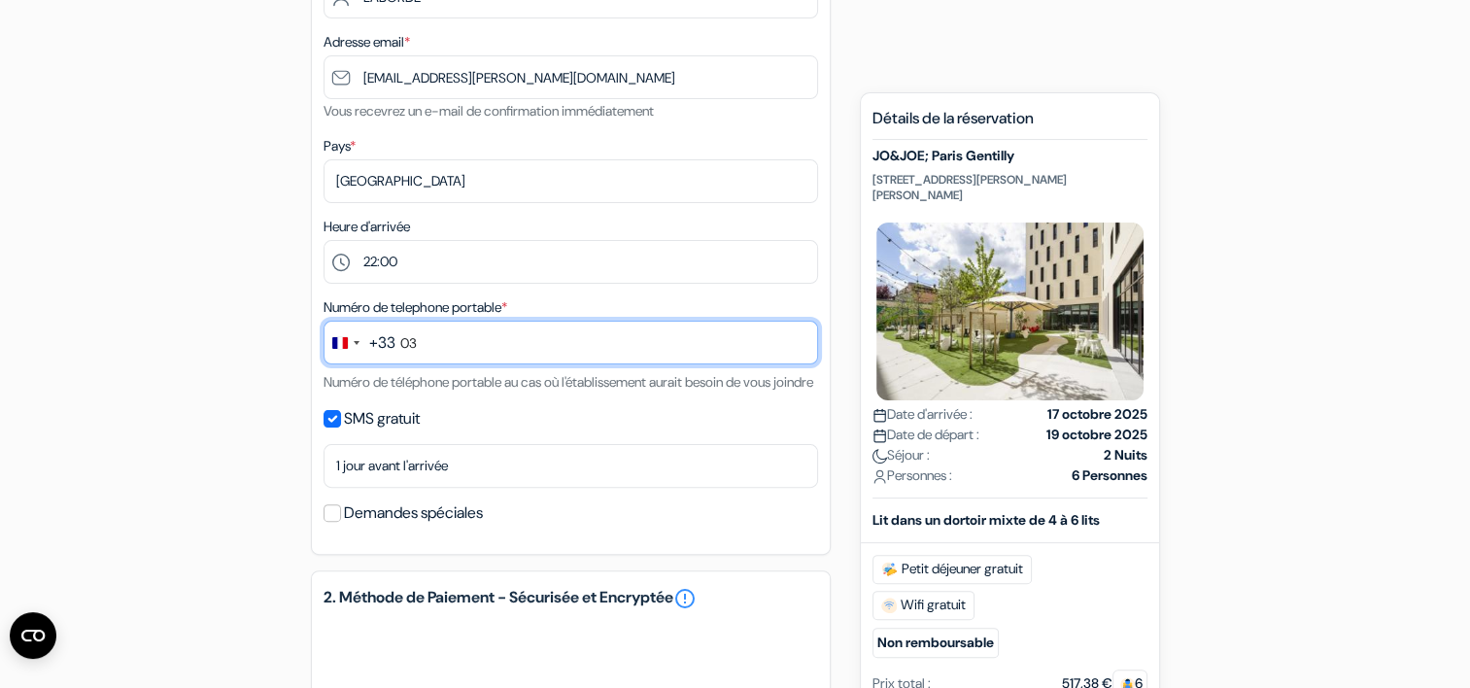
type input "0"
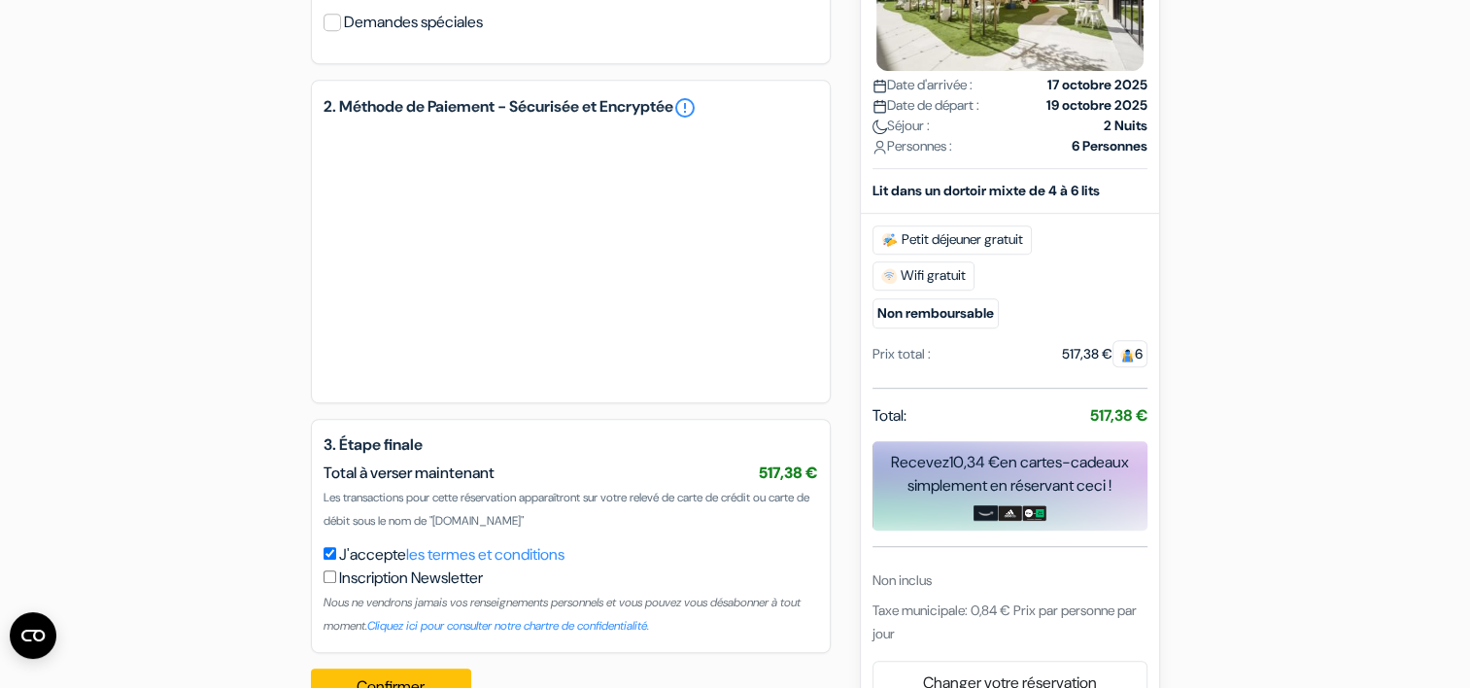
scroll to position [1010, 0]
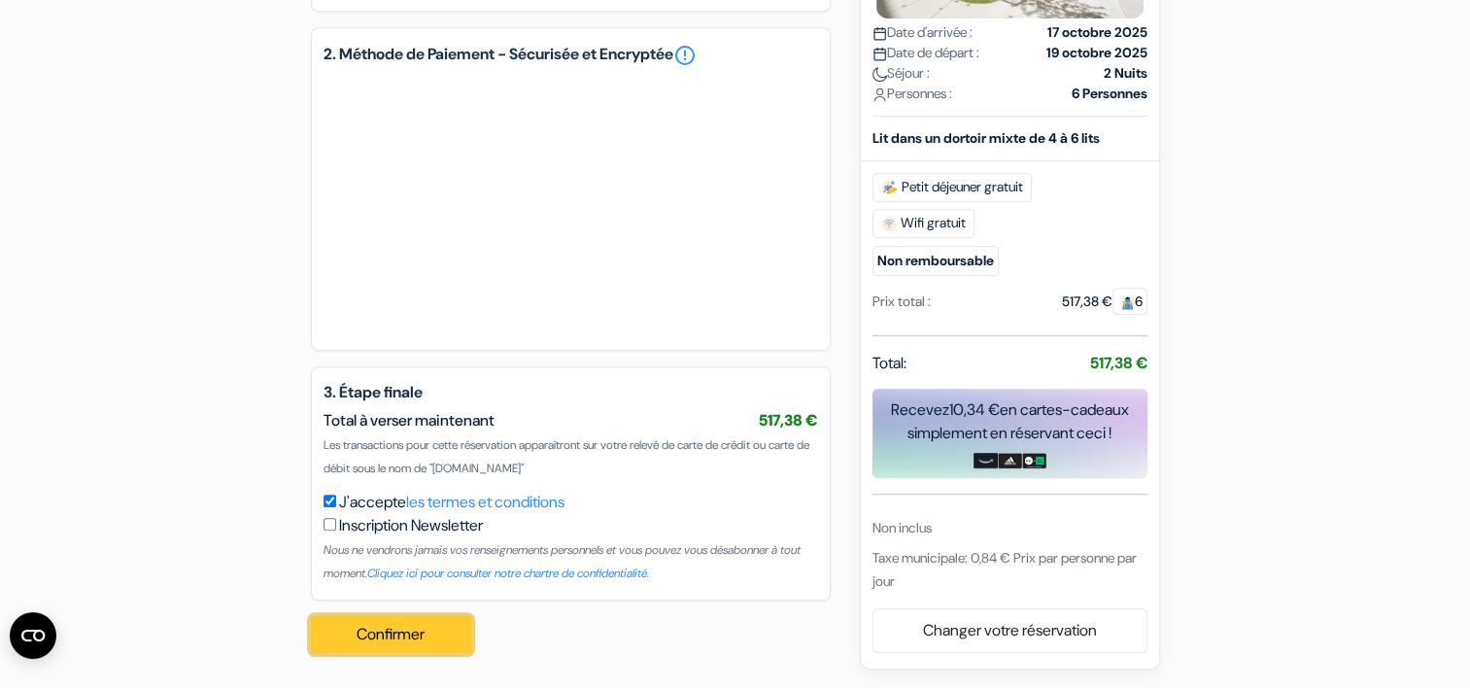
click at [407, 626] on button "Confirmer Loading..." at bounding box center [391, 634] width 161 height 37
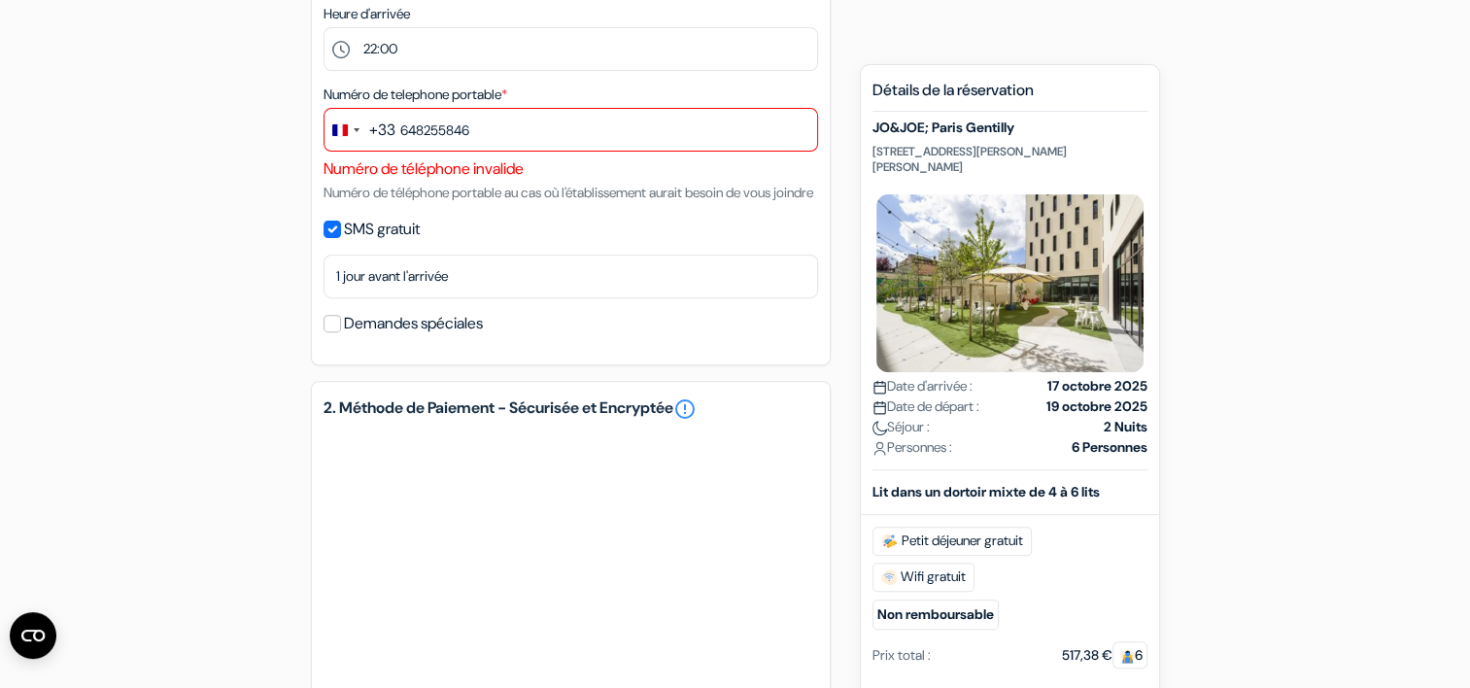
scroll to position [622, 0]
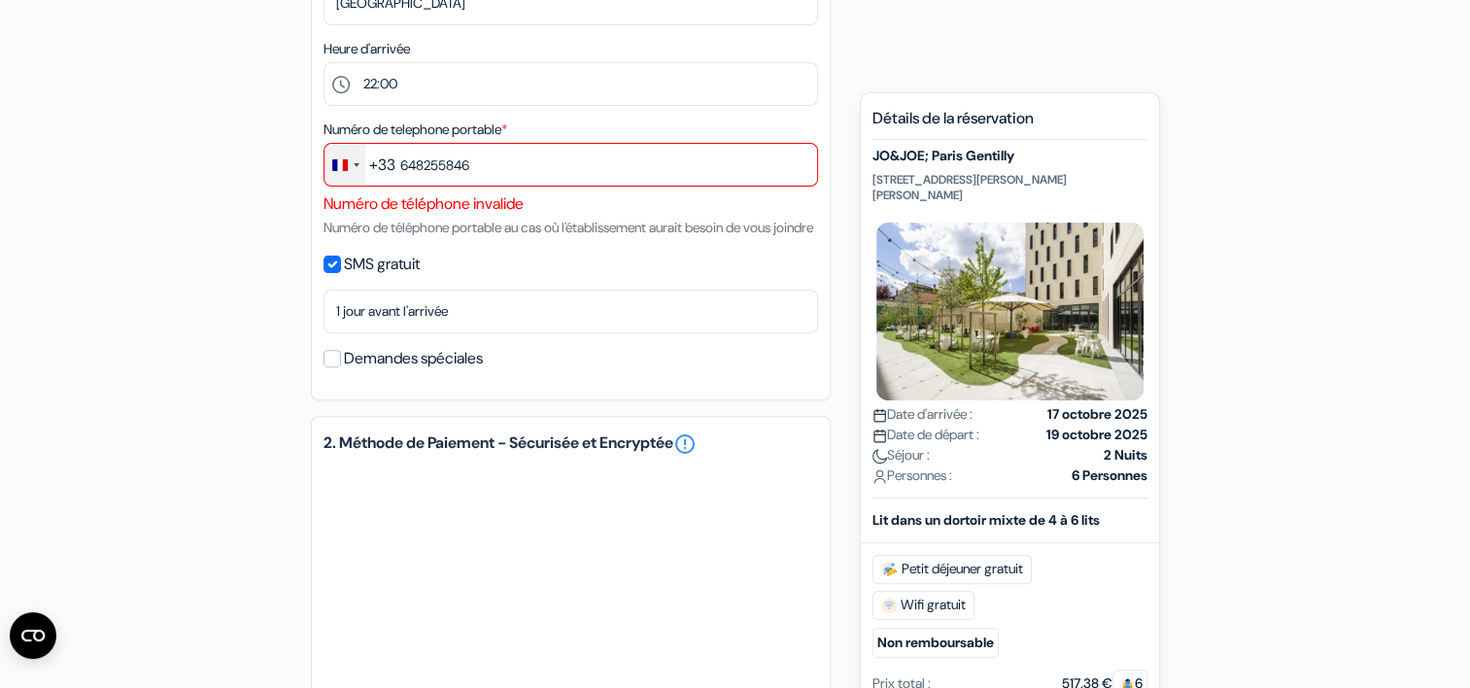
click at [351, 159] on div "Change country, selected France (+33)" at bounding box center [345, 165] width 41 height 42
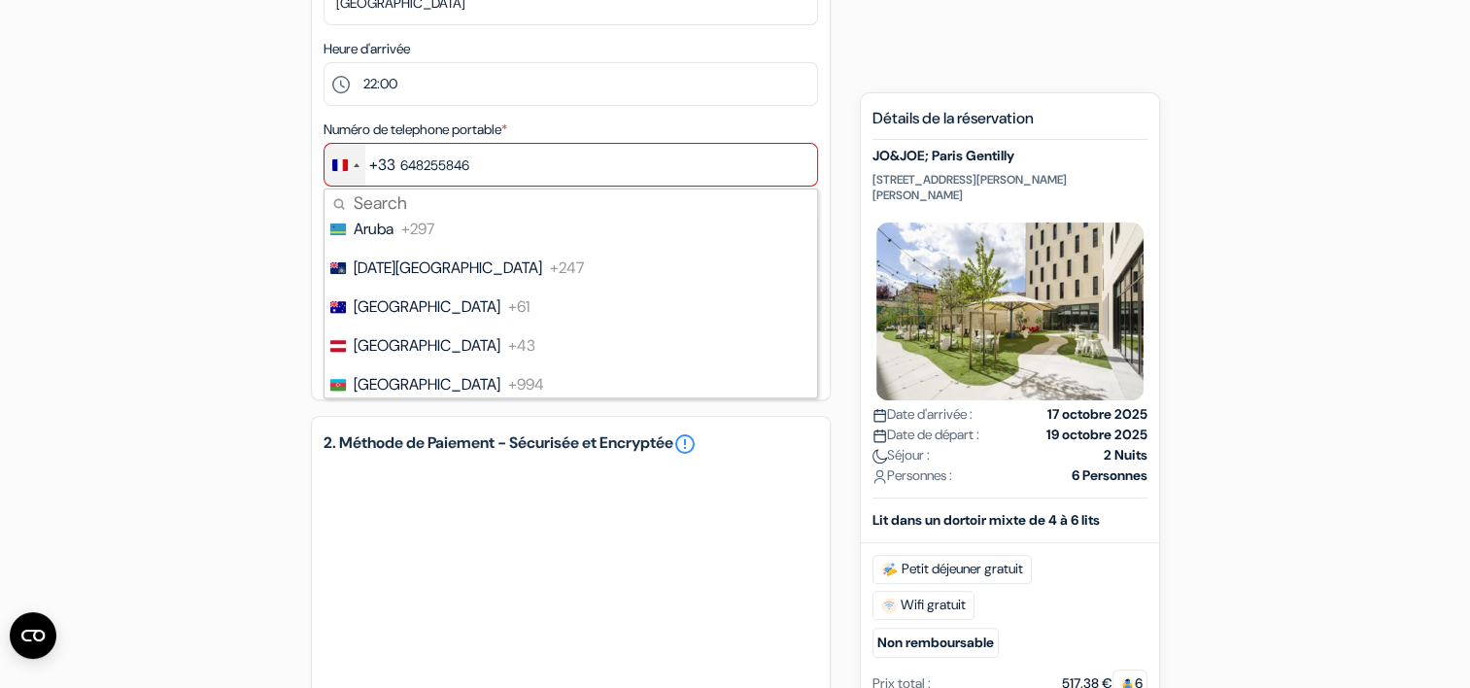
scroll to position [0, 0]
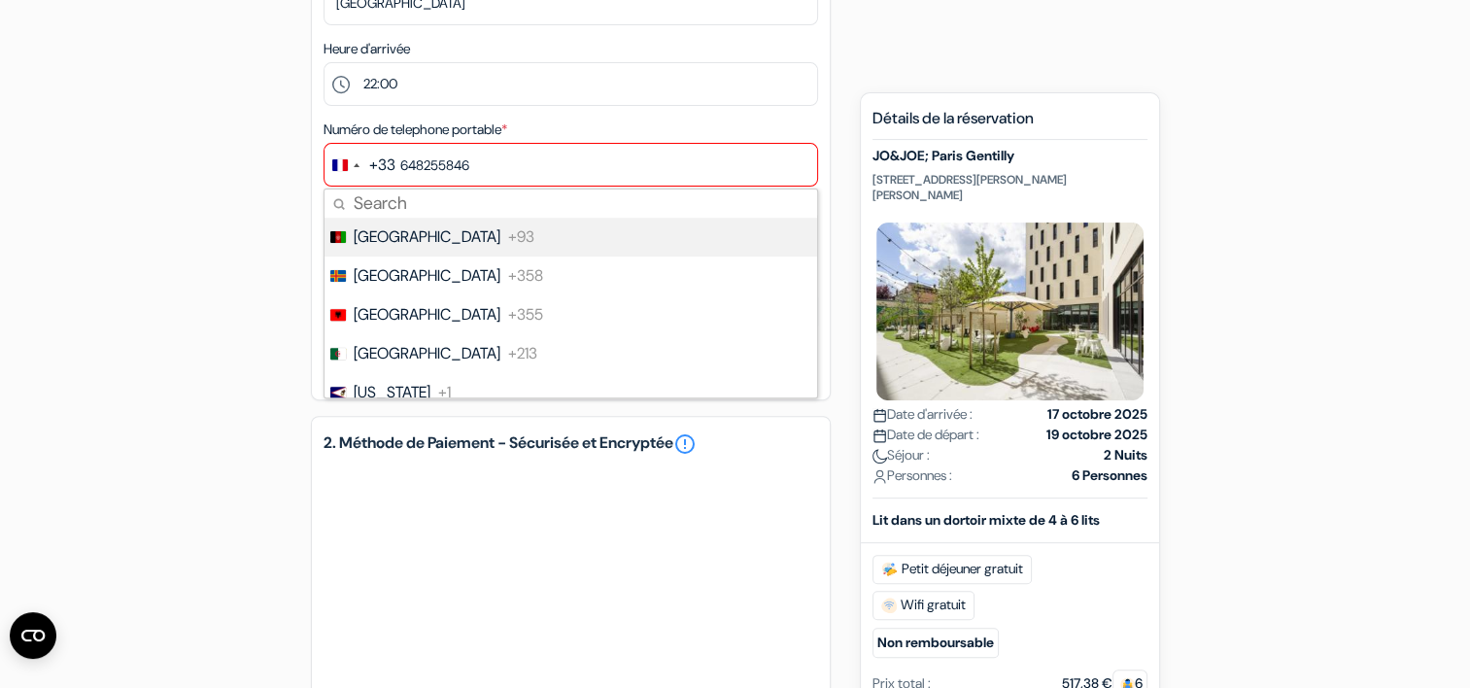
click at [121, 160] on div "add_box JO&JOE; Paris Gentilly 89 Rue Paul Vaillant Couturier, 94250 Gentilly, …" at bounding box center [735, 306] width 1283 height 1502
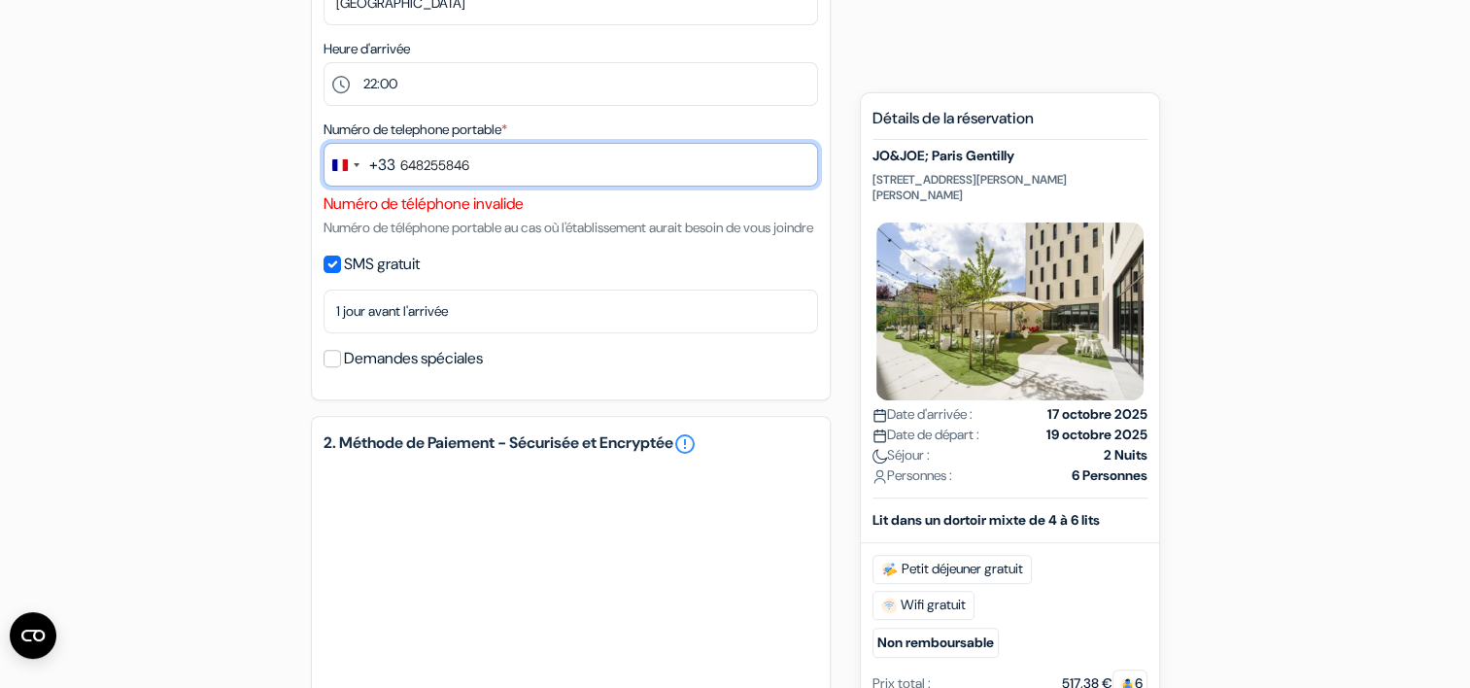
click at [396, 163] on input "648255846" at bounding box center [571, 165] width 495 height 44
click at [406, 164] on input "648255846" at bounding box center [571, 165] width 495 height 44
click at [429, 164] on input "6 48255846" at bounding box center [571, 165] width 495 height 44
click at [446, 163] on input "6 48 255846" at bounding box center [571, 165] width 495 height 44
click at [469, 163] on input "6 48 25 5846" at bounding box center [571, 165] width 495 height 44
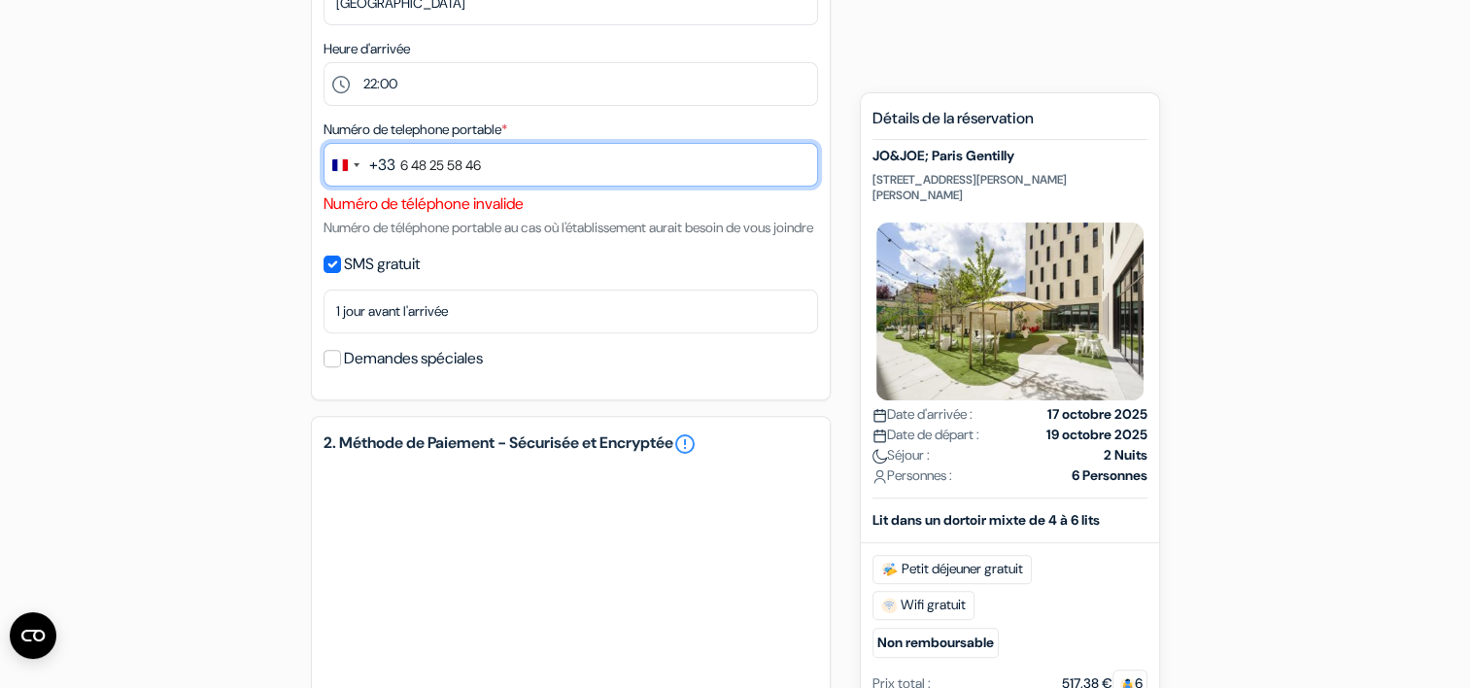
scroll to position [1034, 0]
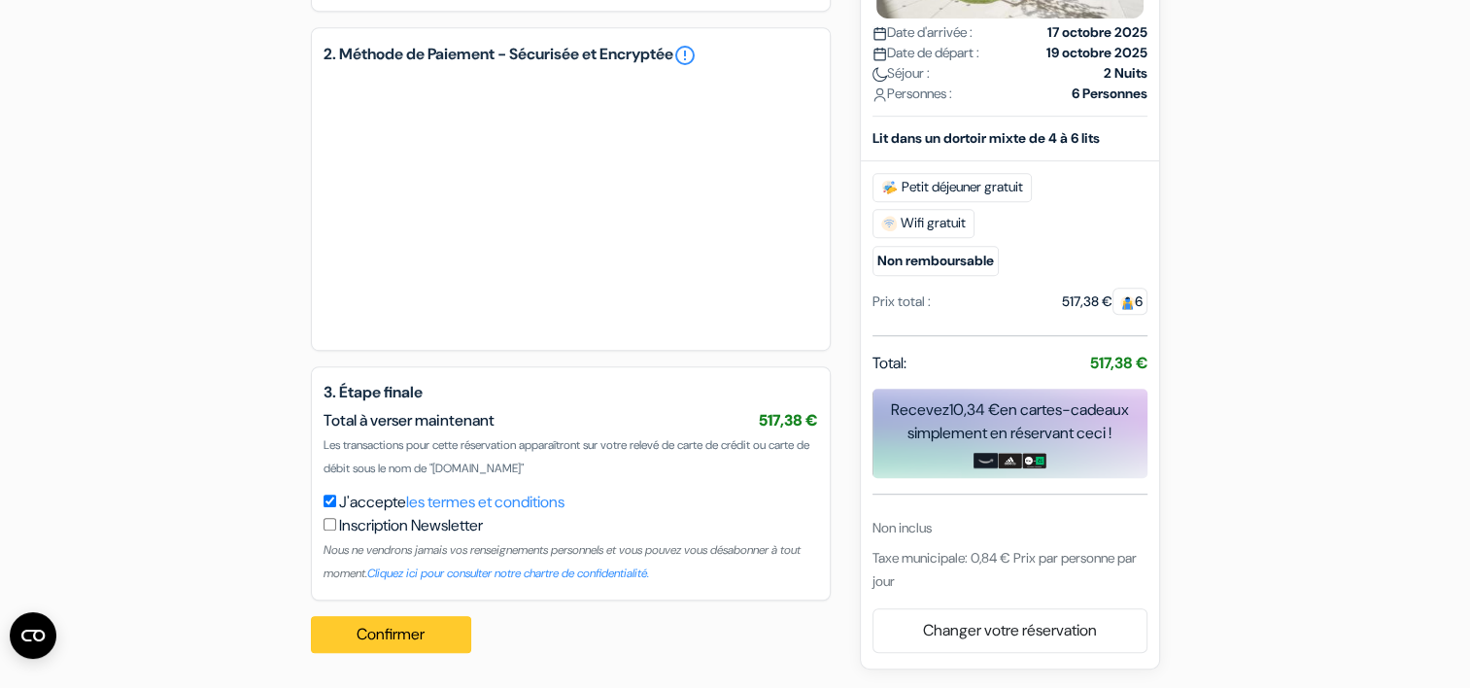
type input "6 48 25 58 46"
click at [351, 642] on button "Confirmer Loading..." at bounding box center [391, 634] width 161 height 37
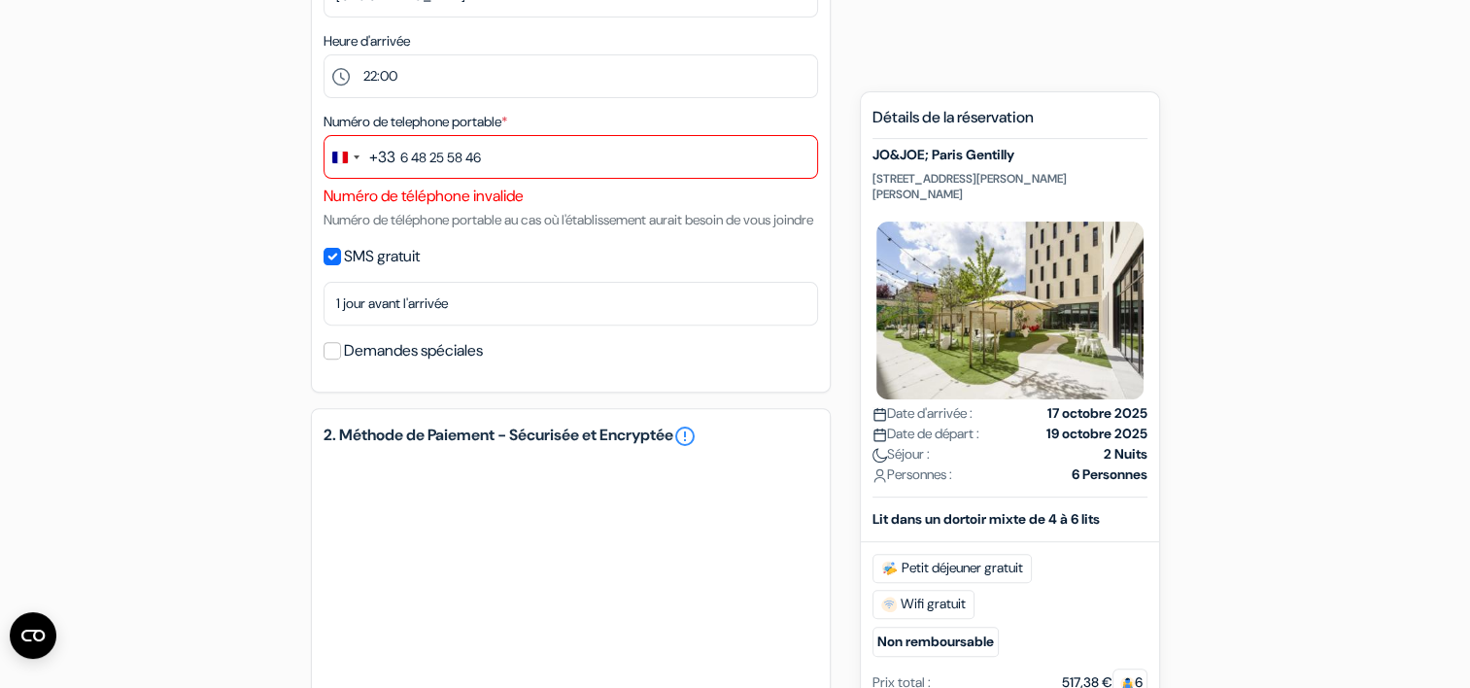
scroll to position [629, 0]
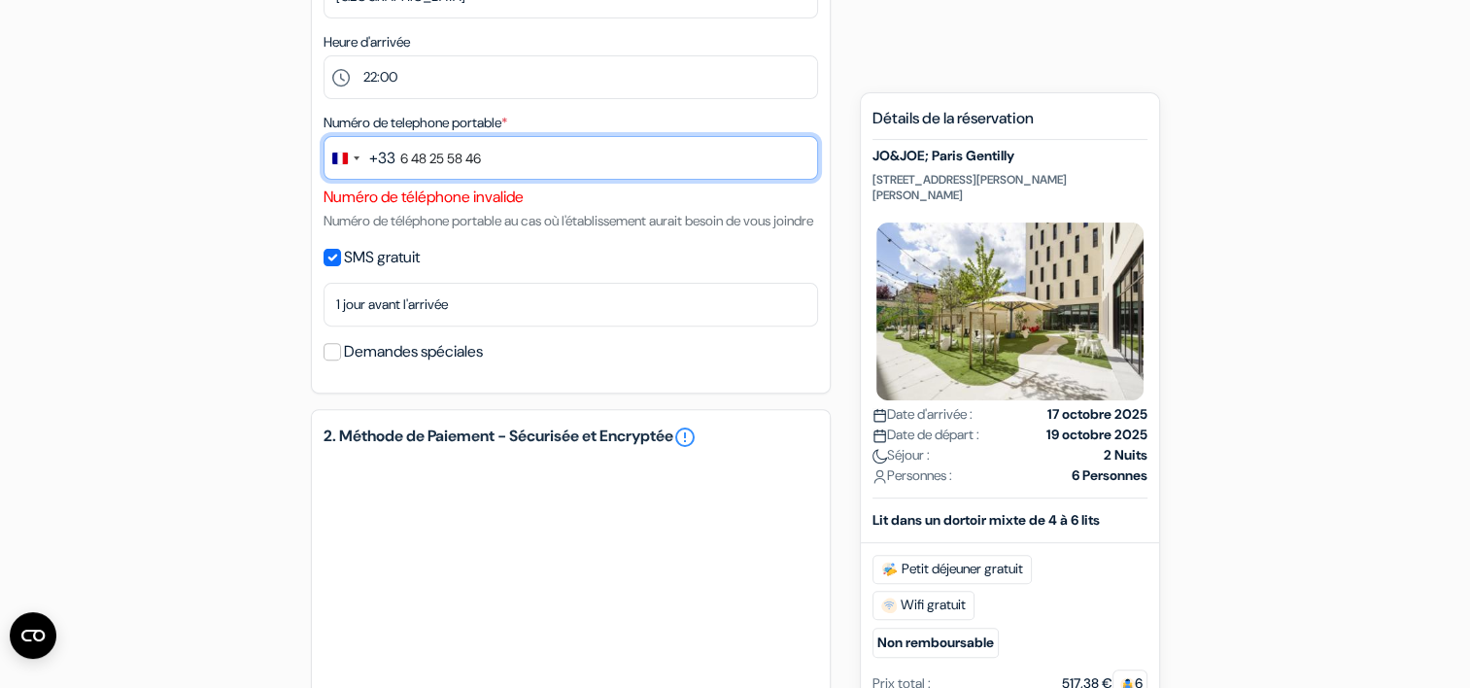
drag, startPoint x: 398, startPoint y: 158, endPoint x: 941, endPoint y: 136, distance: 542.6
click at [941, 136] on div "add_box JO&JOE; Paris Gentilly 89 Rue Paul Vaillant Couturier, 94250 Gentilly, …" at bounding box center [735, 299] width 1283 height 1502
click at [420, 158] on input "+33625724582" at bounding box center [571, 158] width 495 height 44
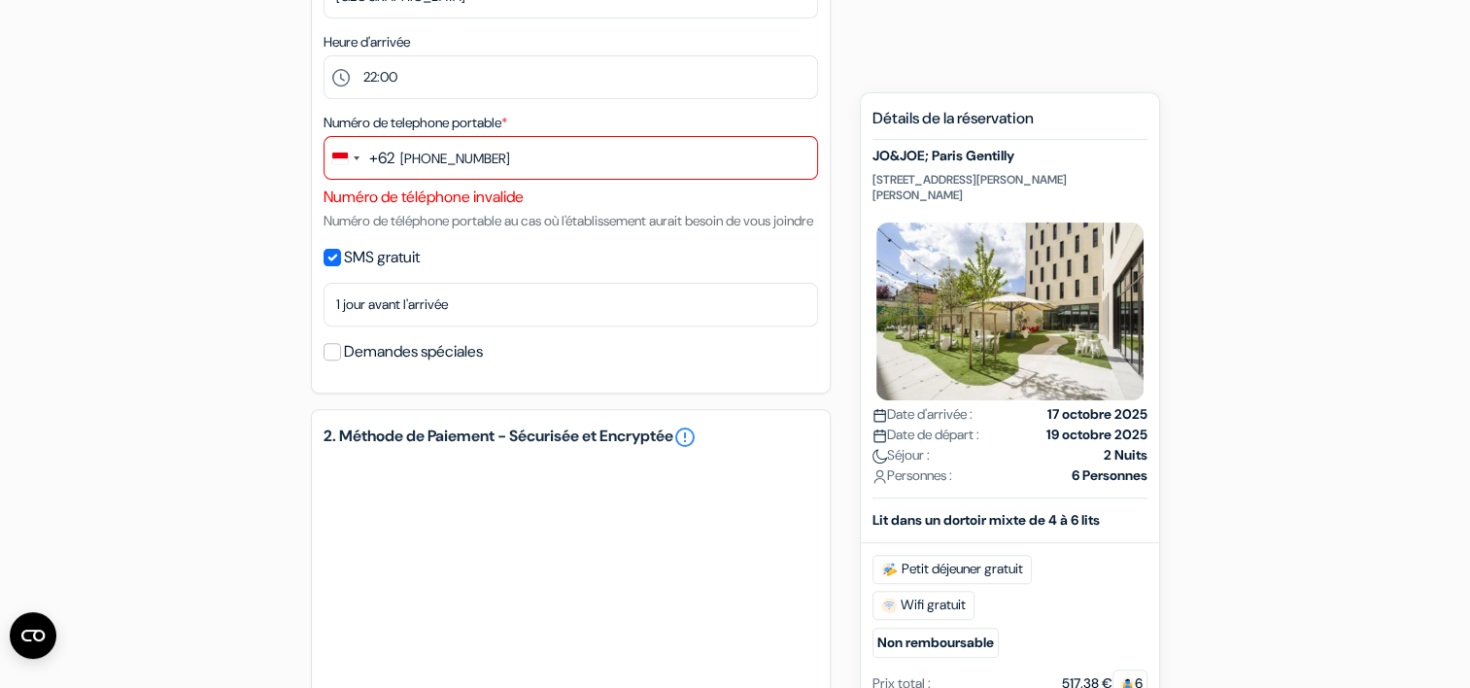
click at [393, 157] on div "+62" at bounding box center [381, 158] width 25 height 23
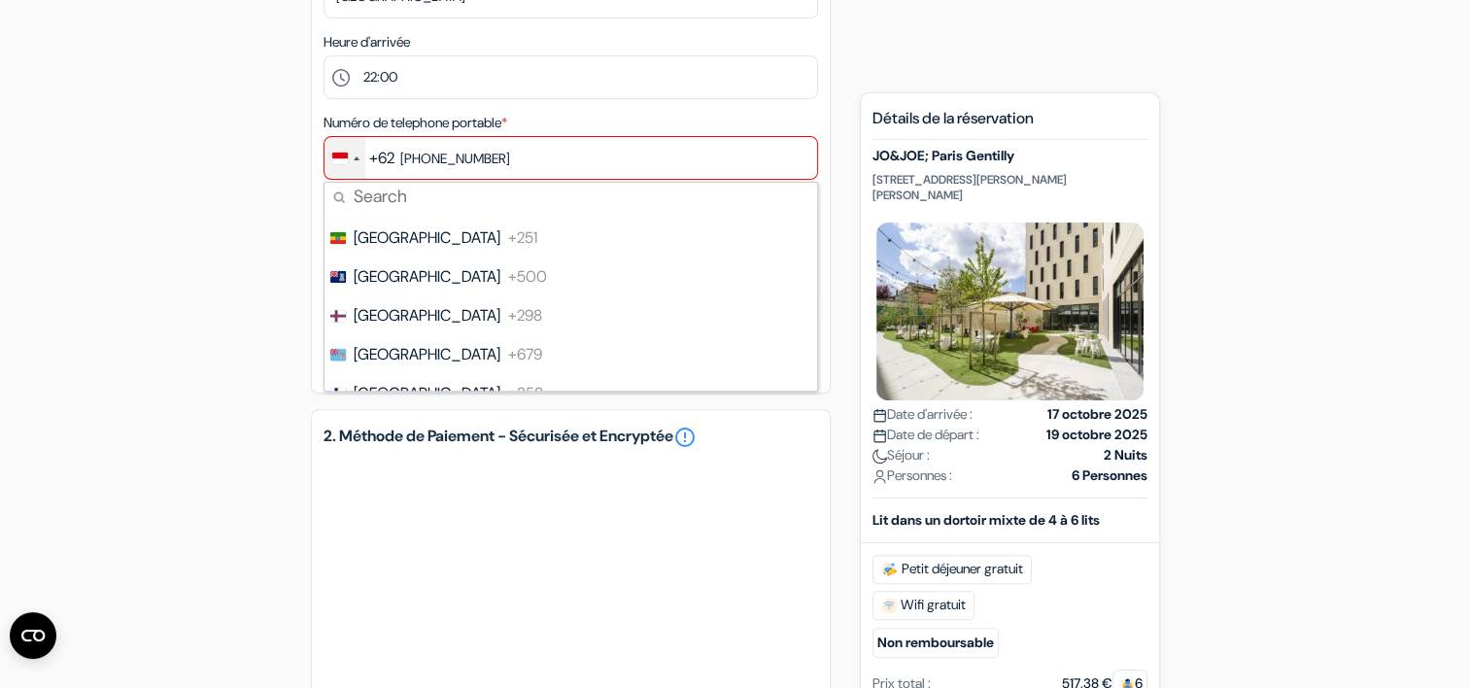
scroll to position [2915, 0]
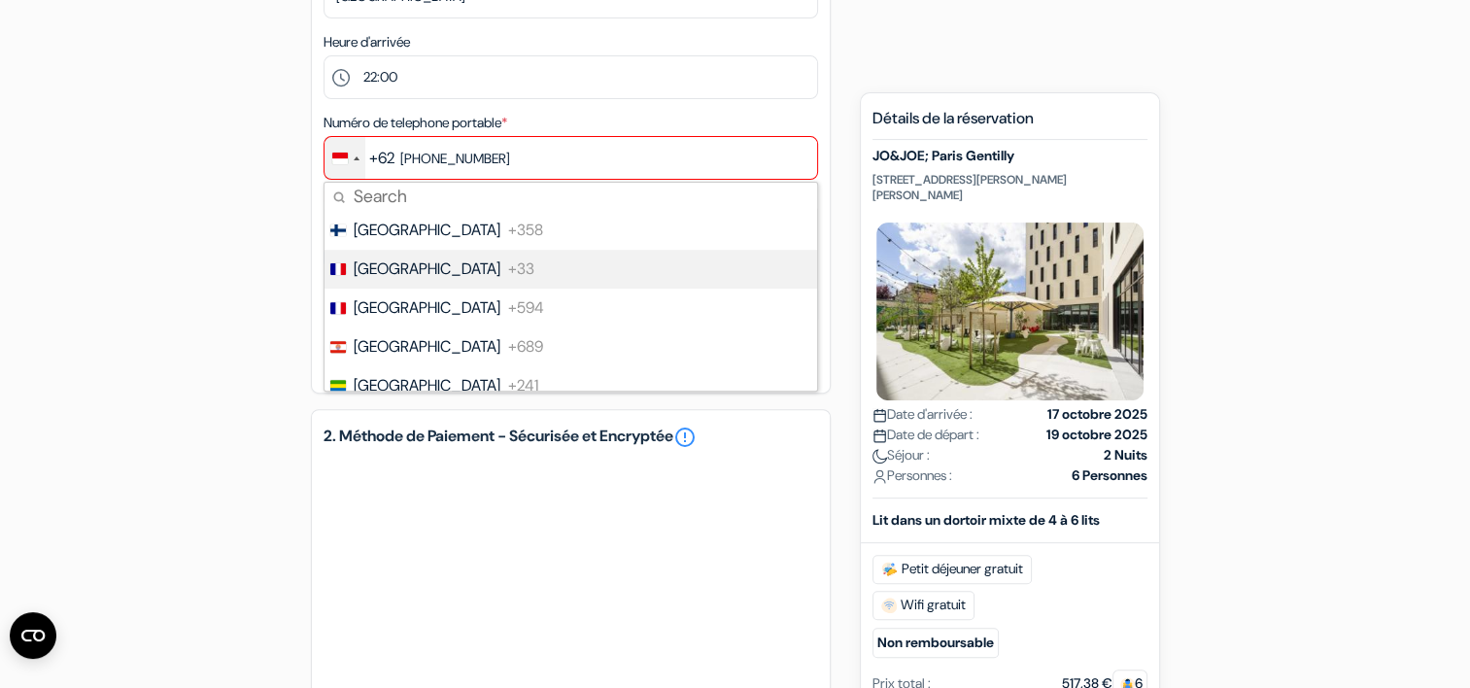
click at [382, 275] on span "[GEOGRAPHIC_DATA]" at bounding box center [427, 268] width 147 height 23
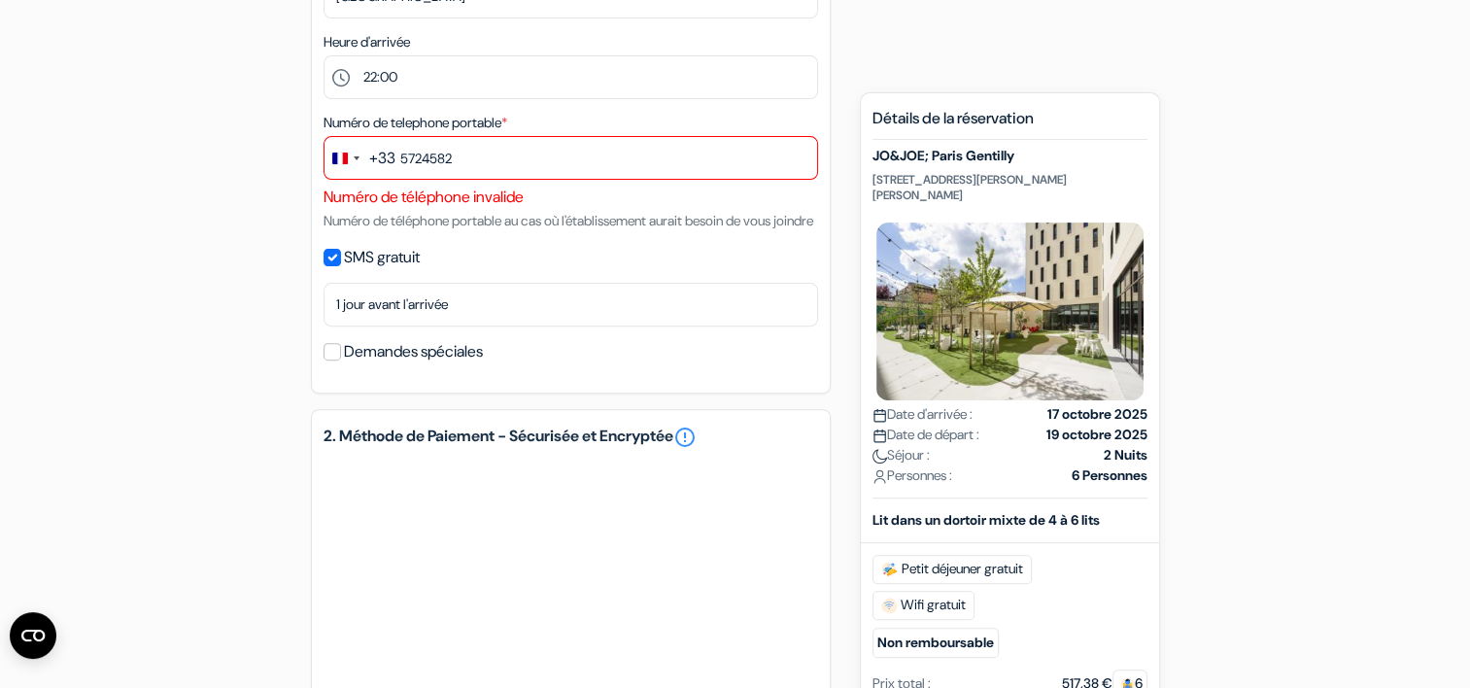
click at [572, 269] on div "SMS gratuit" at bounding box center [571, 257] width 495 height 27
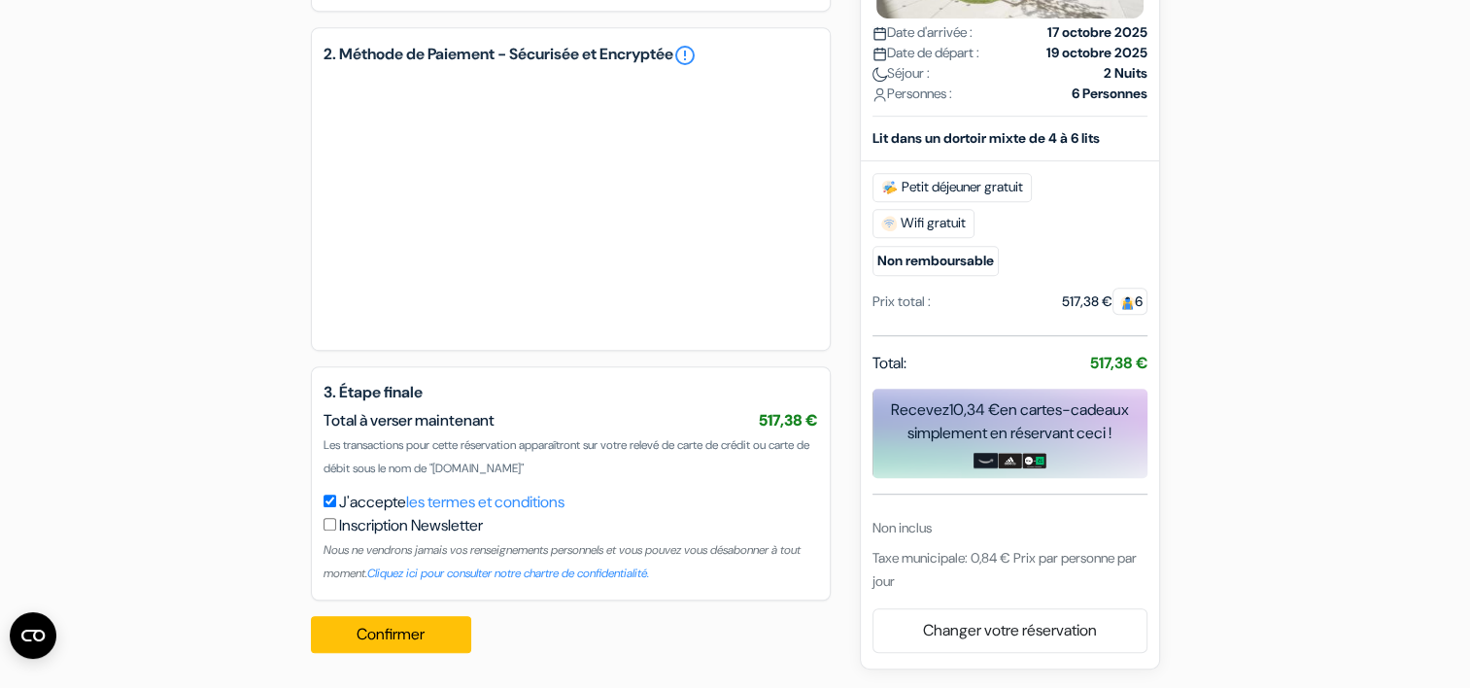
scroll to position [1034, 0]
click at [422, 637] on button "Confirmer Loading..." at bounding box center [391, 634] width 161 height 37
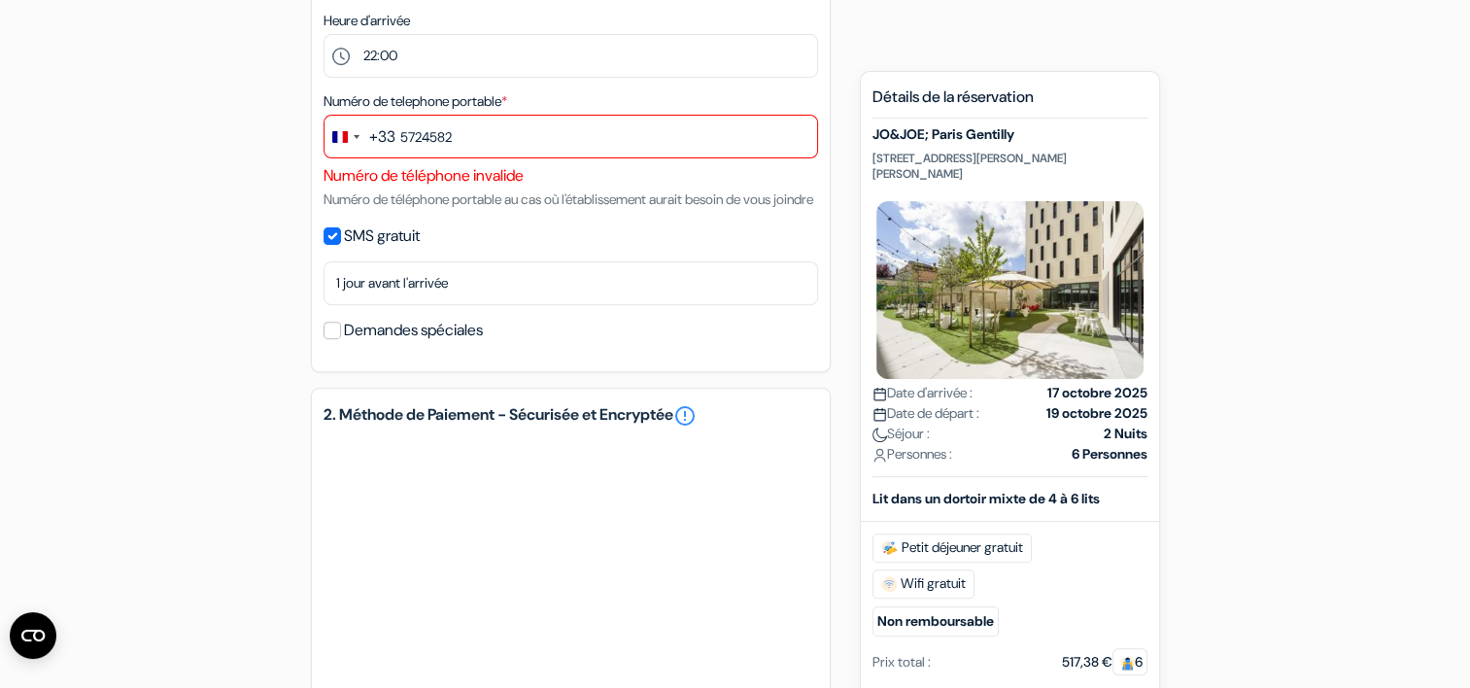
scroll to position [641, 0]
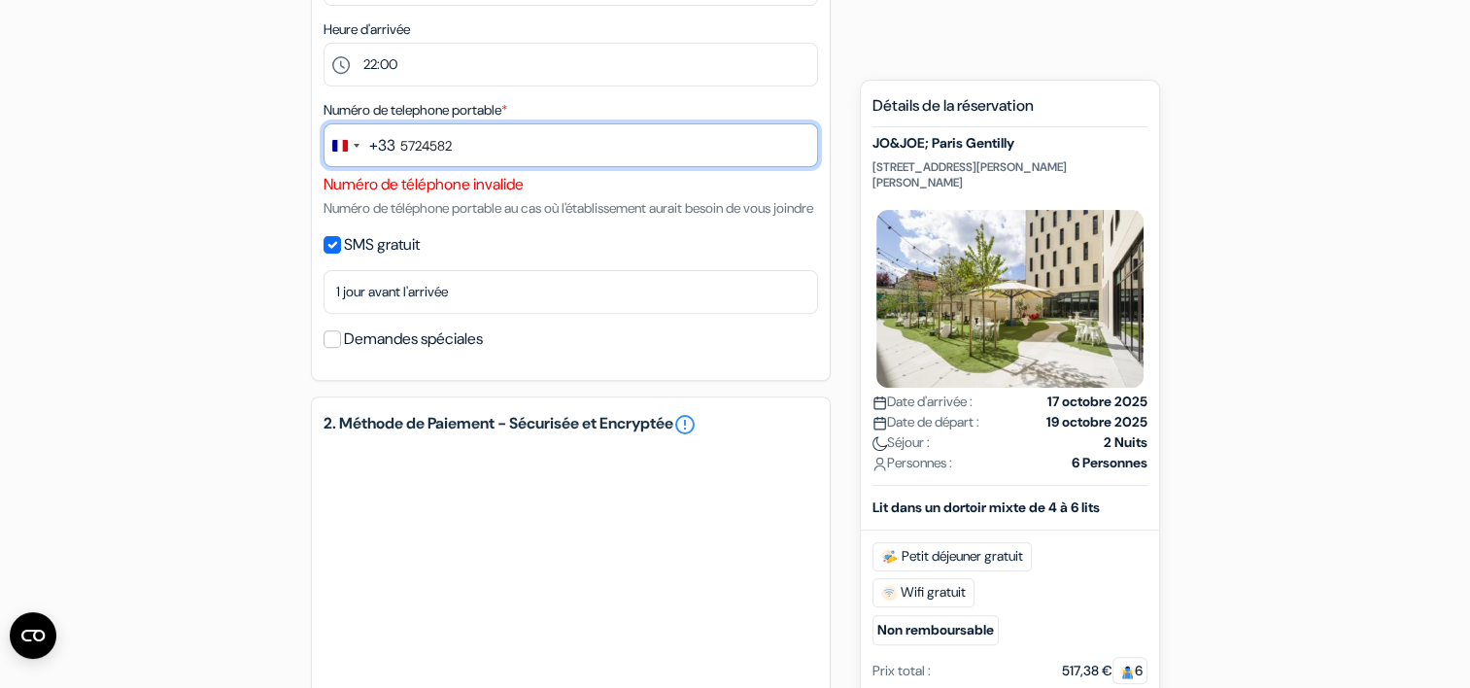
click at [398, 142] on input "5724582" at bounding box center [571, 145] width 495 height 44
click at [499, 145] on input "5724582" at bounding box center [571, 145] width 495 height 44
drag, startPoint x: 499, startPoint y: 145, endPoint x: 400, endPoint y: 144, distance: 99.1
click at [400, 144] on input "5724582" at bounding box center [571, 145] width 495 height 44
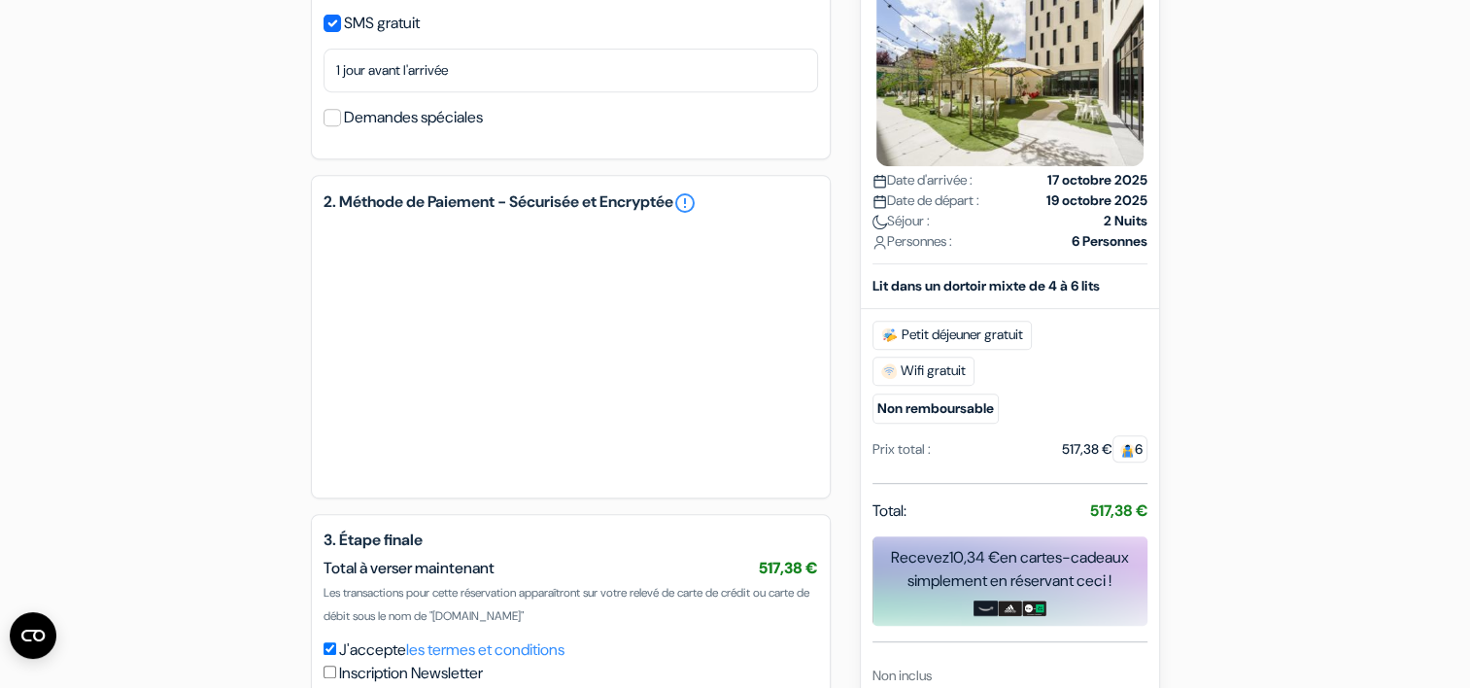
scroll to position [1034, 0]
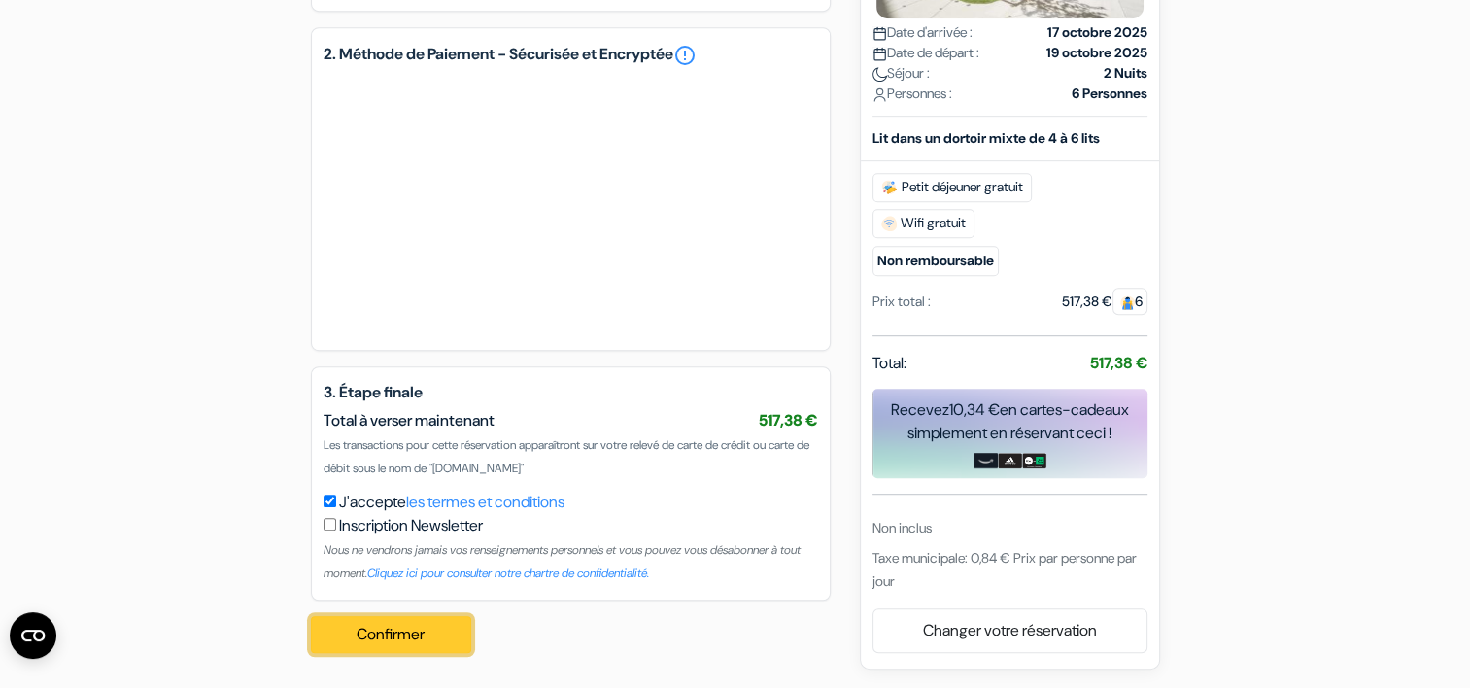
click at [347, 644] on button "Confirmer Loading..." at bounding box center [391, 634] width 161 height 37
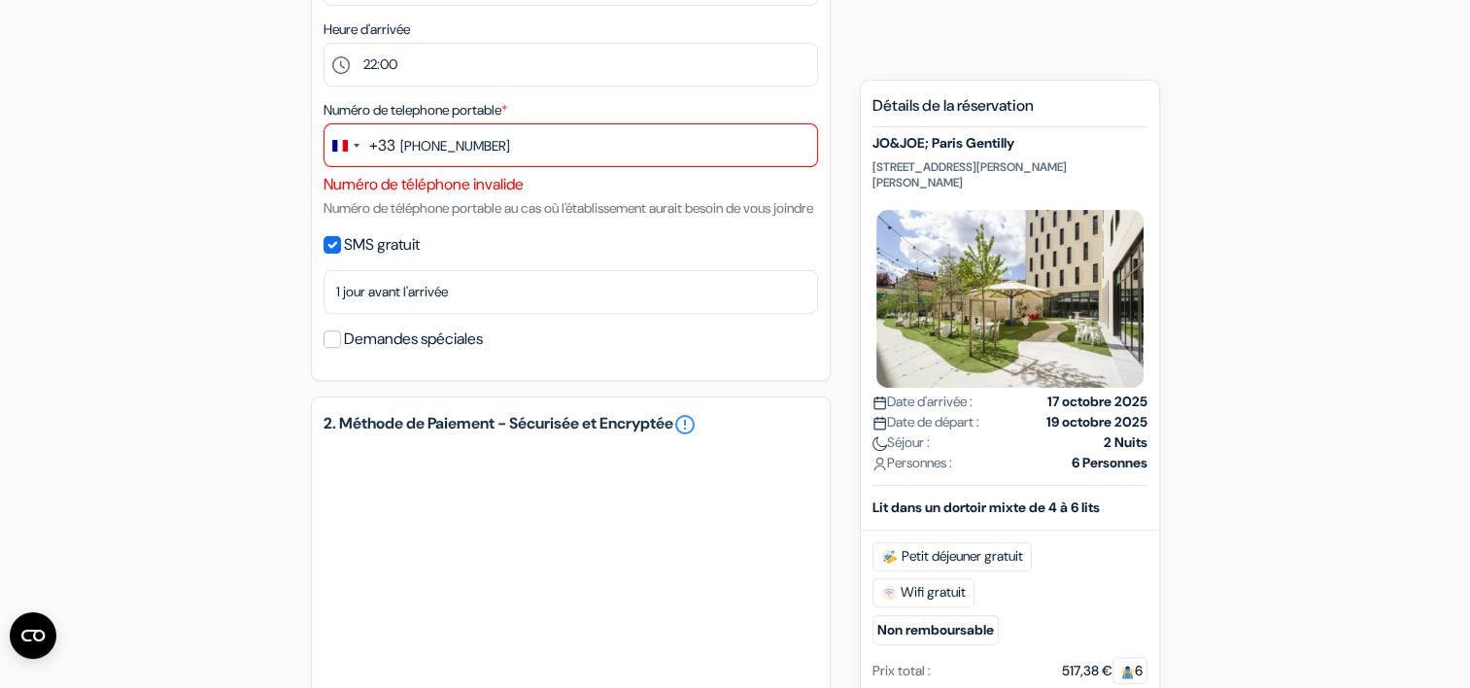
scroll to position [638, 0]
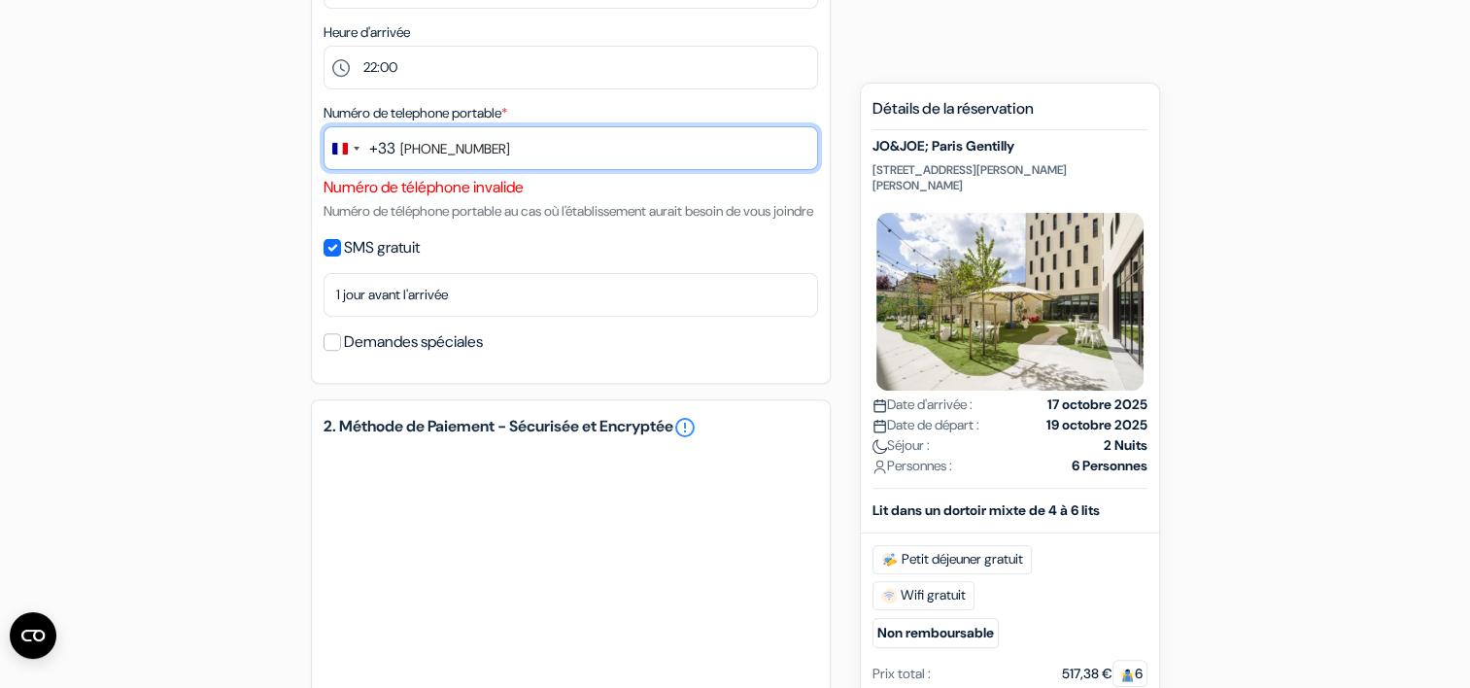
click at [421, 148] on input "+33625724582" at bounding box center [571, 148] width 495 height 44
type input "625724582"
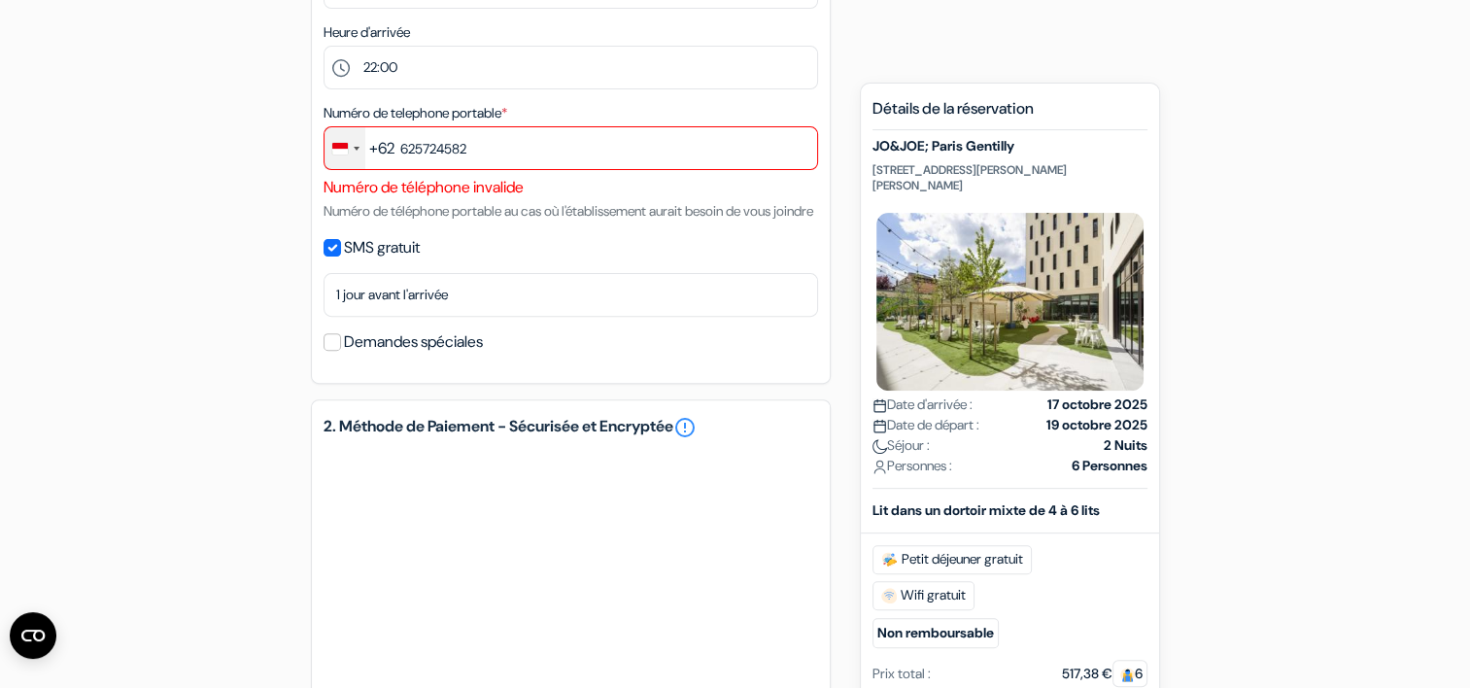
click at [326, 149] on div "Change country, selected Indonesia (+62)" at bounding box center [345, 148] width 41 height 42
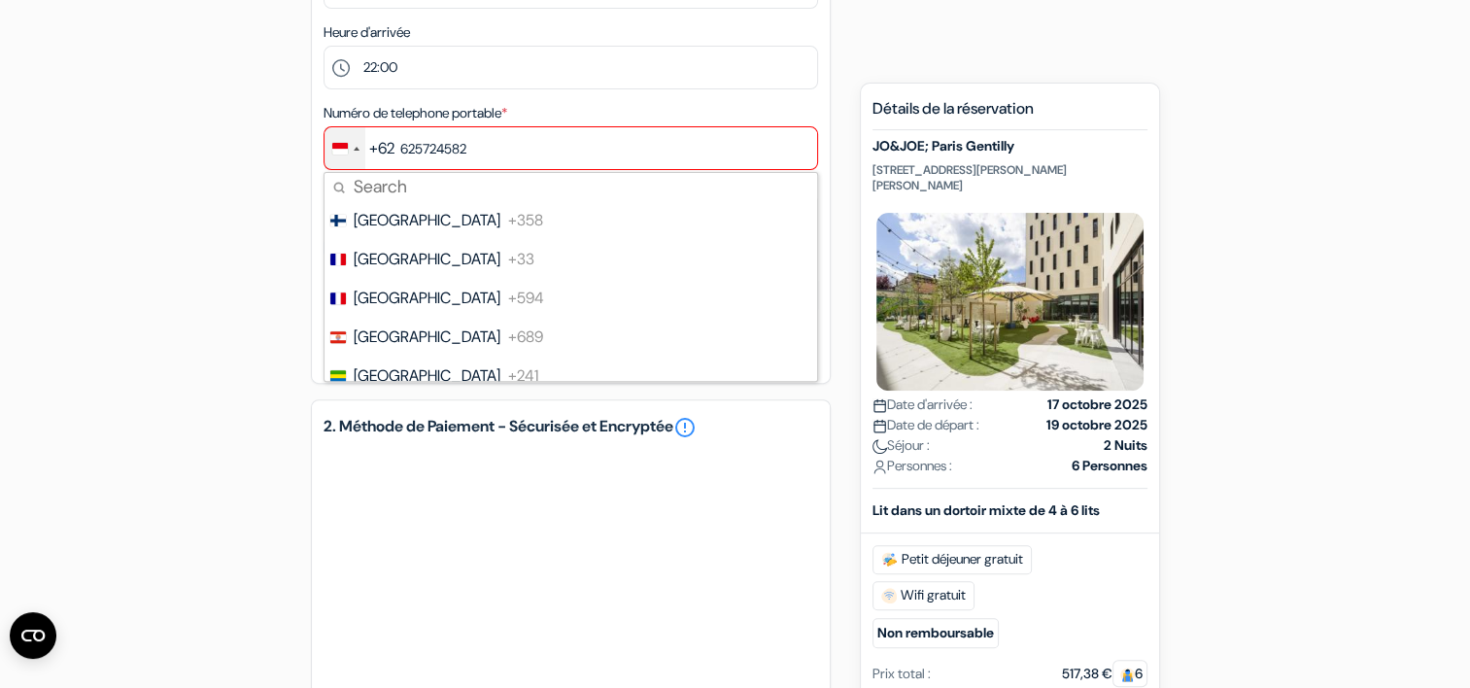
scroll to position [0, 0]
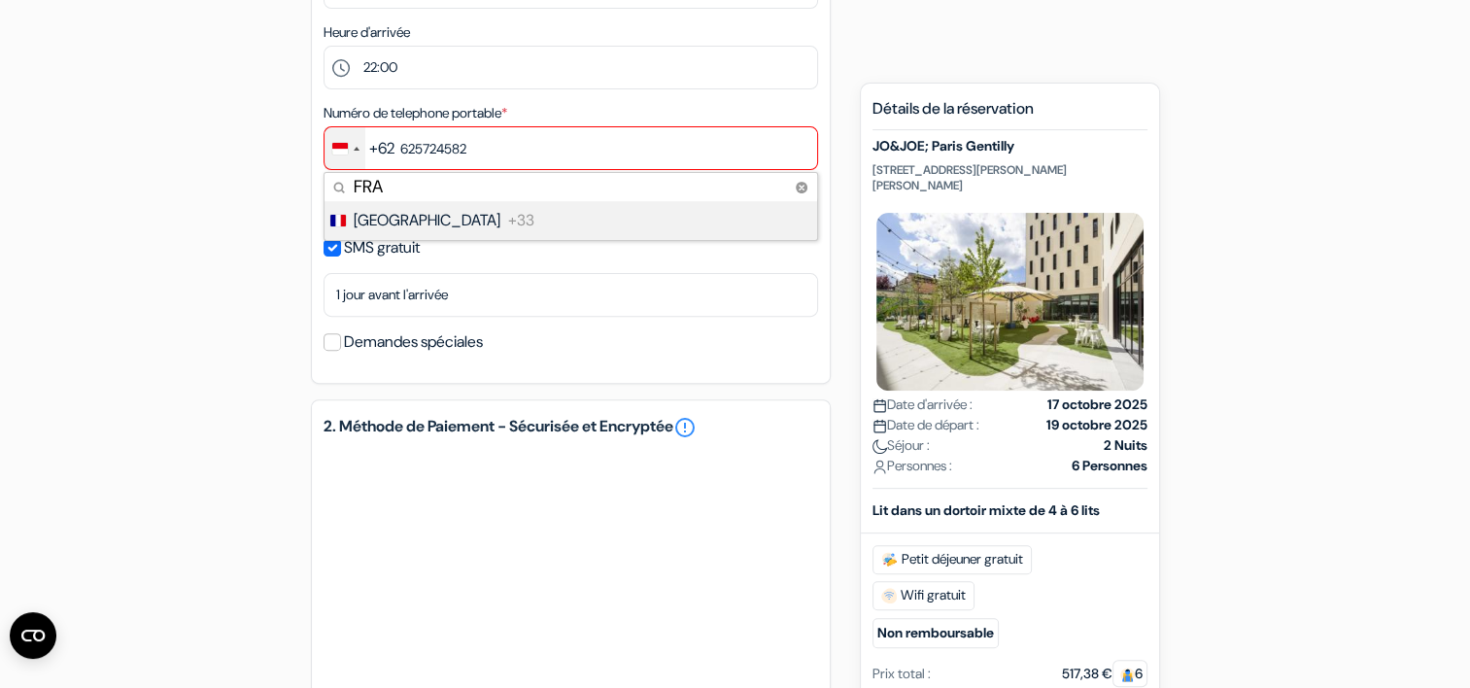
type input "FRA"
click at [385, 217] on span "[GEOGRAPHIC_DATA]" at bounding box center [427, 220] width 147 height 23
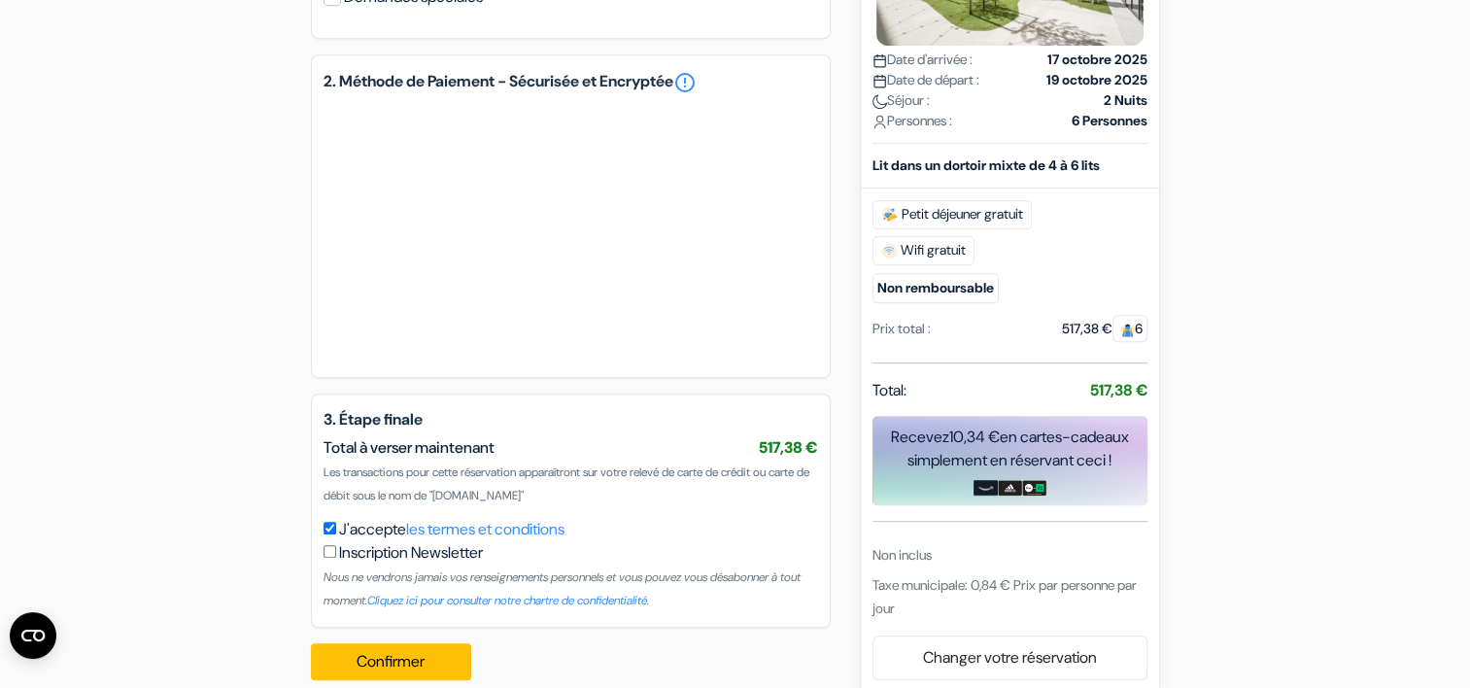
scroll to position [1034, 0]
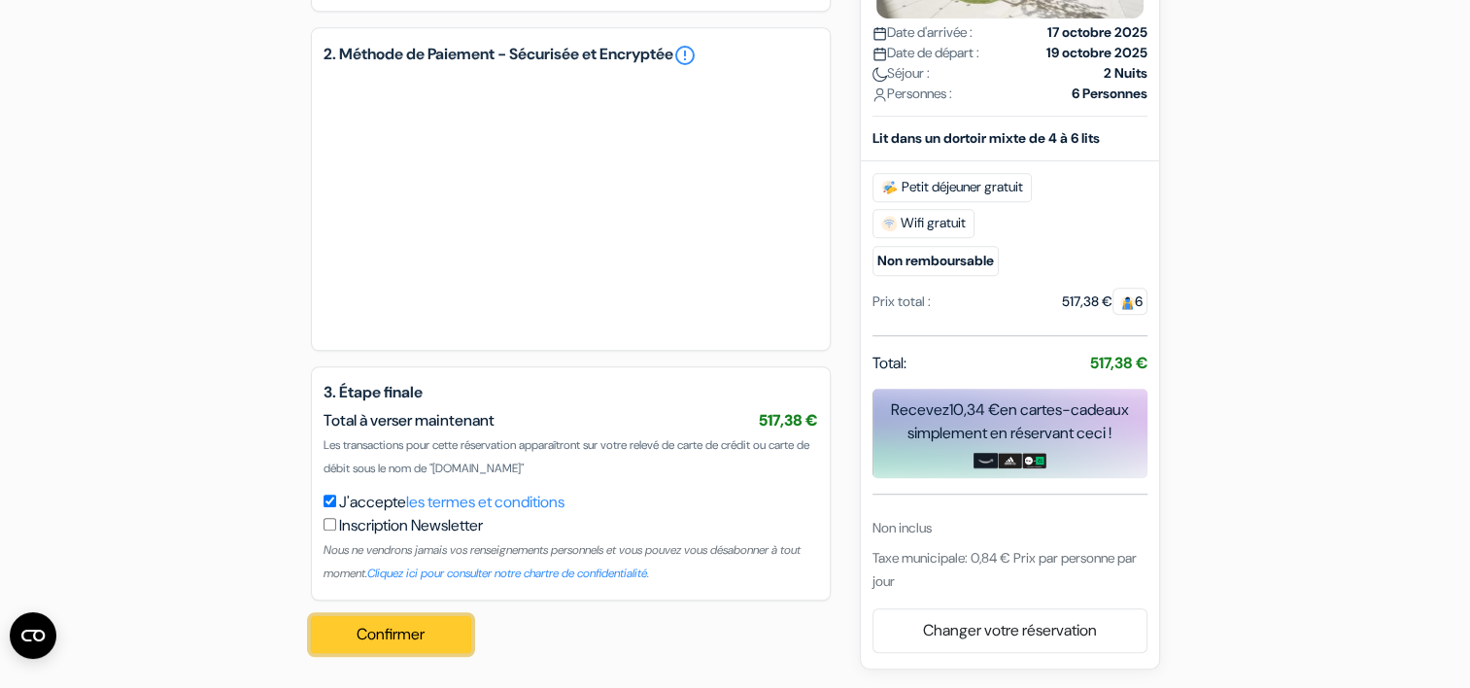
click at [411, 632] on button "Confirmer Loading..." at bounding box center [391, 634] width 161 height 37
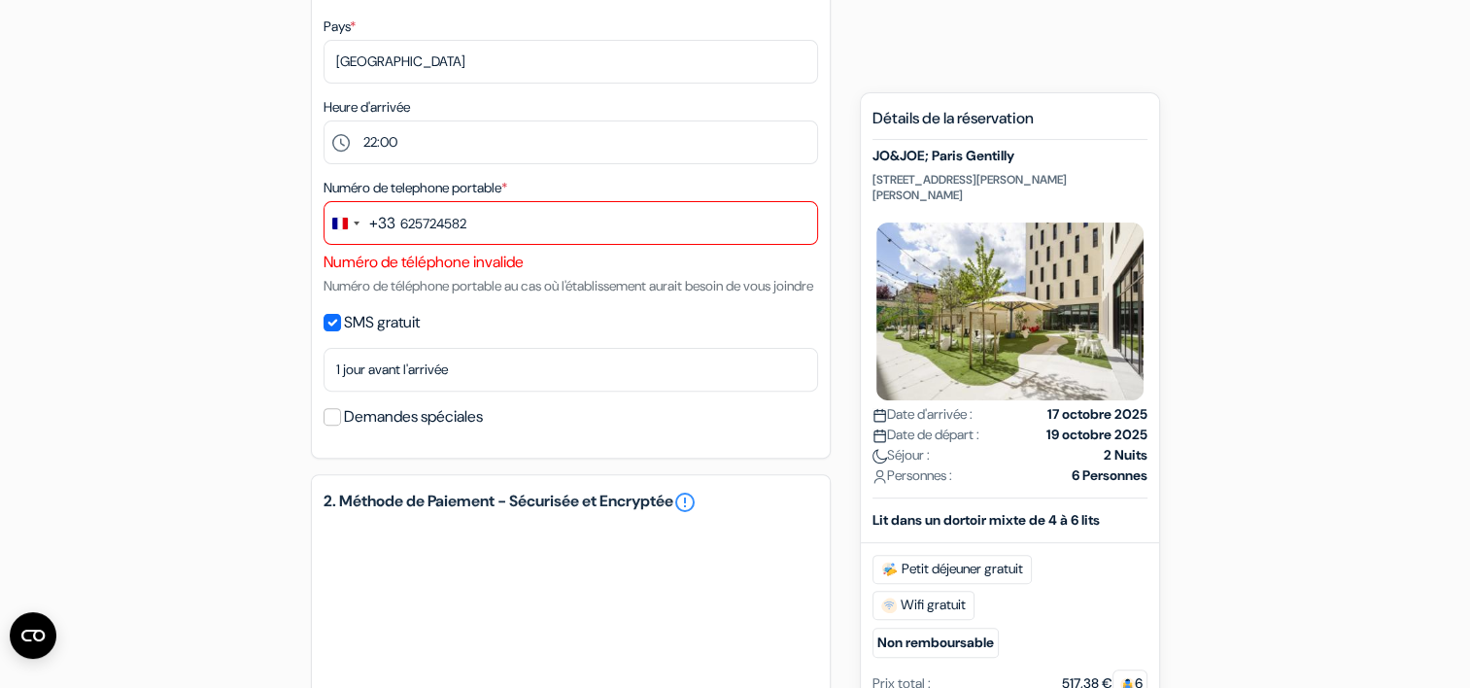
scroll to position [564, 0]
click at [337, 331] on input "SMS gratuit" at bounding box center [332, 322] width 17 height 17
checkbox input "false"
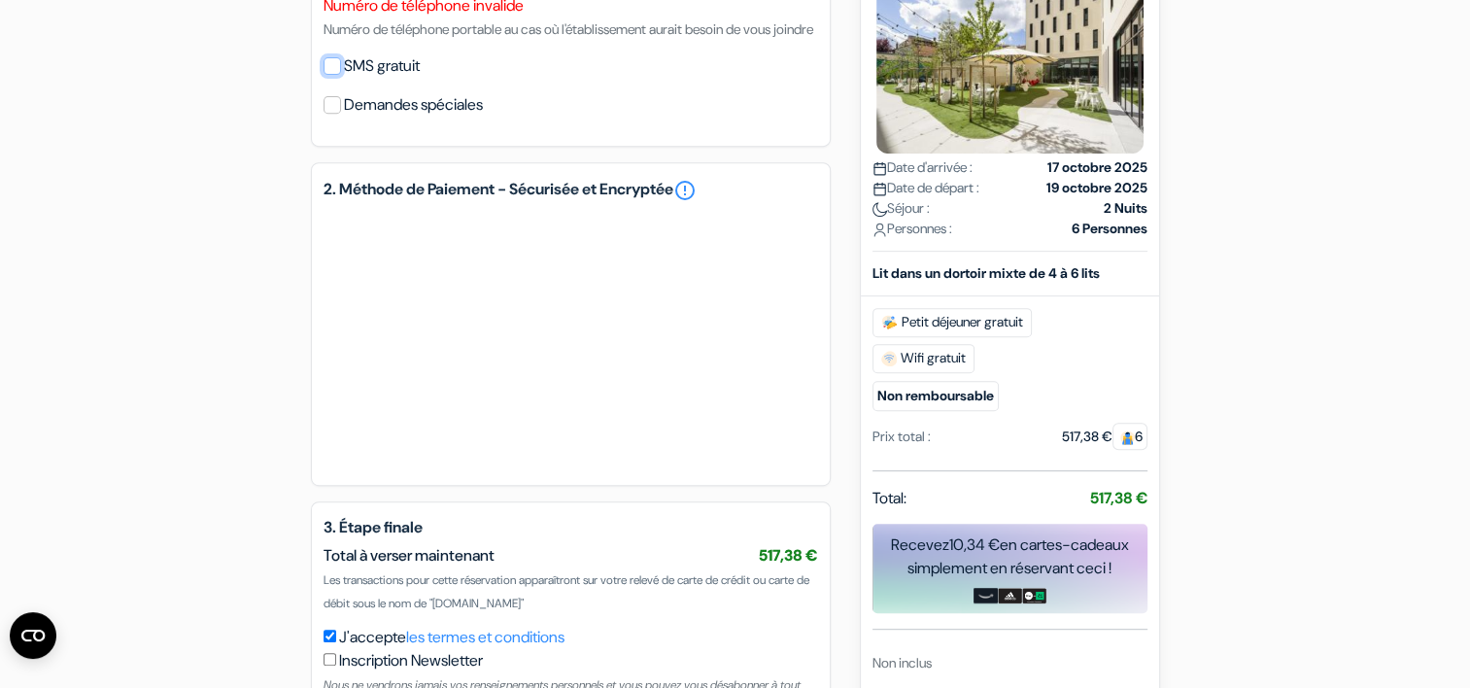
scroll to position [979, 0]
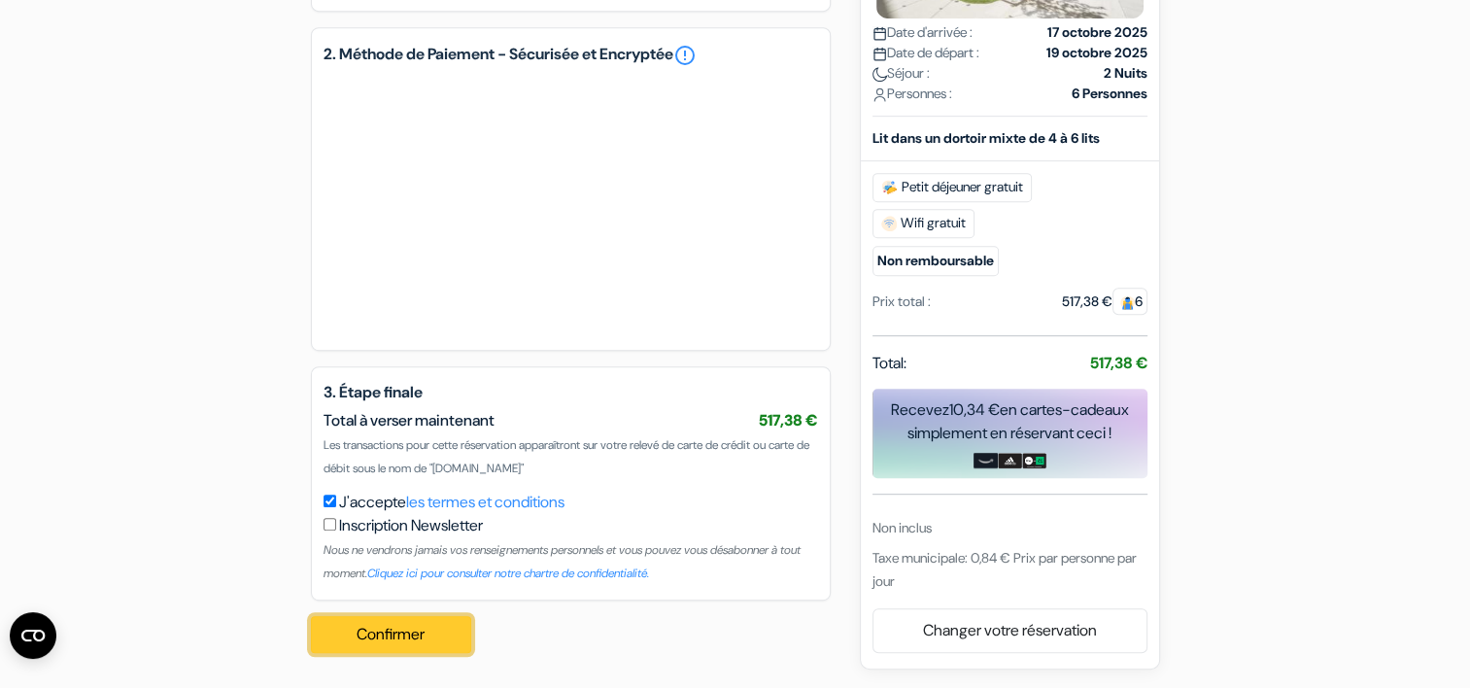
click at [393, 641] on button "Confirmer Loading..." at bounding box center [391, 634] width 161 height 37
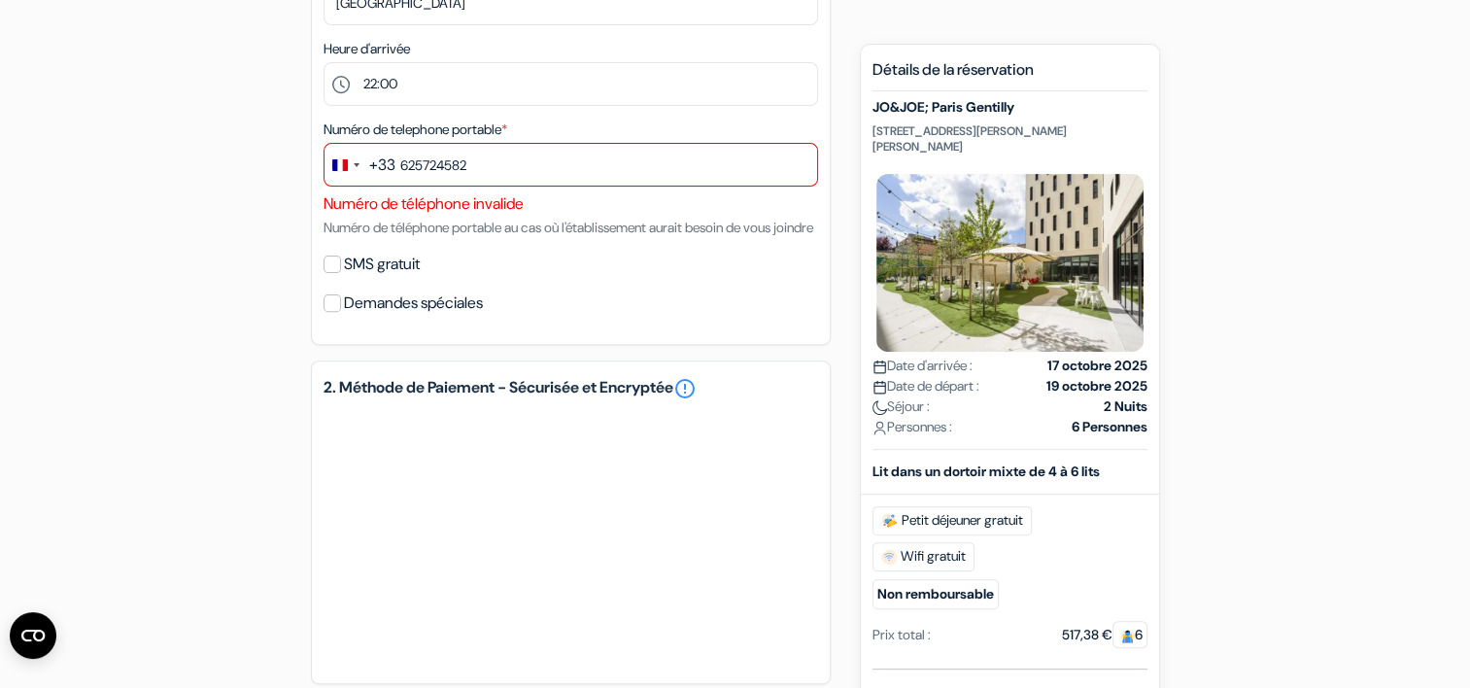
scroll to position [620, 0]
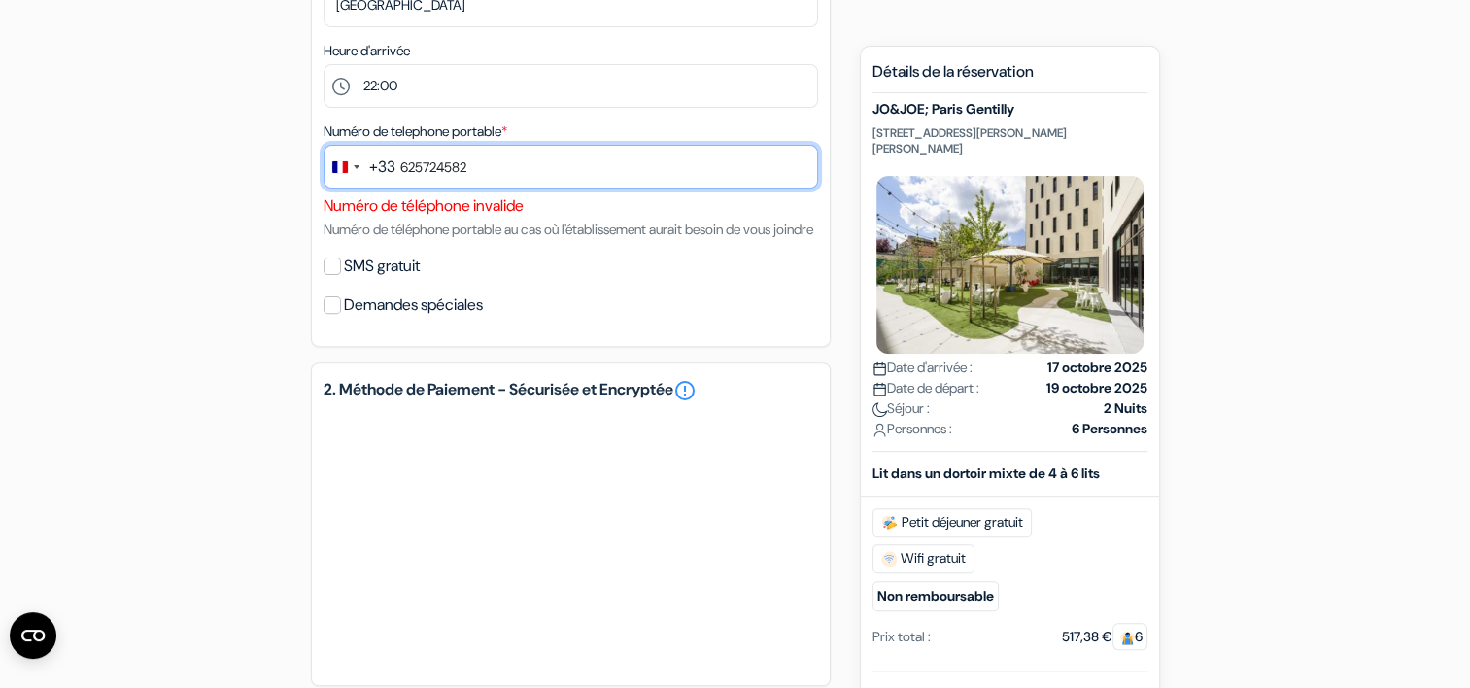
click at [412, 172] on input "625724582" at bounding box center [571, 167] width 495 height 44
click at [447, 167] on input "625724582" at bounding box center [571, 167] width 495 height 44
click at [405, 162] on input "625724582" at bounding box center [571, 167] width 495 height 44
click at [428, 165] on input "6 25724582" at bounding box center [571, 167] width 495 height 44
click at [440, 165] on input "6 25 724582" at bounding box center [571, 167] width 495 height 44
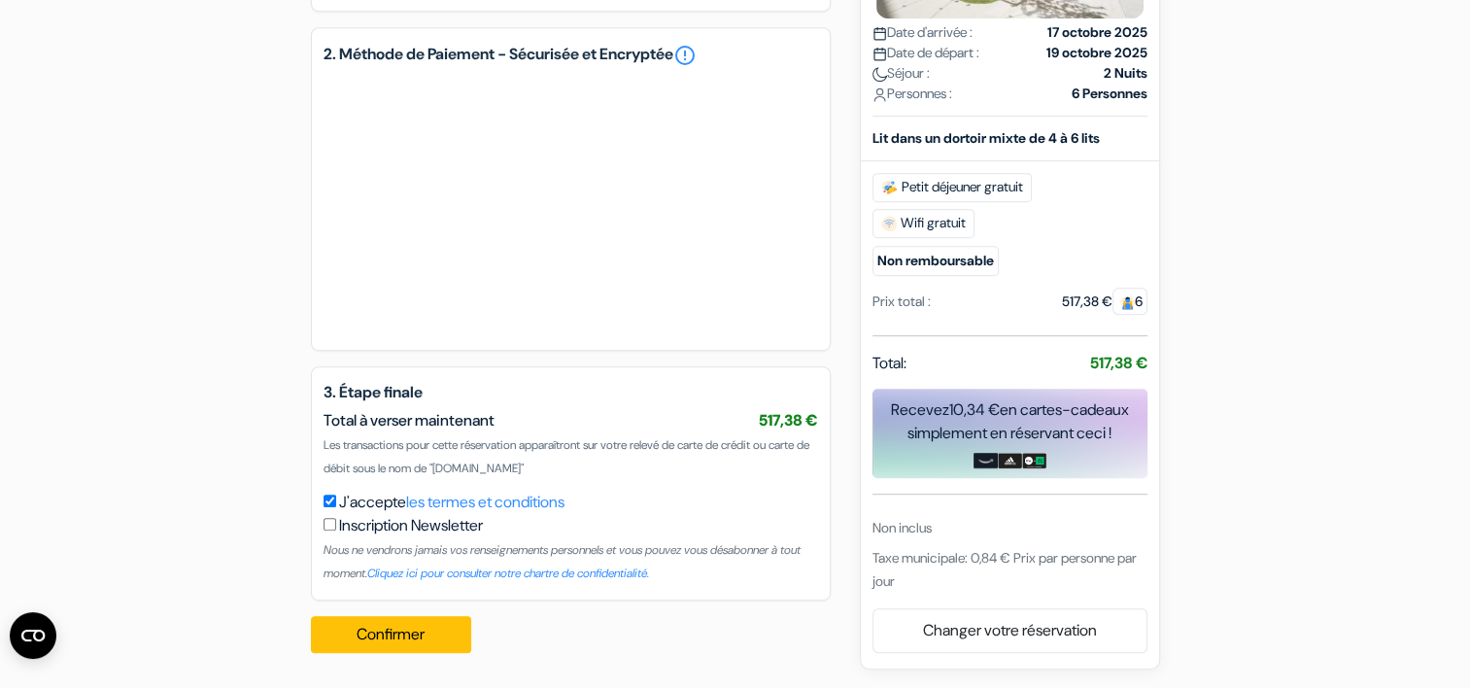
scroll to position [979, 0]
type input "6 25 72 45 82"
click at [338, 642] on button "Confirmer Loading..." at bounding box center [391, 634] width 161 height 37
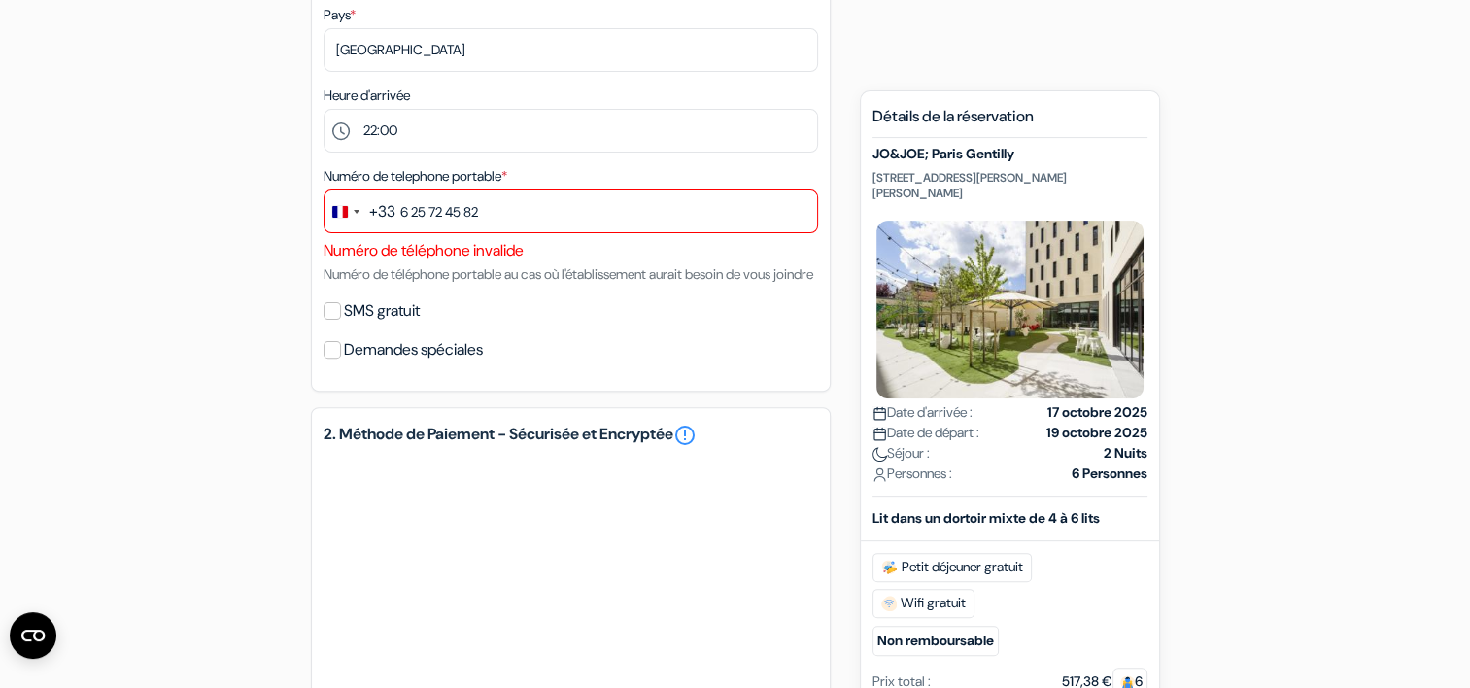
scroll to position [571, 0]
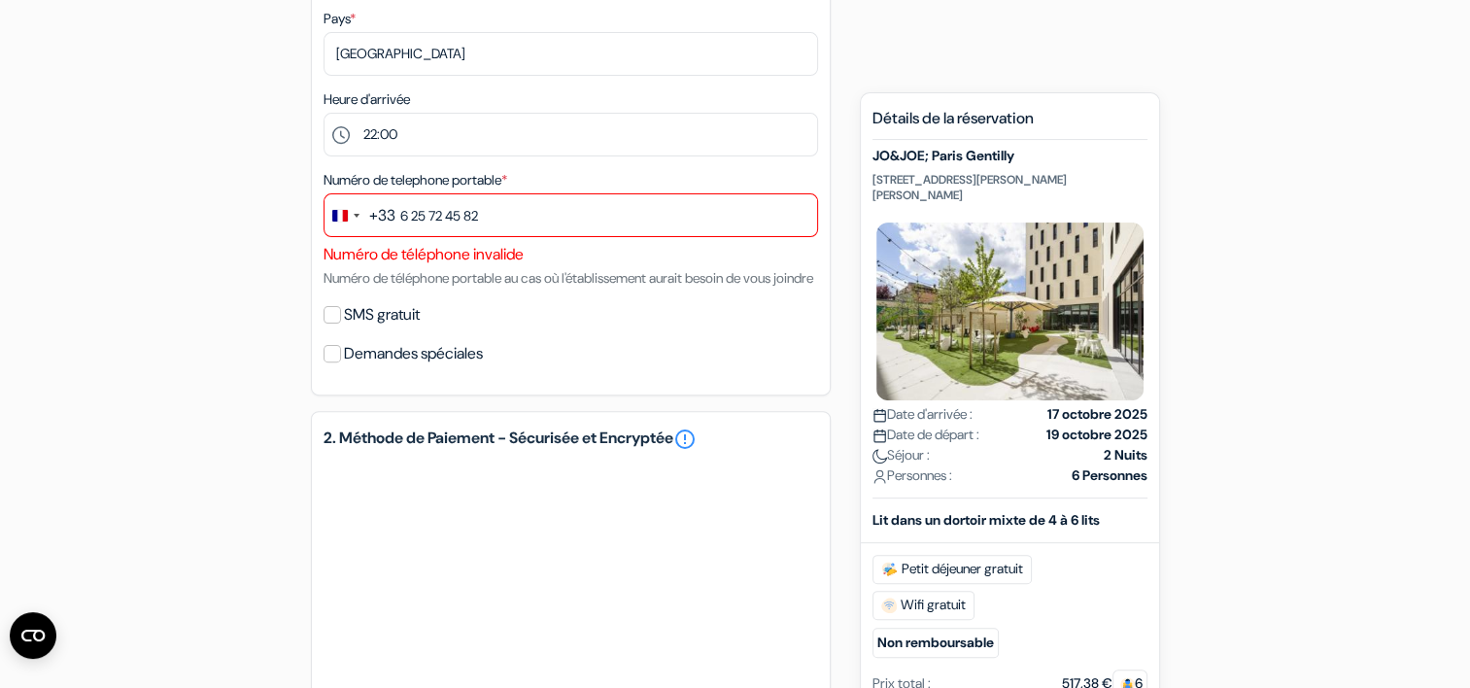
click at [393, 216] on div "+33" at bounding box center [382, 215] width 26 height 23
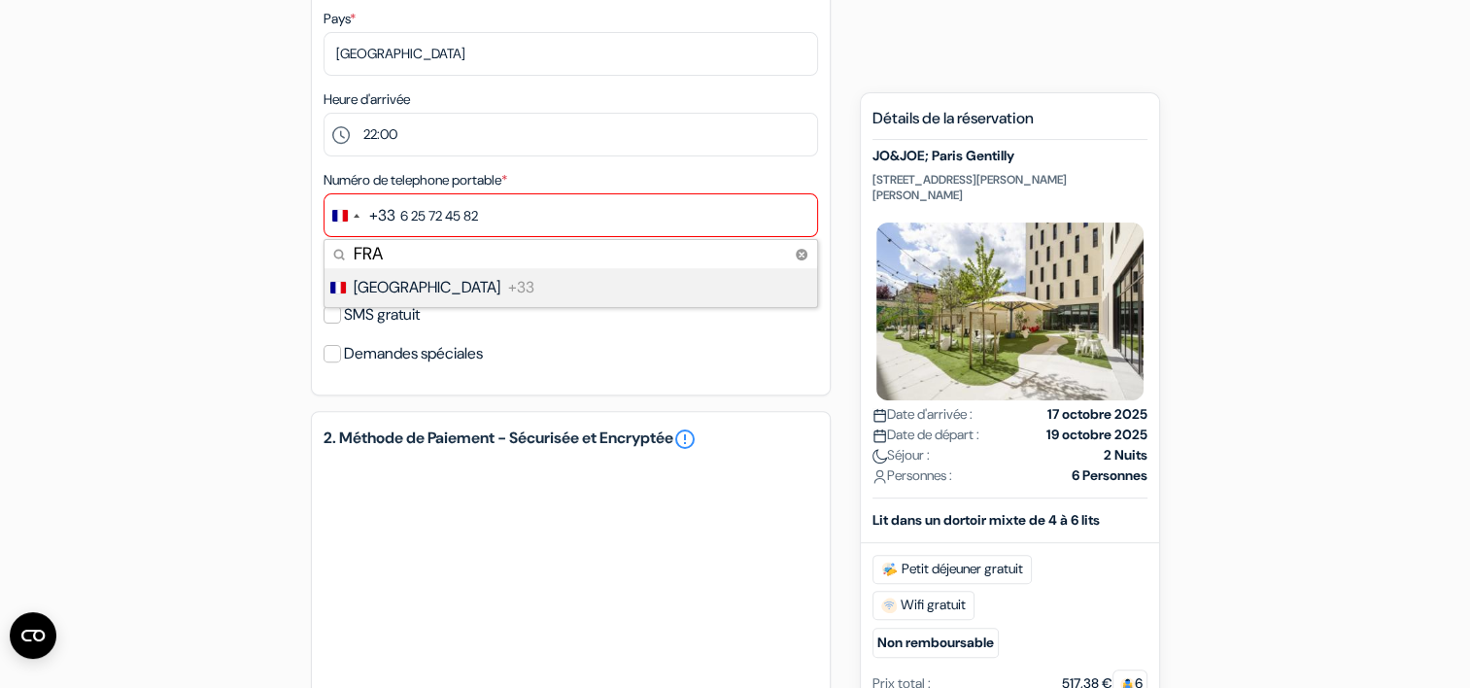
click at [393, 216] on div "+33" at bounding box center [382, 215] width 26 height 23
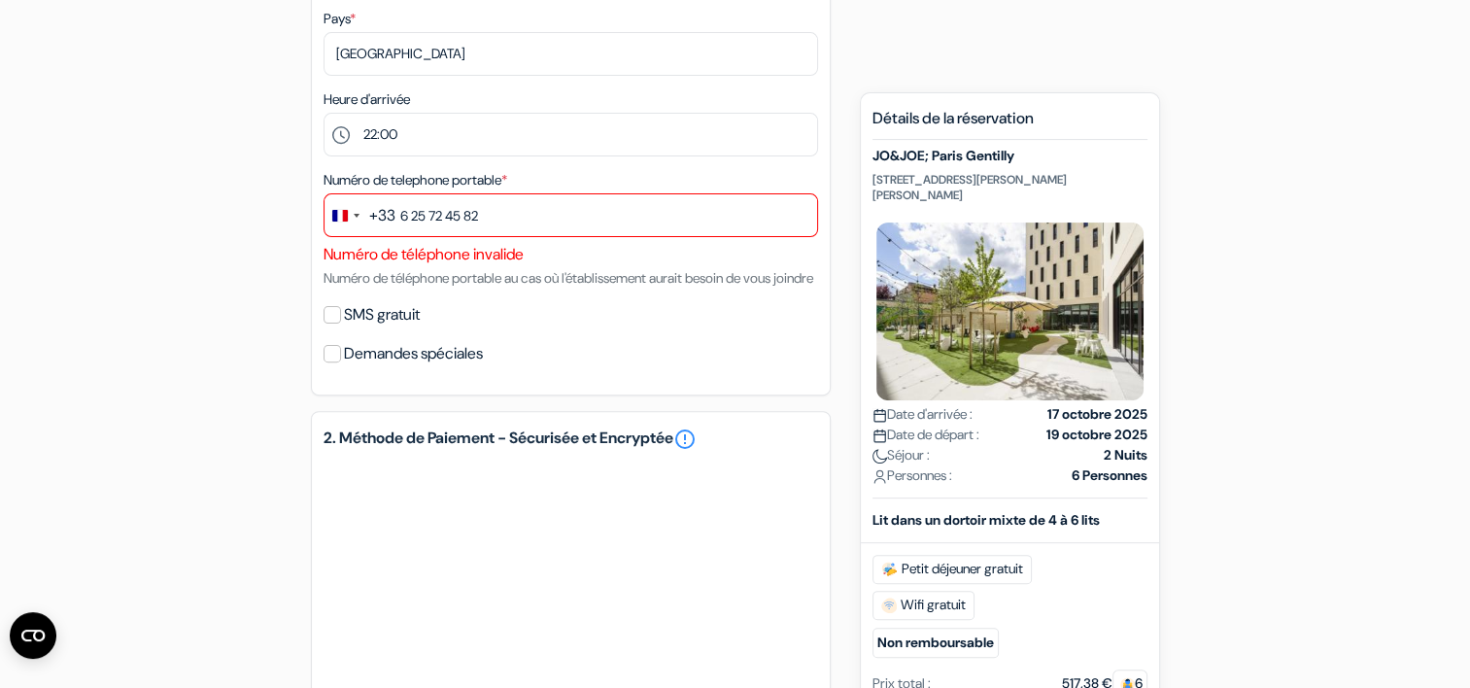
click at [393, 216] on div "+33" at bounding box center [382, 215] width 26 height 23
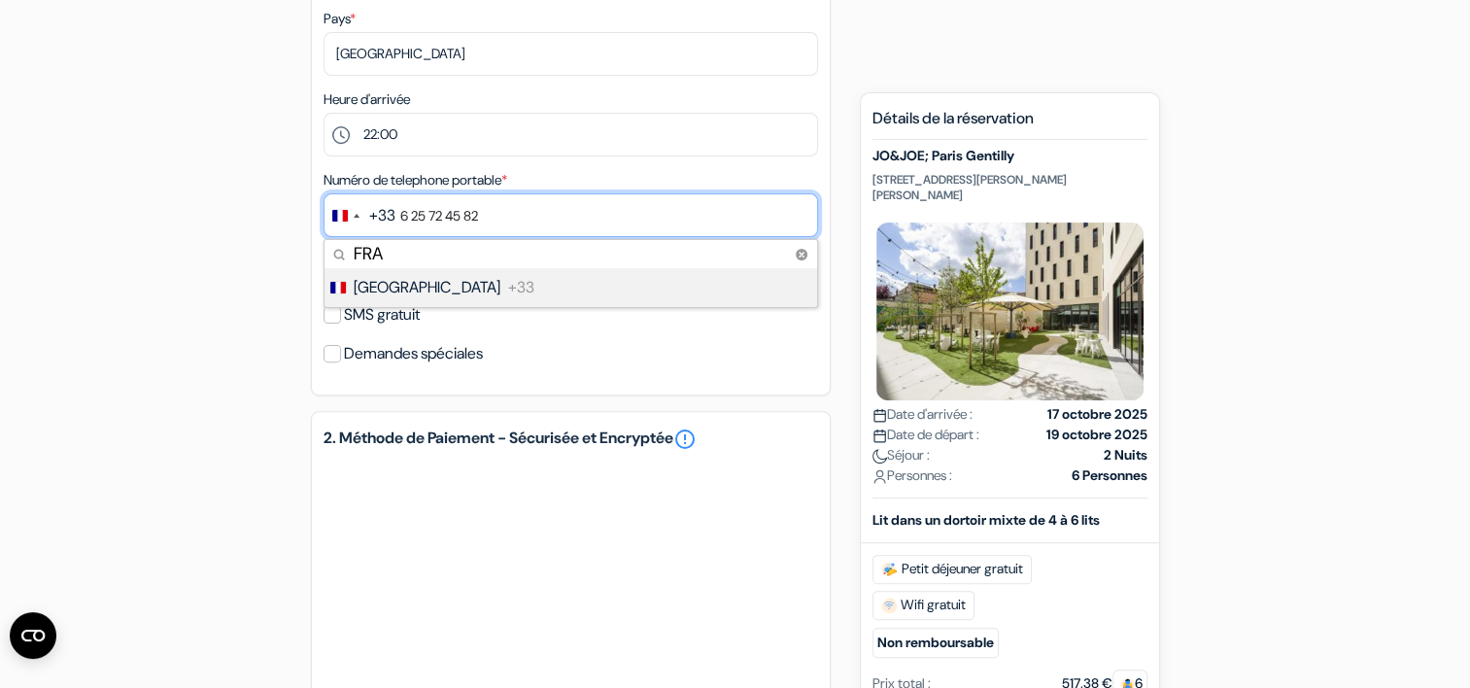
click at [436, 218] on input "6 25 72 45 82" at bounding box center [571, 215] width 495 height 44
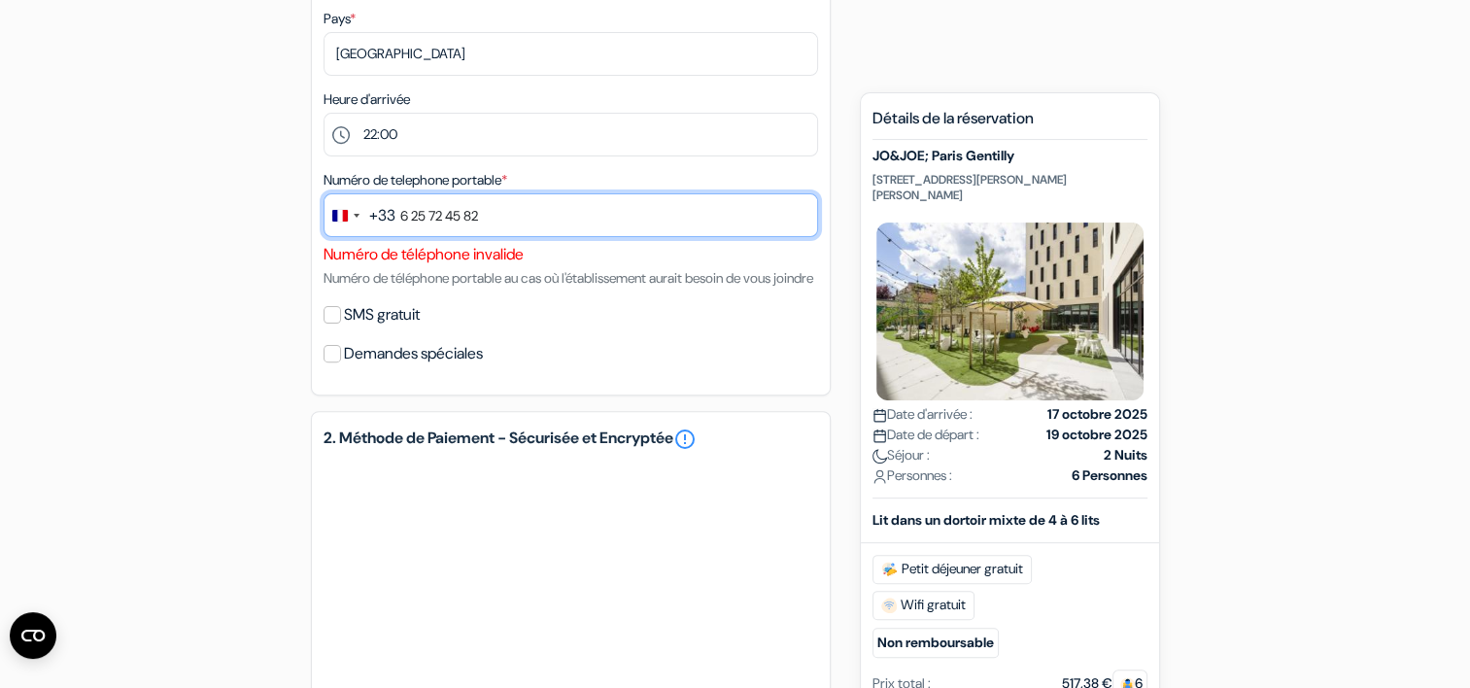
drag, startPoint x: 401, startPoint y: 221, endPoint x: 917, endPoint y: 321, distance: 525.5
click at [917, 321] on div "add_box JO&JOE; Paris Gentilly 89 Rue Paul Vaillant Couturier, 94250 Gentilly, …" at bounding box center [735, 329] width 1283 height 1447
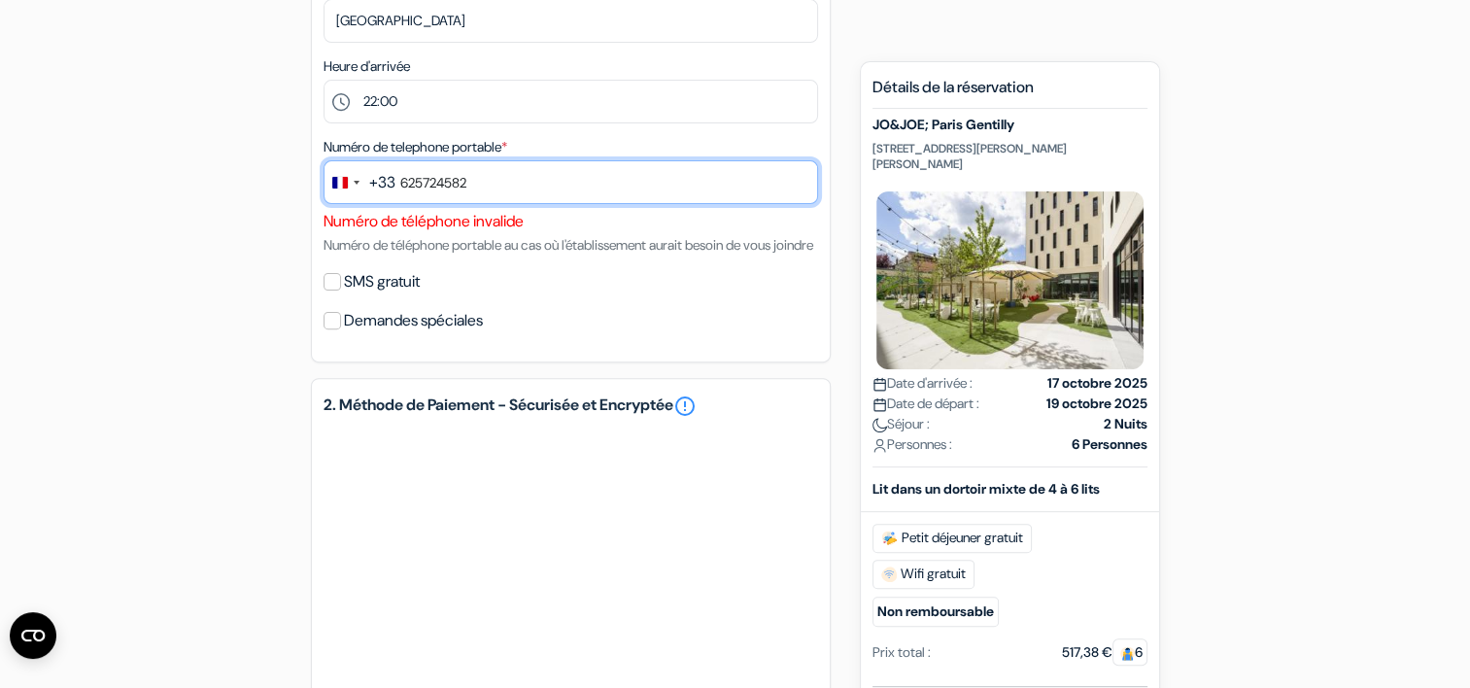
scroll to position [608, 0]
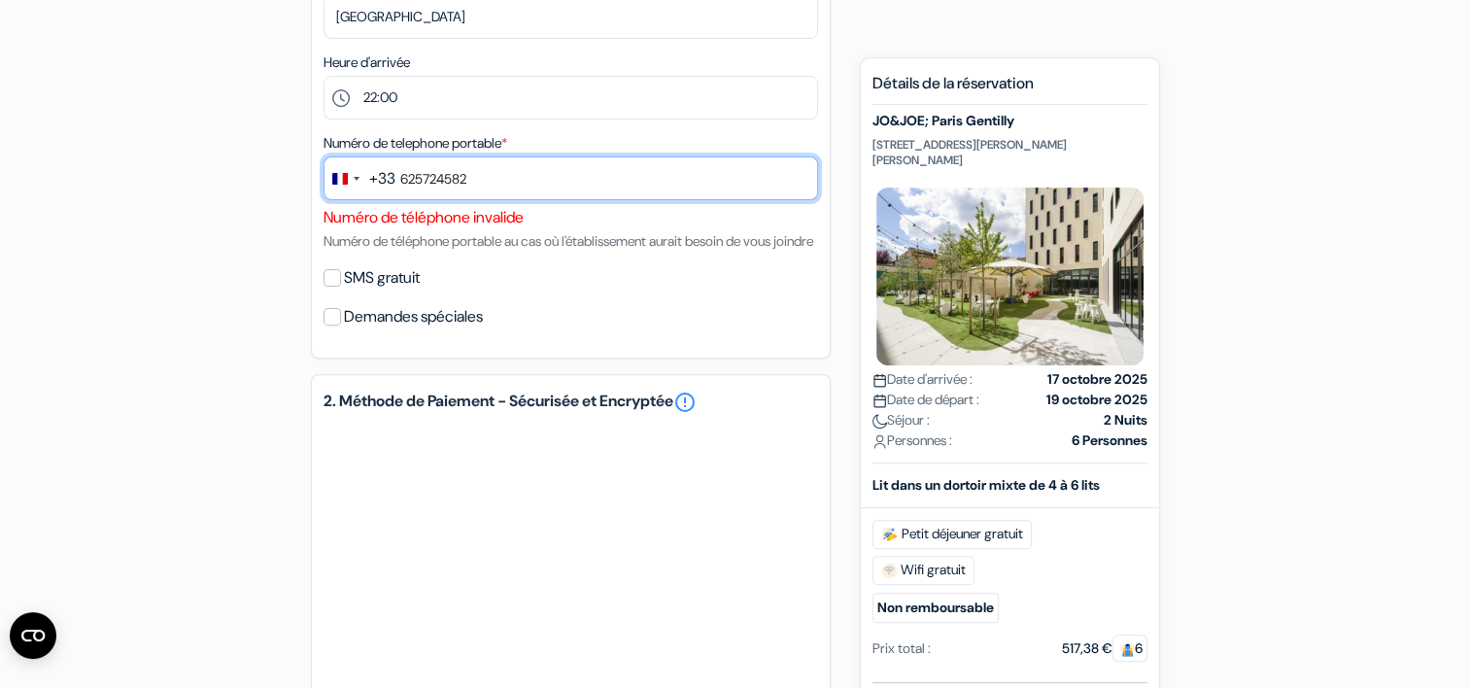
type input "625724582"
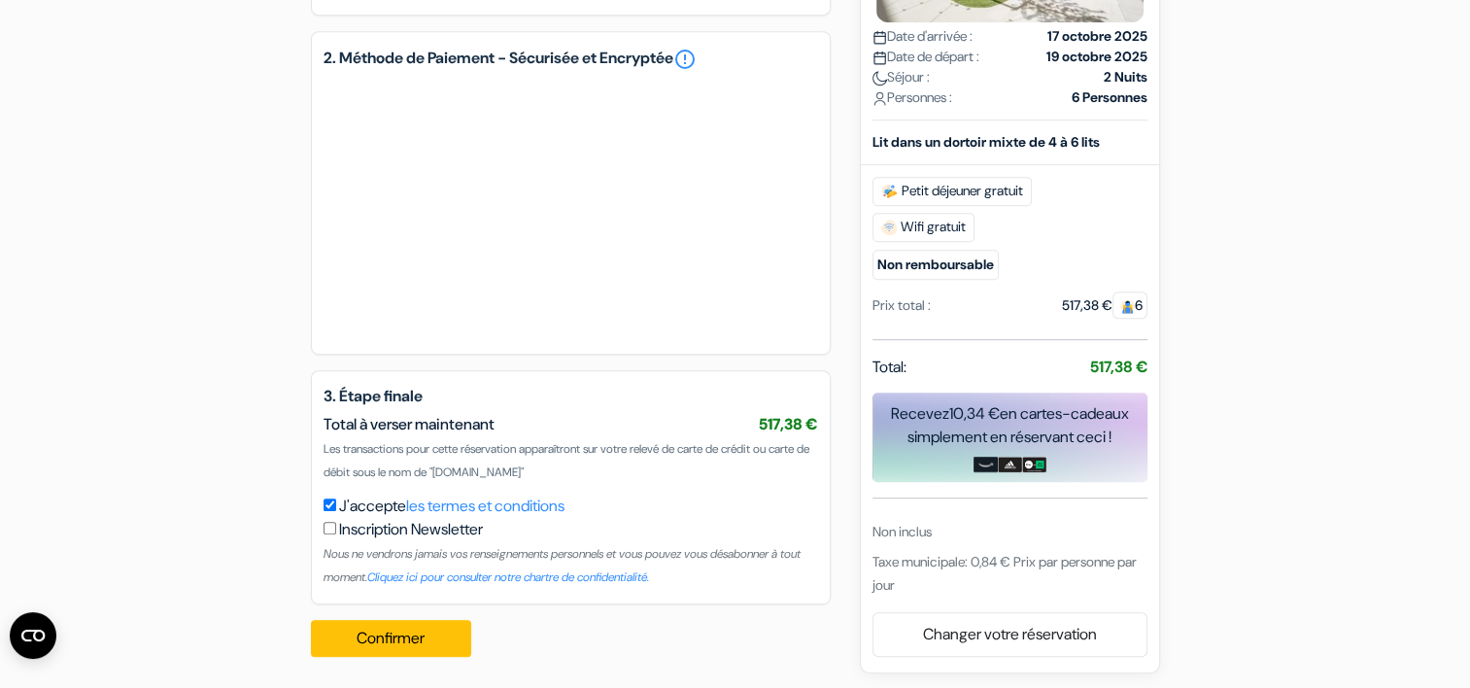
scroll to position [979, 0]
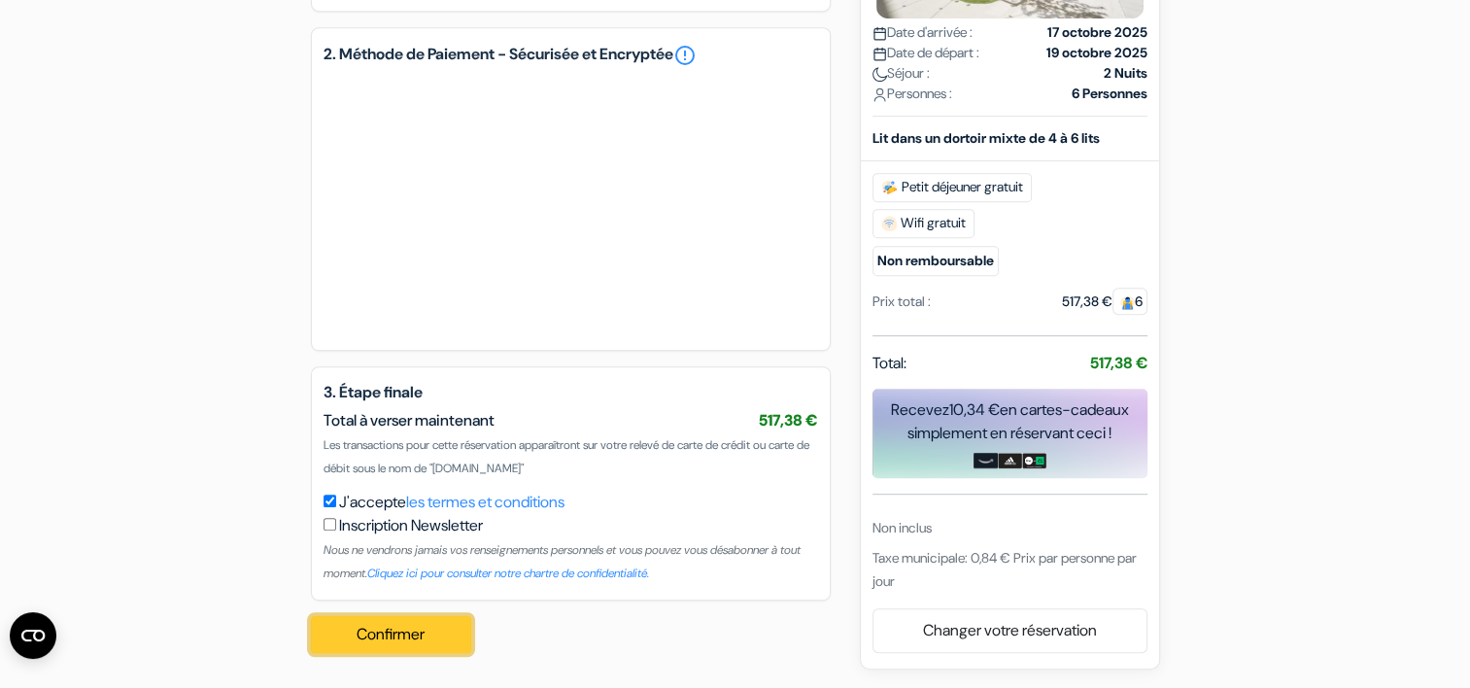
click at [365, 624] on button "Confirmer Loading..." at bounding box center [391, 634] width 161 height 37
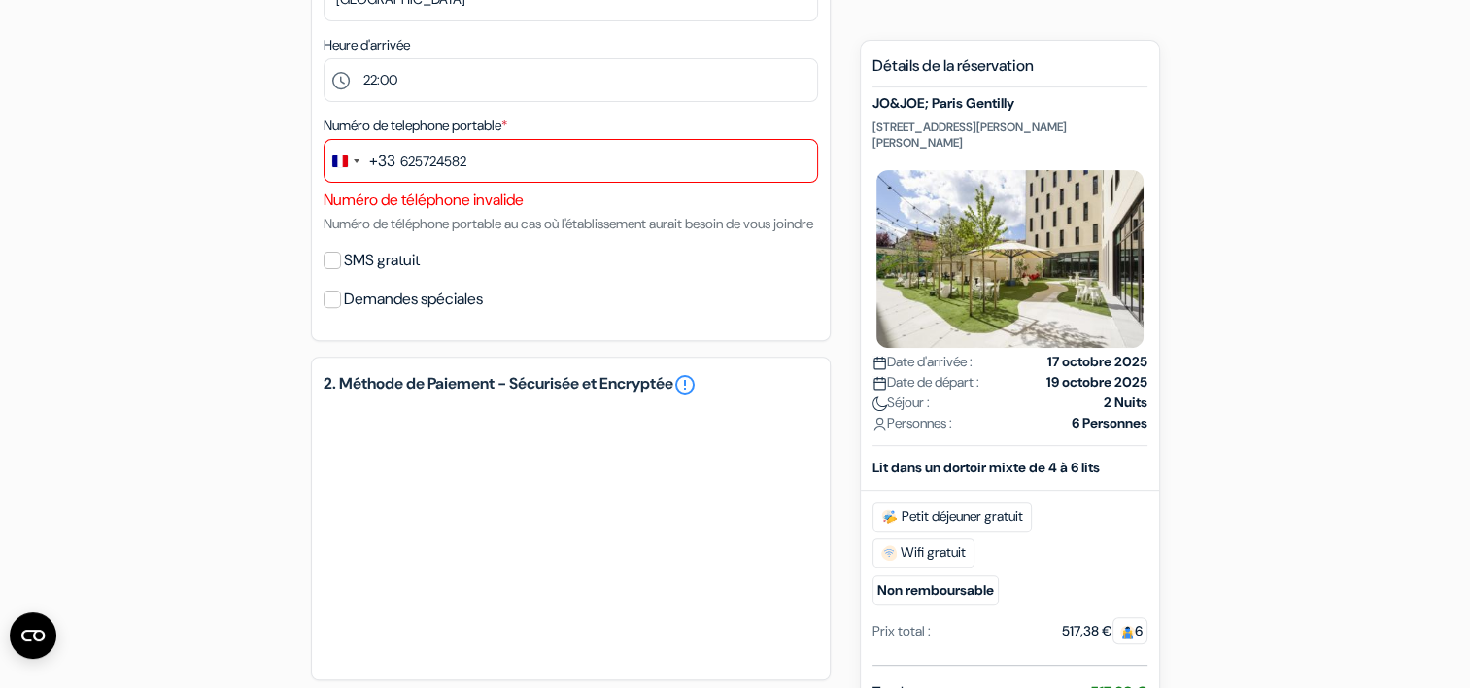
scroll to position [622, 0]
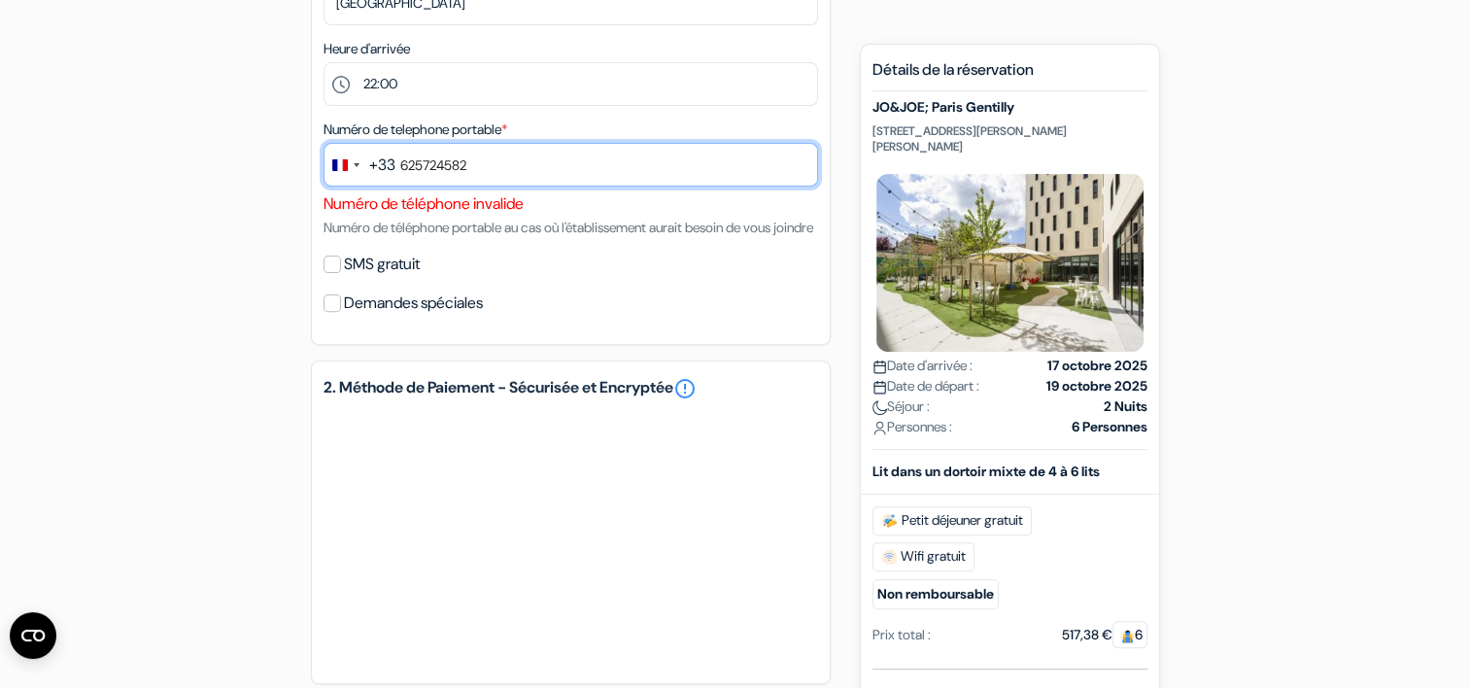
drag, startPoint x: 396, startPoint y: 175, endPoint x: 599, endPoint y: 163, distance: 202.4
click at [599, 163] on input "625724582" at bounding box center [571, 165] width 495 height 44
click at [487, 158] on input "625724582" at bounding box center [571, 165] width 495 height 44
drag, startPoint x: 398, startPoint y: 155, endPoint x: 590, endPoint y: 154, distance: 191.4
click at [590, 154] on input "625724582" at bounding box center [571, 165] width 495 height 44
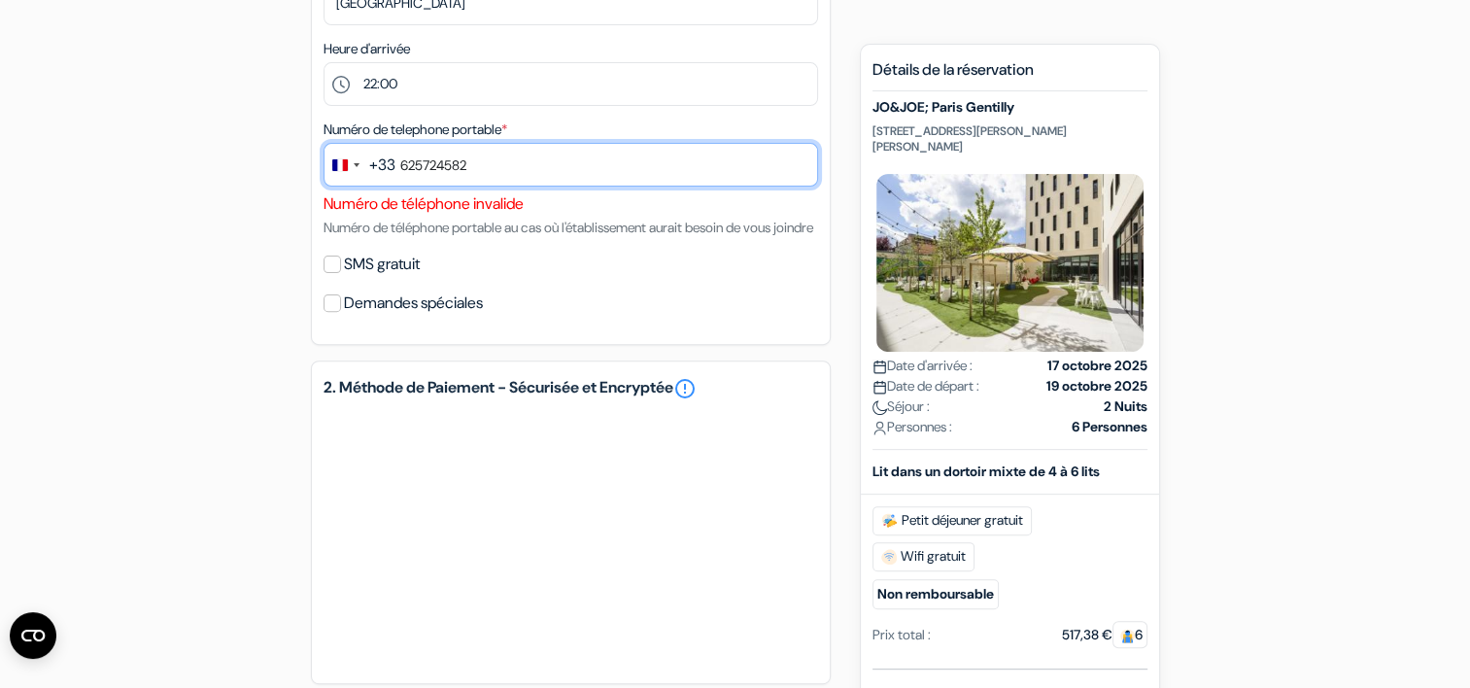
click at [590, 154] on input "625724582" at bounding box center [571, 165] width 495 height 44
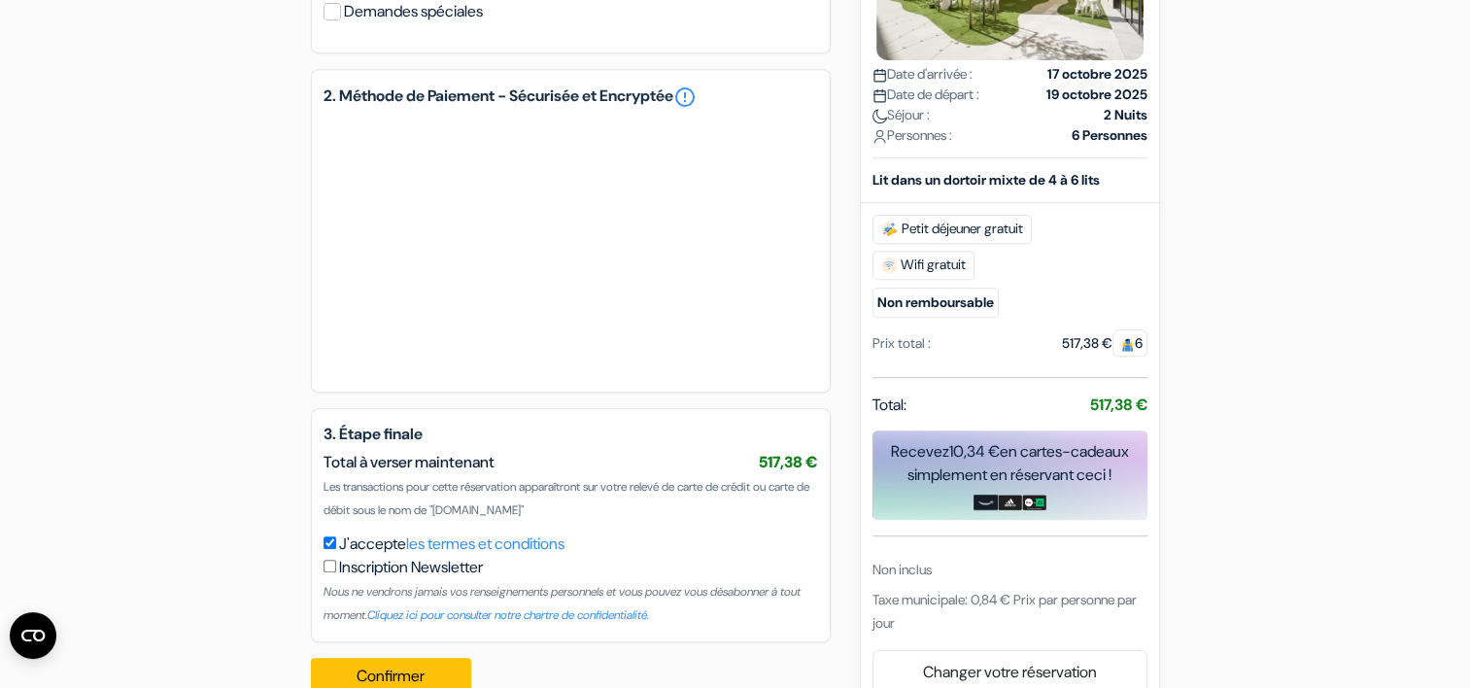
scroll to position [979, 0]
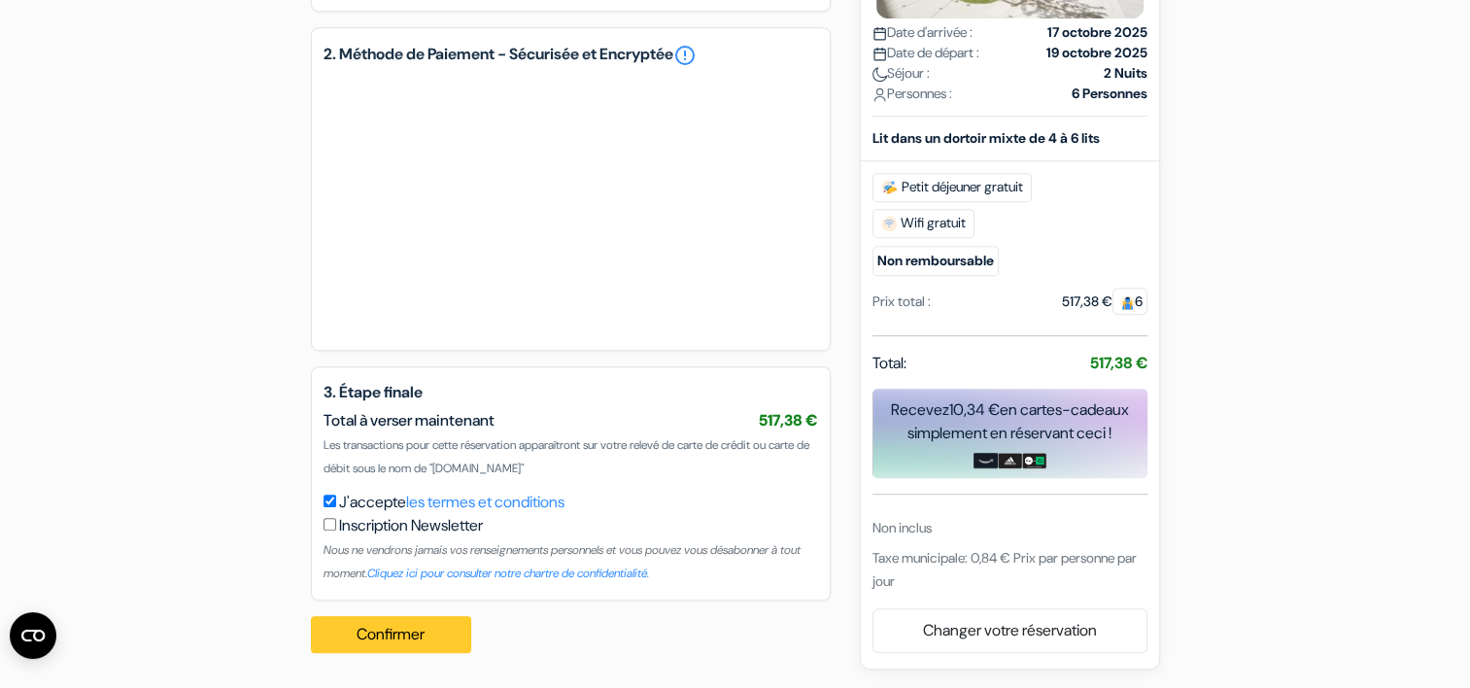
type input "380760788"
click at [400, 634] on button "Confirmer Loading..." at bounding box center [391, 634] width 161 height 37
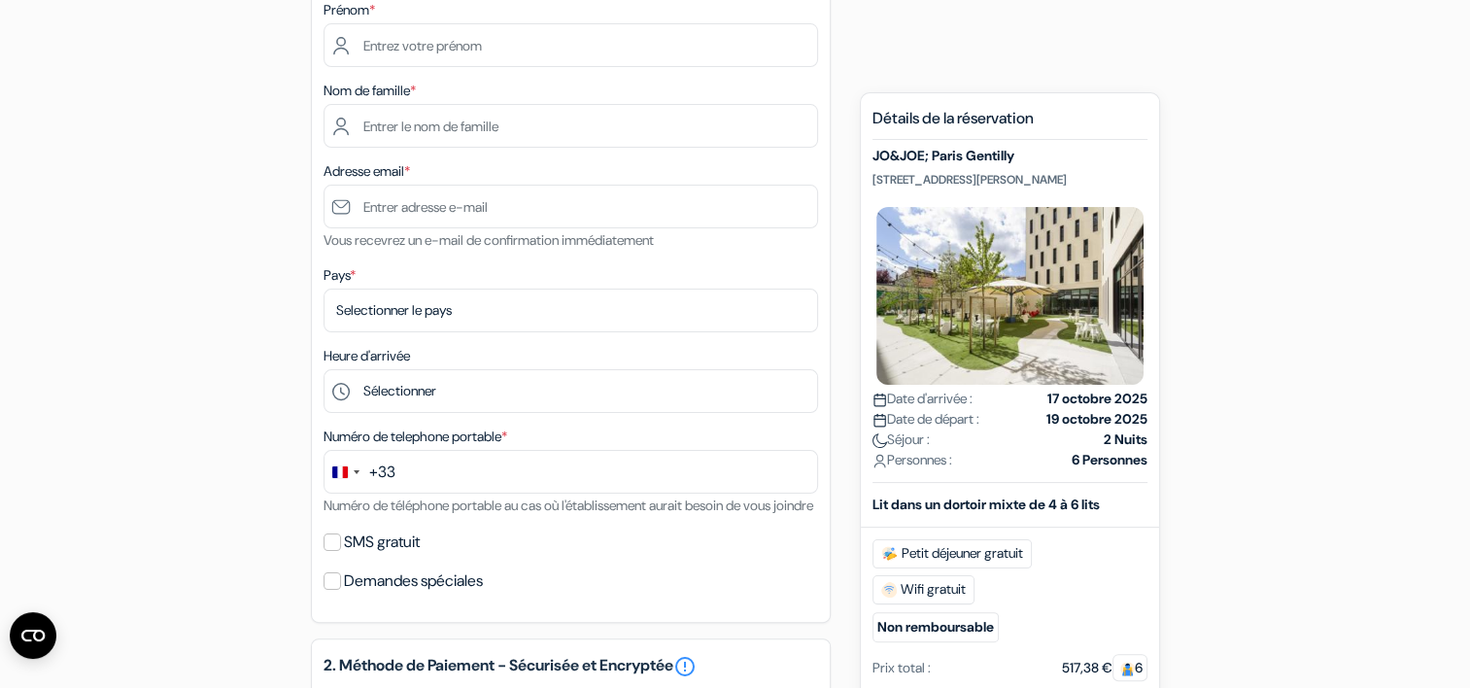
scroll to position [173, 0]
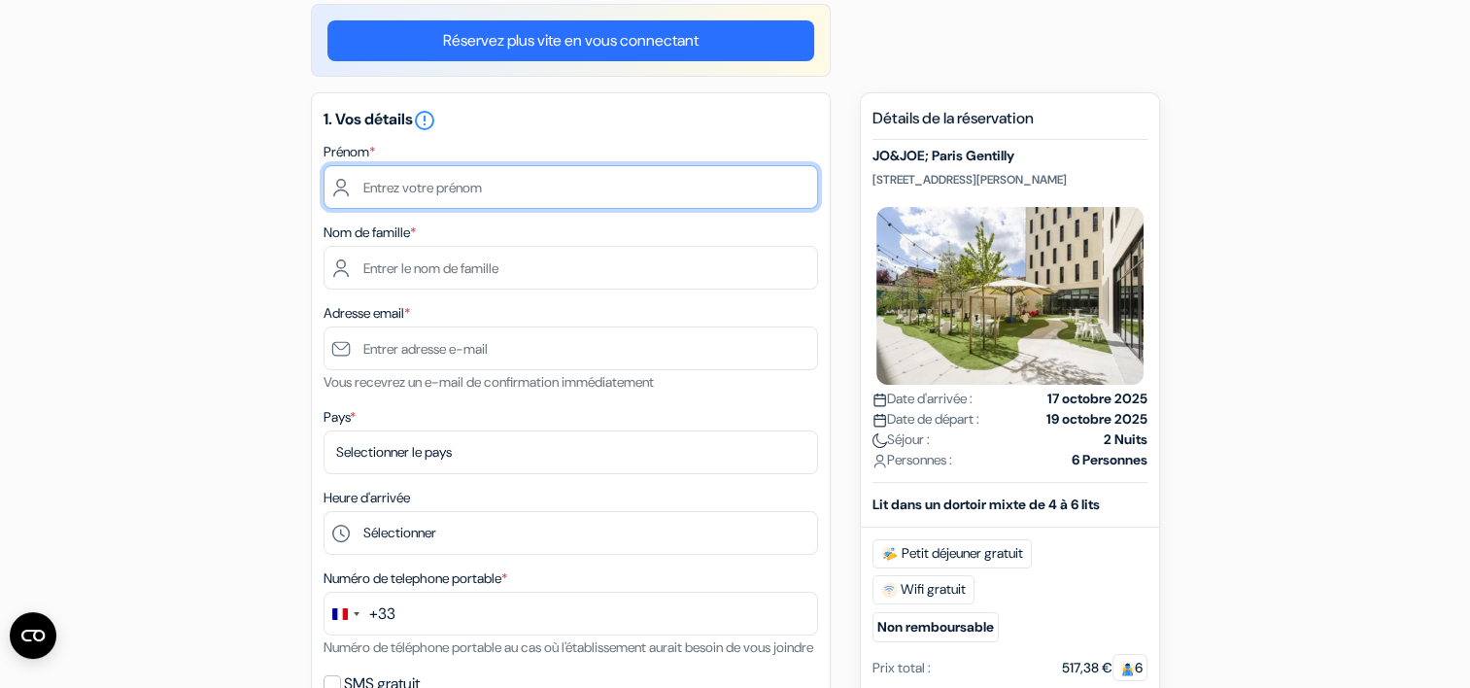
click at [412, 180] on input "text" at bounding box center [571, 187] width 495 height 44
type input "[PERSON_NAME]"
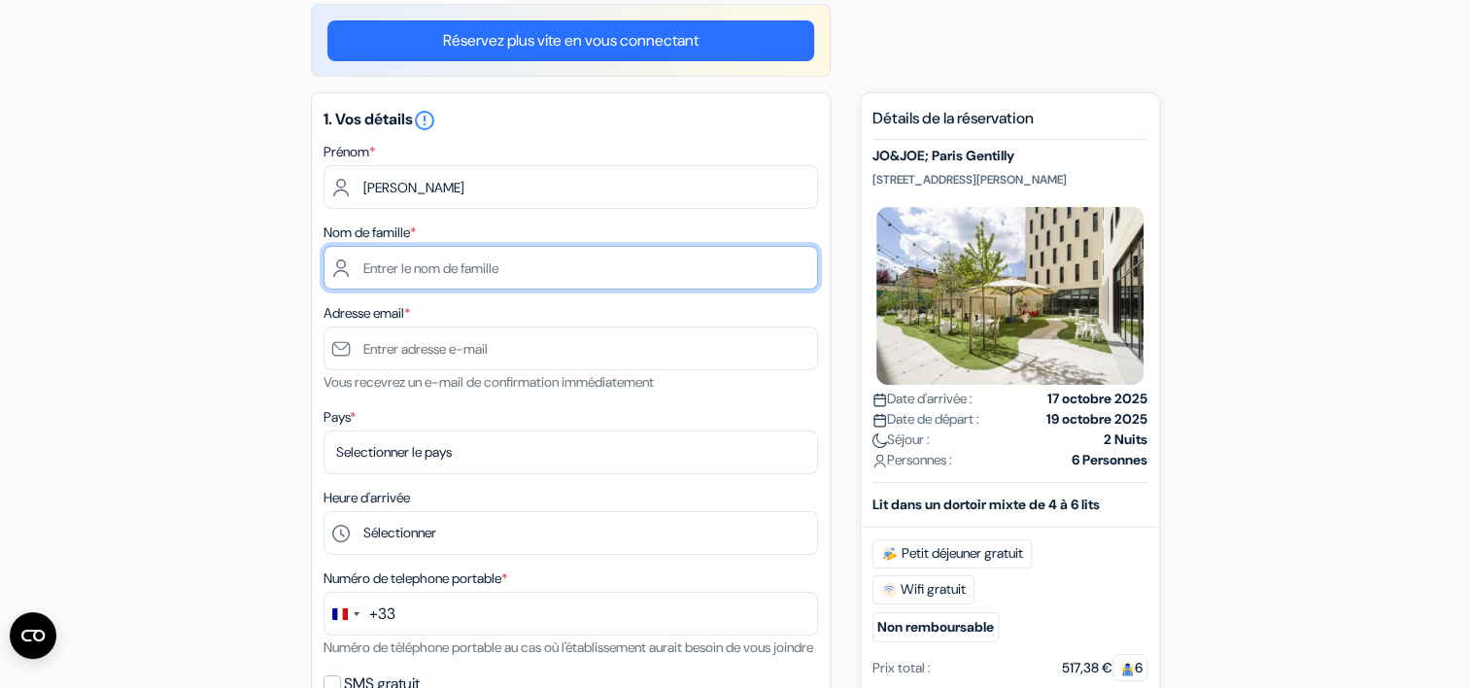
type input "LABORDE"
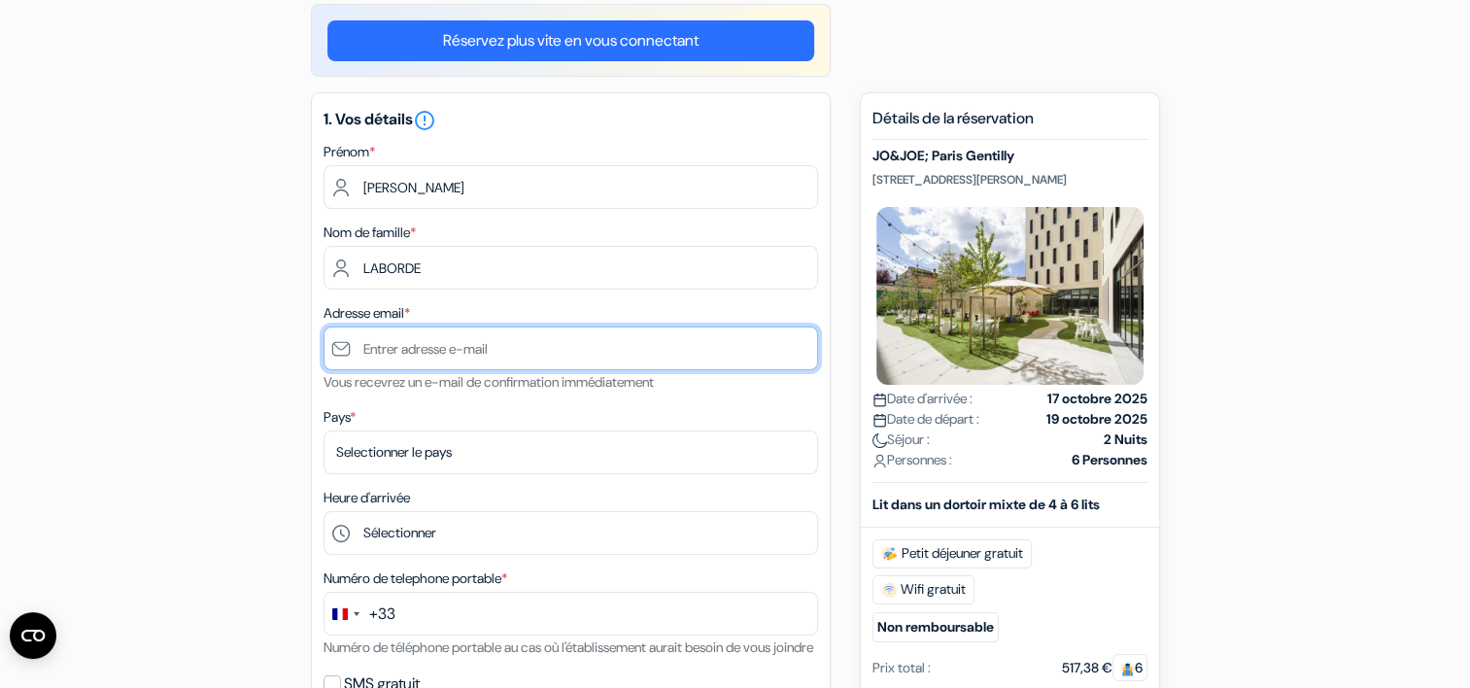
type input "[EMAIL_ADDRESS][PERSON_NAME][DOMAIN_NAME]"
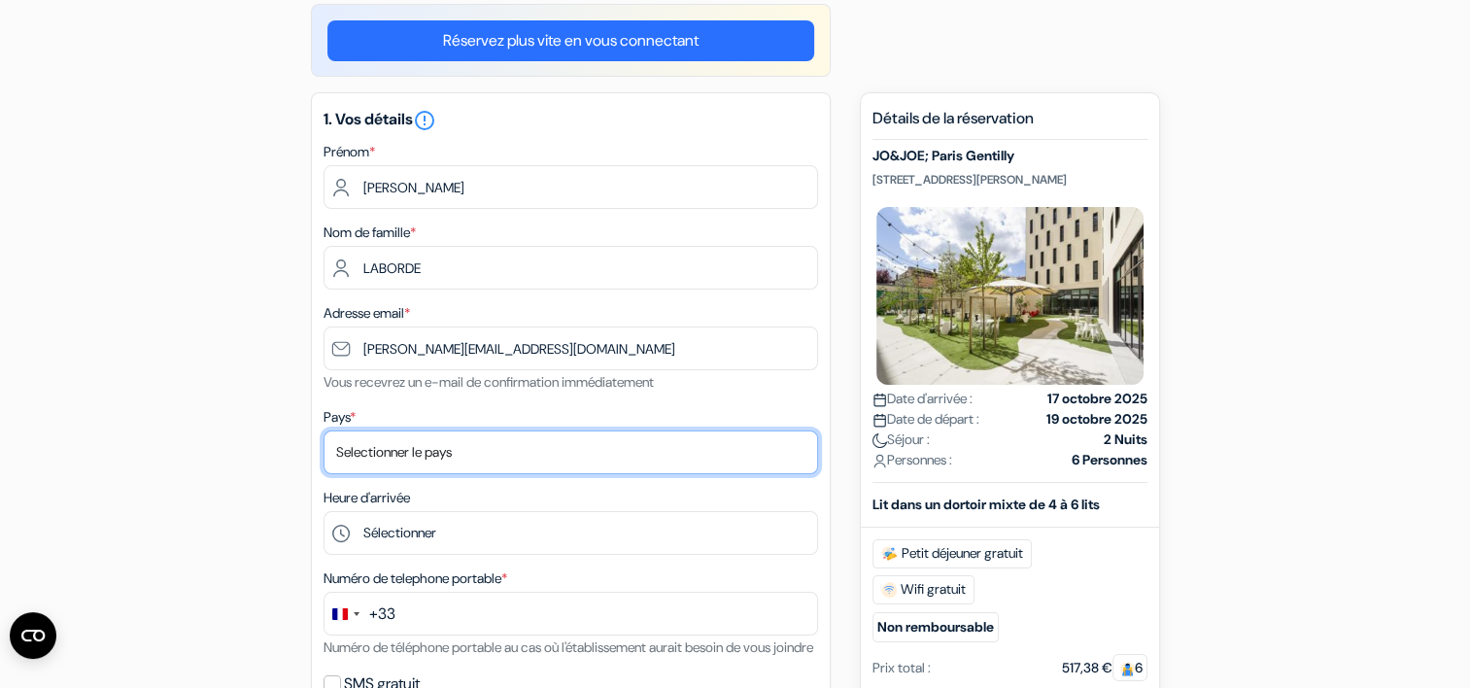
select select "67"
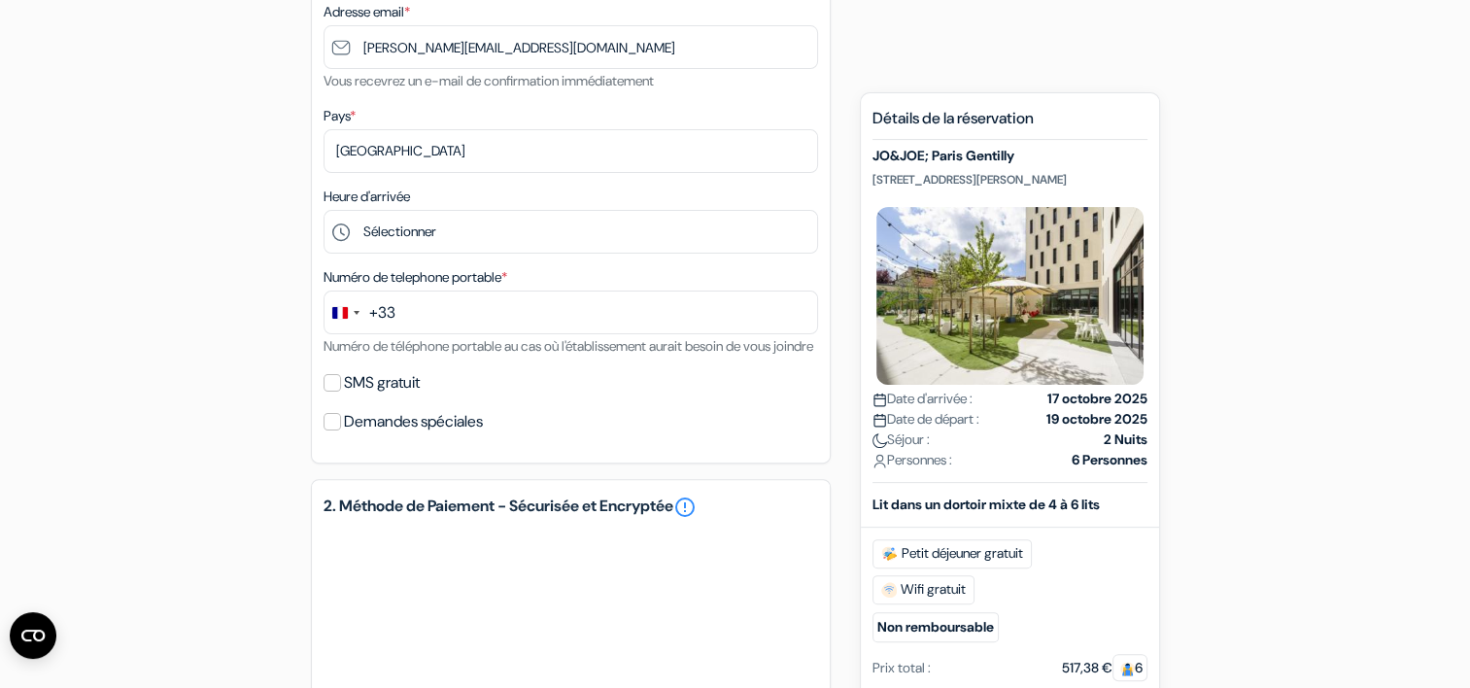
scroll to position [464, 0]
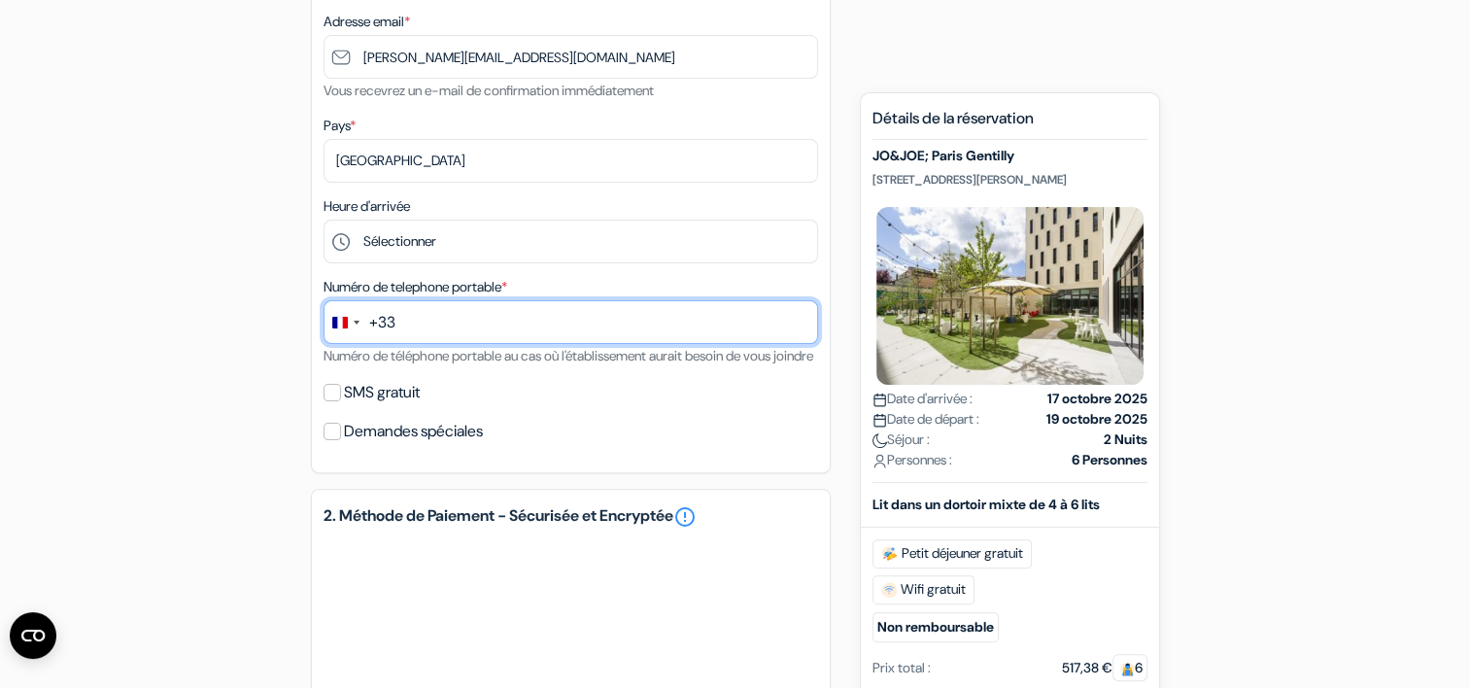
click at [446, 323] on input "text" at bounding box center [571, 322] width 495 height 44
type input "625724582"
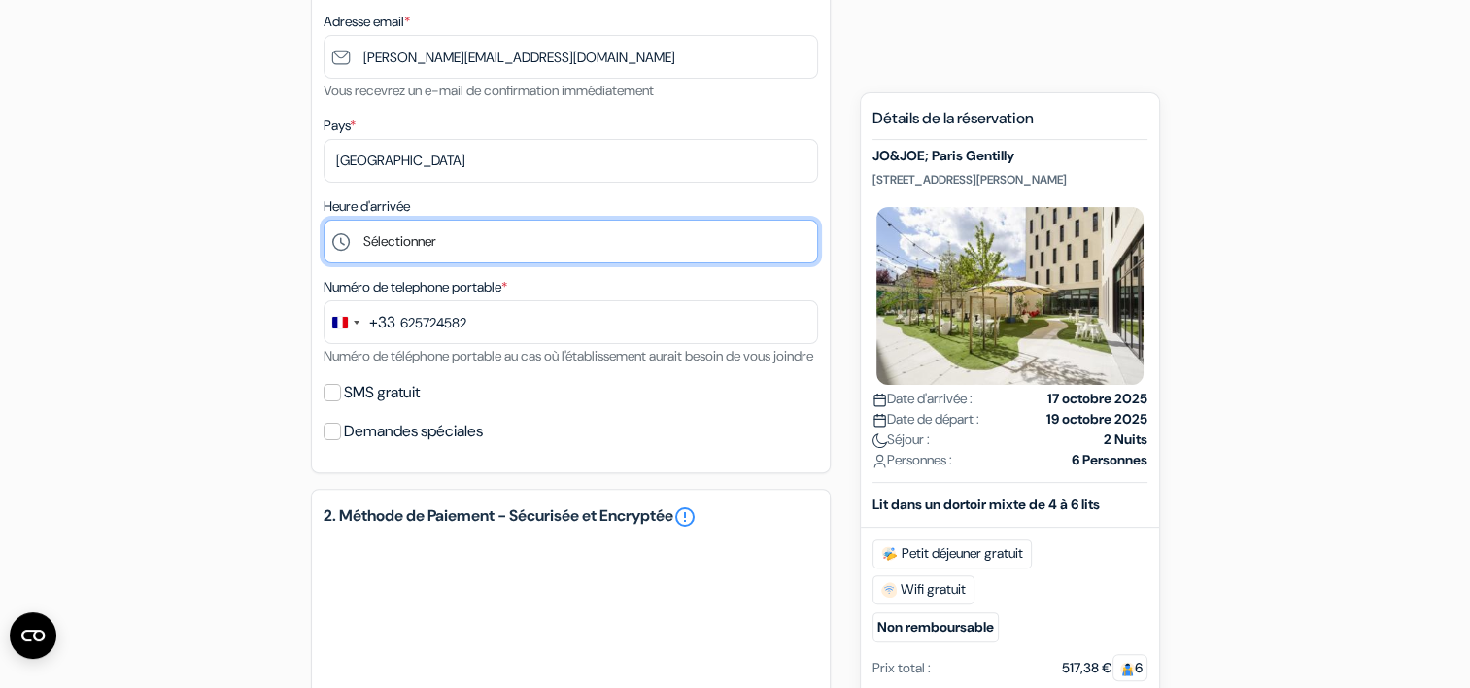
click at [403, 237] on select "Sélectionner 1:00 2:00 3:00 4:00 5:00 6:00 7:00 8:00 9:00 10:00 11:00 12:00 13:…" at bounding box center [571, 242] width 495 height 44
select select "22"
click at [324, 221] on select "Sélectionner 1:00 2:00 3:00 4:00 5:00 6:00 7:00 8:00 9:00 10:00 11:00 12:00 13:…" at bounding box center [571, 242] width 495 height 44
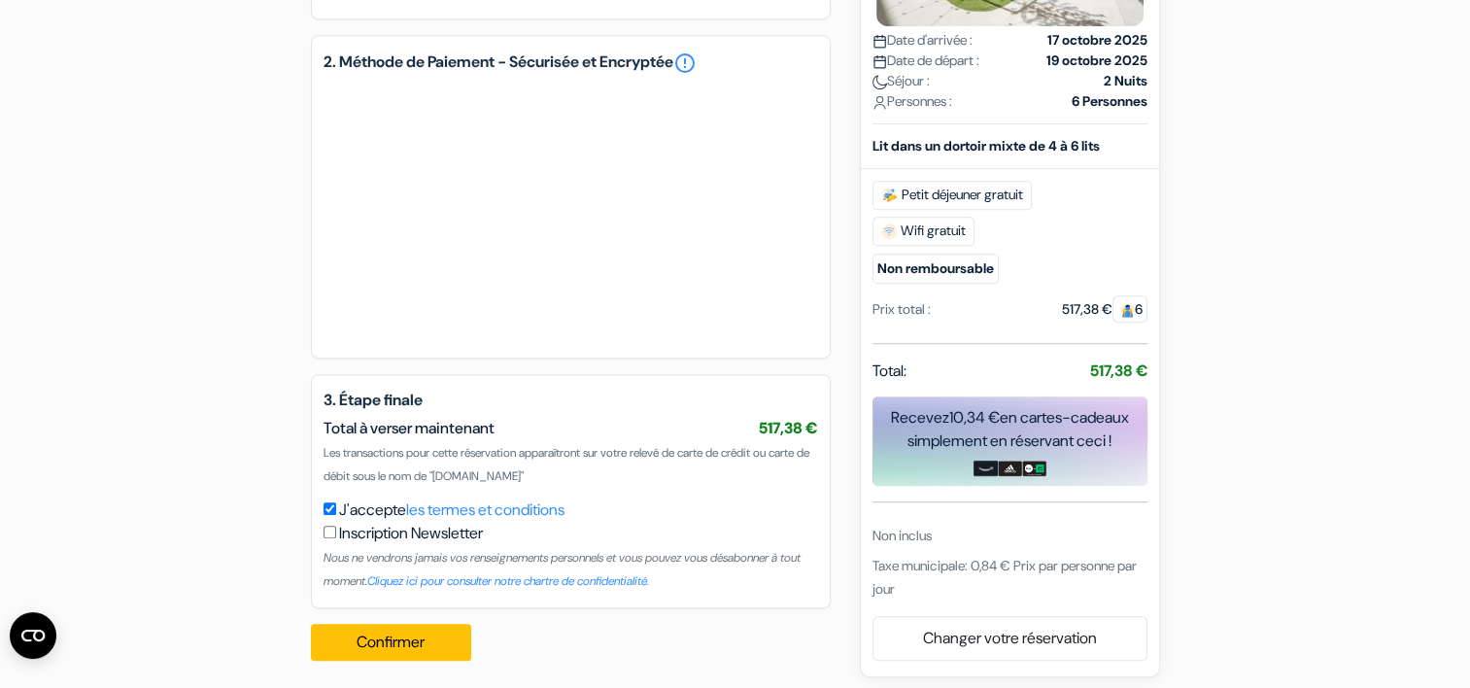
scroll to position [950, 0]
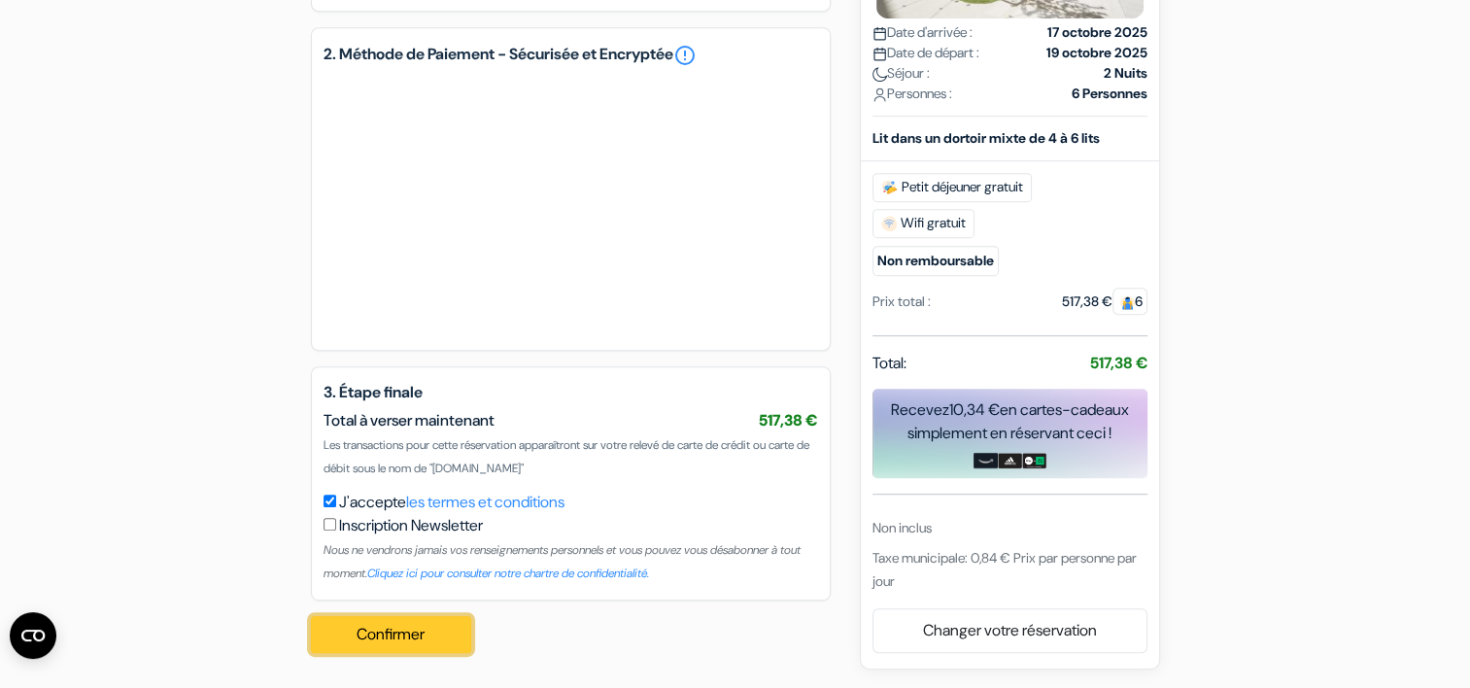
click at [396, 641] on button "Confirmer Loading..." at bounding box center [391, 634] width 161 height 37
click at [397, 653] on button "Confirmer Loading..." at bounding box center [391, 634] width 161 height 37
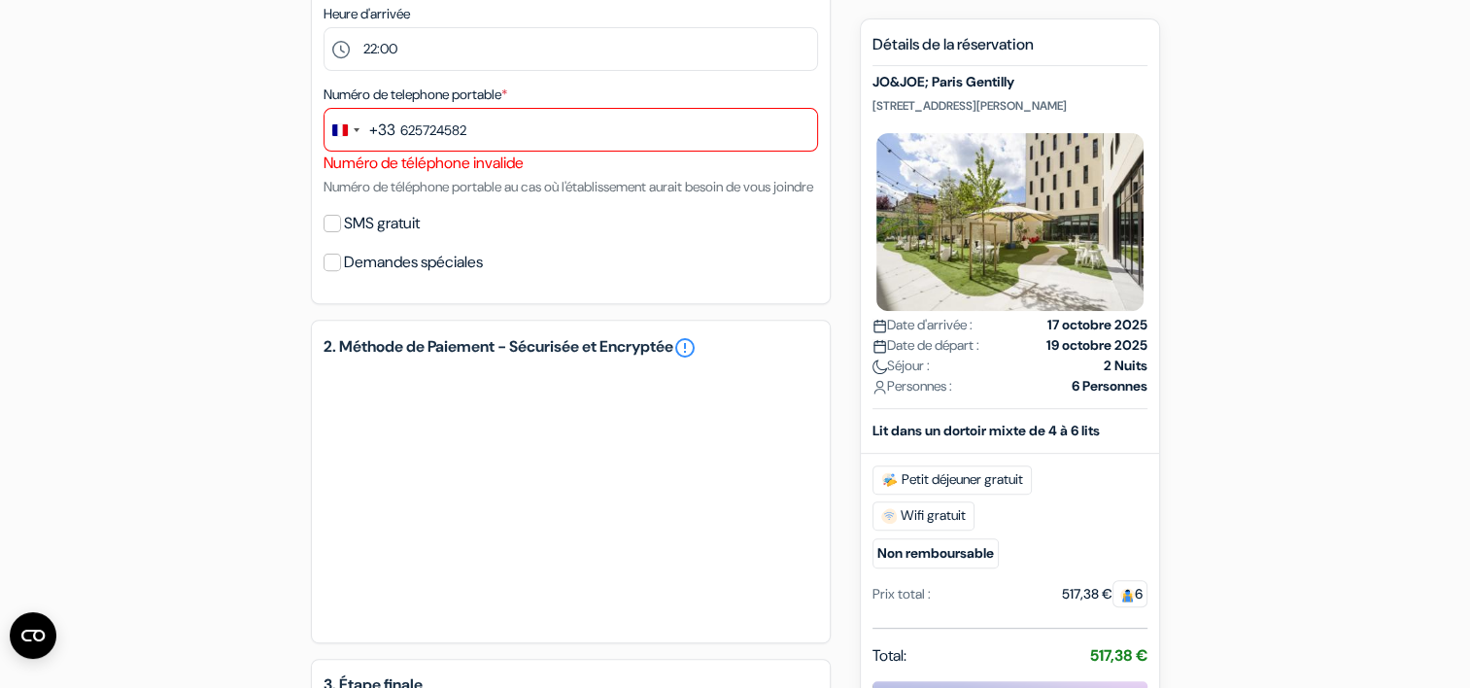
scroll to position [652, 0]
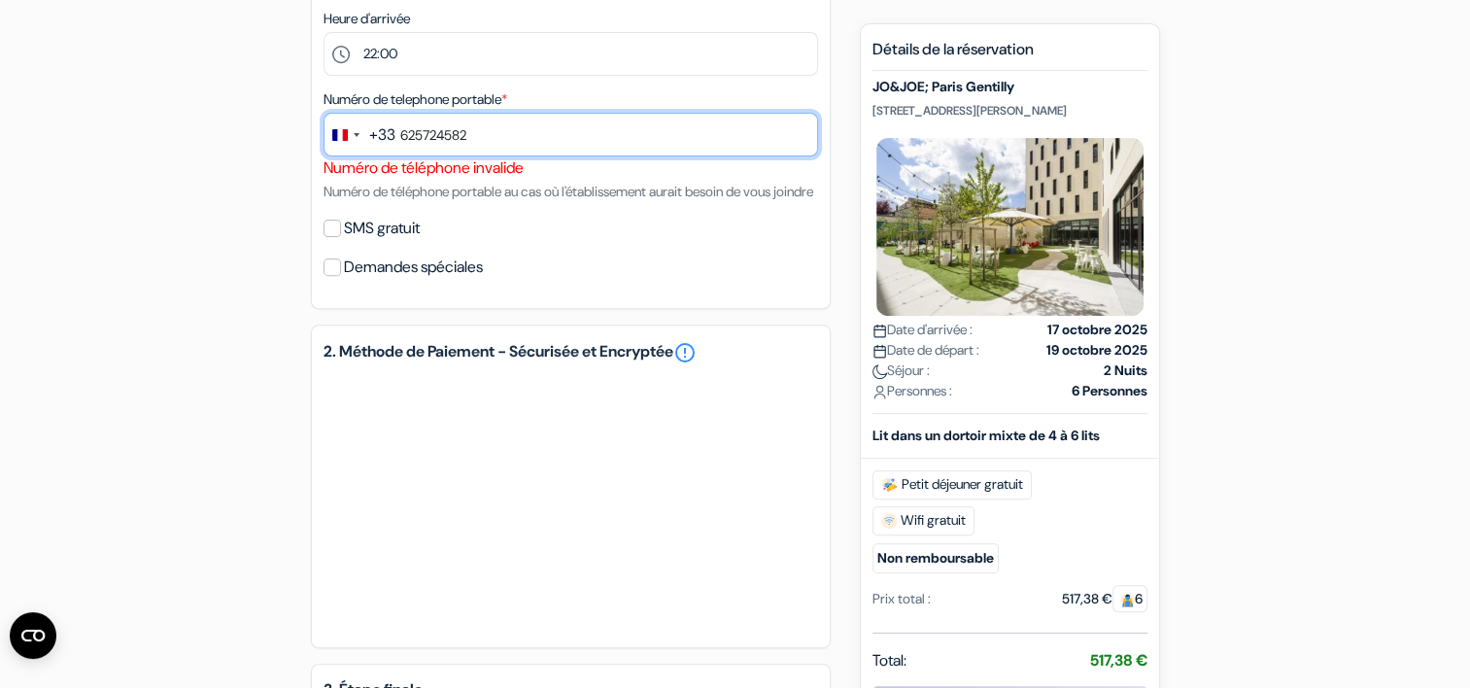
click at [398, 135] on input "625724582" at bounding box center [571, 135] width 495 height 44
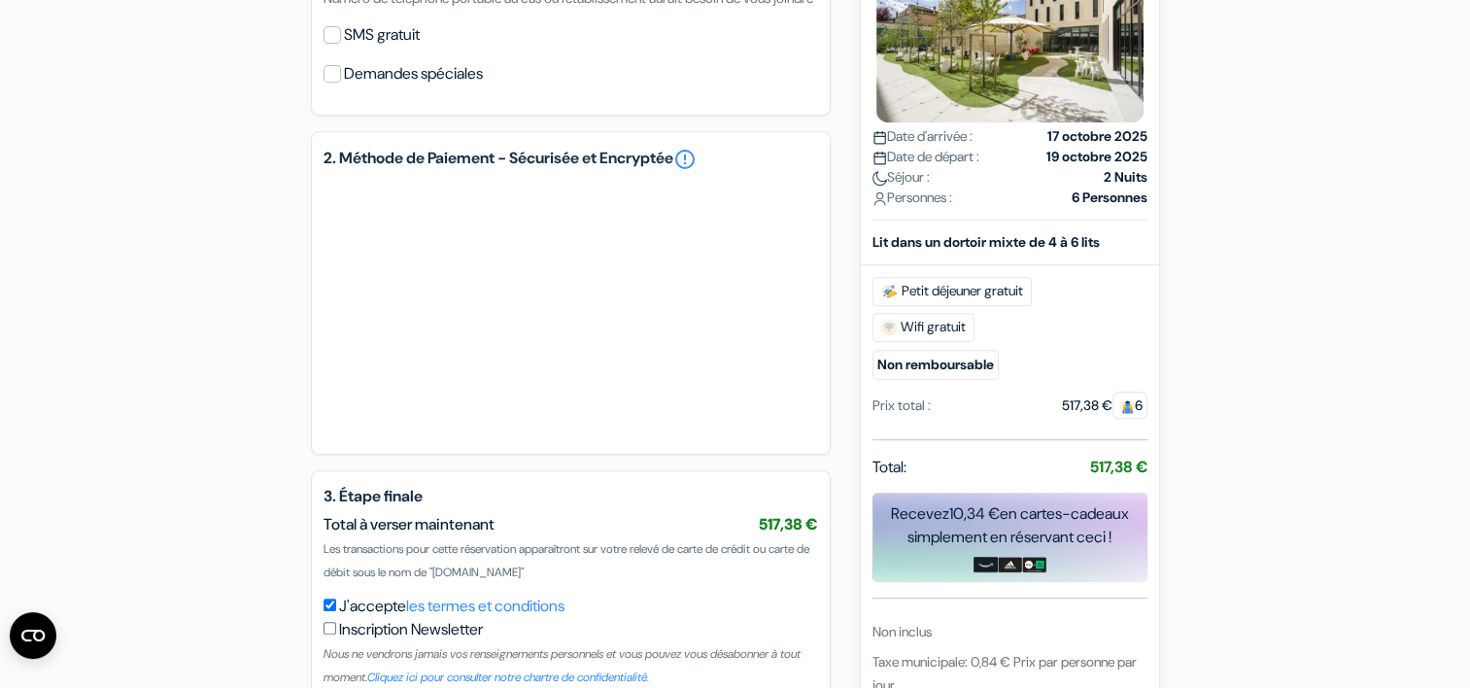
scroll to position [974, 0]
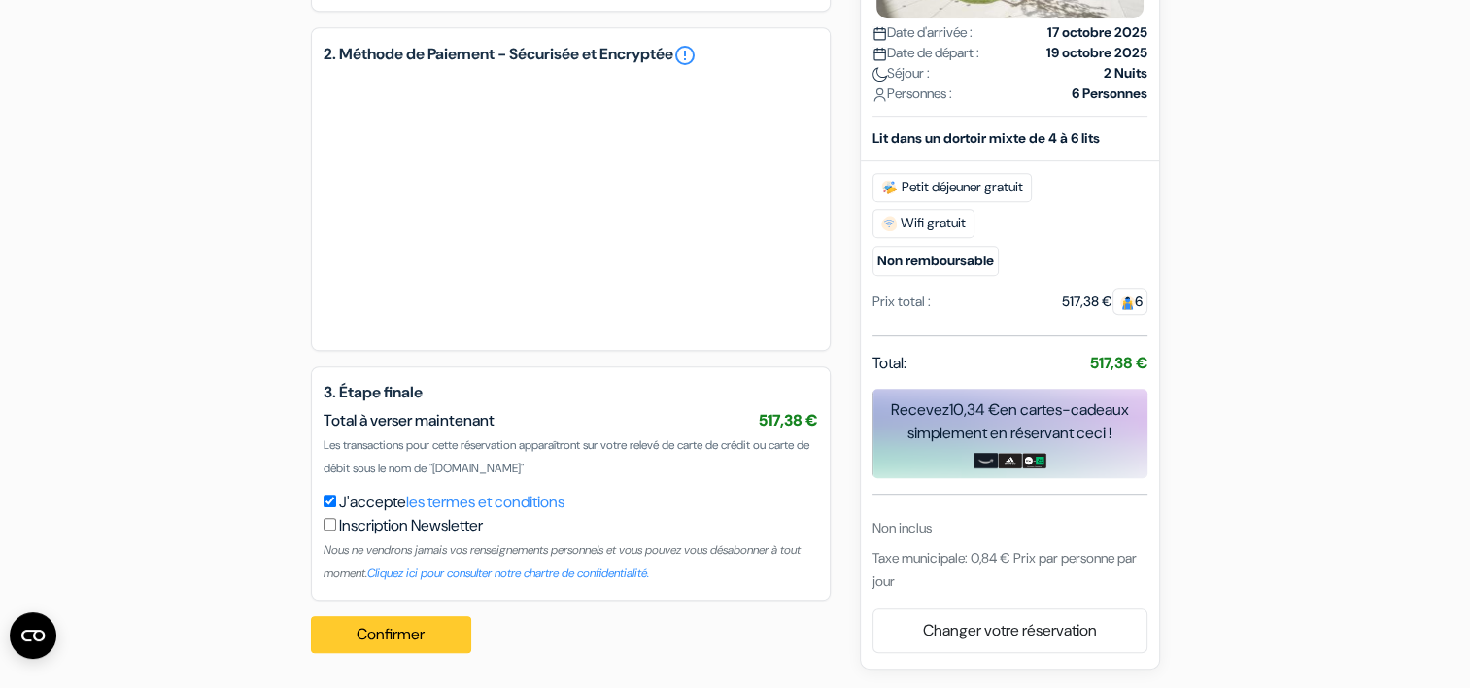
type input "0625724582"
click at [416, 631] on button "Confirmer Loading..." at bounding box center [391, 634] width 161 height 37
